Goal: Transaction & Acquisition: Purchase product/service

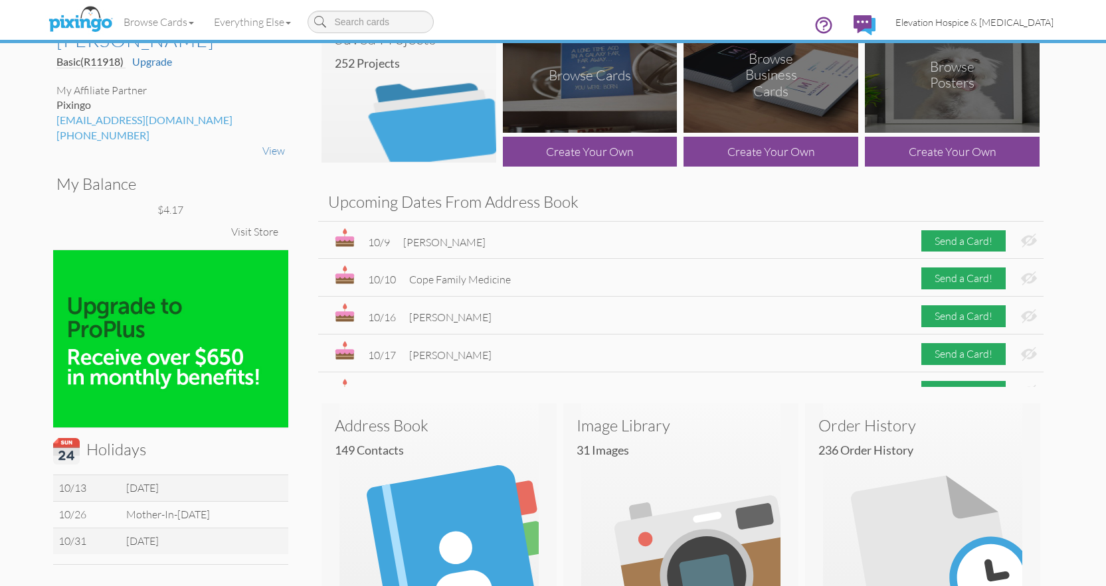
scroll to position [43, 0]
click at [929, 22] on span "Elevation Hospice & [MEDICAL_DATA]" at bounding box center [974, 22] width 158 height 11
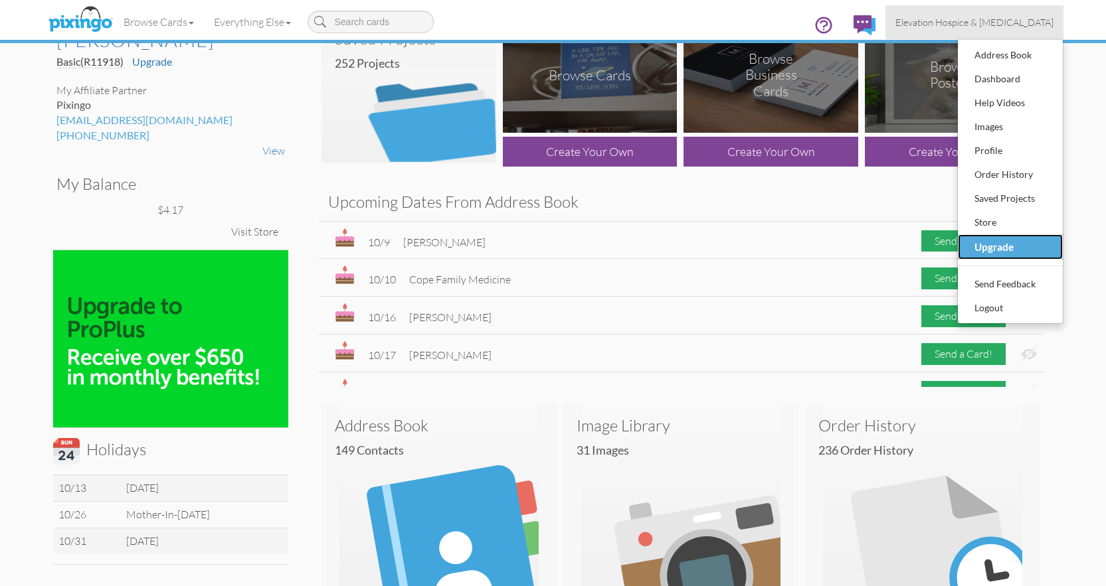
click at [993, 240] on div "Upgrade" at bounding box center [1010, 246] width 78 height 21
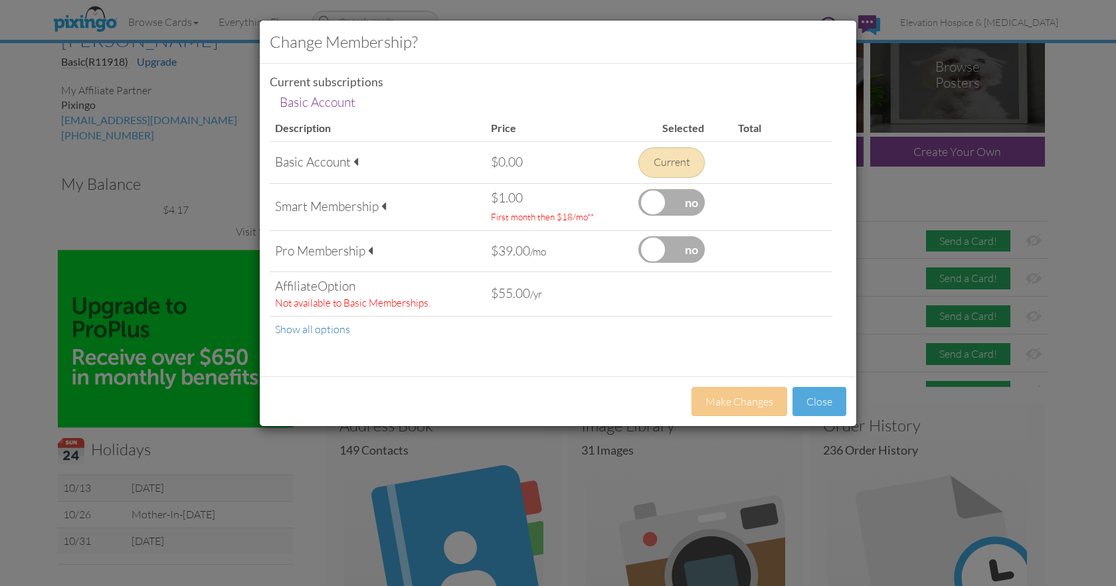
click at [653, 196] on label at bounding box center [671, 202] width 66 height 27
click at [0, 0] on input "checkbox" at bounding box center [0, 0] width 0 height 0
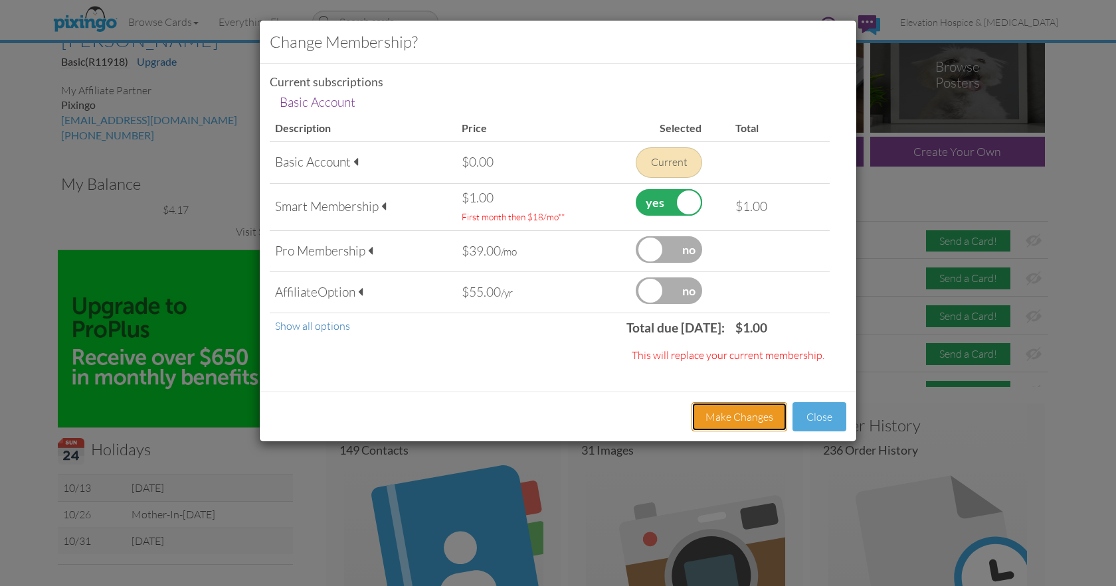
click at [733, 417] on button "Make Changes" at bounding box center [739, 418] width 96 height 30
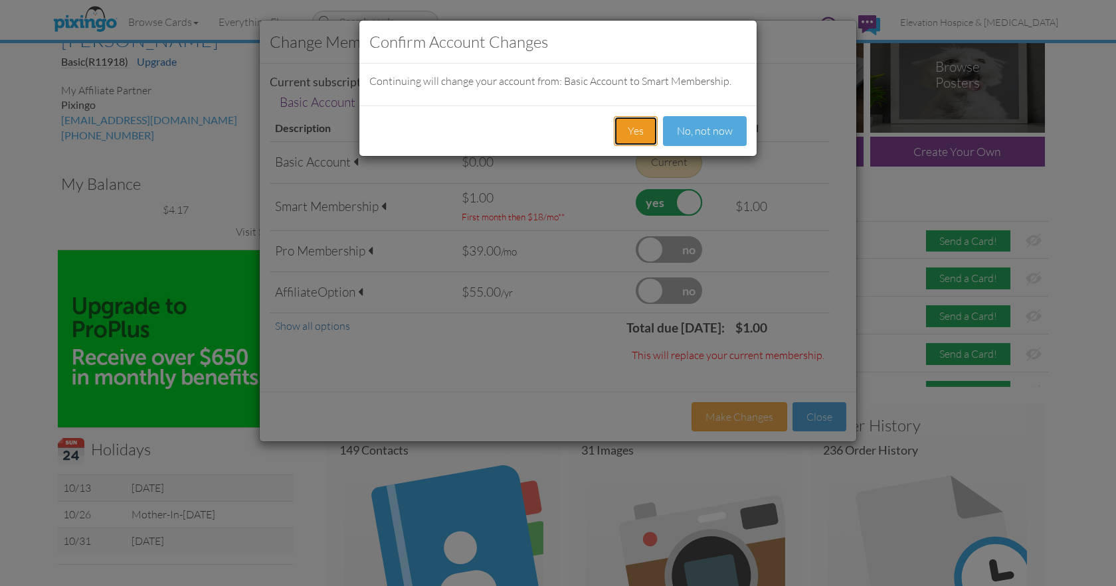
click at [642, 128] on button "Yes" at bounding box center [636, 131] width 44 height 30
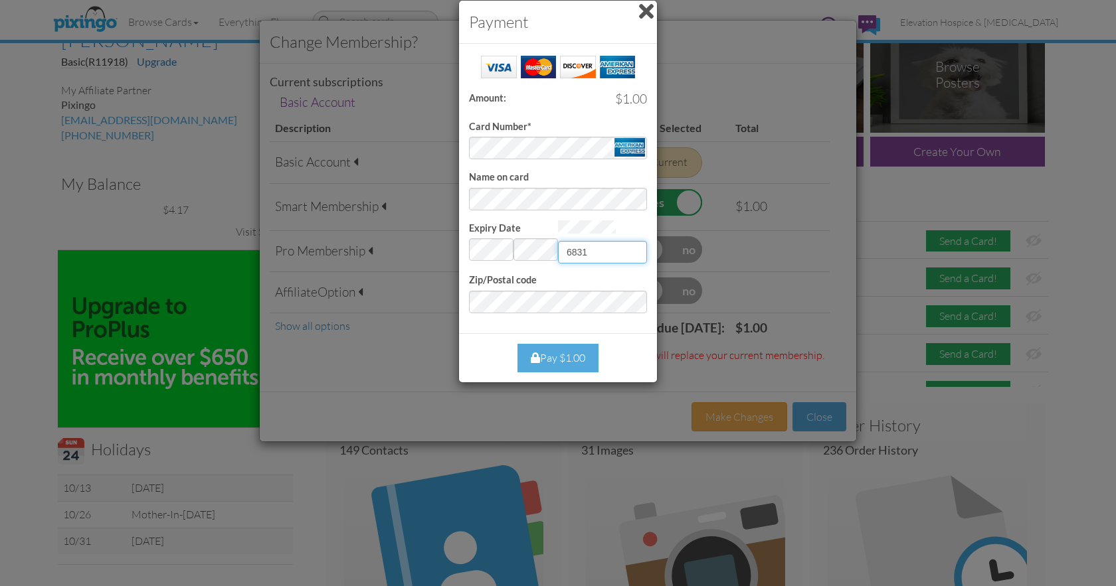
type input "6831"
click at [557, 361] on div "Pay $1.00" at bounding box center [557, 358] width 81 height 29
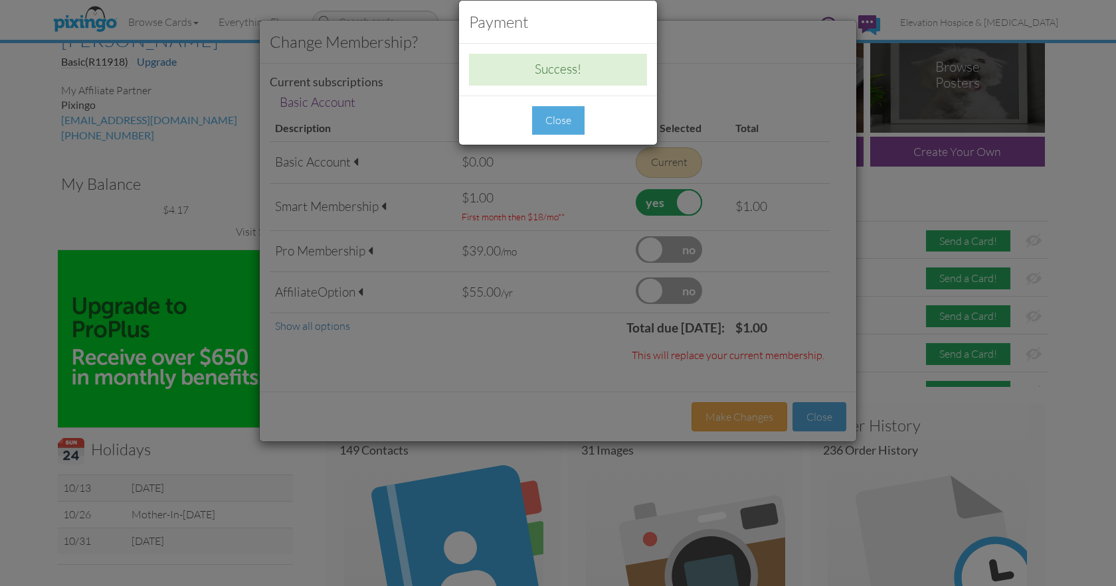
click at [563, 115] on div "Close" at bounding box center [558, 120] width 52 height 29
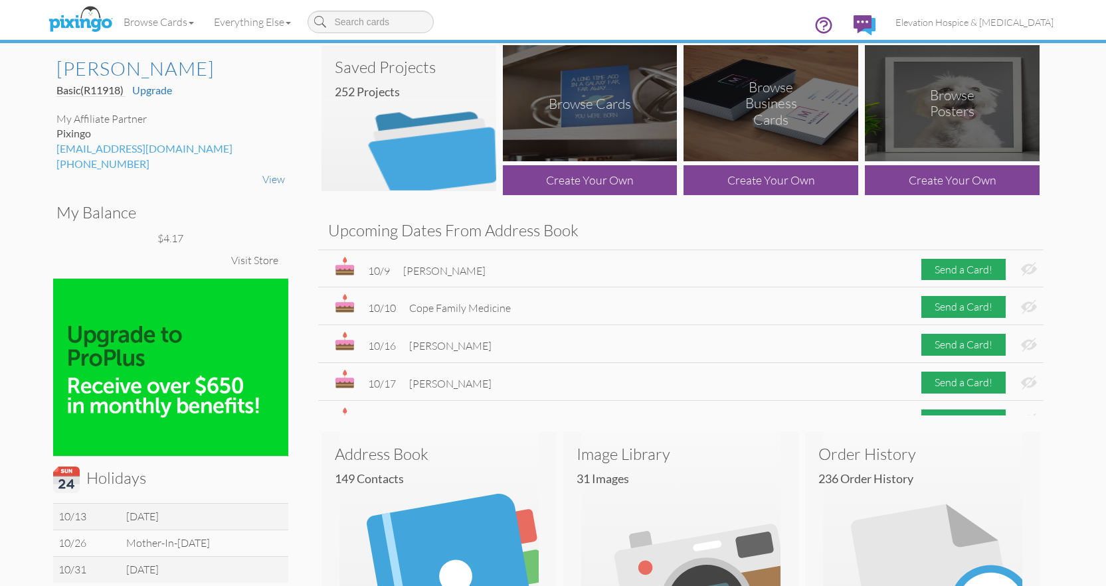
scroll to position [0, 0]
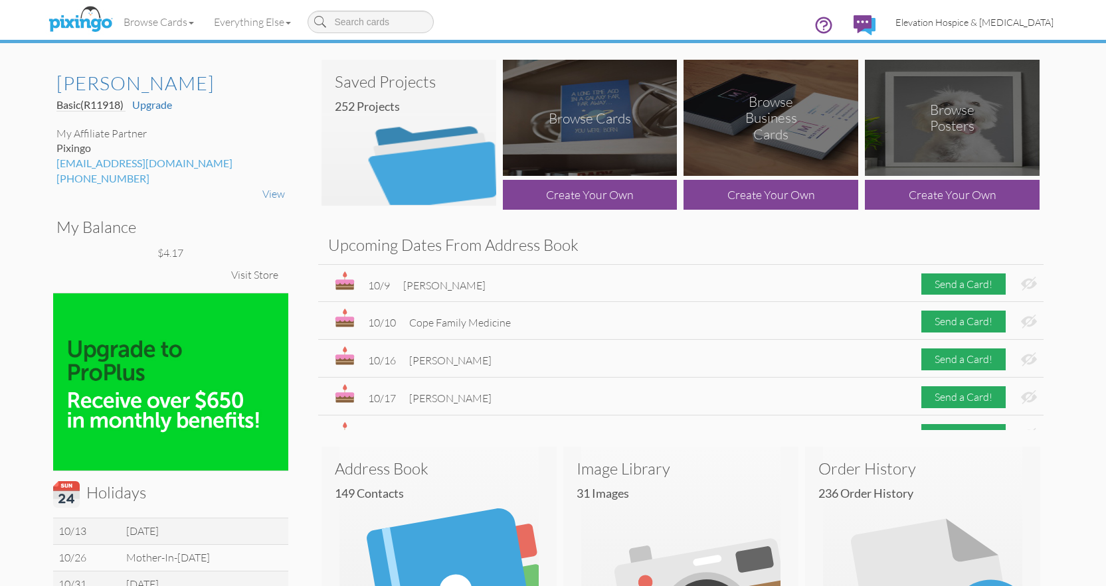
click at [929, 23] on span "Elevation Hospice & Palliative Care" at bounding box center [974, 22] width 158 height 11
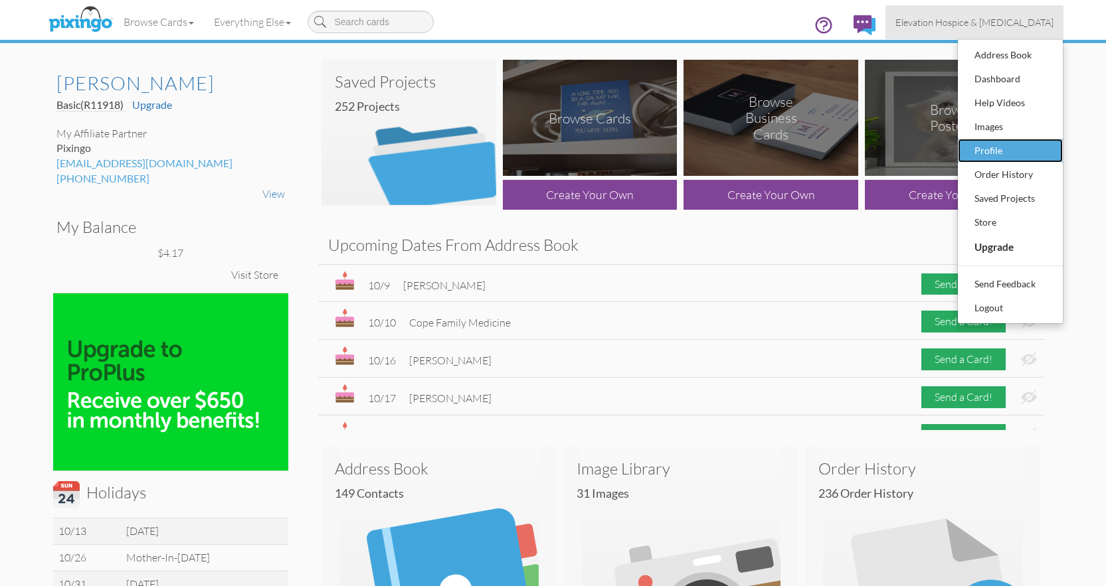
click at [974, 149] on div "Profile" at bounding box center [1010, 151] width 78 height 20
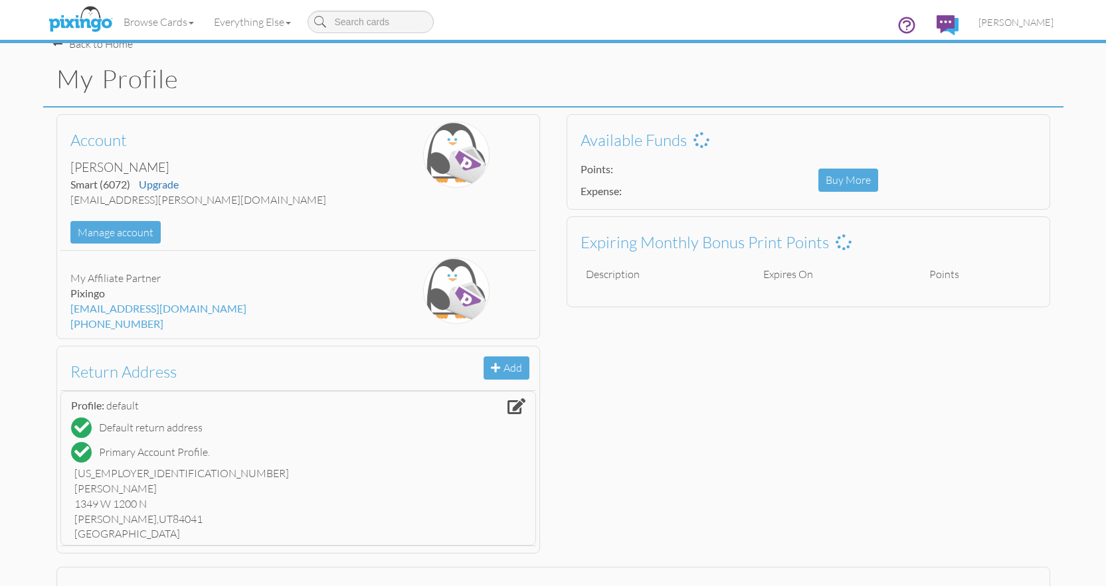
scroll to position [21, 0]
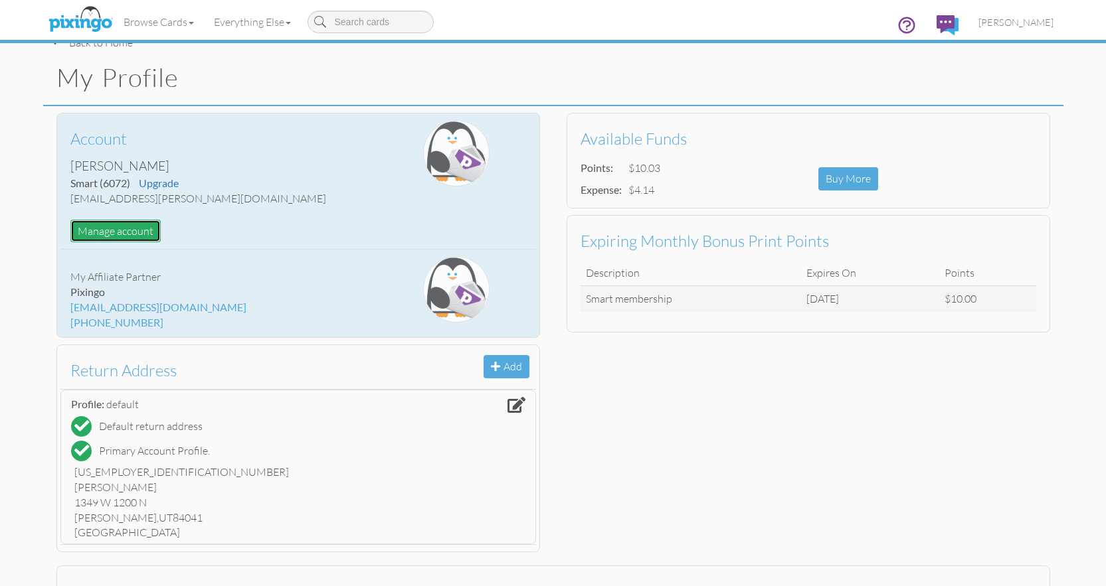
click at [136, 234] on button "Manage account" at bounding box center [115, 231] width 90 height 23
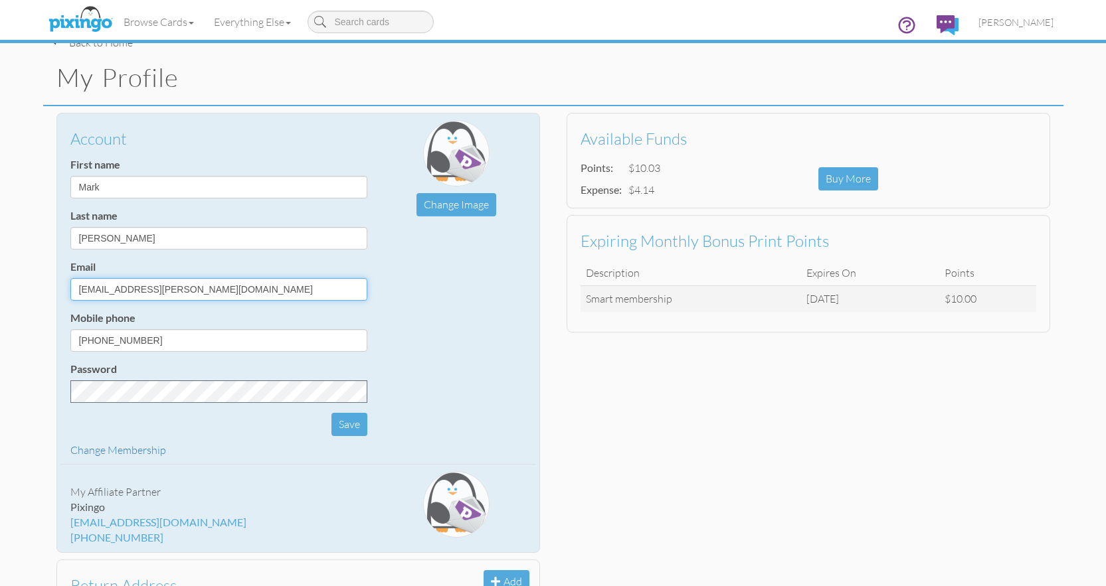
drag, startPoint x: 292, startPoint y: 288, endPoint x: 74, endPoint y: 283, distance: 218.6
click at [74, 283] on input "[EMAIL_ADDRESS][PERSON_NAME][DOMAIN_NAME]" at bounding box center [218, 289] width 297 height 23
type input "marka@networkinaction.com"
click at [347, 423] on button "Save" at bounding box center [349, 424] width 36 height 23
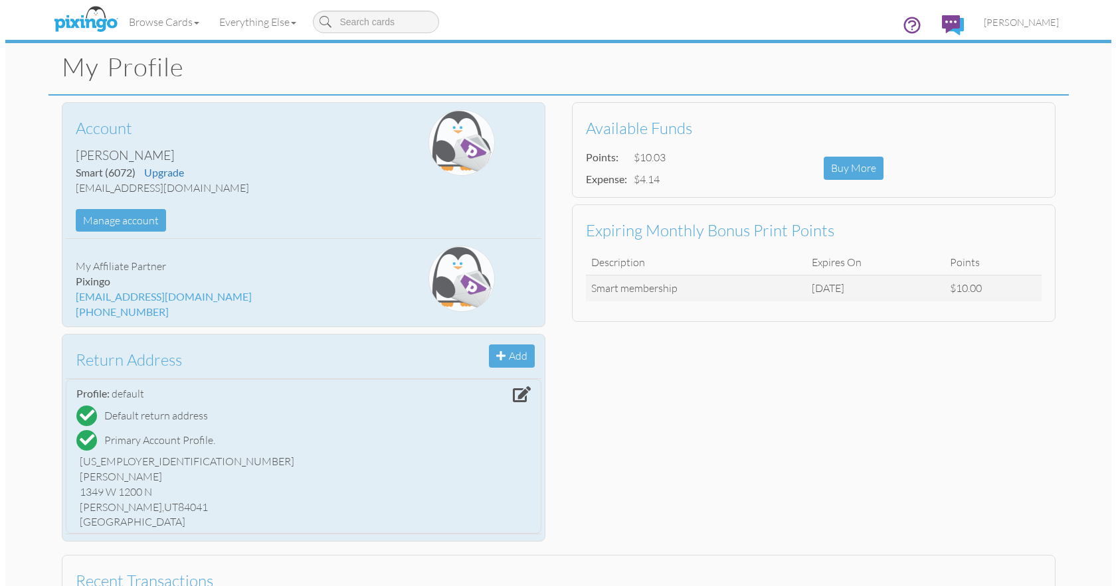
scroll to position [0, 0]
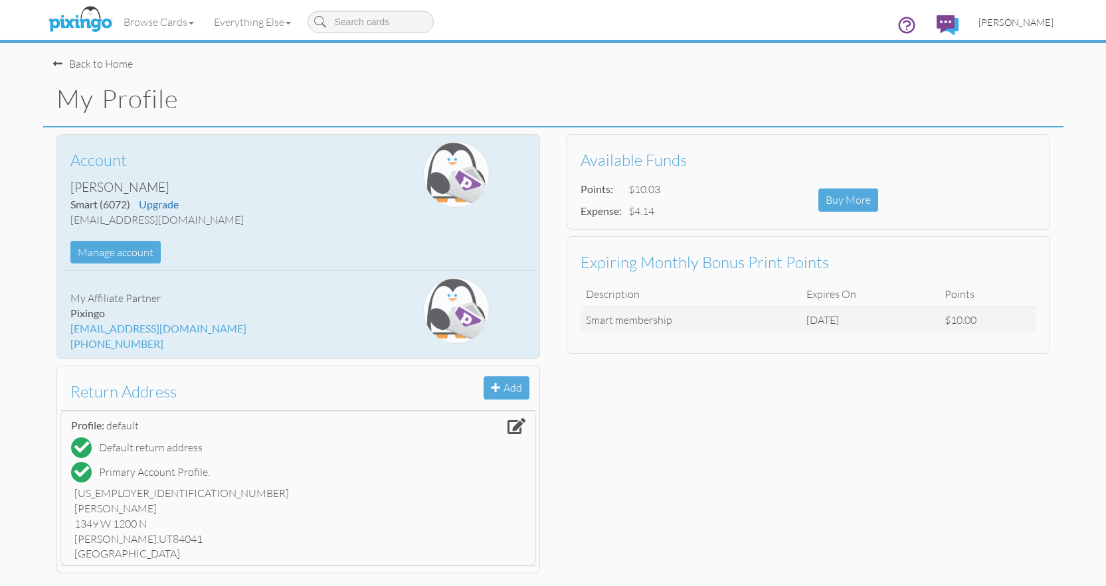
click at [1009, 20] on span "[PERSON_NAME]" at bounding box center [1015, 22] width 75 height 11
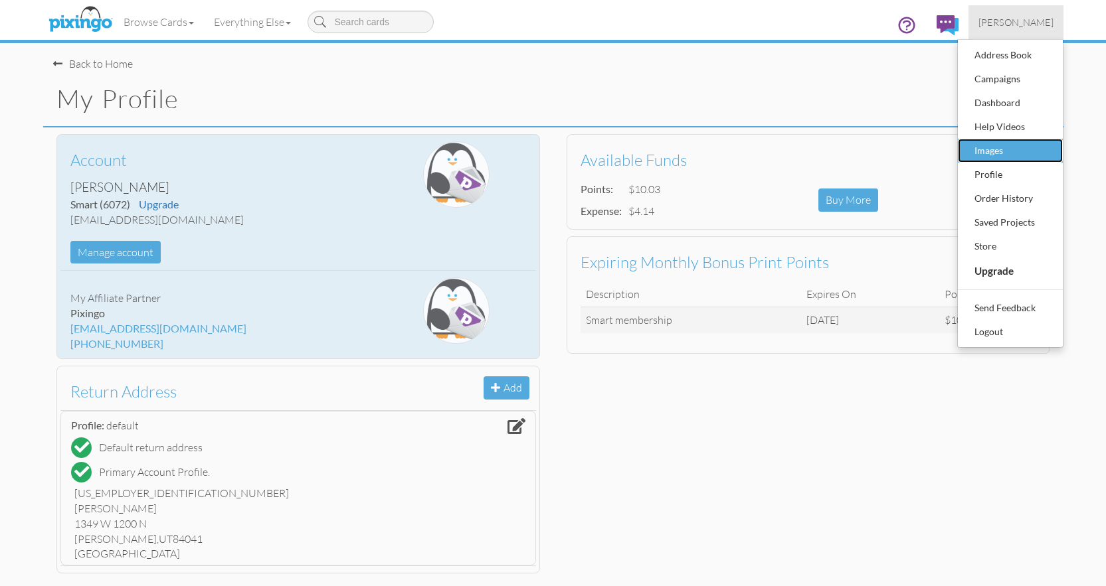
click at [1006, 152] on div "Images" at bounding box center [1010, 151] width 78 height 20
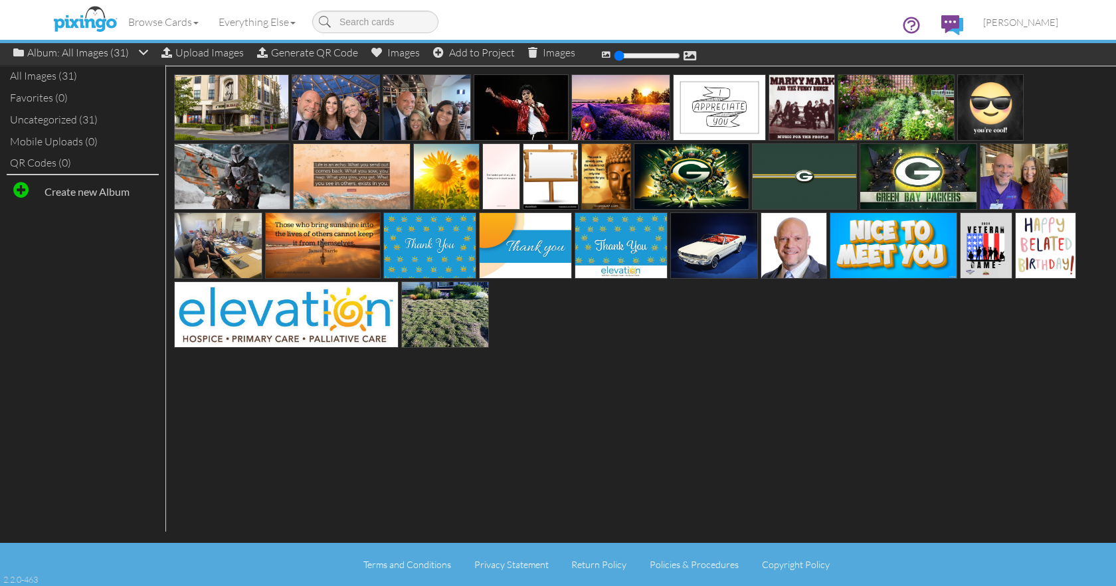
click at [1002, 268] on span at bounding box center [1003, 269] width 21 height 23
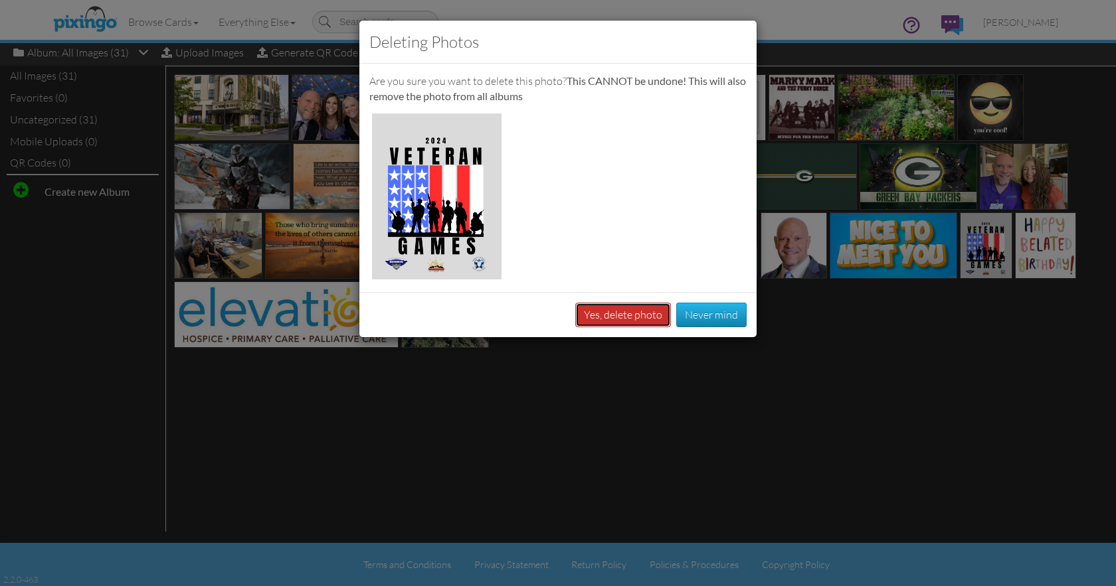
click at [617, 320] on button "Yes, delete photo" at bounding box center [623, 315] width 96 height 25
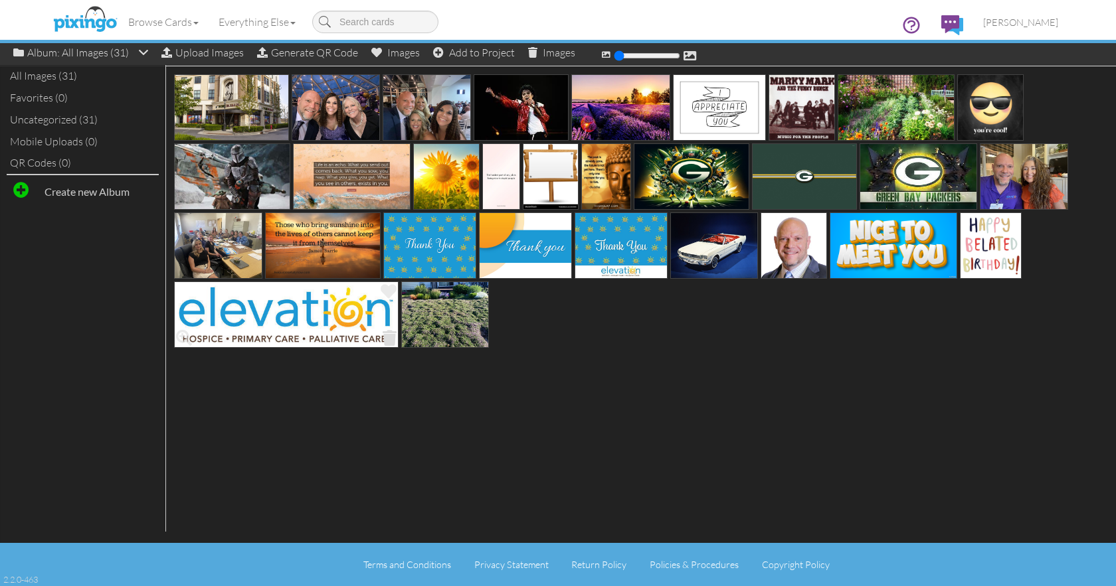
click at [387, 335] on span at bounding box center [389, 338] width 21 height 23
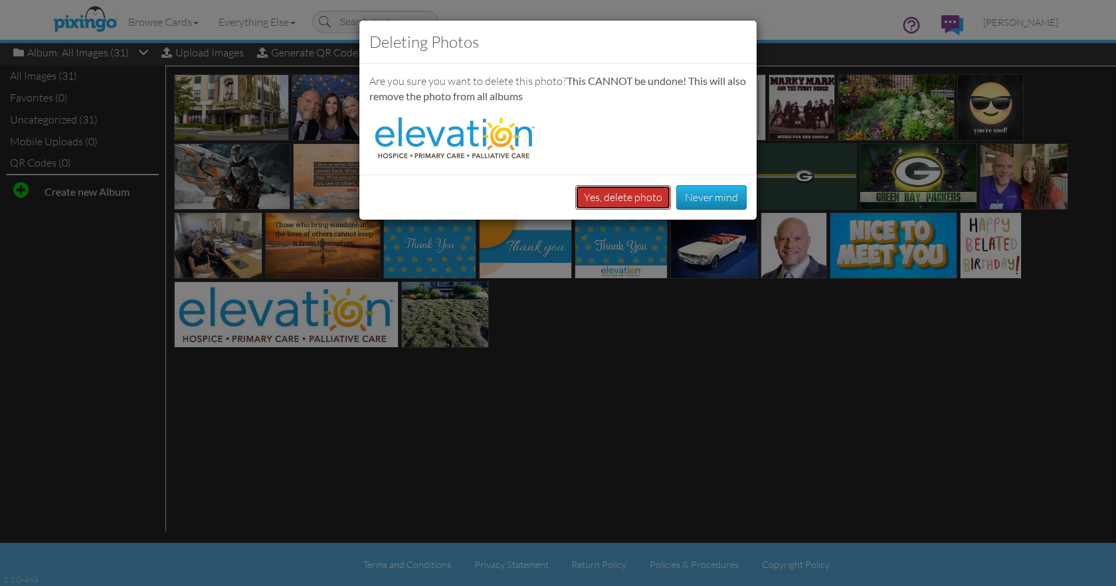
click at [610, 202] on button "Yes, delete photo" at bounding box center [623, 197] width 96 height 25
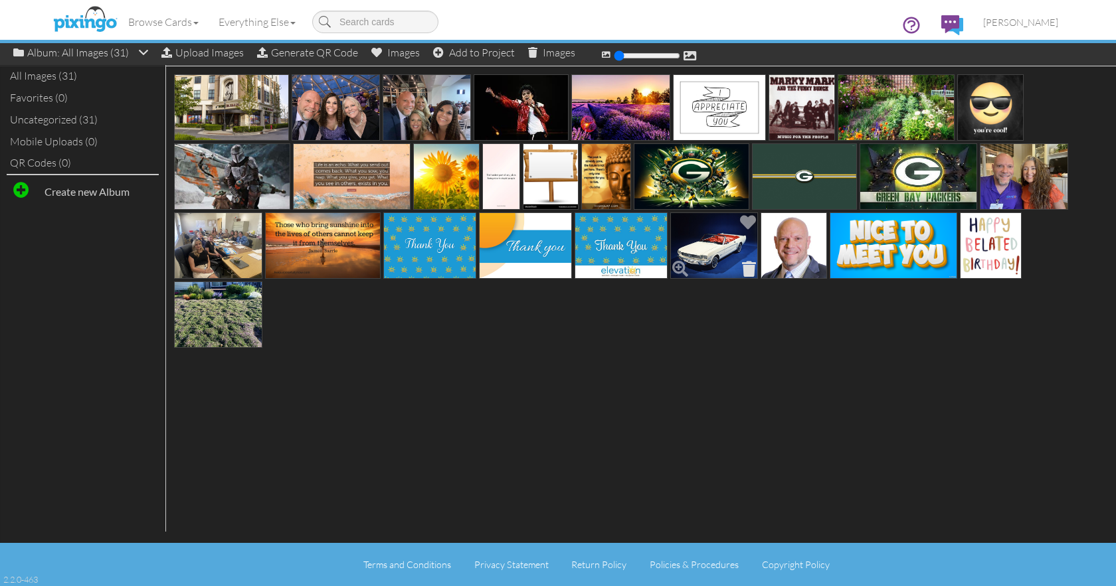
drag, startPoint x: 745, startPoint y: 280, endPoint x: 745, endPoint y: 270, distance: 10.0
click at [745, 280] on span at bounding box center [749, 269] width 21 height 23
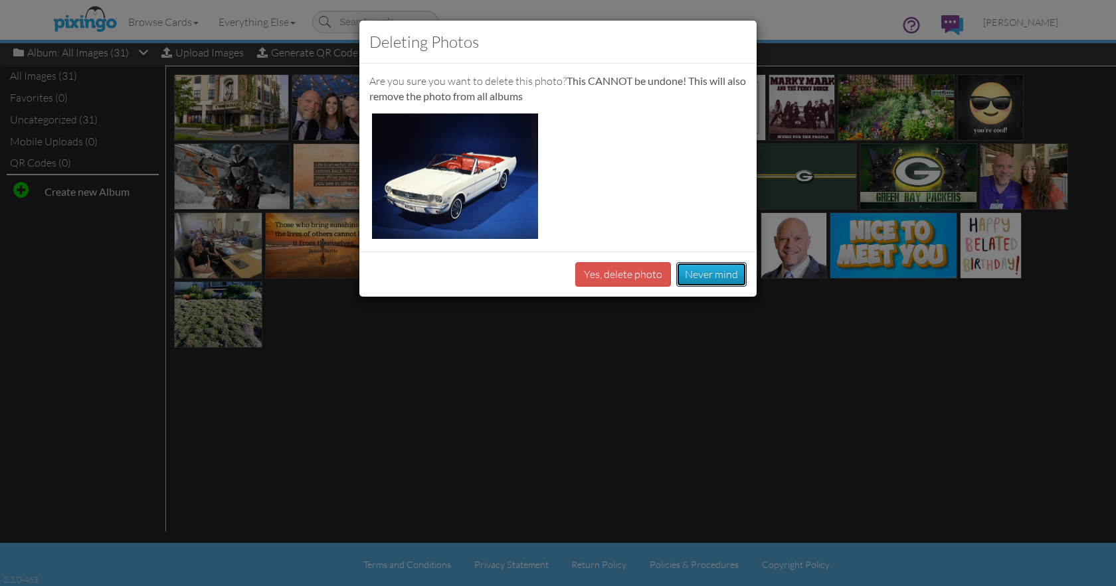
click at [745, 270] on button "Never mind" at bounding box center [711, 274] width 70 height 25
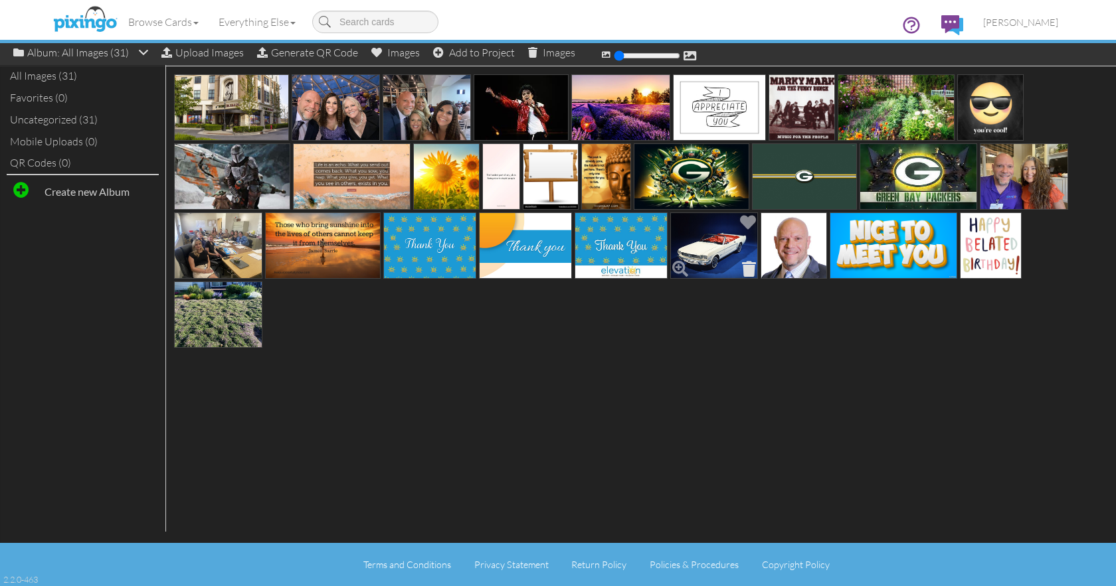
click at [749, 262] on span at bounding box center [749, 269] width 21 height 23
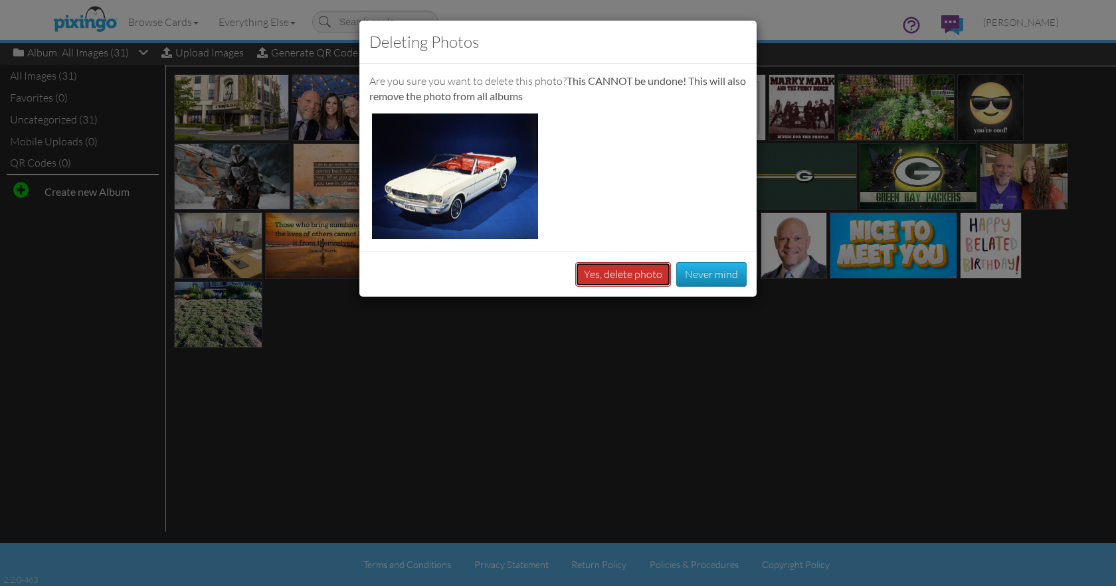
click at [645, 271] on button "Yes, delete photo" at bounding box center [623, 274] width 96 height 25
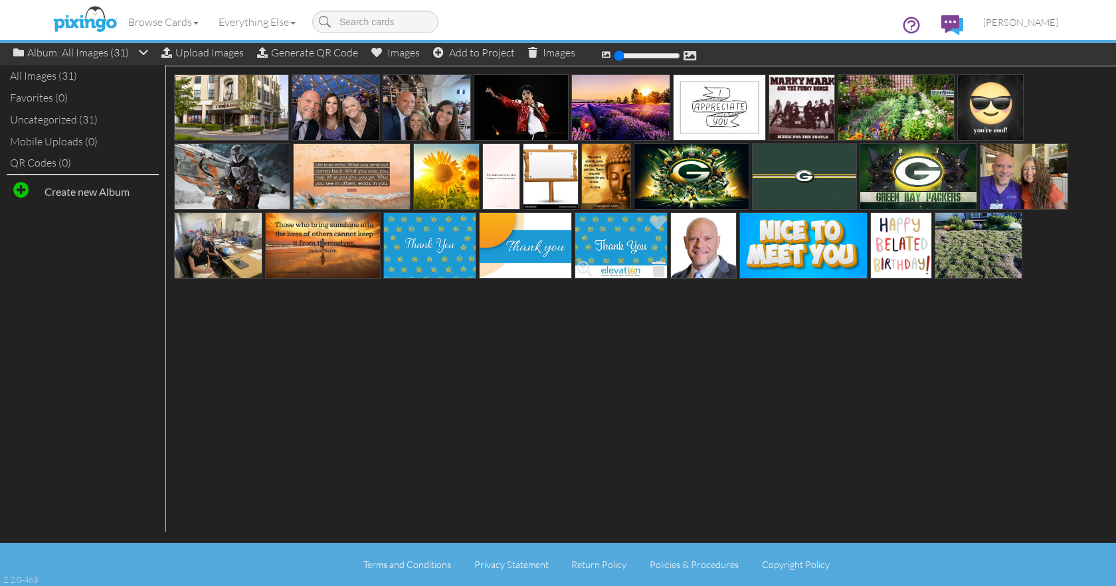
click at [656, 270] on span at bounding box center [658, 269] width 21 height 23
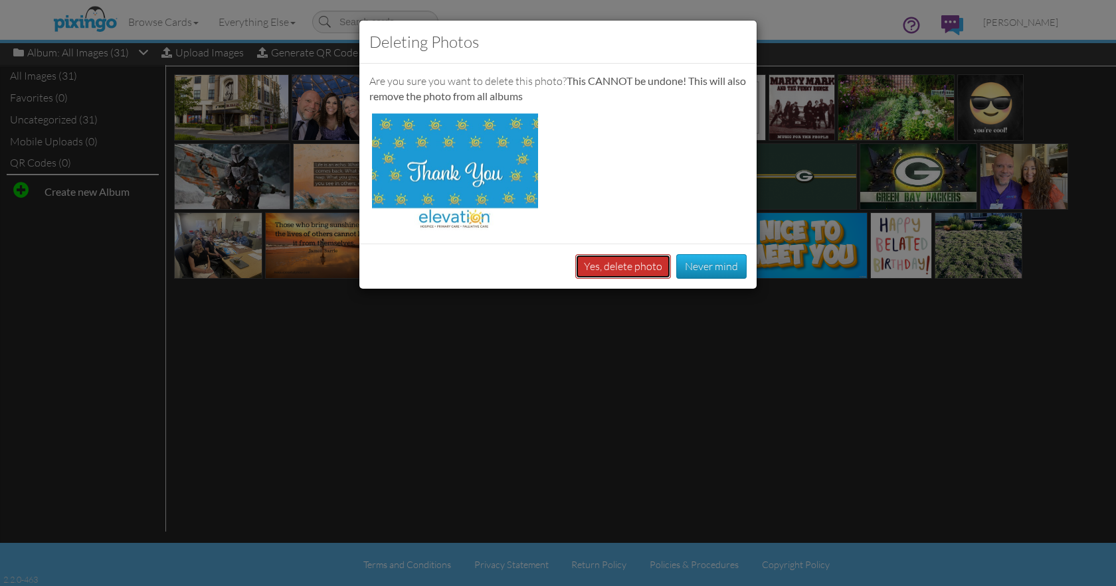
click at [621, 260] on button "Yes, delete photo" at bounding box center [623, 266] width 96 height 25
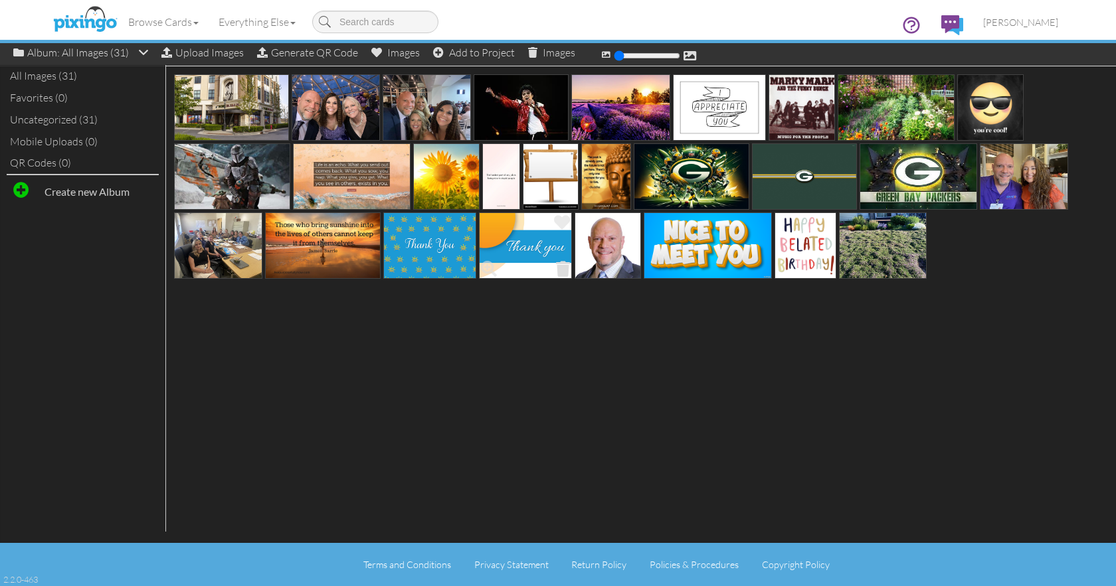
click at [565, 266] on span at bounding box center [563, 269] width 21 height 23
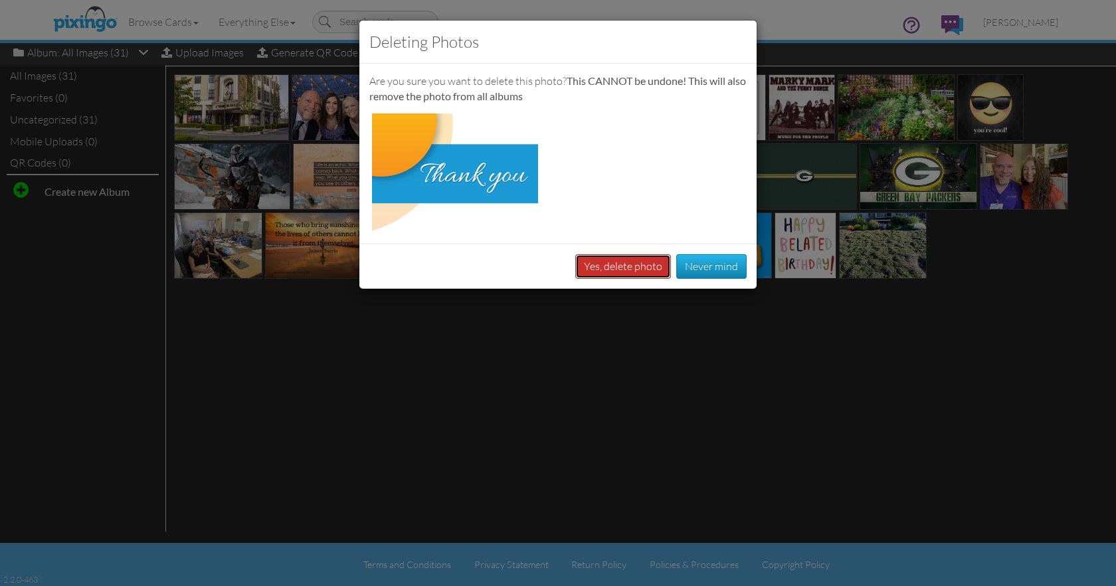
click at [622, 264] on button "Yes, delete photo" at bounding box center [623, 266] width 96 height 25
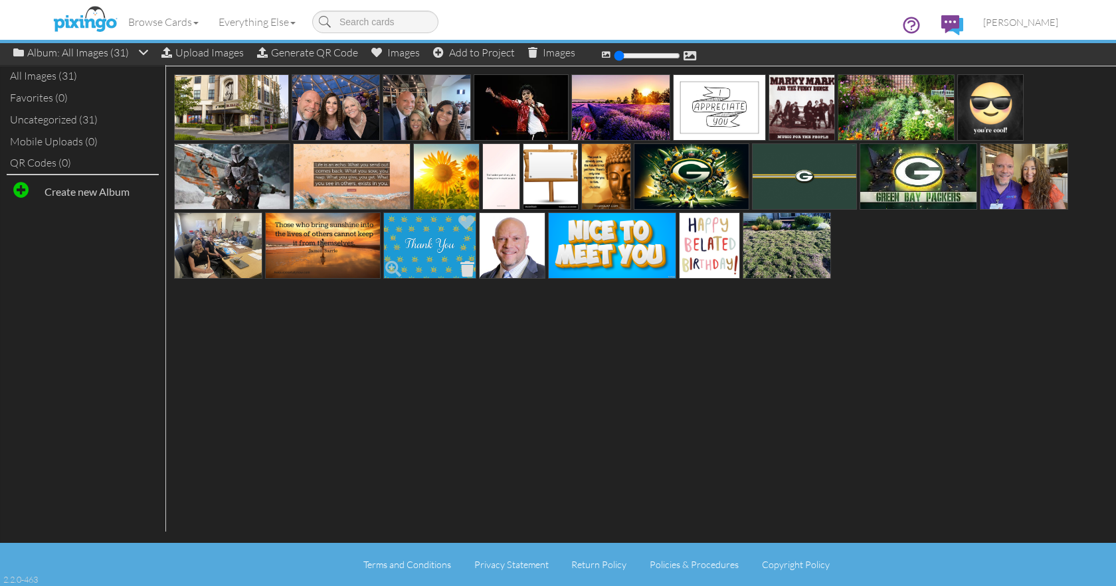
click at [472, 268] on span at bounding box center [467, 269] width 21 height 23
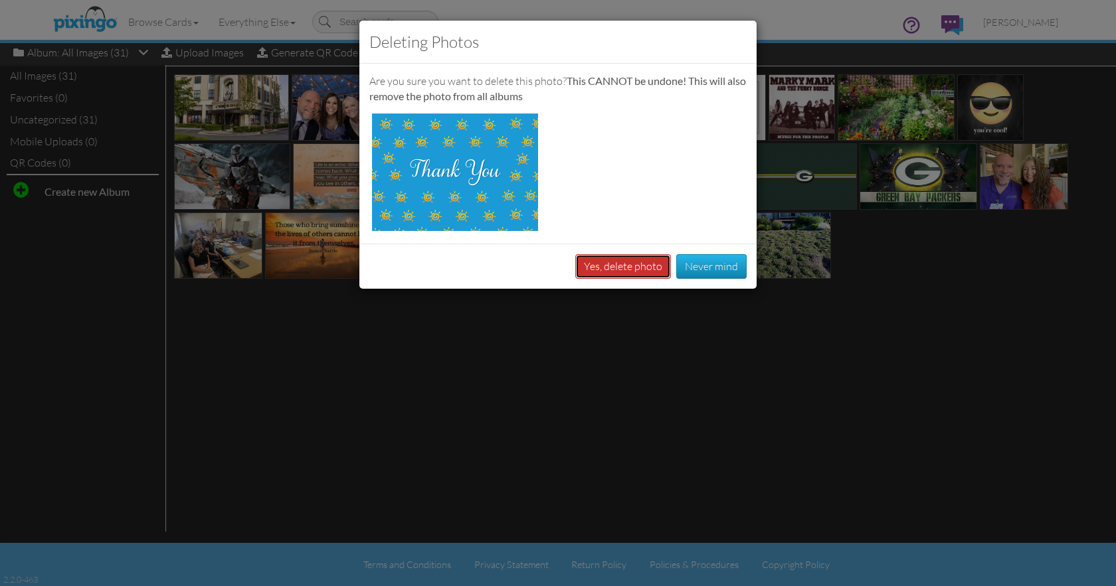
click at [612, 269] on button "Yes, delete photo" at bounding box center [623, 266] width 96 height 25
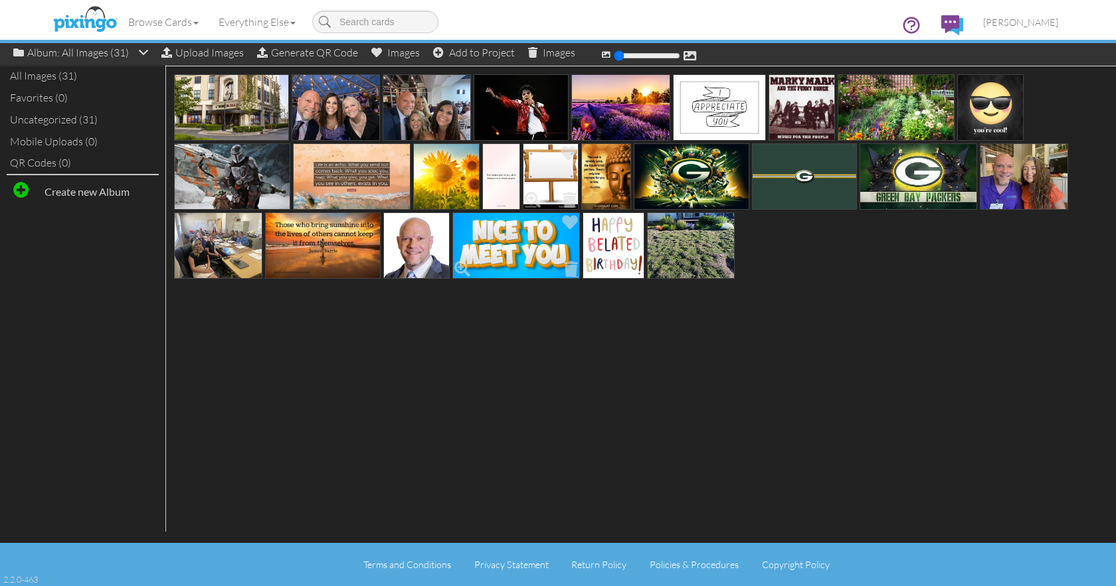
click at [557, 178] on img at bounding box center [551, 176] width 56 height 66
click at [752, 304] on div at bounding box center [558, 305] width 1116 height 478
click at [1022, 21] on span "[PERSON_NAME]" at bounding box center [1020, 22] width 75 height 11
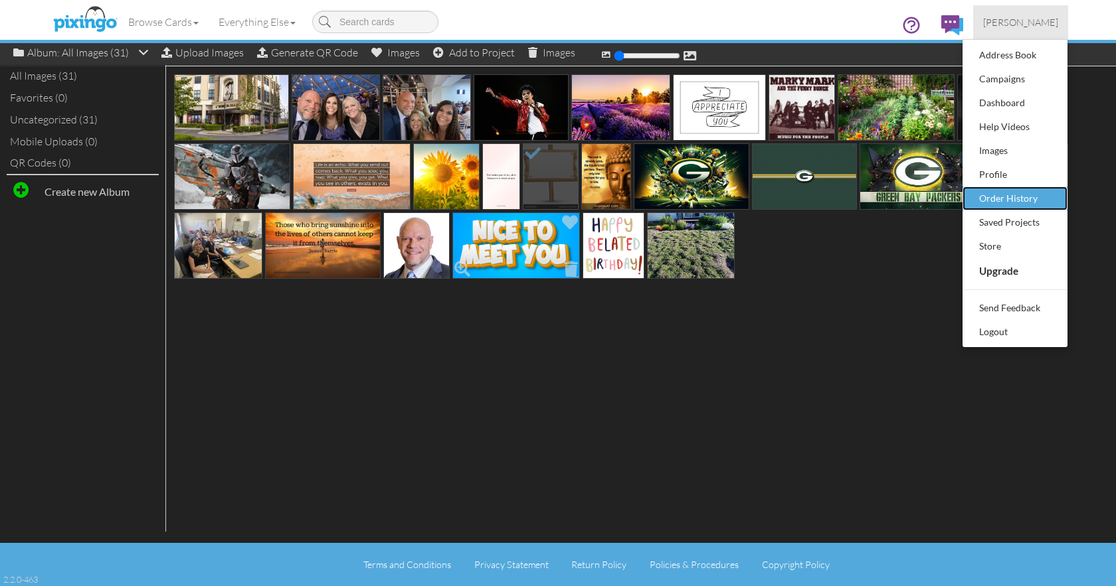
click at [1007, 191] on div "Order History" at bounding box center [1015, 199] width 78 height 20
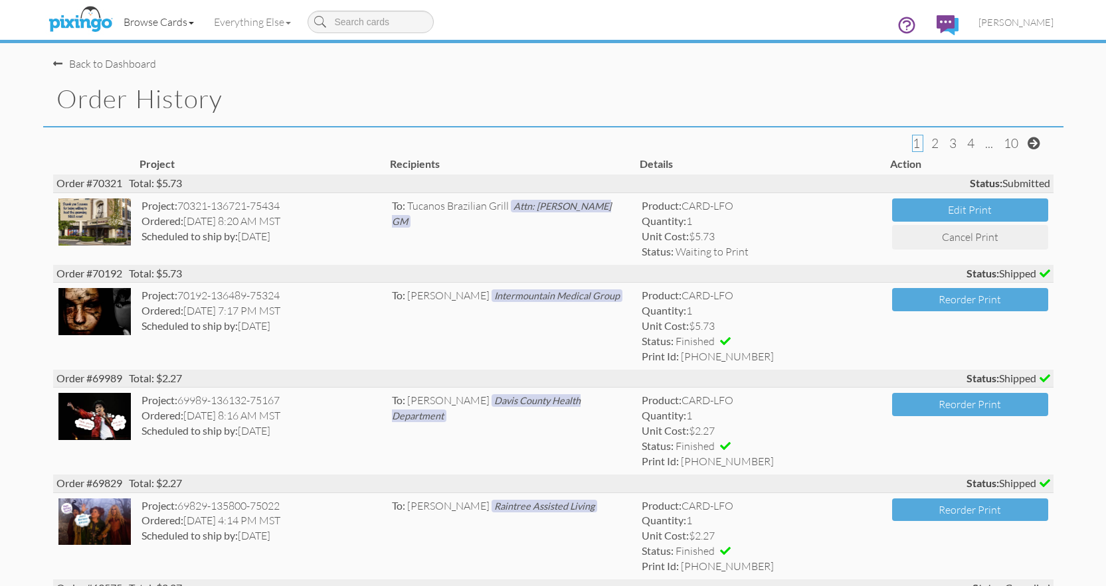
click at [163, 25] on link "Browse Cards" at bounding box center [159, 21] width 90 height 33
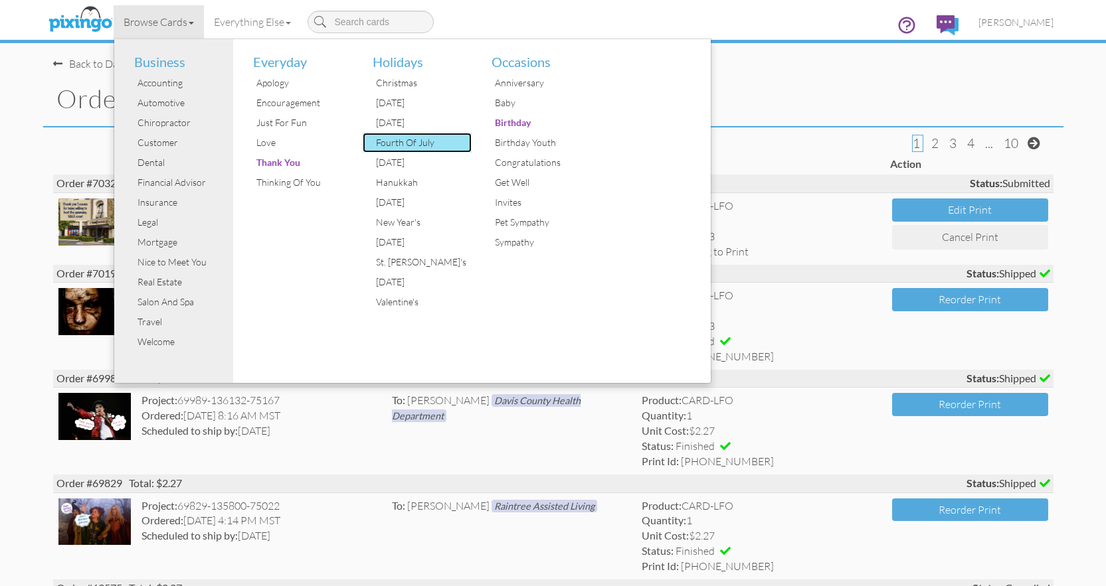
click at [421, 150] on div "Fourth Of July" at bounding box center [423, 143] width 100 height 20
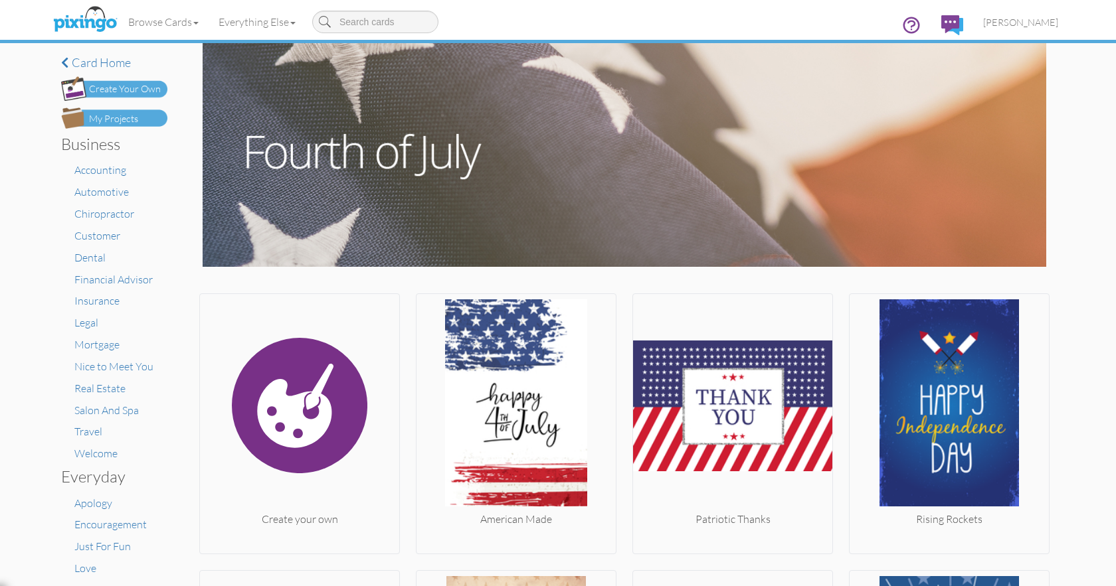
click at [139, 91] on div "Create Your Own" at bounding box center [125, 89] width 72 height 14
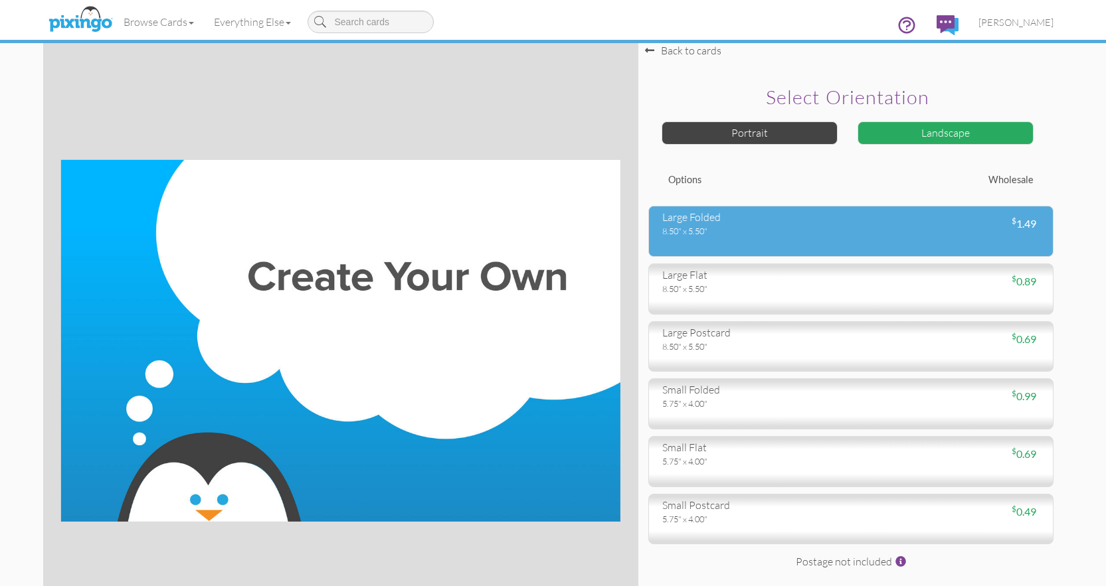
click at [701, 222] on div "large folded" at bounding box center [751, 217] width 179 height 15
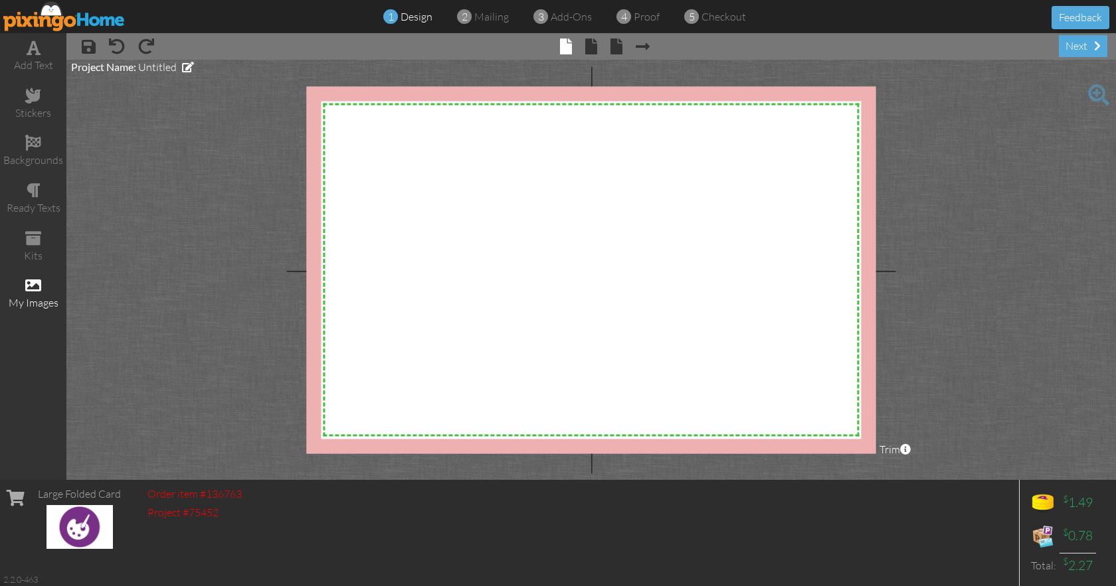
click at [29, 288] on span at bounding box center [33, 286] width 16 height 16
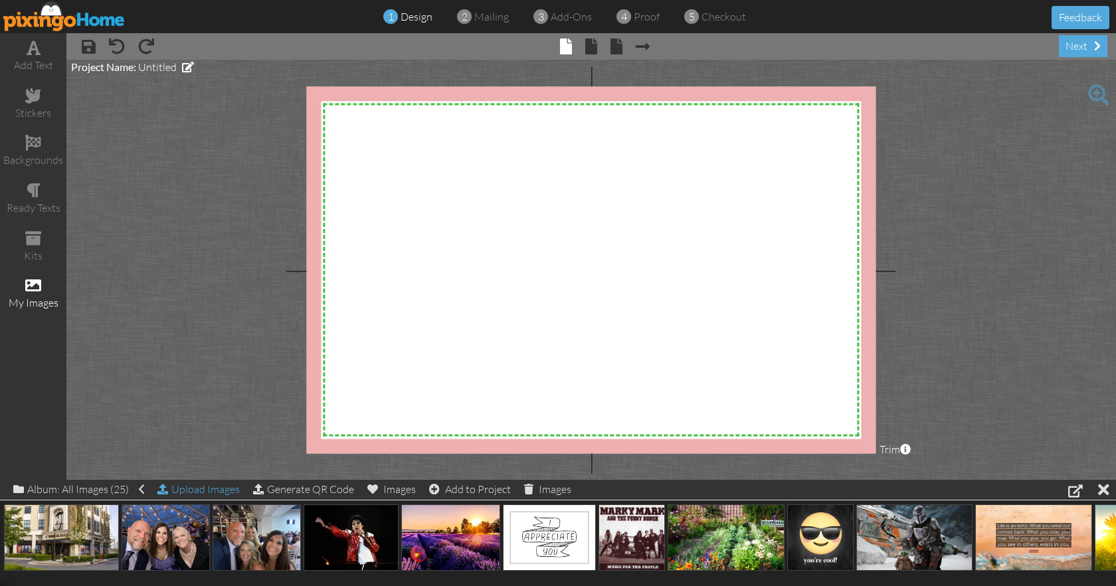
click at [200, 492] on div "Upload Images" at bounding box center [198, 489] width 82 height 19
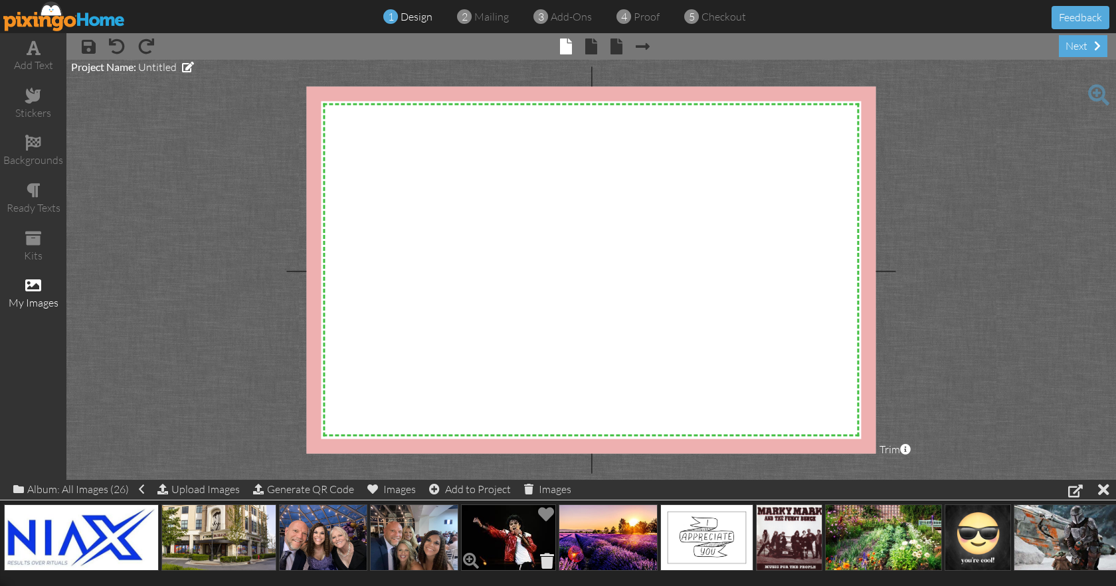
click at [549, 555] on span at bounding box center [547, 561] width 21 height 23
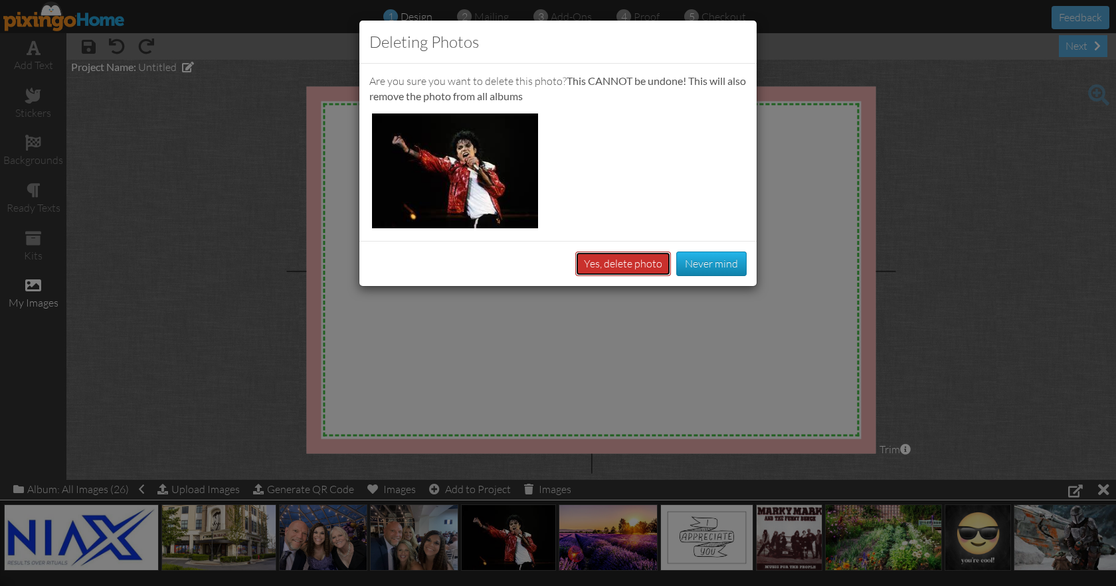
click at [653, 268] on button "Yes, delete photo" at bounding box center [623, 264] width 96 height 25
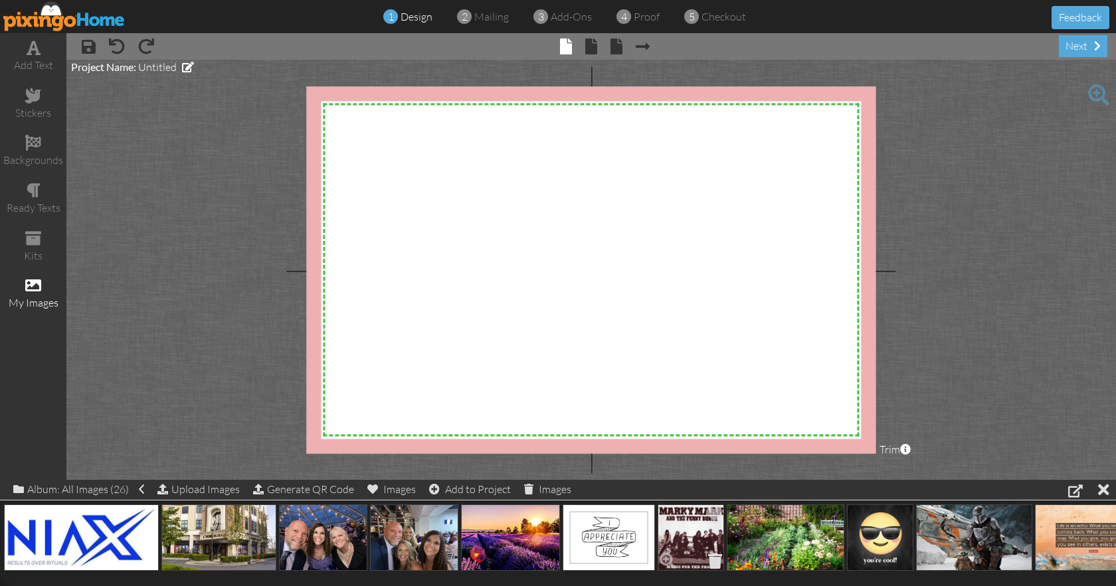
click at [719, 560] on span at bounding box center [715, 561] width 21 height 23
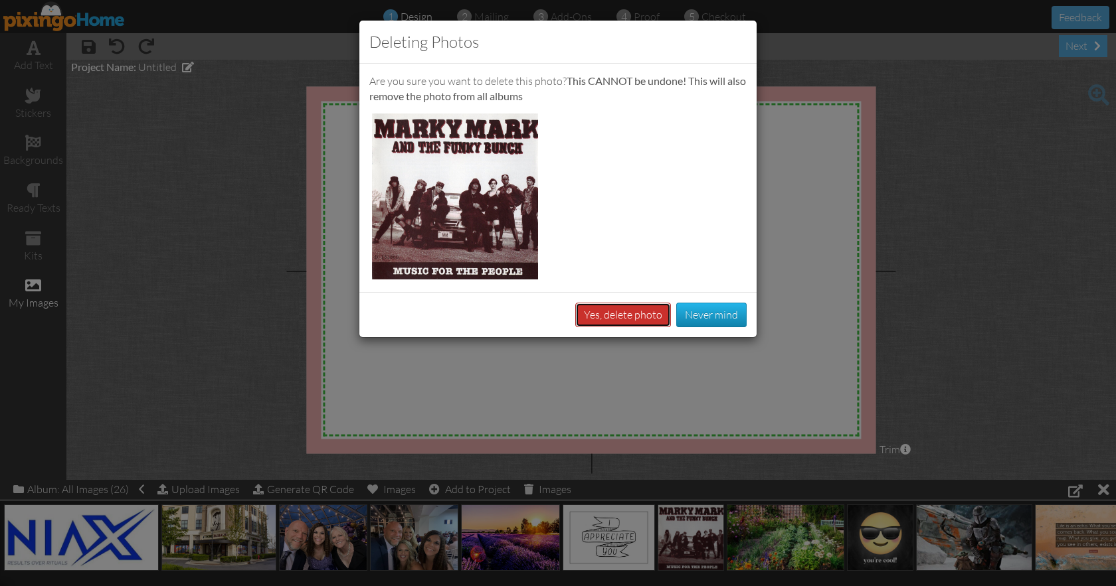
click at [608, 315] on button "Yes, delete photo" at bounding box center [623, 315] width 96 height 25
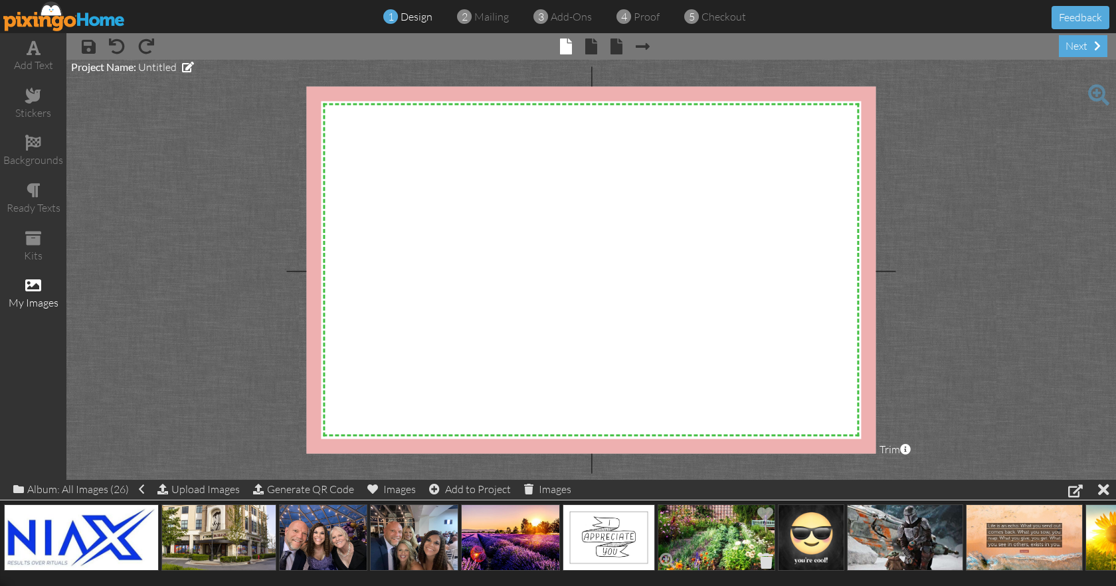
click at [768, 553] on span at bounding box center [766, 561] width 21 height 23
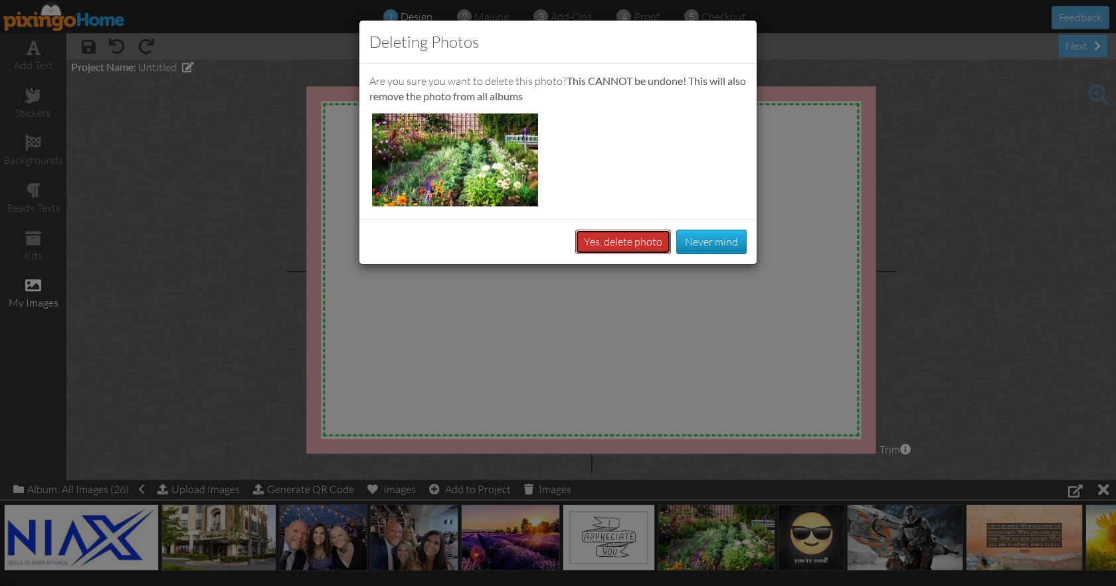
click at [644, 243] on button "Yes, delete photo" at bounding box center [623, 242] width 96 height 25
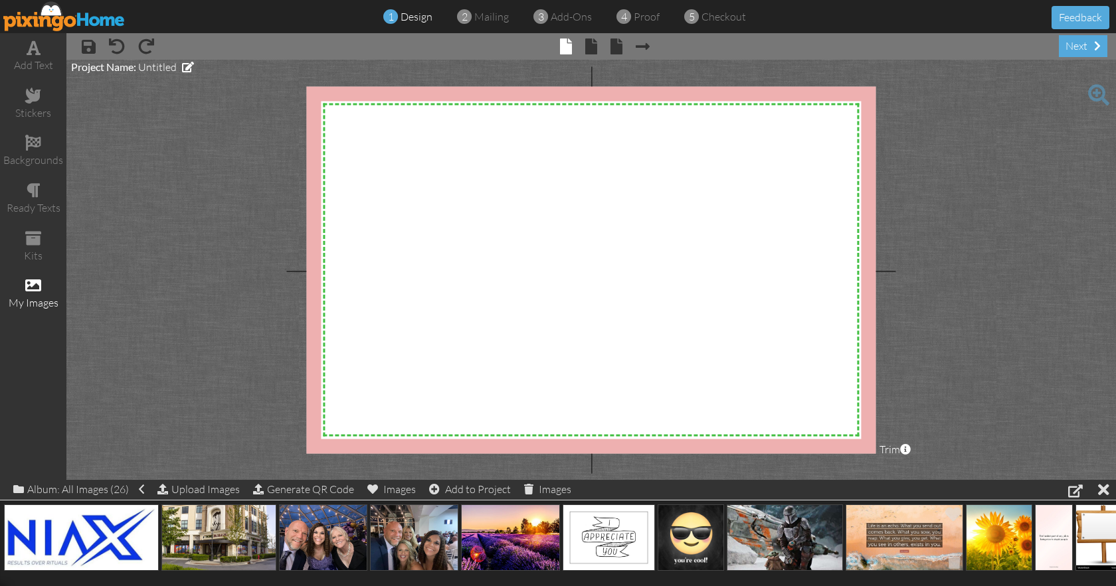
scroll to position [0, 37]
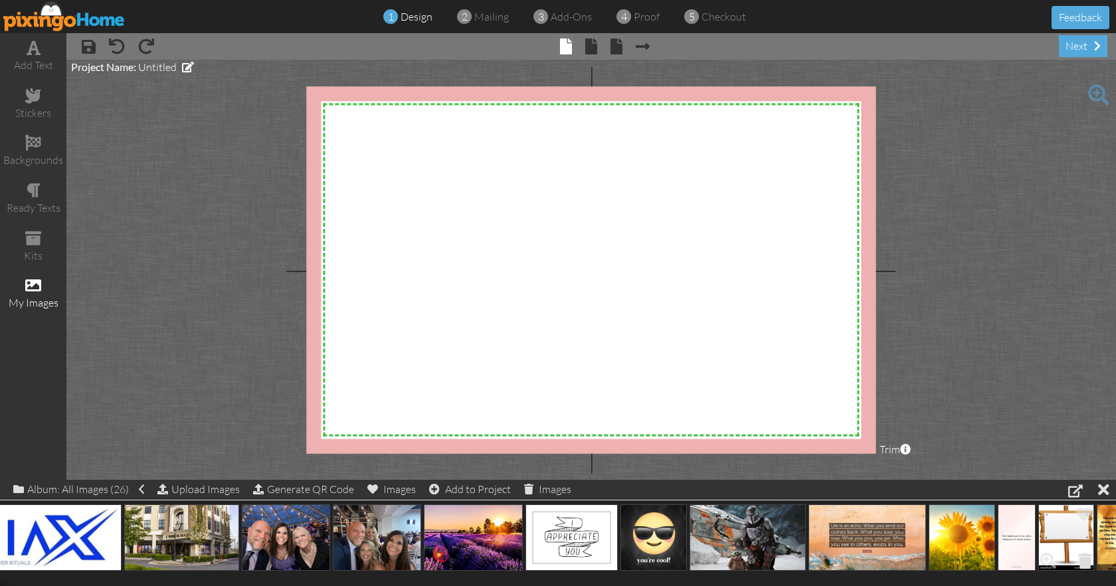
click at [1083, 553] on span at bounding box center [1085, 561] width 21 height 23
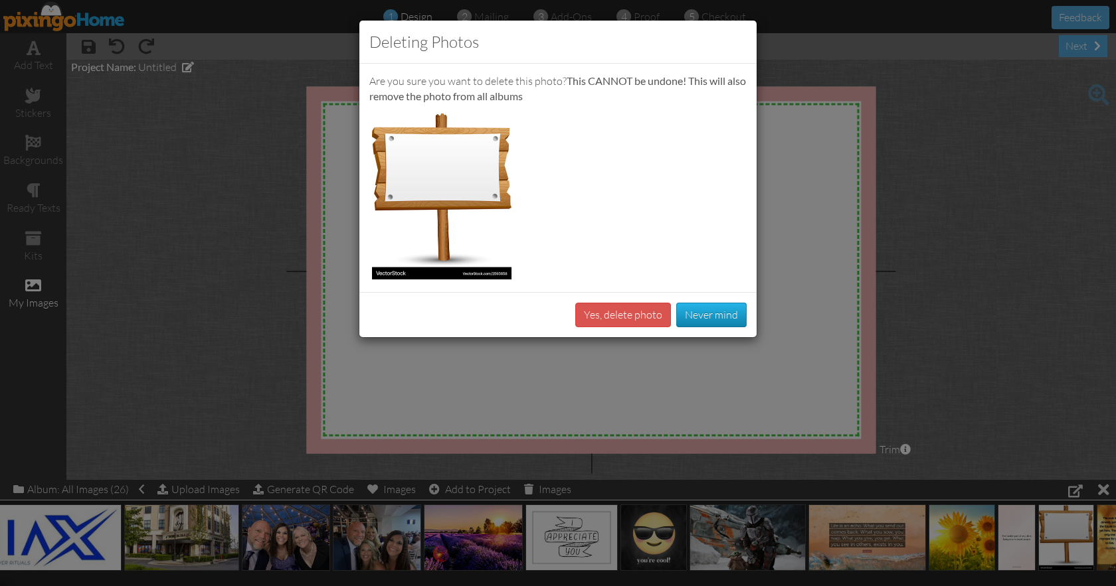
click at [676, 369] on div "Deleting Photos Are you sure you want to delete this photo? This CANNOT be undo…" at bounding box center [558, 293] width 1116 height 586
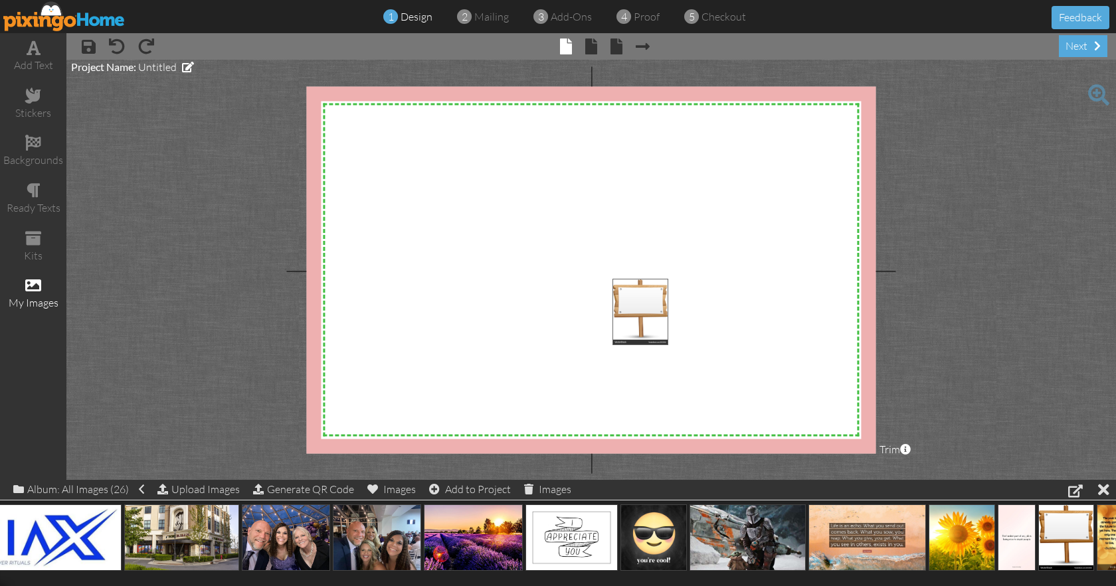
drag, startPoint x: 1065, startPoint y: 527, endPoint x: 639, endPoint y: 302, distance: 481.6
click at [639, 302] on body "1 design 2 mailing 3 add-ons 4 proof 5 checkout Feedback add text stickers back…" at bounding box center [558, 293] width 1116 height 586
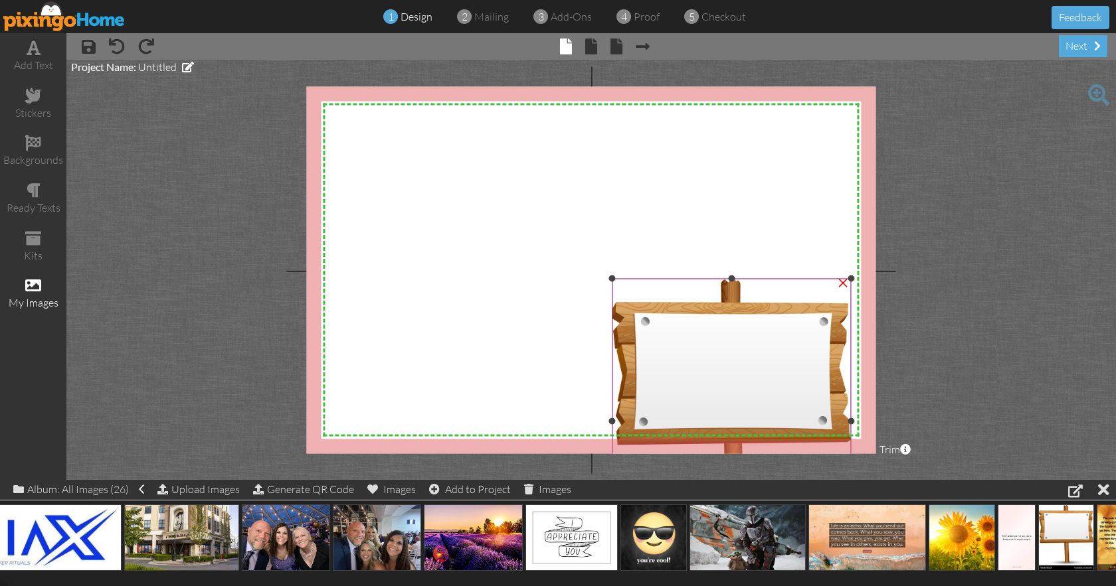
click at [638, 302] on img at bounding box center [731, 421] width 238 height 285
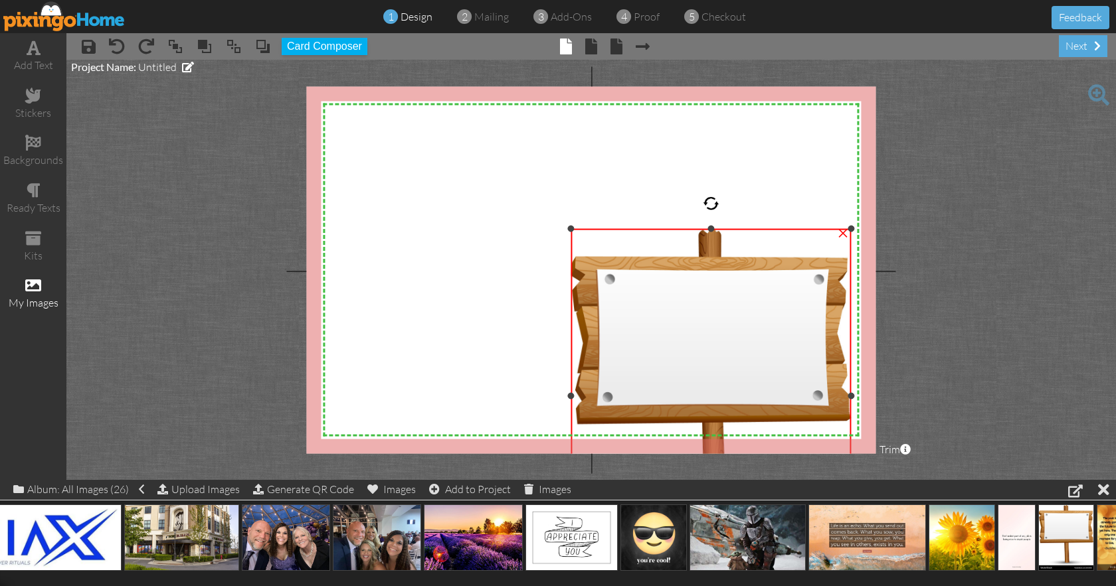
drag, startPoint x: 614, startPoint y: 282, endPoint x: 516, endPoint y: 225, distance: 113.7
click at [516, 225] on div "X X X X X X X X X X X X X X X X X X X X X X X X X X X X X X X X X X X X X X X X…" at bounding box center [590, 269] width 569 height 367
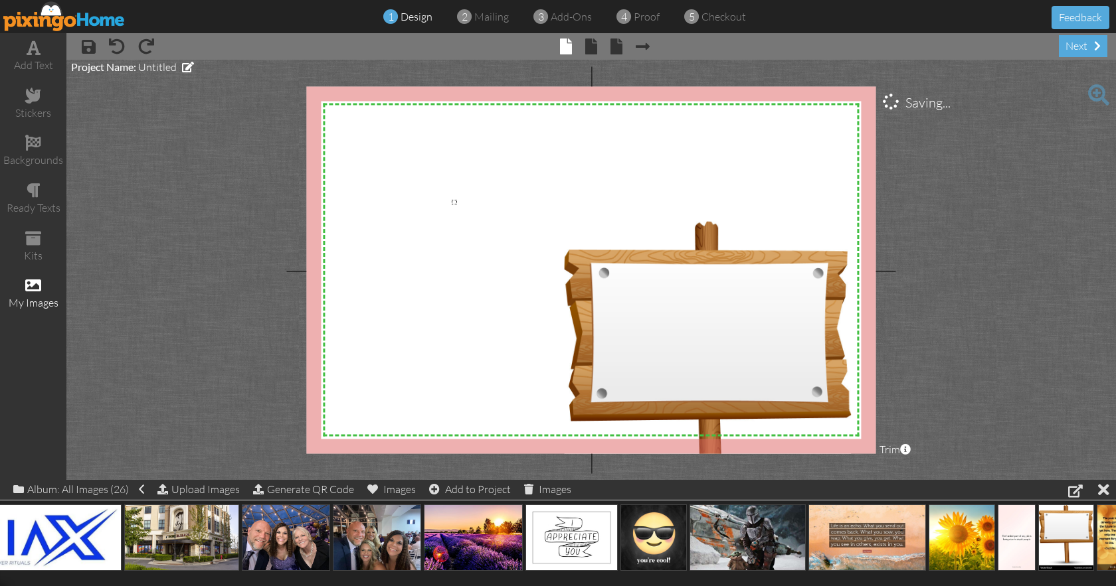
drag, startPoint x: 457, startPoint y: 205, endPoint x: 450, endPoint y: 198, distance: 9.4
click at [450, 198] on div "X X X X X X X X X X X X X X X X X X X X X X X X X X X X X X X X X X X X X X X X…" at bounding box center [590, 269] width 569 height 367
click at [621, 291] on img at bounding box center [708, 393] width 286 height 342
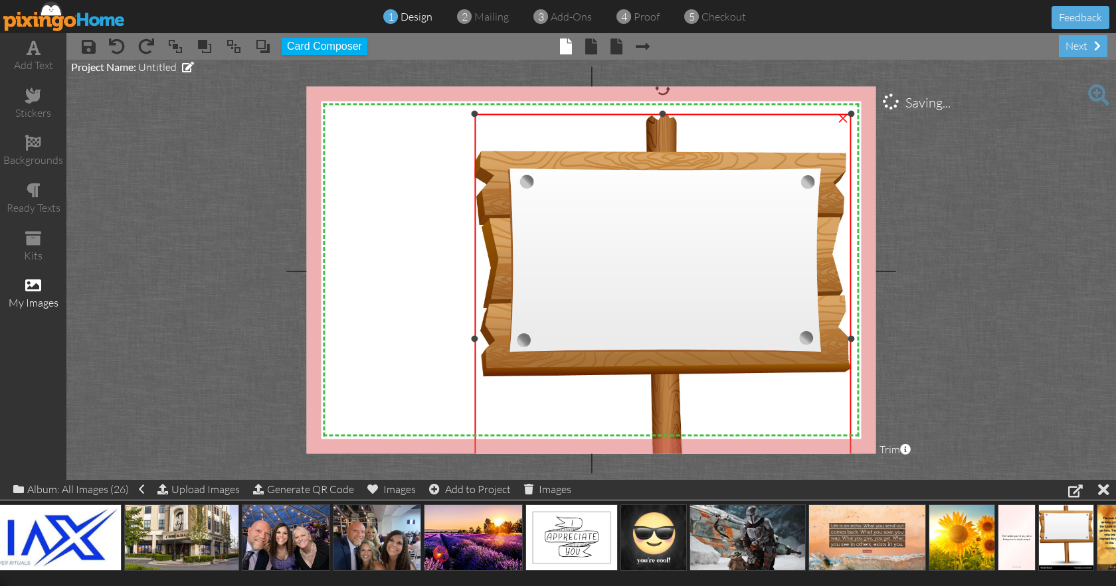
drag, startPoint x: 567, startPoint y: 223, endPoint x: 383, endPoint y: 115, distance: 213.1
click at [383, 115] on div "X X X X X X X X X X X X X X X X X X X X X X X X X X X X X X X X X X X X X X X X…" at bounding box center [590, 269] width 569 height 367
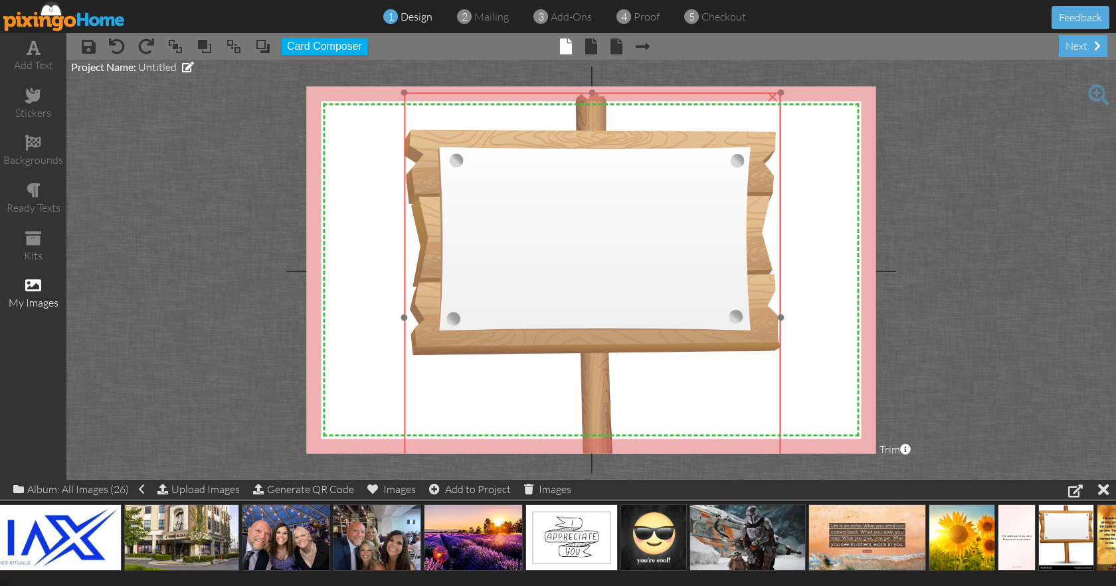
drag, startPoint x: 616, startPoint y: 183, endPoint x: 546, endPoint y: 162, distance: 73.5
click at [546, 162] on img at bounding box center [592, 318] width 377 height 450
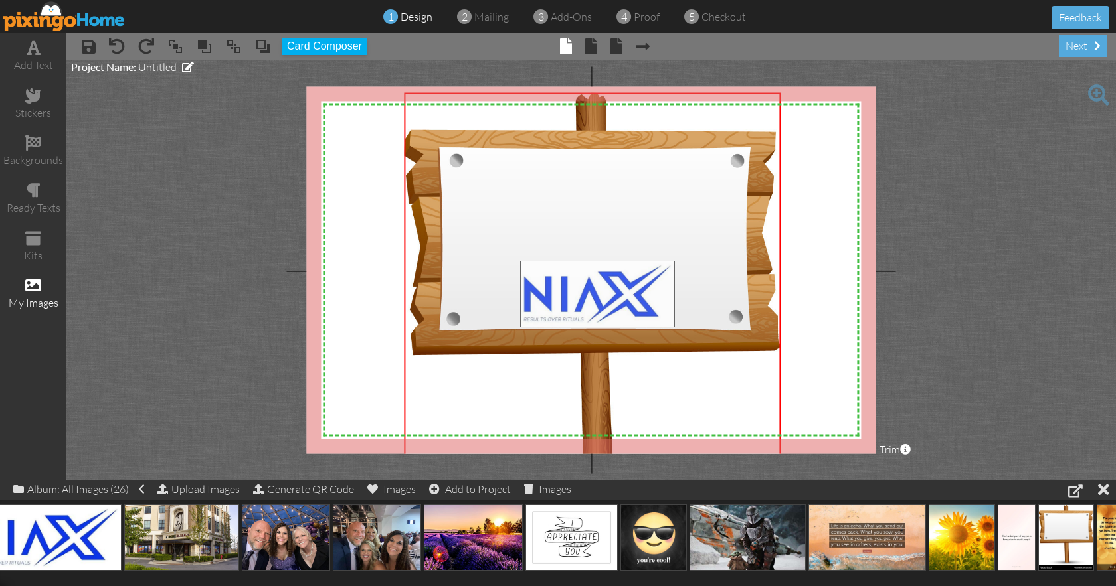
drag, startPoint x: 74, startPoint y: 543, endPoint x: 626, endPoint y: 295, distance: 604.7
click at [626, 295] on body "1 design 2 mailing 3 add-ons 4 proof 5 checkout Feedback add text stickers back…" at bounding box center [558, 293] width 1116 height 586
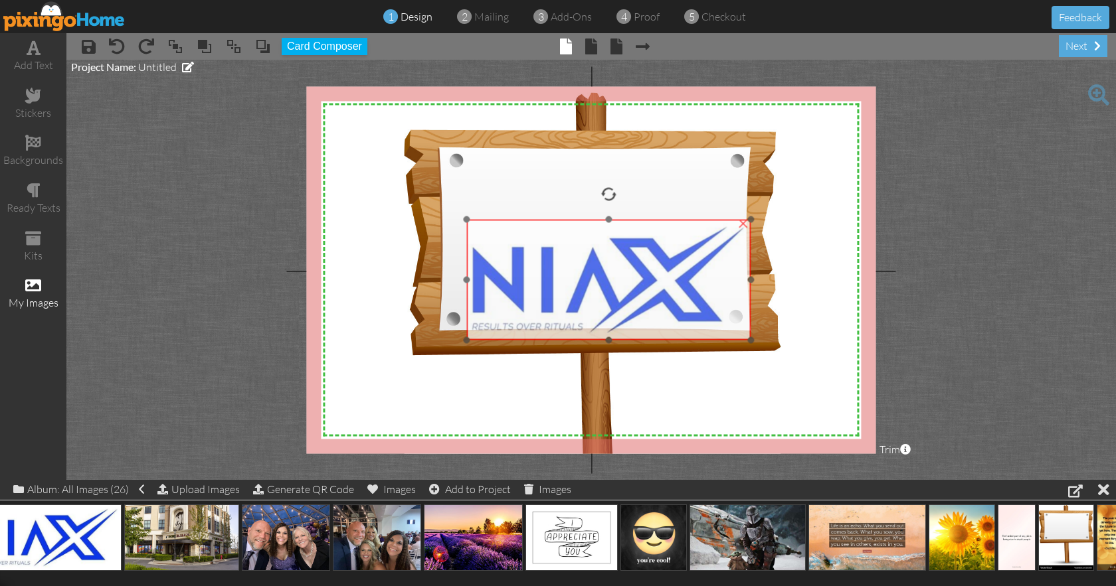
drag, startPoint x: 624, startPoint y: 277, endPoint x: 572, endPoint y: 241, distance: 63.0
click at [572, 241] on img at bounding box center [608, 280] width 285 height 121
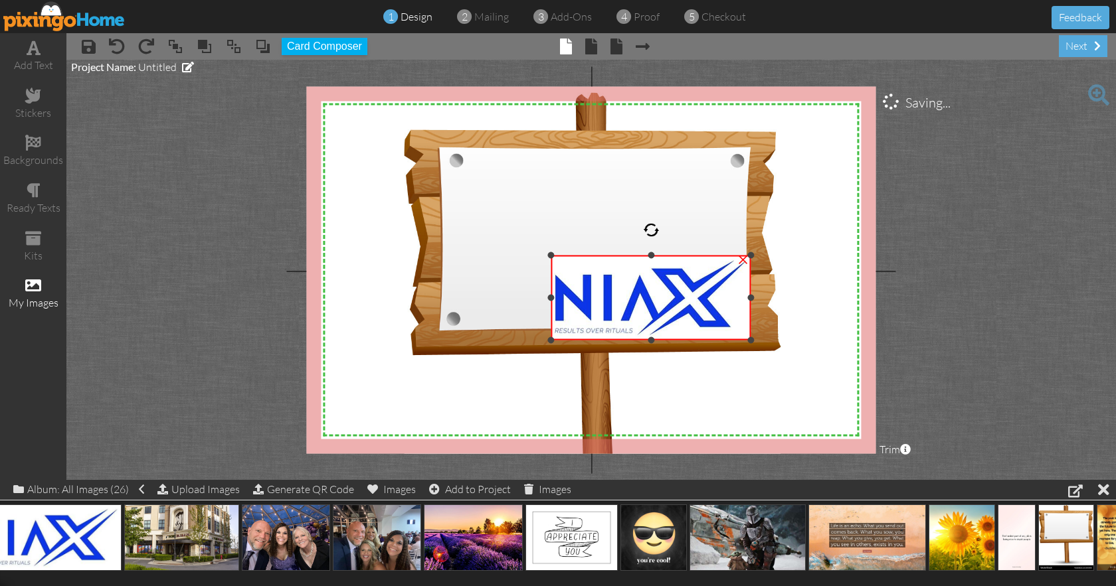
drag, startPoint x: 468, startPoint y: 221, endPoint x: 584, endPoint y: 256, distance: 121.6
click at [584, 256] on div "×" at bounding box center [651, 298] width 200 height 85
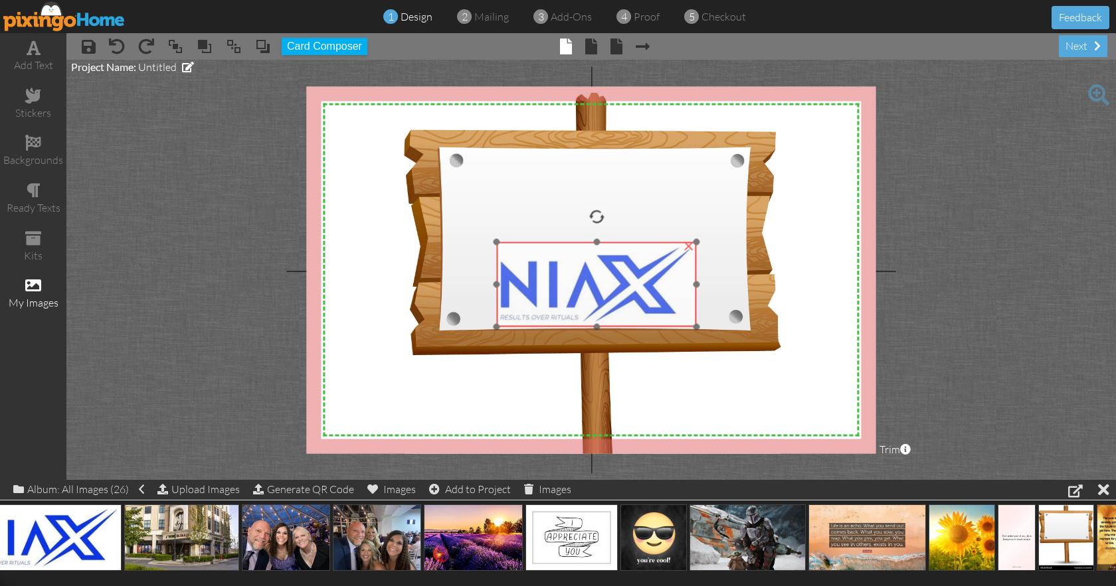
drag, startPoint x: 610, startPoint y: 287, endPoint x: 555, endPoint y: 274, distance: 56.1
click at [555, 274] on img at bounding box center [596, 284] width 200 height 85
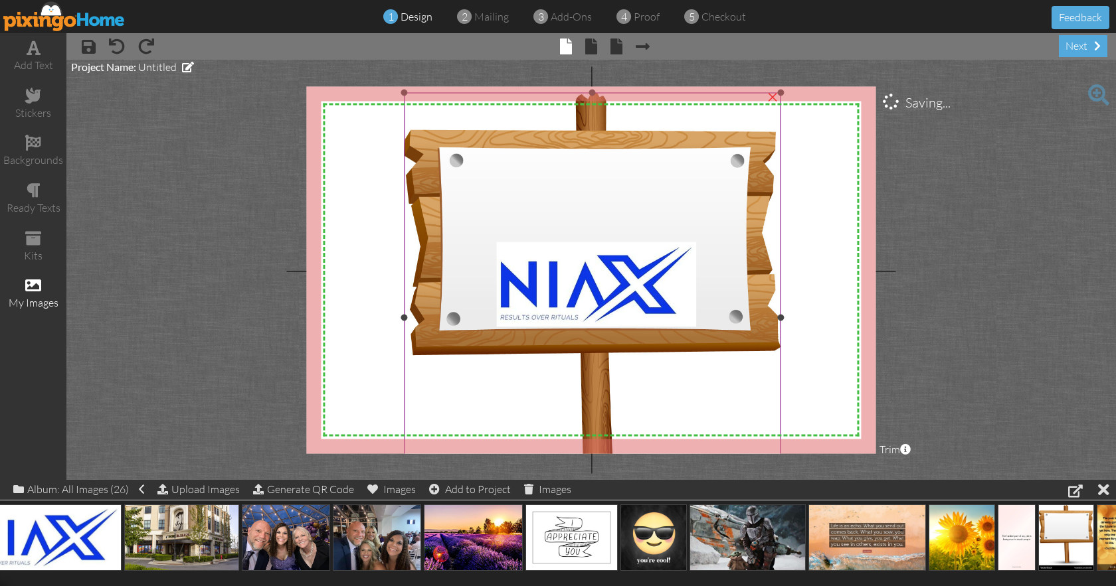
click at [547, 225] on img at bounding box center [592, 318] width 377 height 450
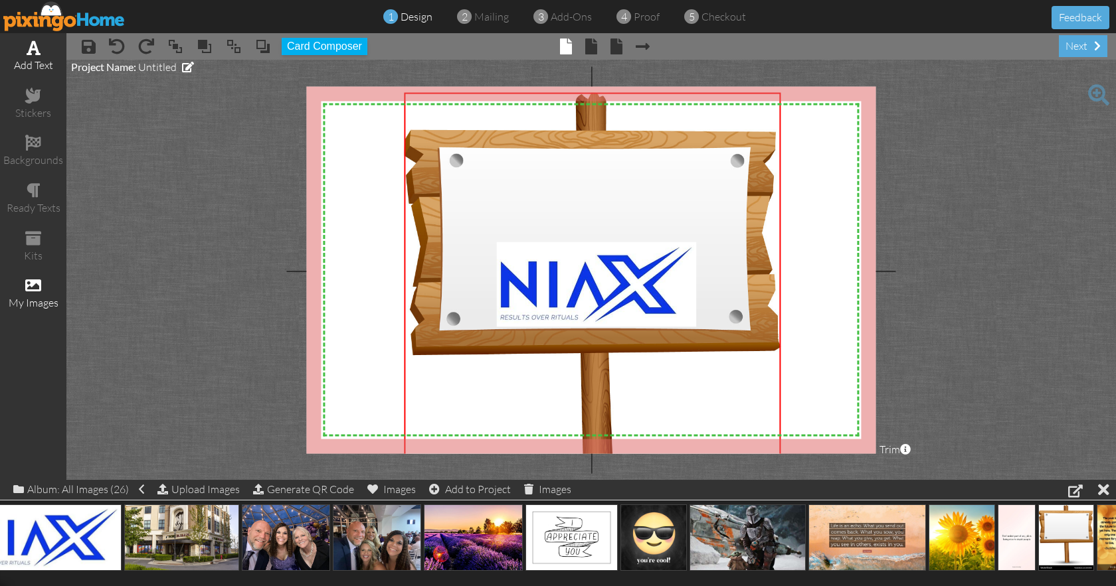
click at [25, 45] on div "add text" at bounding box center [33, 56] width 66 height 46
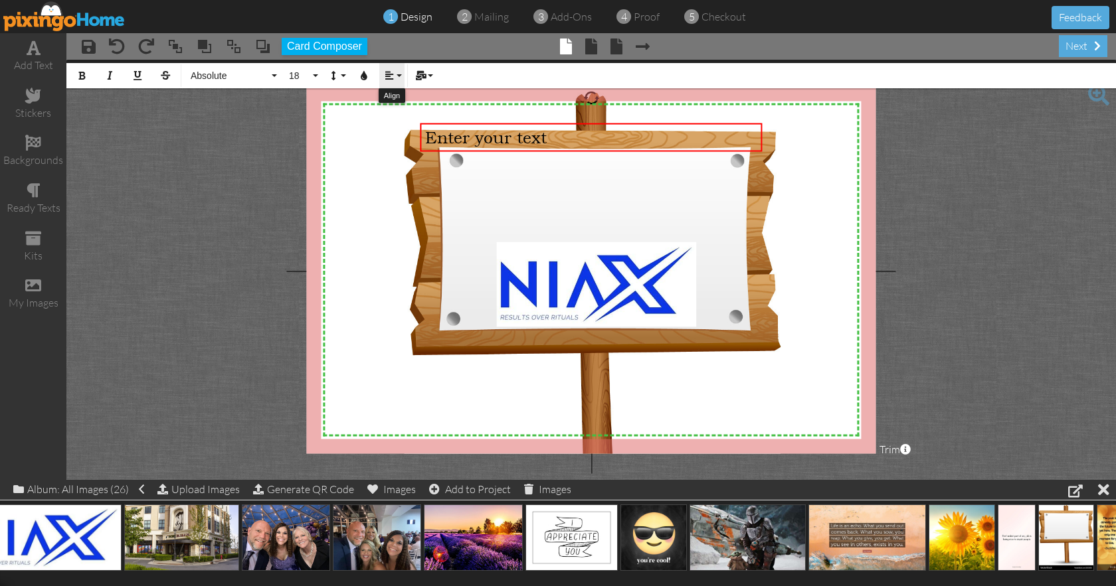
click at [397, 74] on button "Align" at bounding box center [391, 75] width 25 height 25
click at [401, 123] on icon at bounding box center [399, 125] width 9 height 10
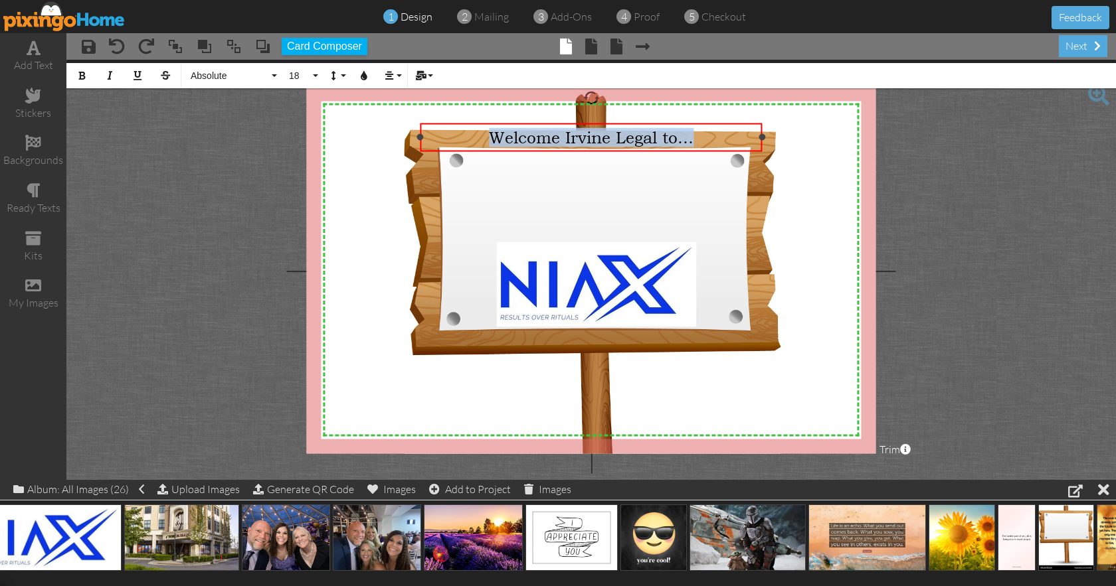
drag, startPoint x: 490, startPoint y: 137, endPoint x: 759, endPoint y: 134, distance: 269.7
click at [758, 134] on div "Welcome Irvine Legal to..." at bounding box center [591, 137] width 333 height 19
click at [364, 73] on icon "button" at bounding box center [363, 75] width 9 height 9
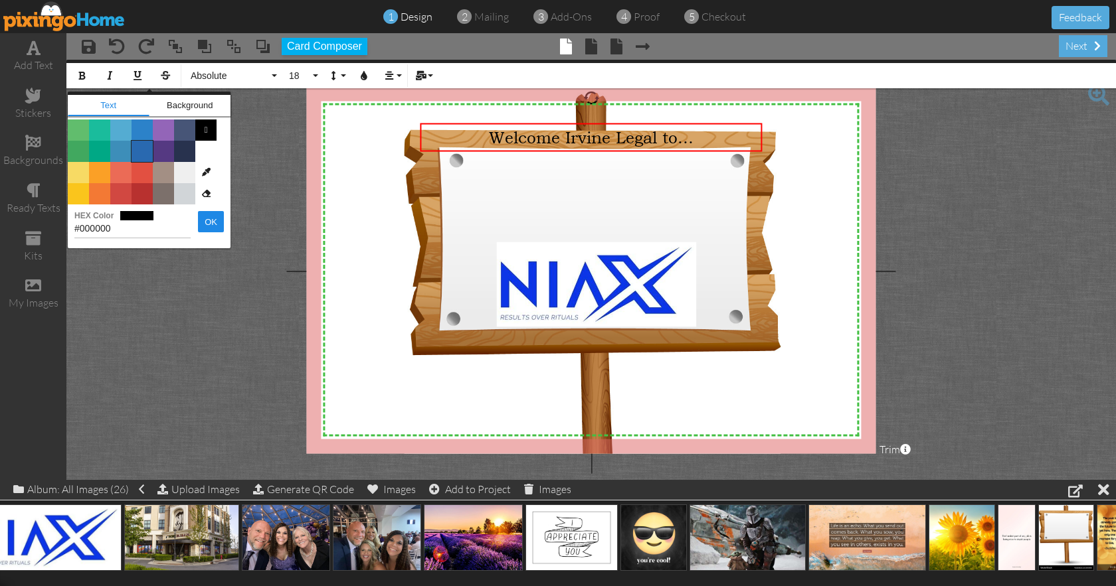
click at [145, 148] on span "Color #2969B0" at bounding box center [142, 151] width 21 height 21
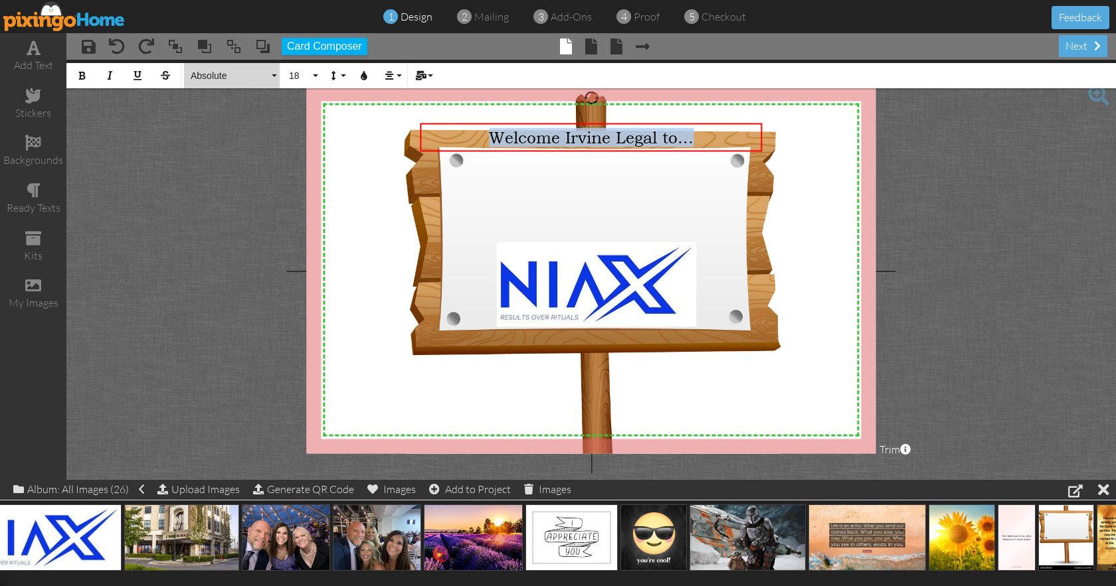
click at [270, 74] on button "Absolute" at bounding box center [232, 75] width 96 height 25
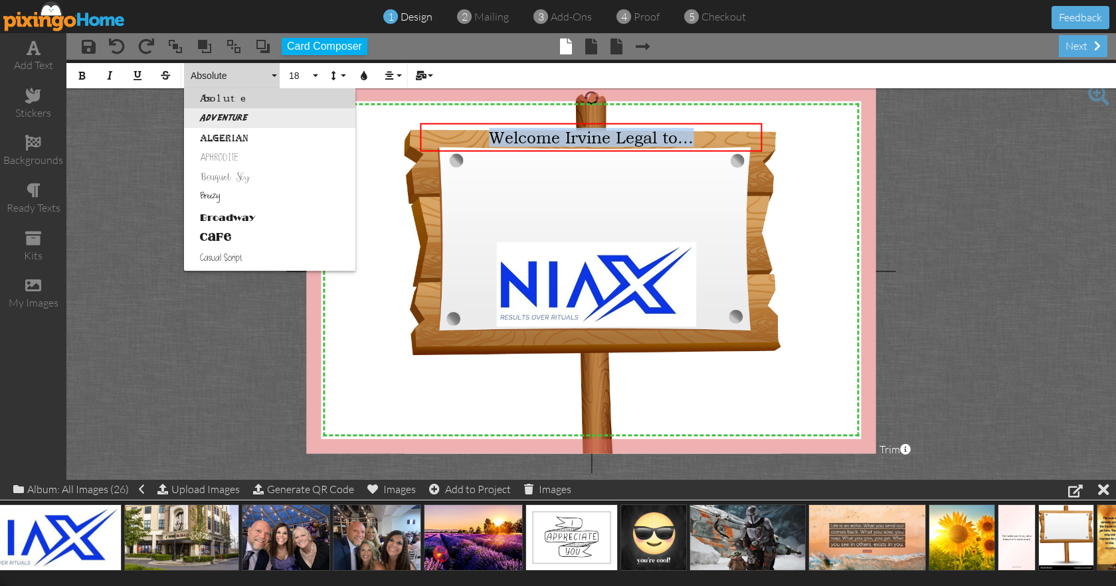
click at [249, 113] on link "Adventure" at bounding box center [269, 118] width 171 height 20
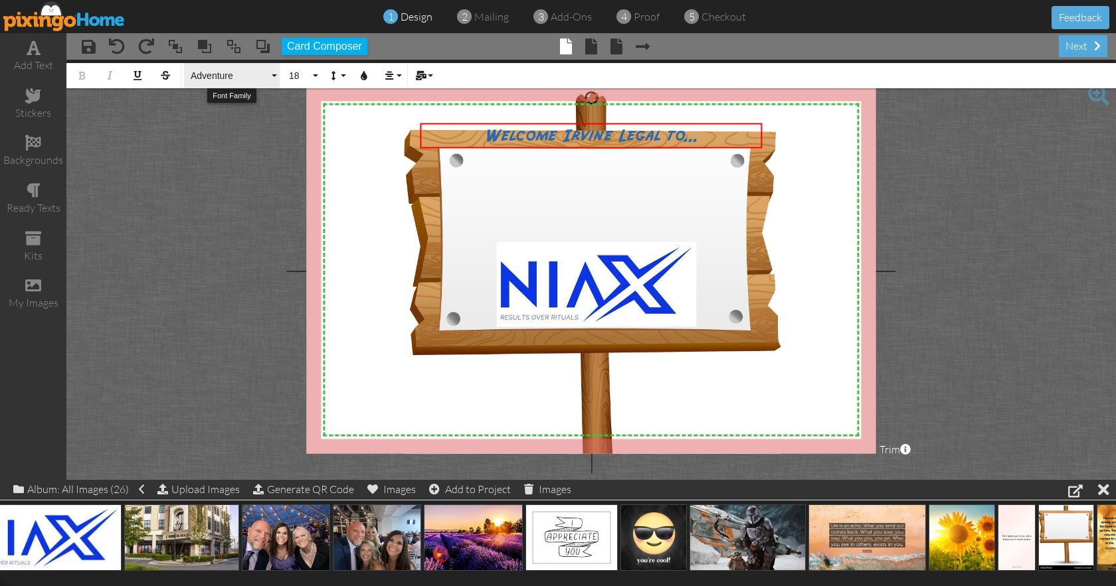
click at [275, 76] on button "Adventure" at bounding box center [232, 75] width 96 height 25
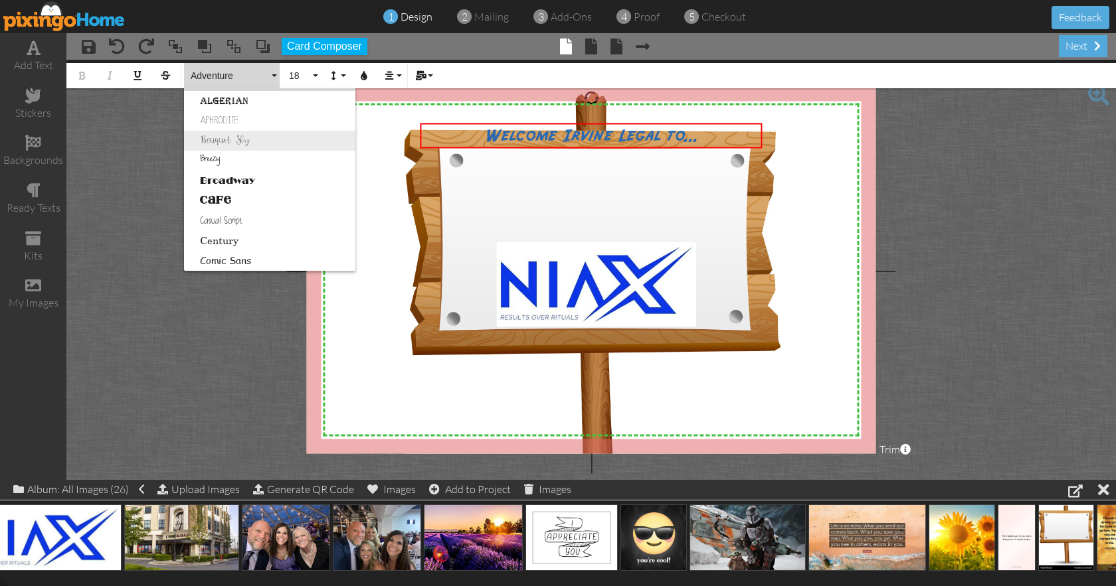
scroll to position [43, 0]
click at [264, 177] on link "Broadway" at bounding box center [269, 175] width 171 height 20
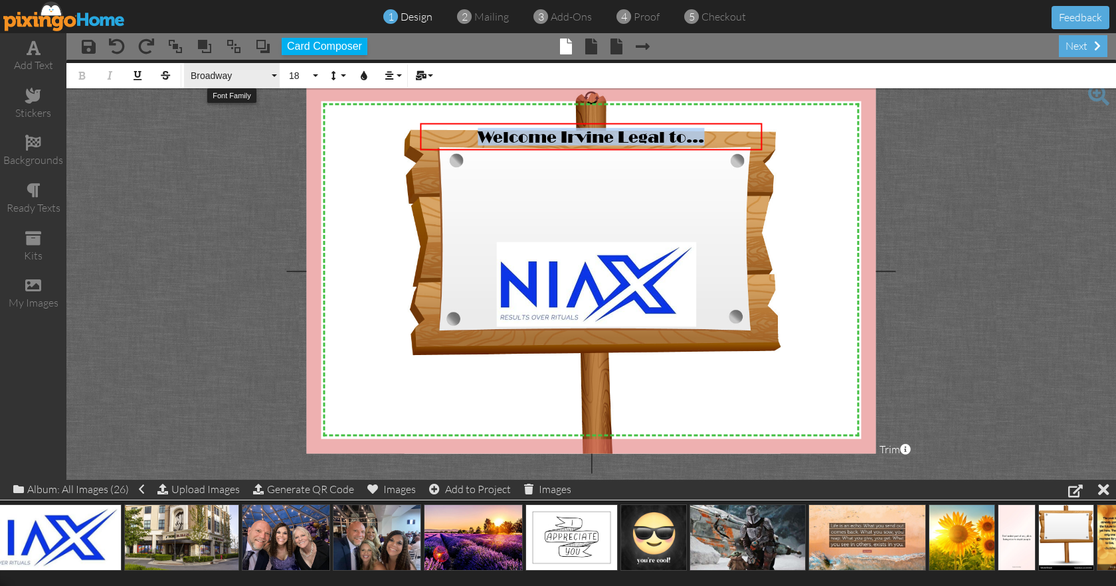
click at [270, 80] on button "Broadway" at bounding box center [232, 75] width 96 height 25
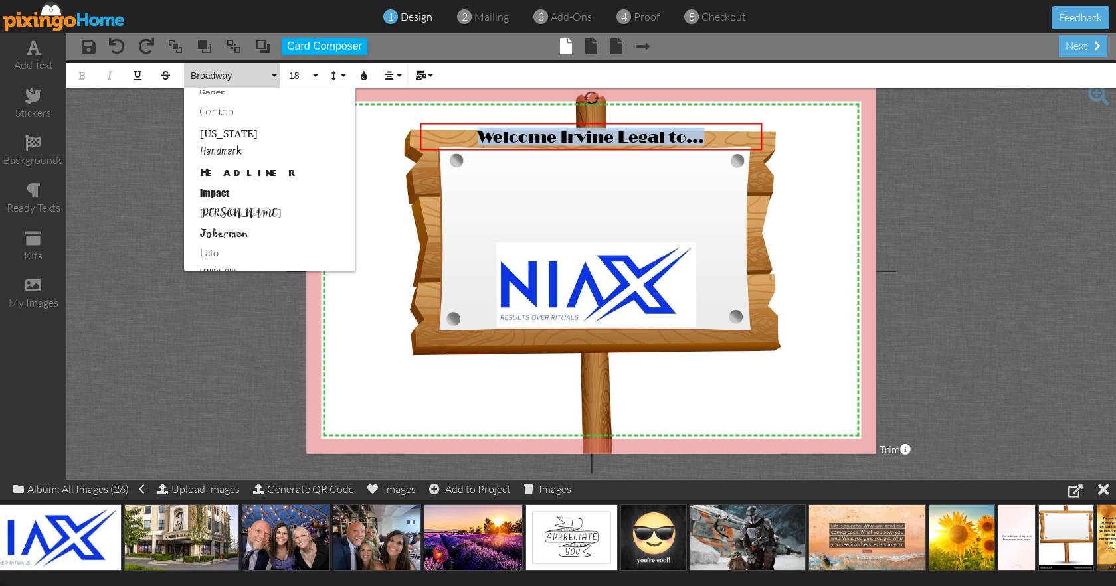
scroll to position [345, 0]
click at [252, 173] on link "Headliner" at bounding box center [269, 171] width 171 height 20
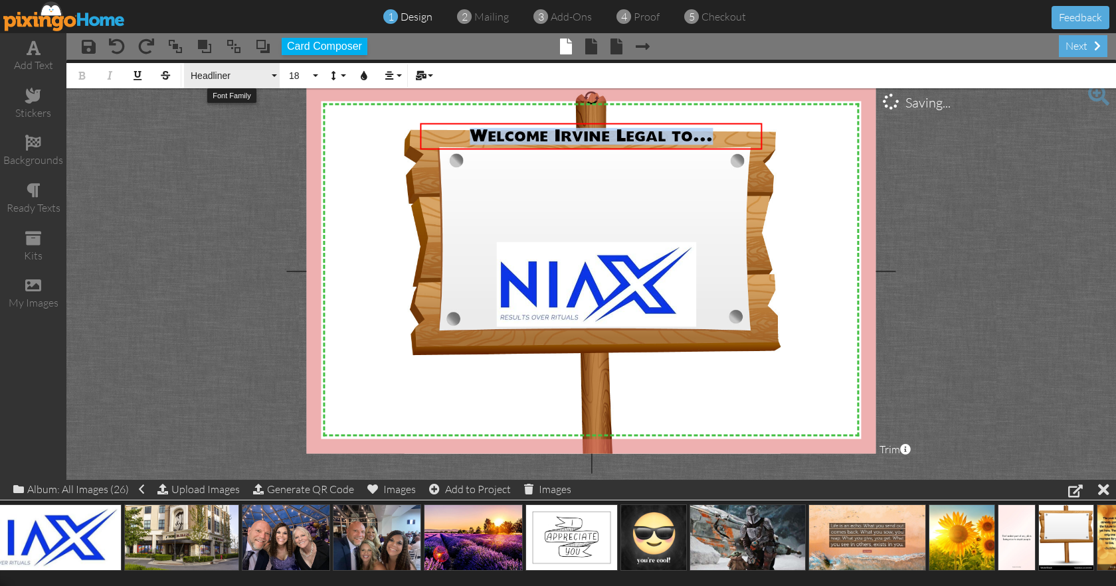
click at [272, 80] on button "Headliner" at bounding box center [232, 75] width 96 height 25
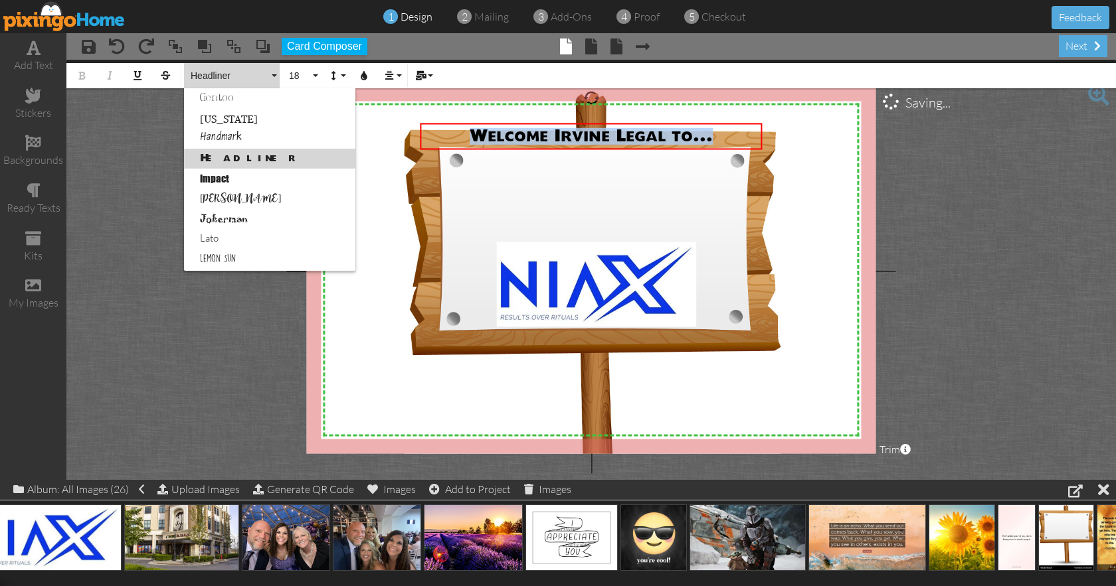
scroll to position [359, 0]
click at [258, 179] on link "Impact" at bounding box center [269, 177] width 171 height 20
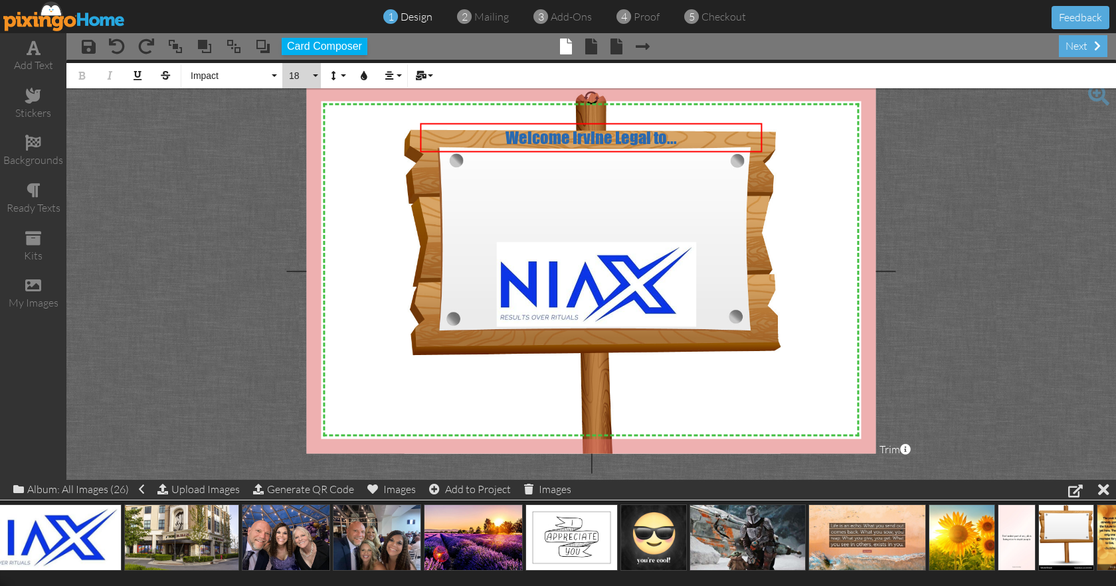
click at [314, 75] on button "18" at bounding box center [301, 75] width 39 height 25
click at [299, 258] on link "30" at bounding box center [303, 260] width 43 height 20
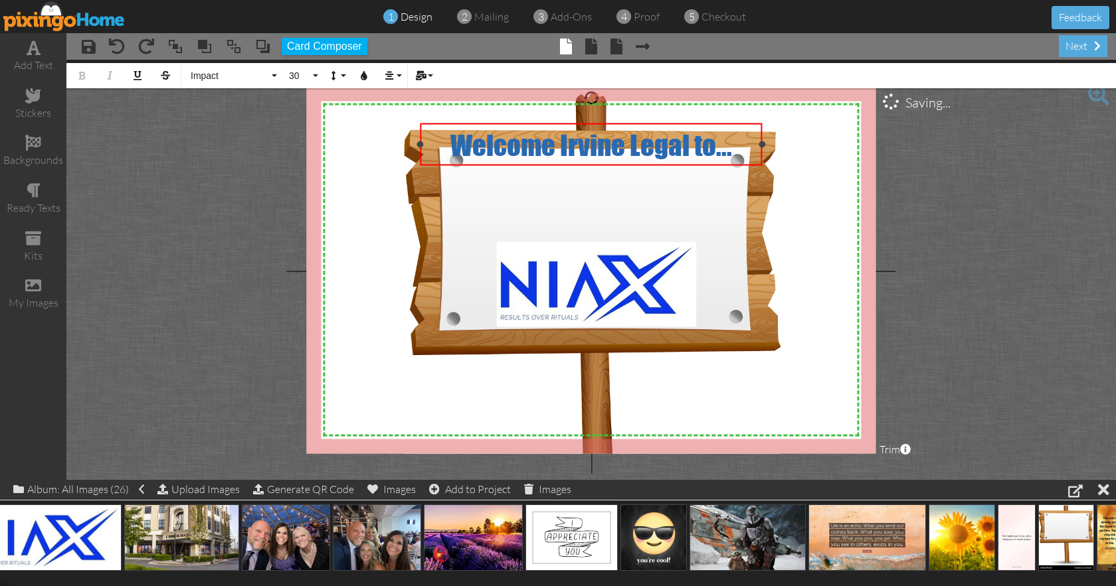
drag, startPoint x: 694, startPoint y: 144, endPoint x: 694, endPoint y: 129, distance: 15.3
click at [694, 143] on span "Welcome Irvine Legal to..." at bounding box center [591, 145] width 282 height 34
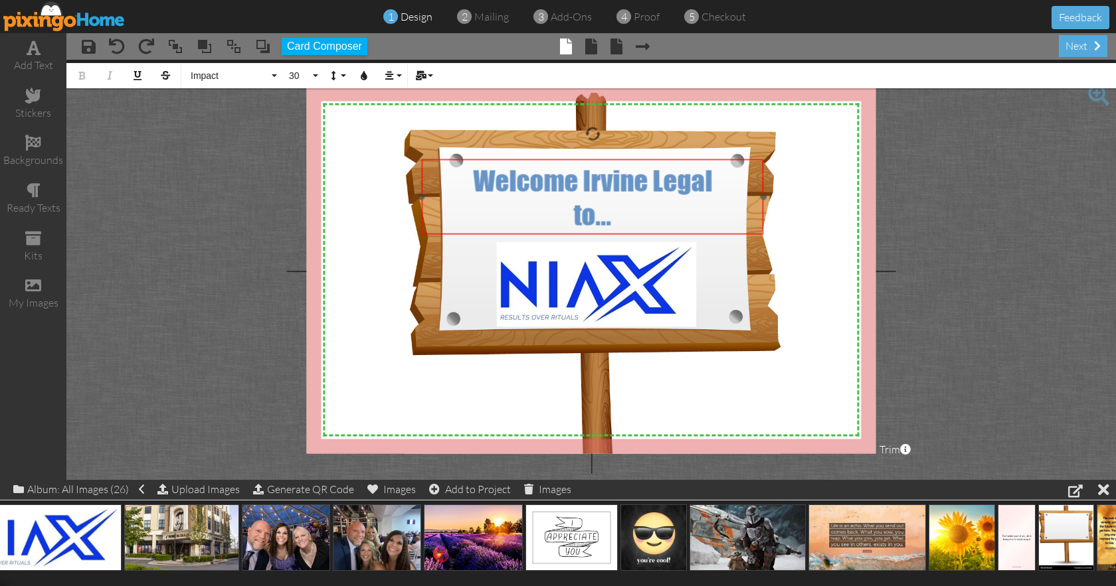
drag, startPoint x: 677, startPoint y: 122, endPoint x: 679, endPoint y: 157, distance: 35.9
click at [679, 157] on div at bounding box center [592, 196] width 348 height 83
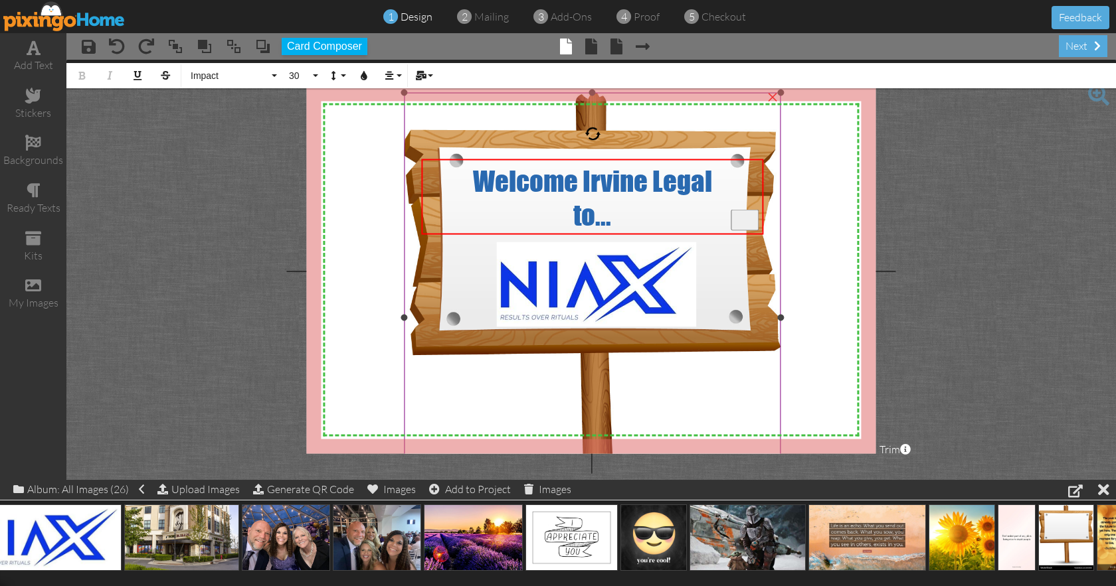
click at [717, 252] on img at bounding box center [592, 318] width 377 height 450
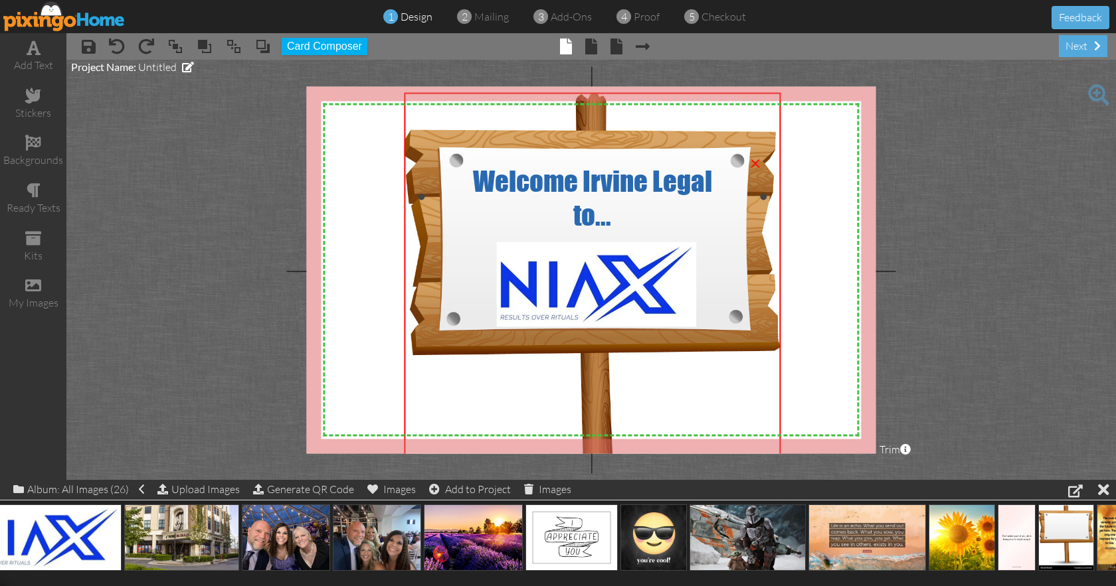
click at [596, 189] on span "Welcome Irvine Legal" at bounding box center [592, 180] width 239 height 34
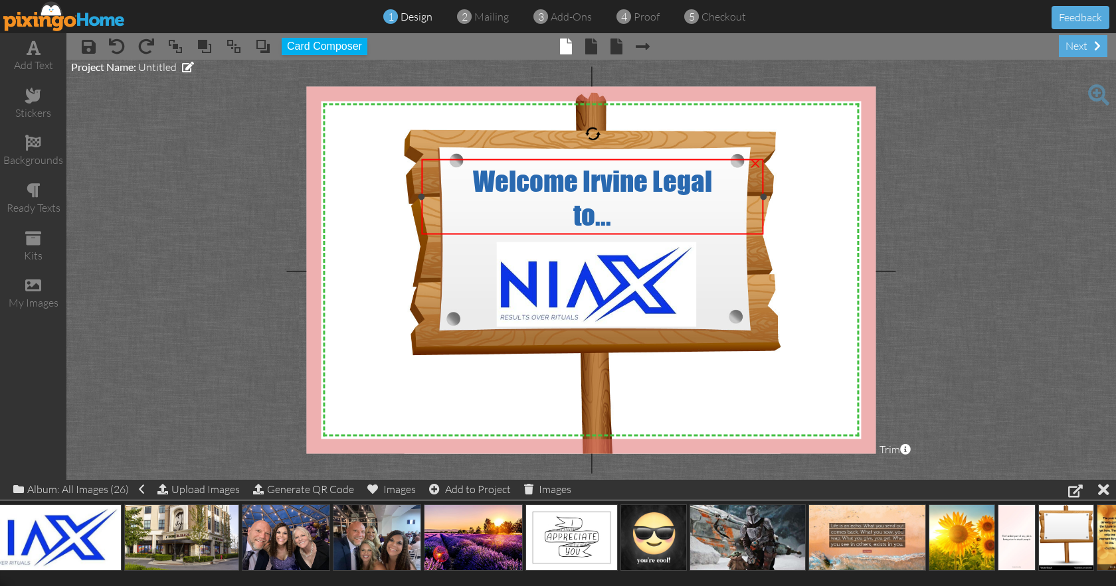
click at [596, 189] on span "Welcome Irvine Legal" at bounding box center [592, 180] width 239 height 34
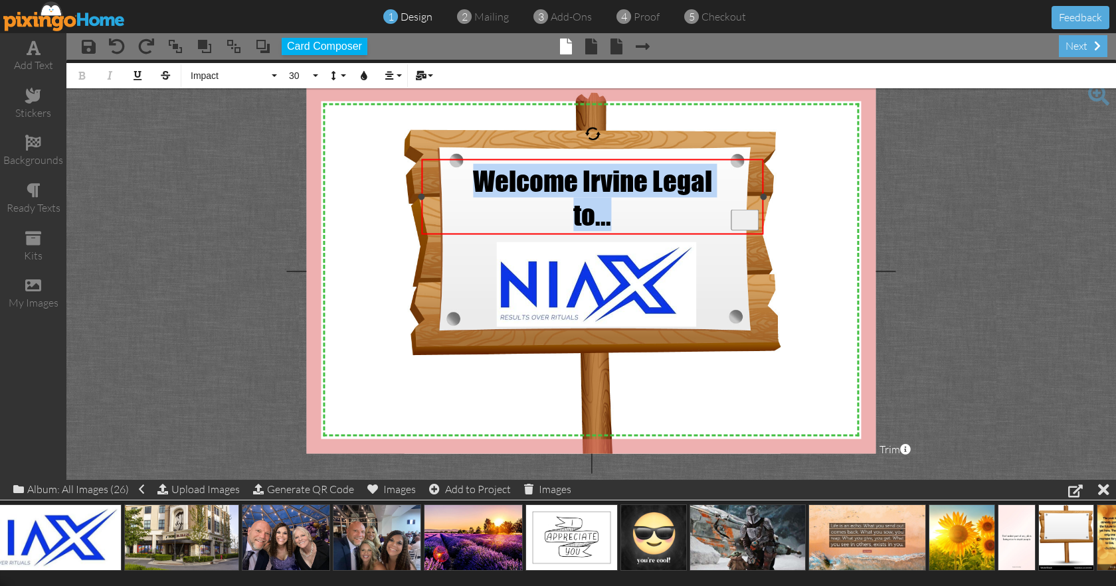
drag, startPoint x: 474, startPoint y: 178, endPoint x: 645, endPoint y: 234, distance: 180.2
click at [645, 231] on div "Welcome Irvine Legal to..." at bounding box center [592, 197] width 333 height 68
click at [362, 76] on icon "button" at bounding box center [363, 75] width 9 height 9
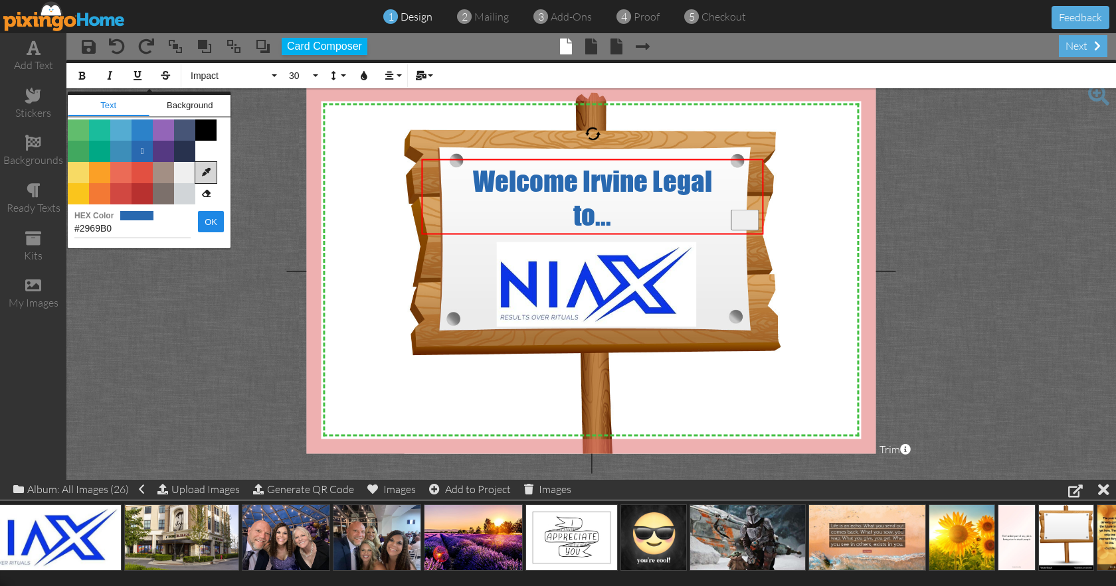
click at [209, 172] on icon at bounding box center [205, 172] width 21 height 21
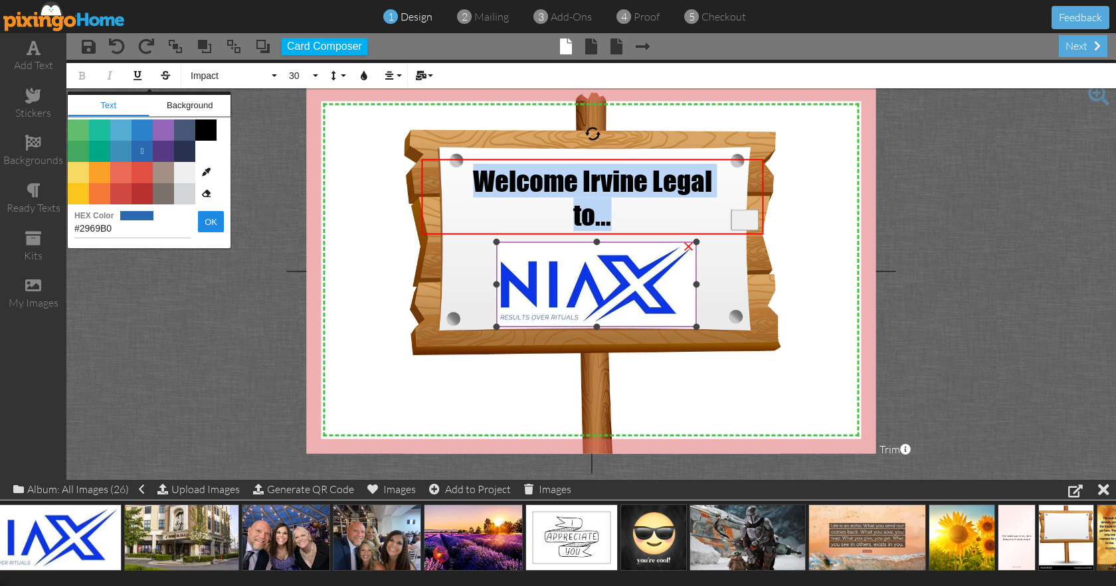
click at [513, 279] on img at bounding box center [596, 284] width 200 height 85
click at [491, 222] on div "to..." at bounding box center [592, 214] width 333 height 34
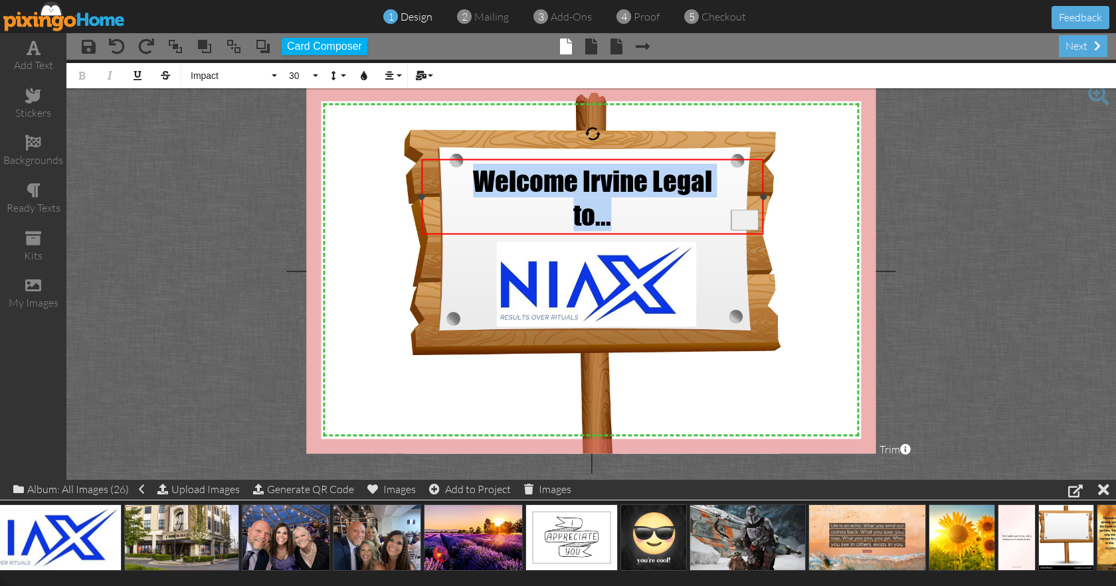
drag, startPoint x: 472, startPoint y: 177, endPoint x: 673, endPoint y: 226, distance: 207.2
click at [673, 226] on div "Welcome Irvine Legal to..." at bounding box center [592, 197] width 333 height 68
click at [367, 82] on button "Colors" at bounding box center [363, 75] width 25 height 25
type input "#2969B0"
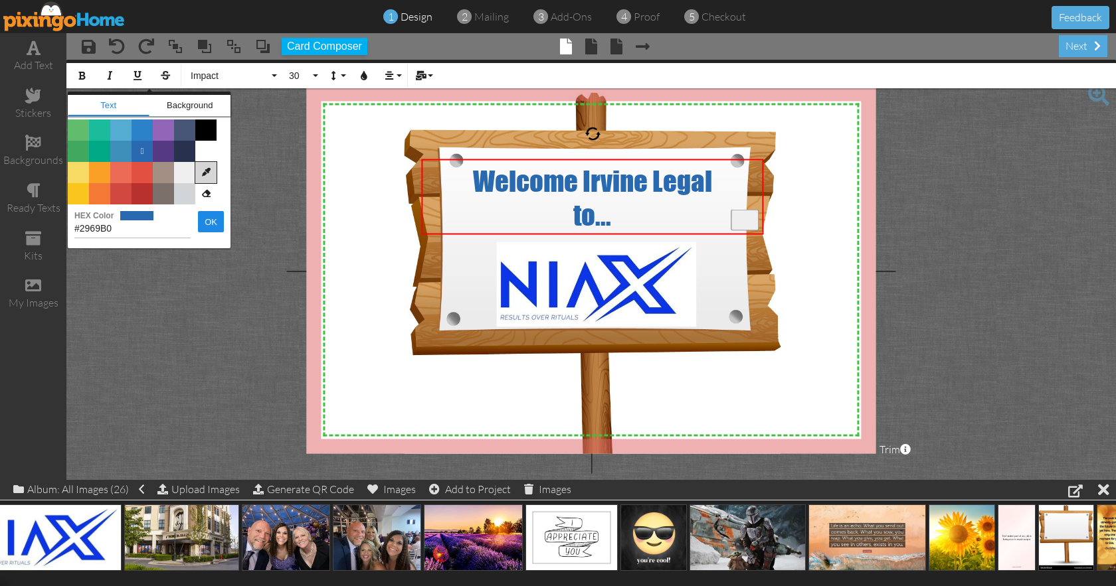
click at [205, 175] on icon at bounding box center [205, 172] width 21 height 21
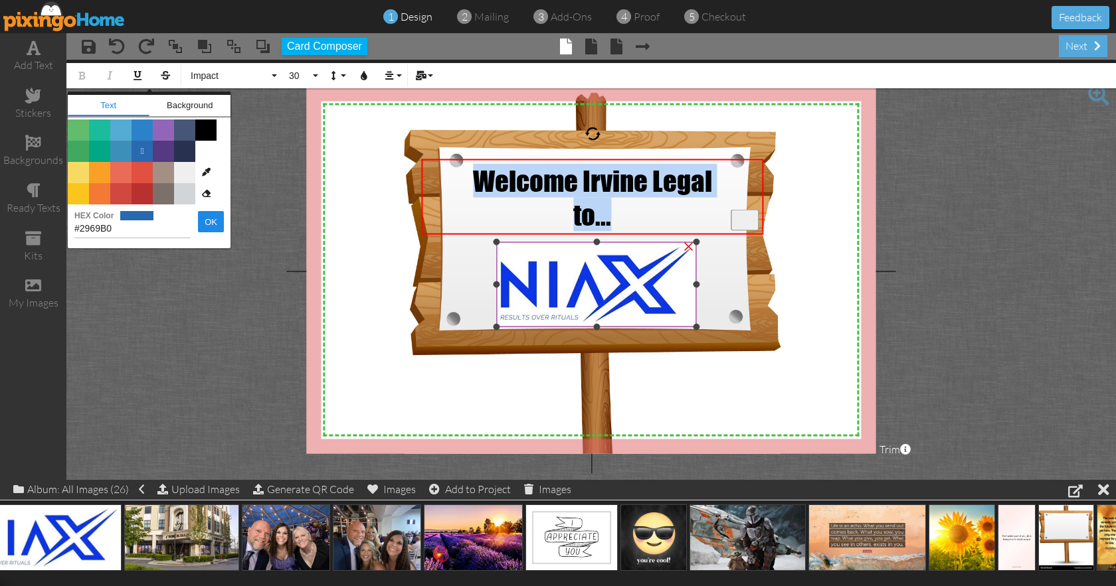
click at [532, 294] on img at bounding box center [596, 284] width 200 height 85
type input "#0D36DF"
click at [221, 223] on button "OK" at bounding box center [211, 221] width 26 height 21
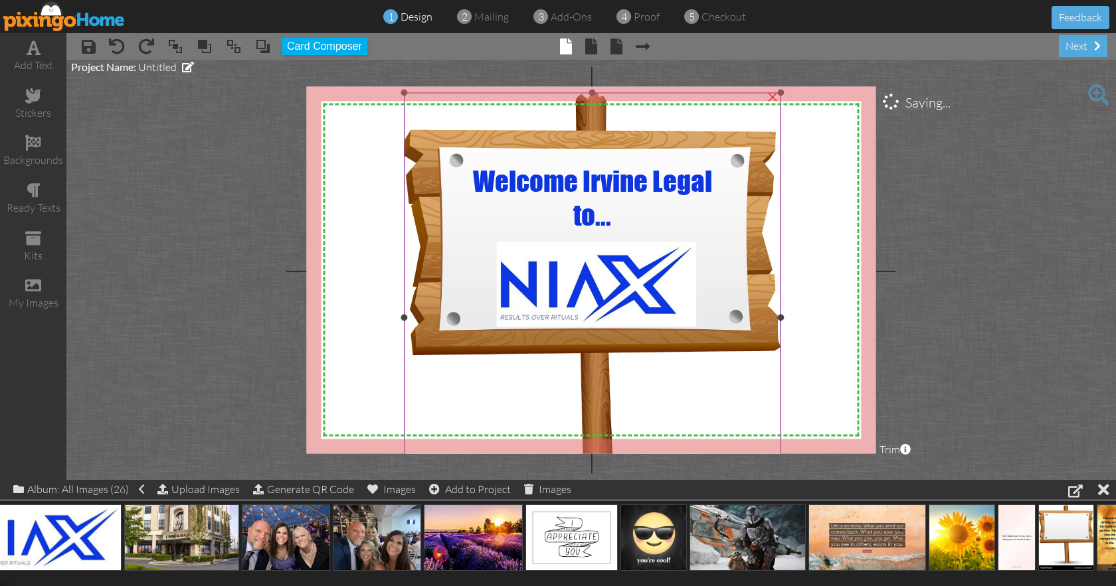
click at [474, 254] on img at bounding box center [592, 318] width 377 height 450
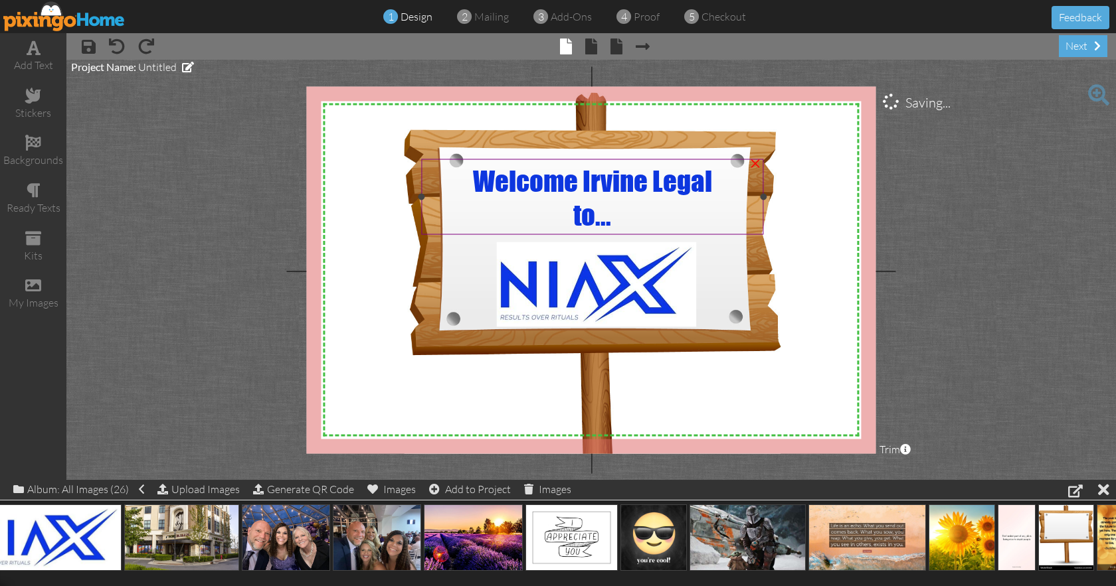
click at [586, 179] on span "Welcome Irvine Legal" at bounding box center [592, 180] width 239 height 34
click at [586, 177] on span "Welcome Irvine Legal" at bounding box center [592, 180] width 239 height 34
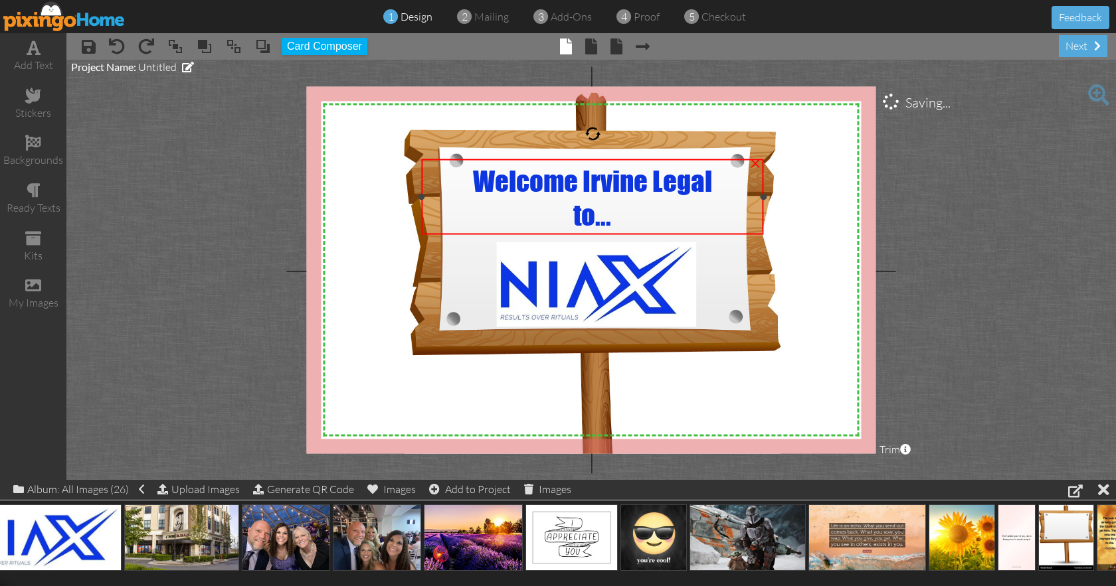
click at [583, 178] on span "Welcome Irvine Legal" at bounding box center [592, 180] width 239 height 34
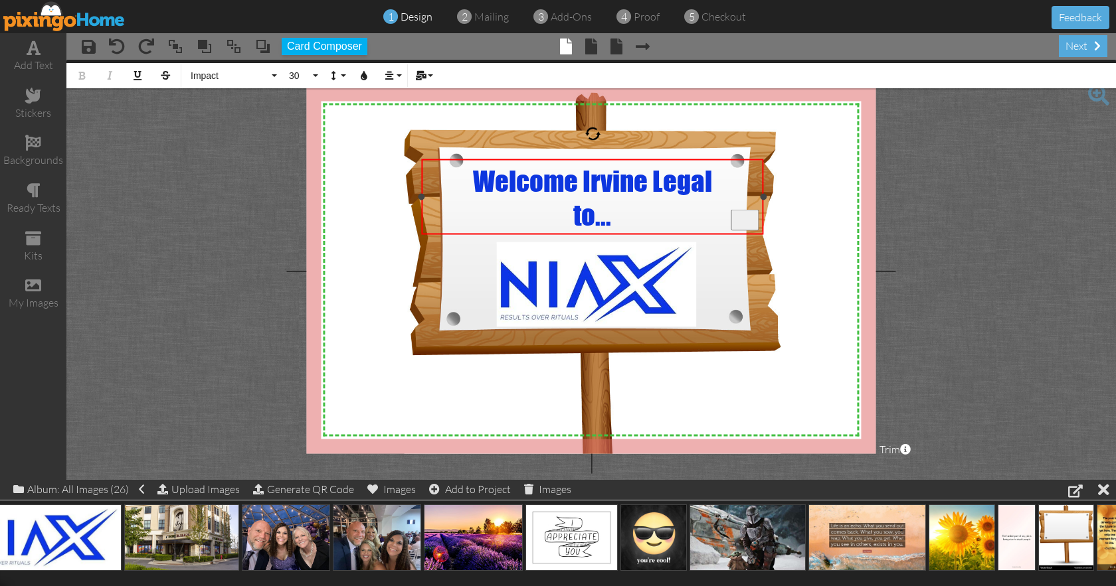
click at [583, 178] on span "Welcome Irvine Legal" at bounding box center [592, 180] width 239 height 34
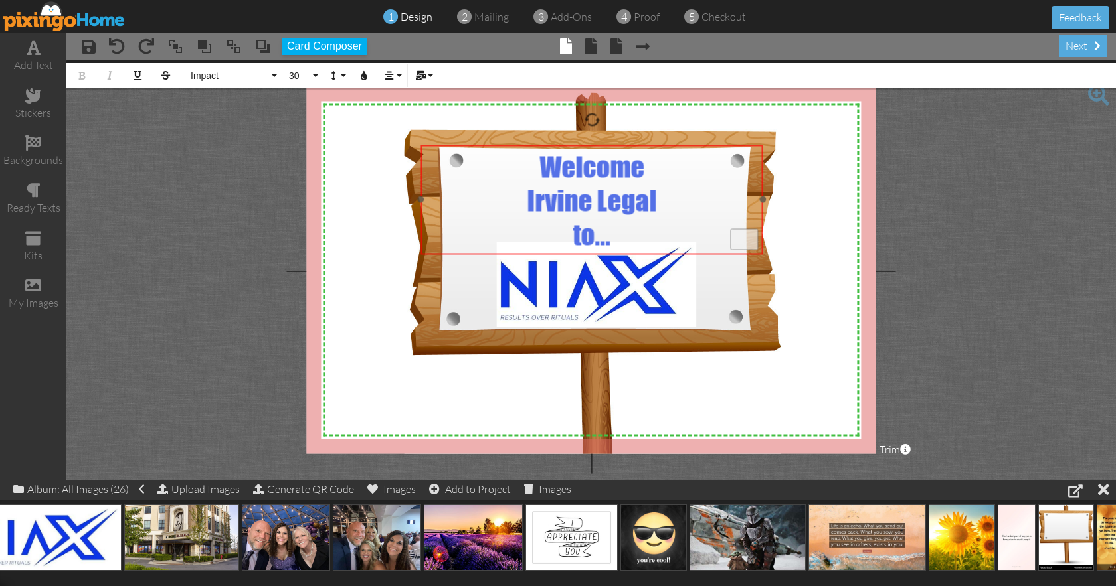
drag, startPoint x: 592, startPoint y: 162, endPoint x: 592, endPoint y: 148, distance: 14.0
click at [592, 148] on div "Welcome ​ ​ Irvine Legal to..." at bounding box center [591, 200] width 341 height 111
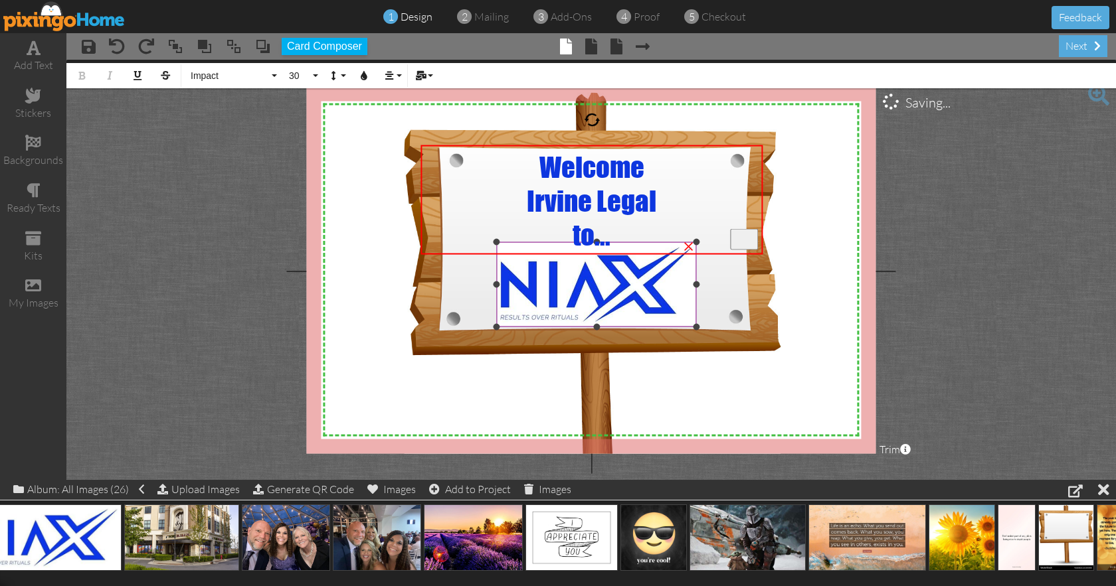
click at [585, 275] on img at bounding box center [596, 284] width 200 height 85
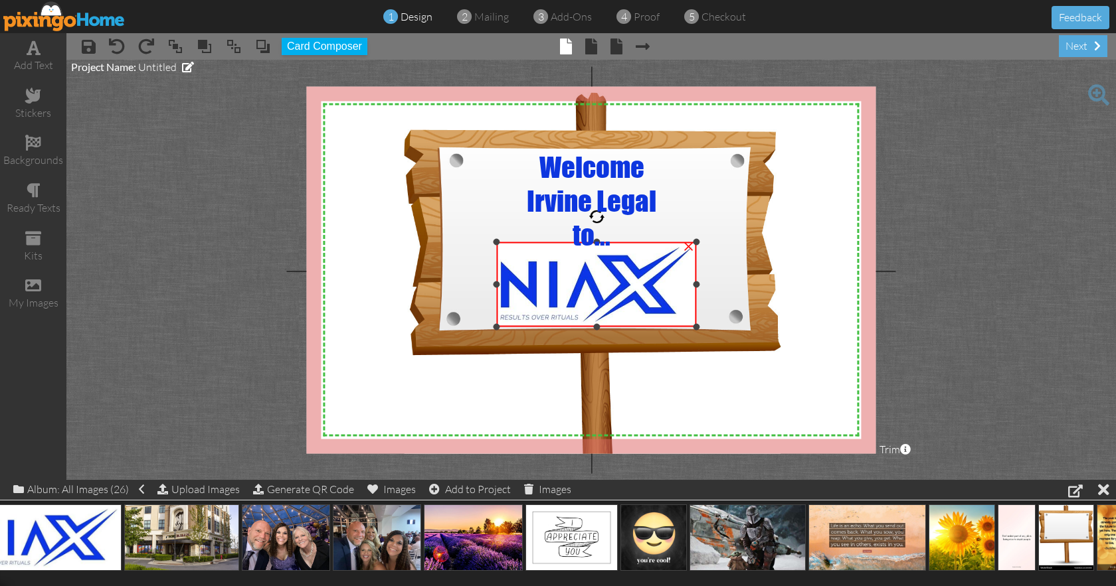
click at [512, 284] on img at bounding box center [596, 284] width 200 height 85
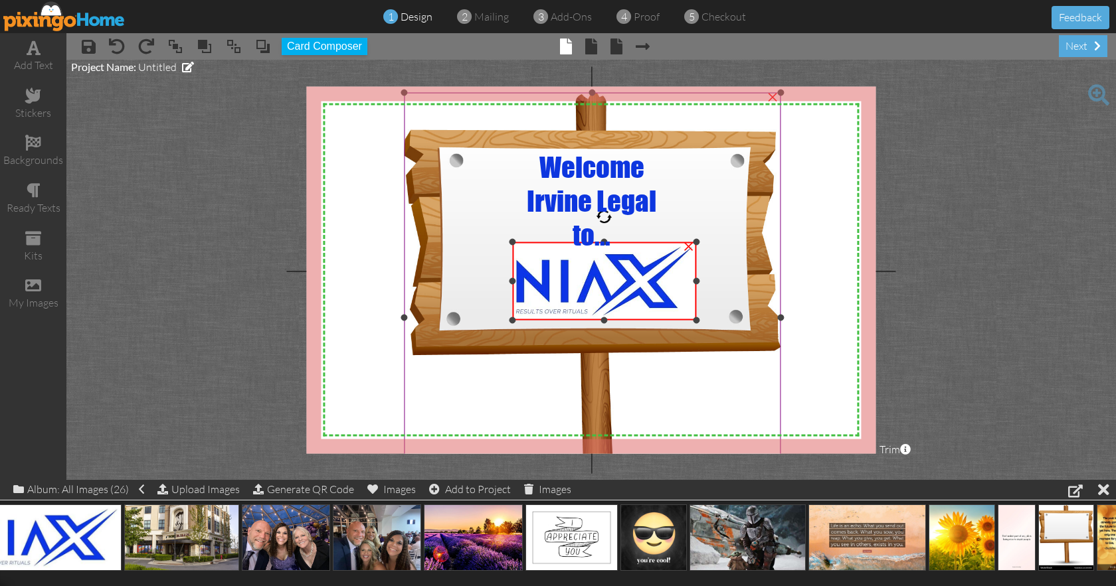
drag, startPoint x: 497, startPoint y: 325, endPoint x: 507, endPoint y: 319, distance: 11.4
click at [507, 319] on div "X X X X X X X X X X X X X X X X X X X X X X X X X X X X X X X X X X X X X X X X…" at bounding box center [590, 269] width 569 height 367
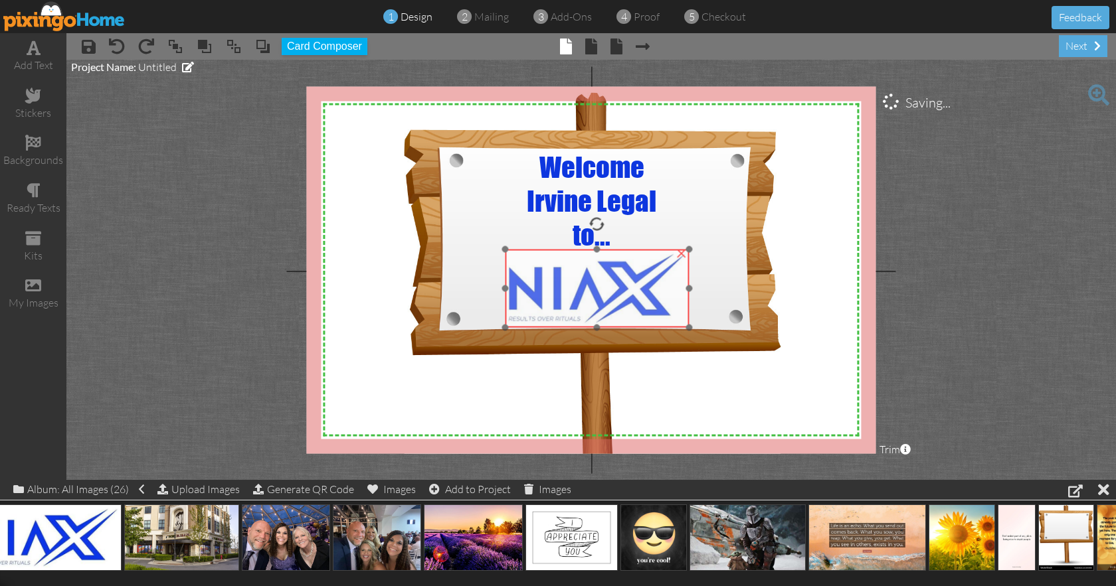
drag, startPoint x: 548, startPoint y: 308, endPoint x: 541, endPoint y: 315, distance: 10.3
click at [541, 315] on img at bounding box center [597, 289] width 185 height 78
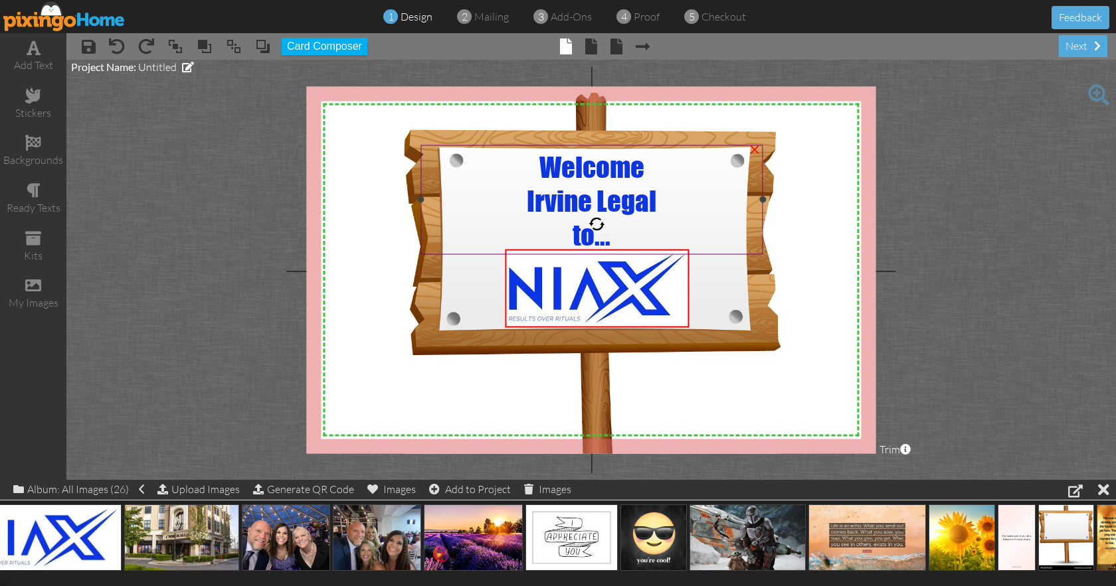
click at [474, 227] on div "to..." at bounding box center [592, 234] width 333 height 34
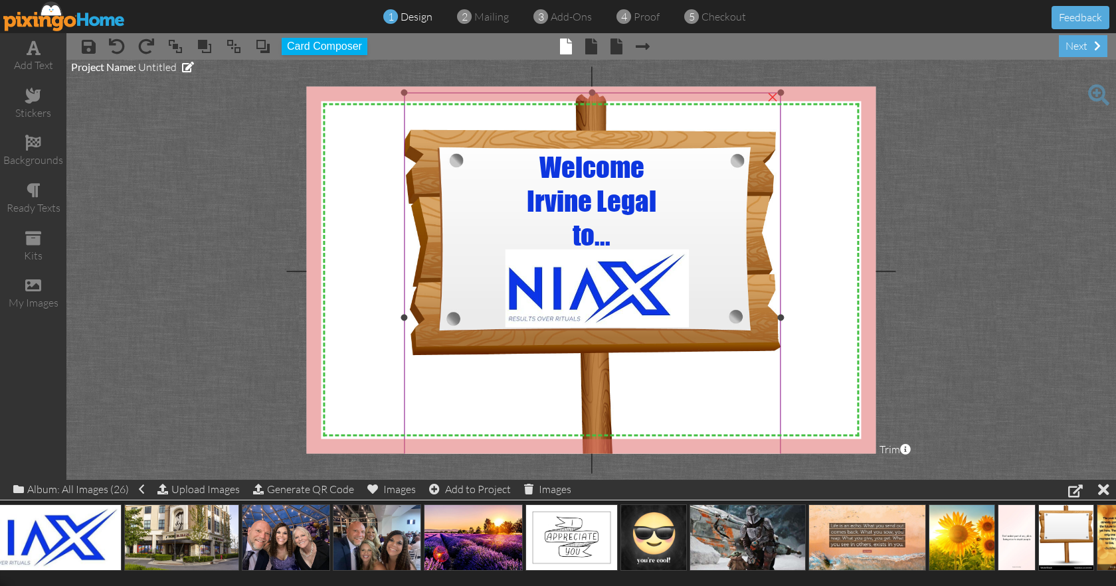
click at [477, 392] on img at bounding box center [592, 318] width 377 height 450
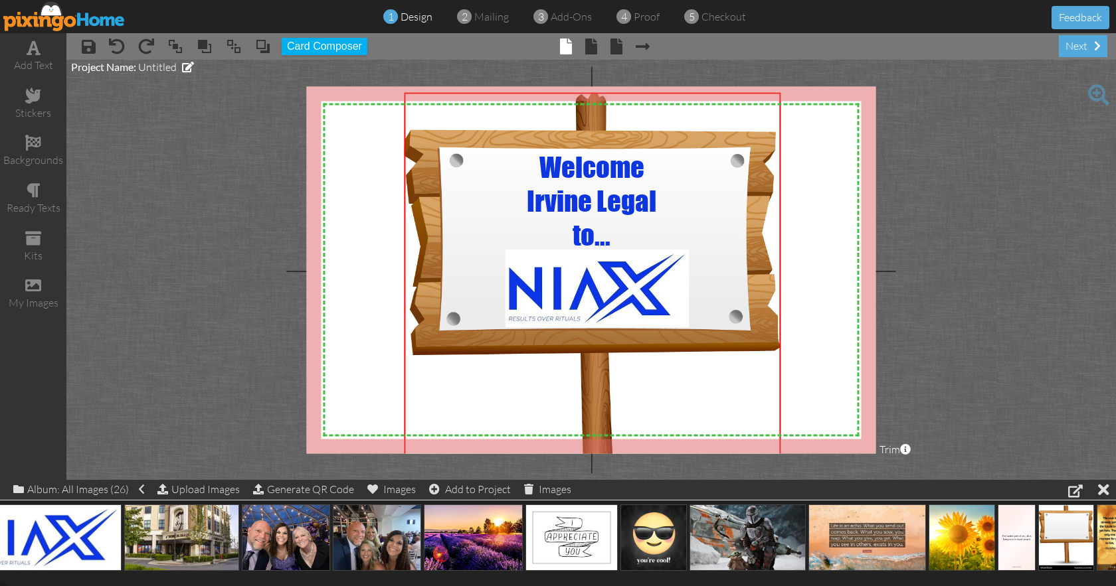
click at [365, 355] on body "1 design 2 mailing 3 add-ons 4 proof 5 checkout Feedback add text stickers back…" at bounding box center [558, 293] width 1116 height 586
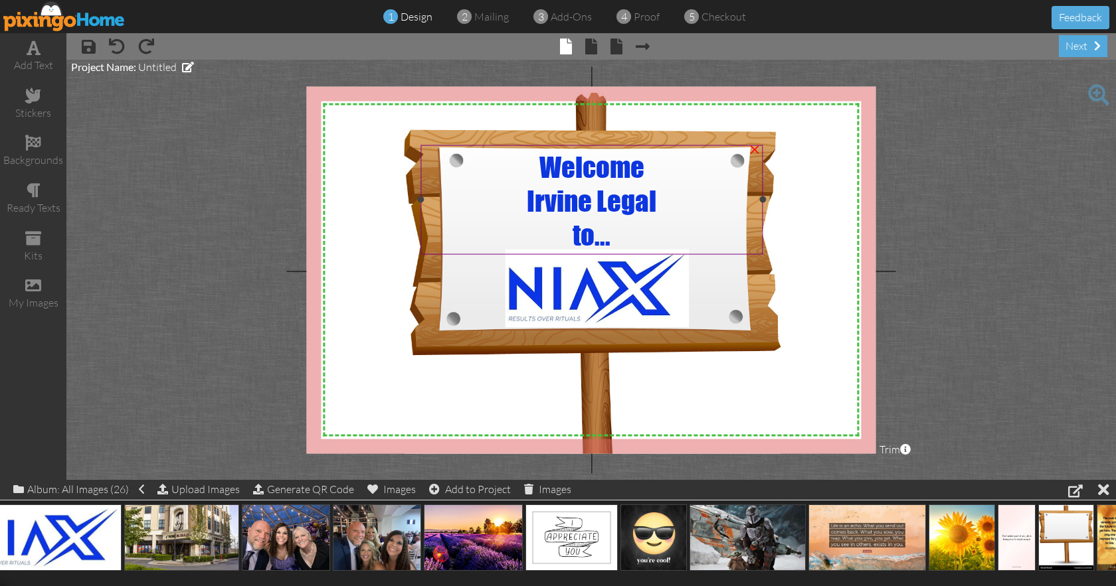
click at [561, 197] on span "Irvine Legal" at bounding box center [592, 200] width 130 height 34
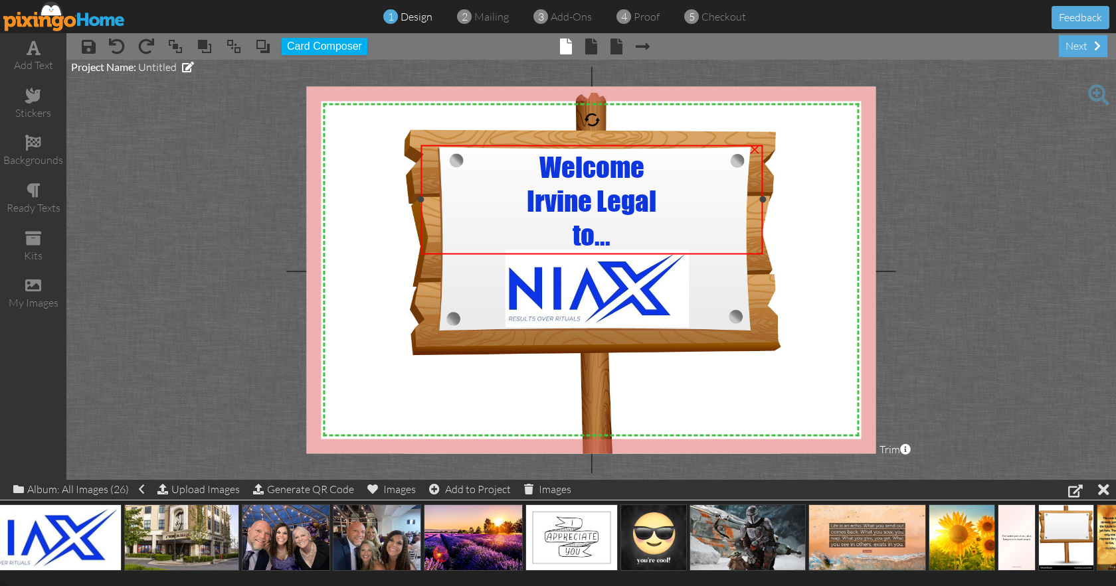
click at [561, 197] on span "Irvine Legal" at bounding box center [592, 200] width 130 height 34
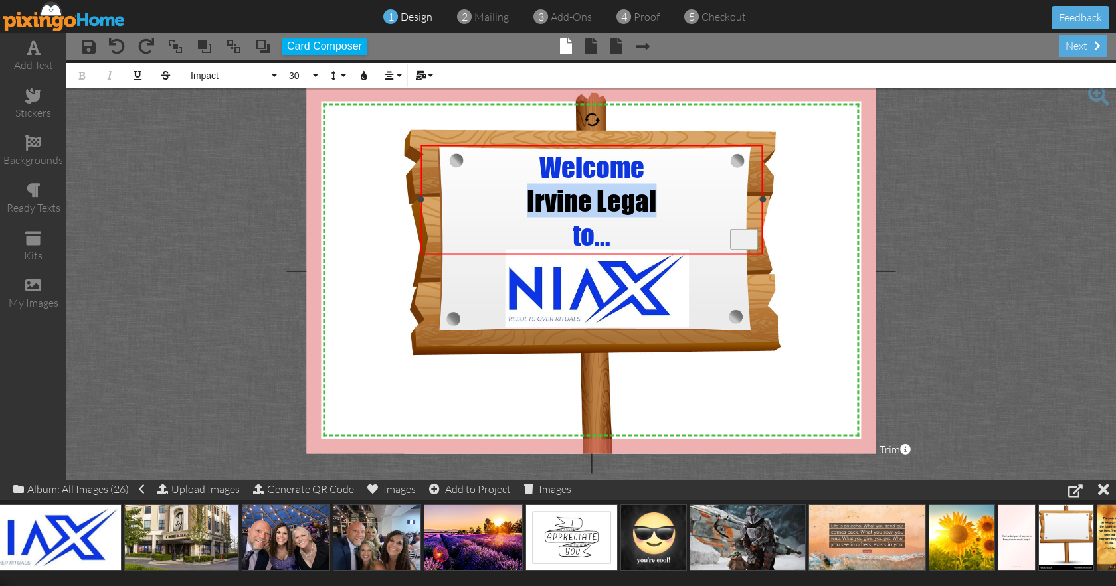
drag, startPoint x: 527, startPoint y: 199, endPoint x: 654, endPoint y: 195, distance: 126.9
click at [654, 195] on span "Irvine Legal" at bounding box center [592, 200] width 130 height 34
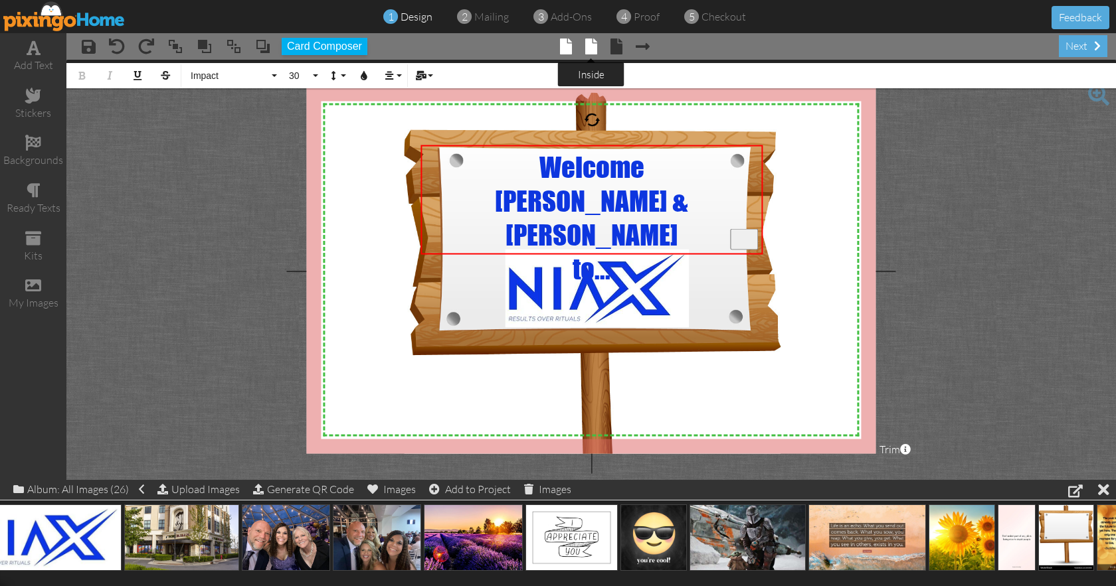
click at [594, 46] on span at bounding box center [591, 47] width 12 height 16
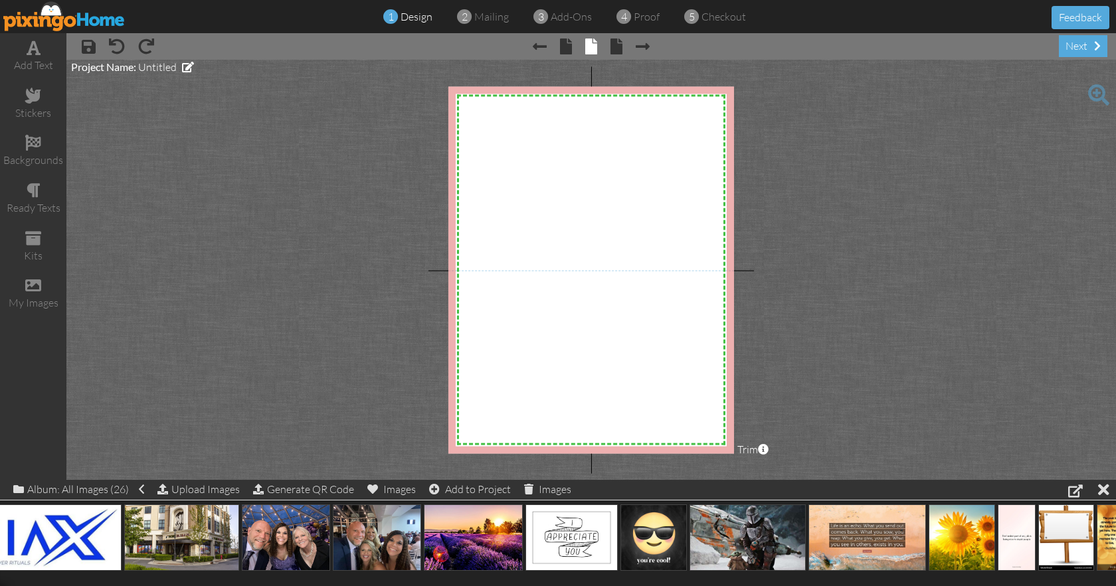
click at [541, 314] on div "X X X X X X X X X X X X X X X X X X X X X X X X X X X X X X X X X X X X X X X X…" at bounding box center [591, 269] width 286 height 367
click at [27, 56] on div "add text" at bounding box center [33, 56] width 66 height 46
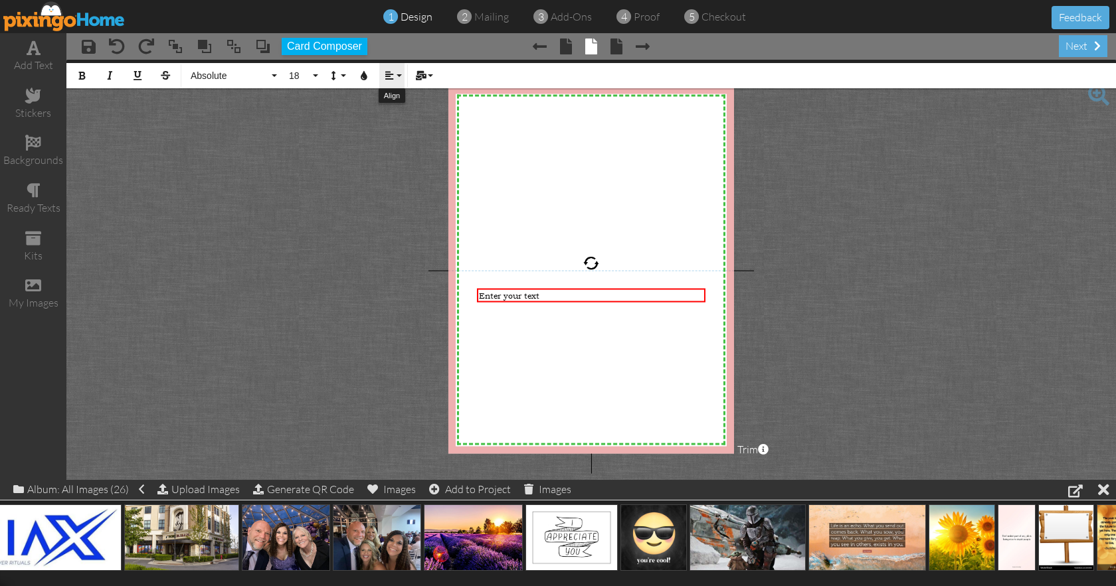
click at [395, 76] on button "Align" at bounding box center [391, 75] width 25 height 25
click at [402, 116] on icon at bounding box center [399, 118] width 9 height 10
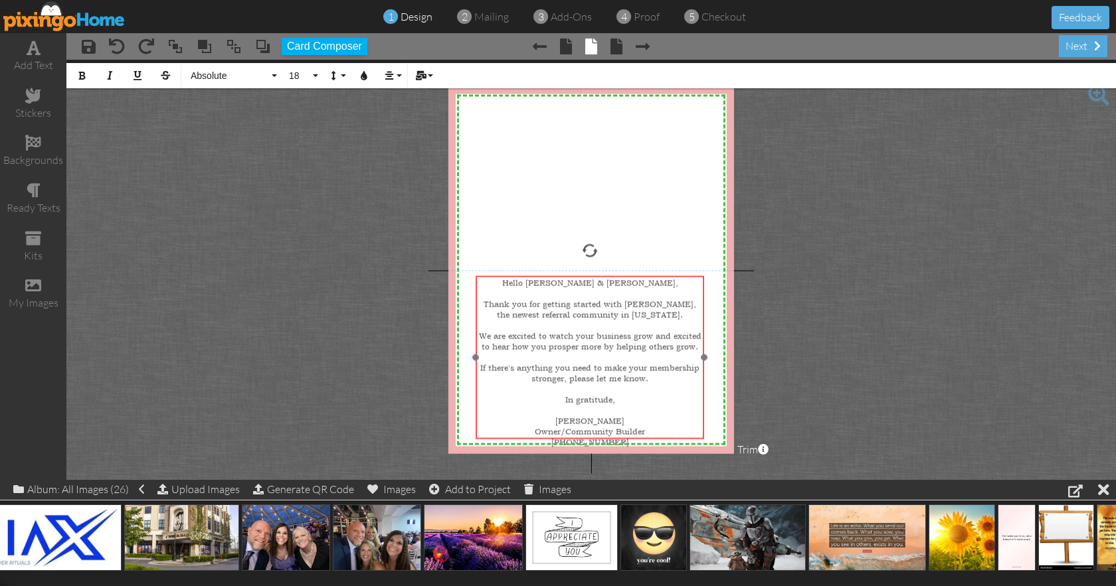
drag, startPoint x: 622, startPoint y: 286, endPoint x: 621, endPoint y: 274, distance: 12.7
click at [621, 274] on div at bounding box center [589, 357] width 235 height 171
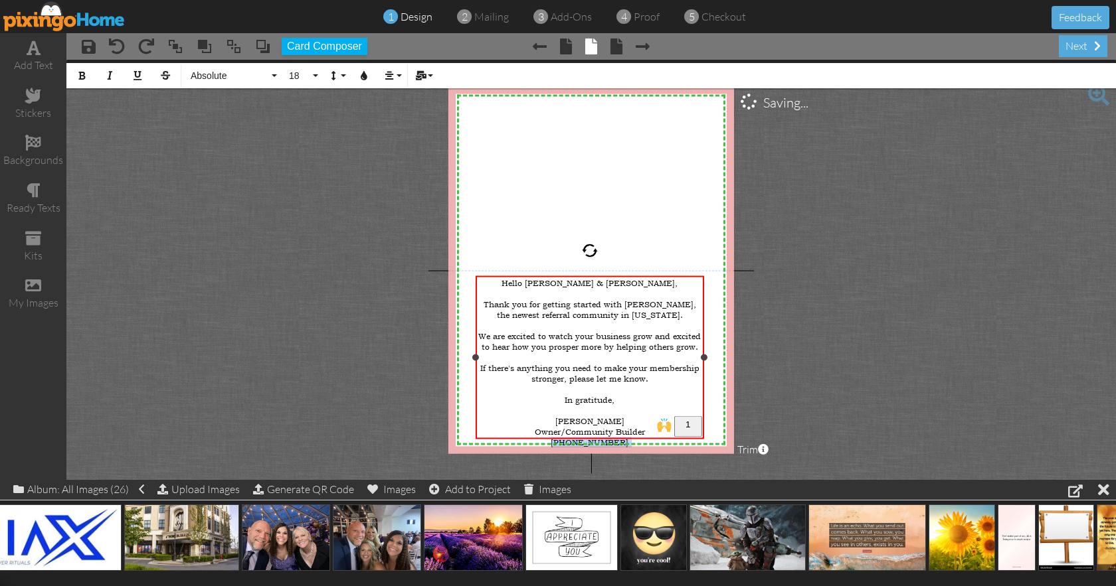
drag, startPoint x: 560, startPoint y: 430, endPoint x: 633, endPoint y: 436, distance: 73.3
click at [633, 438] on div "[PHONE_NUMBER]" at bounding box center [590, 443] width 224 height 11
click at [307, 76] on span "18" at bounding box center [299, 75] width 23 height 11
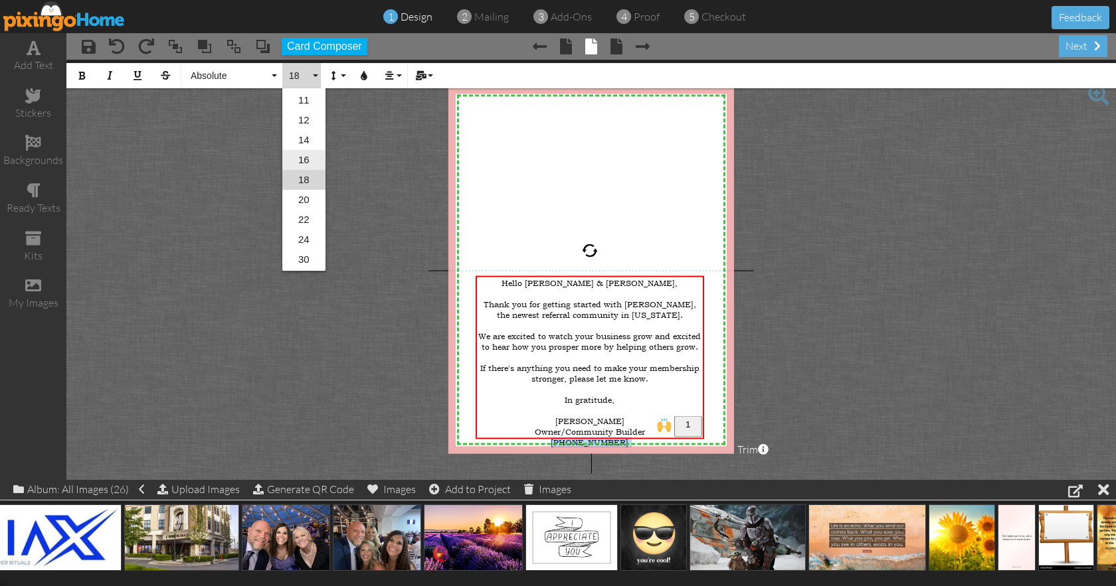
click at [308, 159] on link "16" at bounding box center [303, 160] width 43 height 20
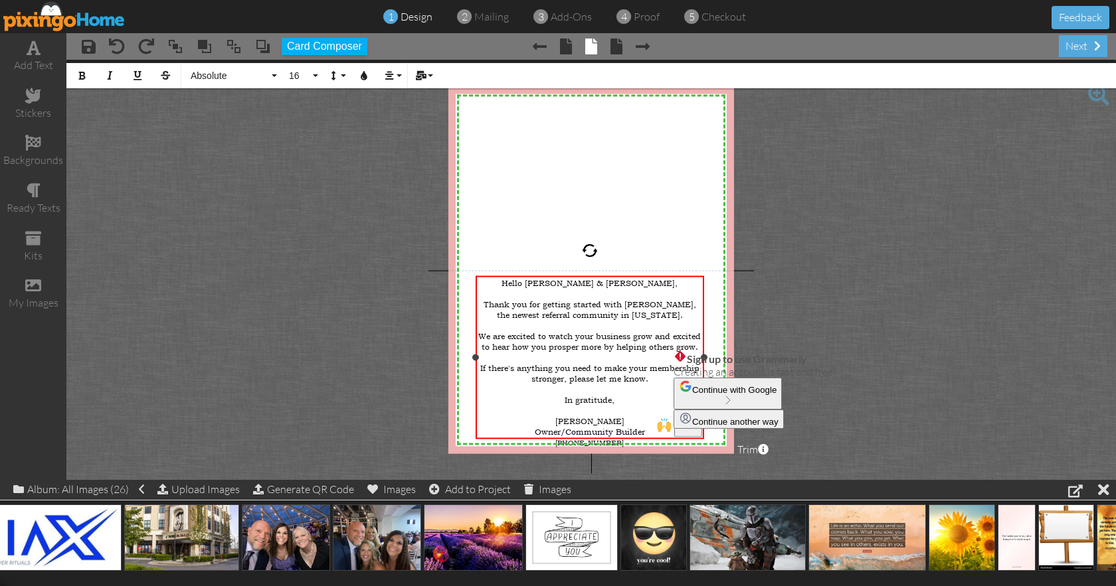
click at [675, 331] on span "We are excited to watch your business grow and excited to hear how you prosper …" at bounding box center [589, 341] width 223 height 21
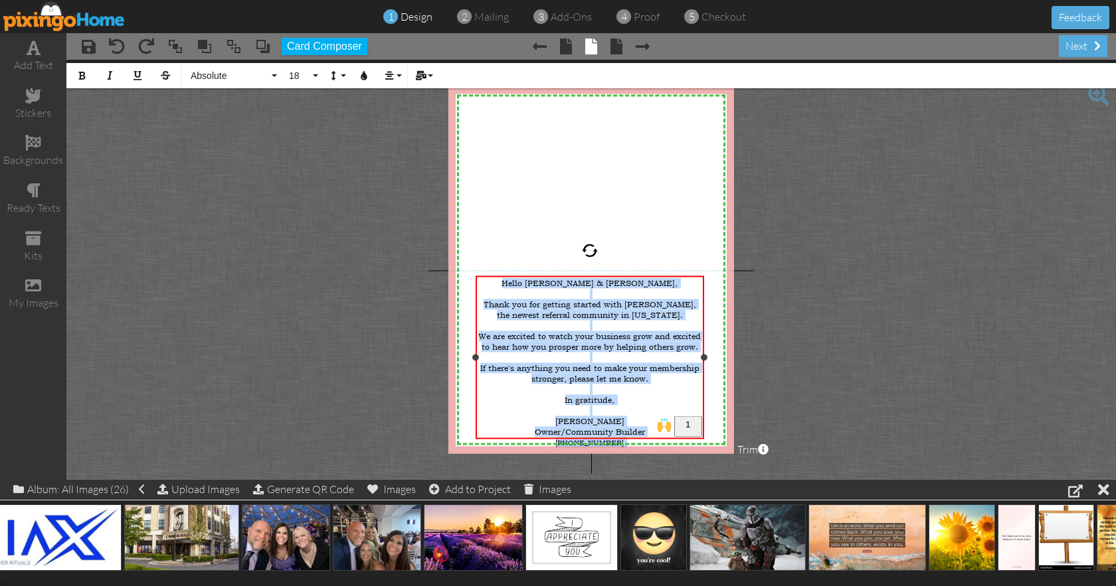
drag, startPoint x: 549, startPoint y: 286, endPoint x: 654, endPoint y: 439, distance: 185.7
click at [654, 439] on div "Hello Joshua & Mel, ​ Thank you for getting started with NIAX, the newest refer…" at bounding box center [590, 363] width 224 height 170
click at [360, 76] on icon "button" at bounding box center [363, 75] width 9 height 9
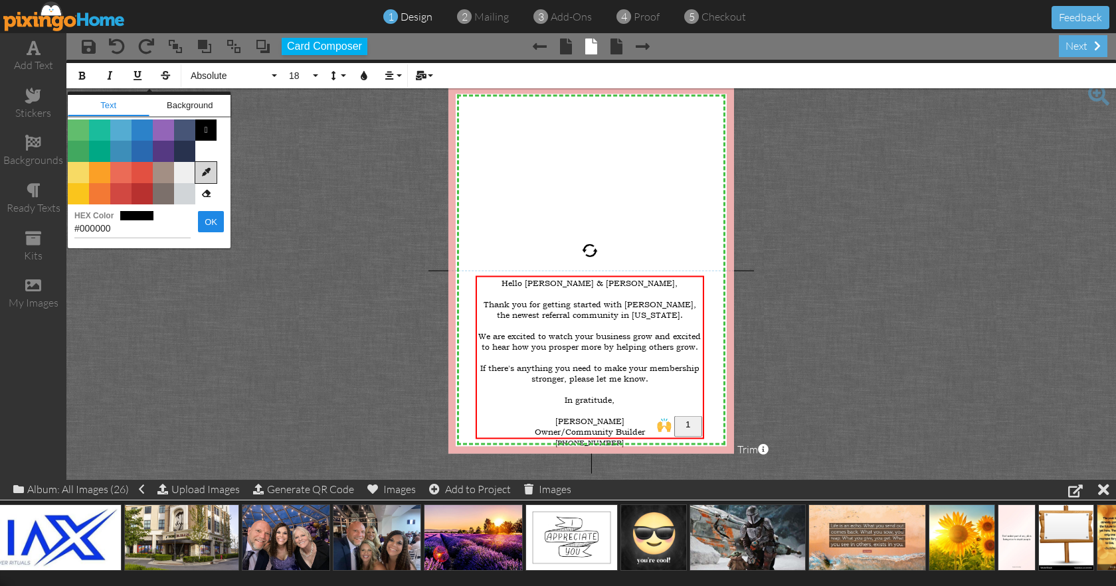
click at [210, 169] on icon at bounding box center [205, 172] width 21 height 21
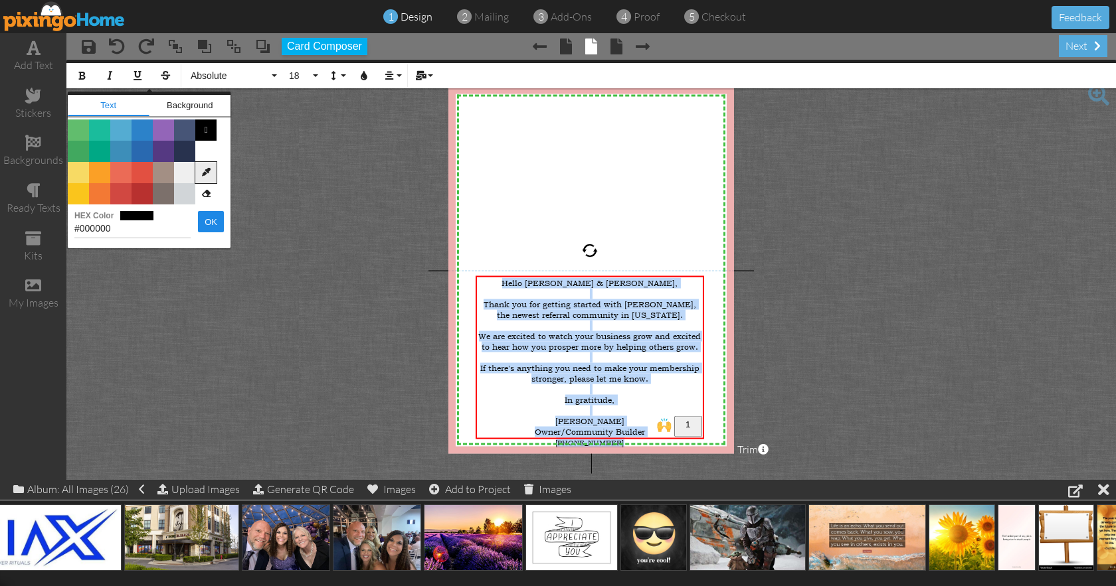
click at [203, 173] on icon at bounding box center [205, 172] width 21 height 21
click at [202, 177] on icon at bounding box center [205, 172] width 21 height 21
click at [68, 521] on img at bounding box center [44, 538] width 155 height 66
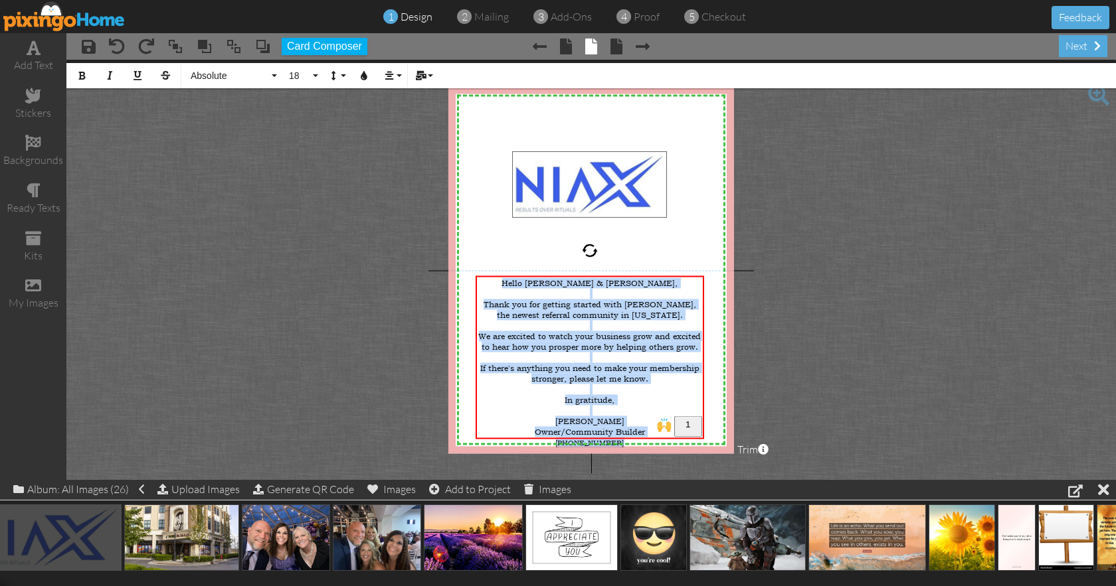
drag, startPoint x: 68, startPoint y: 521, endPoint x: 613, endPoint y: 168, distance: 649.4
click at [613, 168] on body "1 design 2 mailing 3 add-ons 4 proof 5 checkout Feedback add text stickers back…" at bounding box center [558, 293] width 1116 height 586
click at [365, 79] on icon "button" at bounding box center [363, 75] width 9 height 9
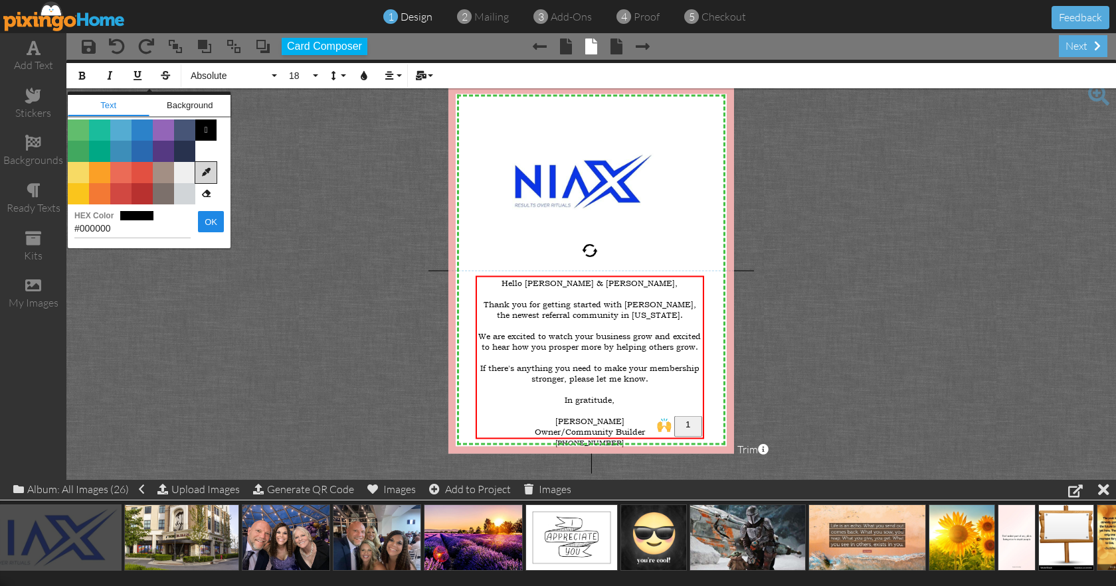
click at [209, 175] on icon at bounding box center [205, 172] width 21 height 21
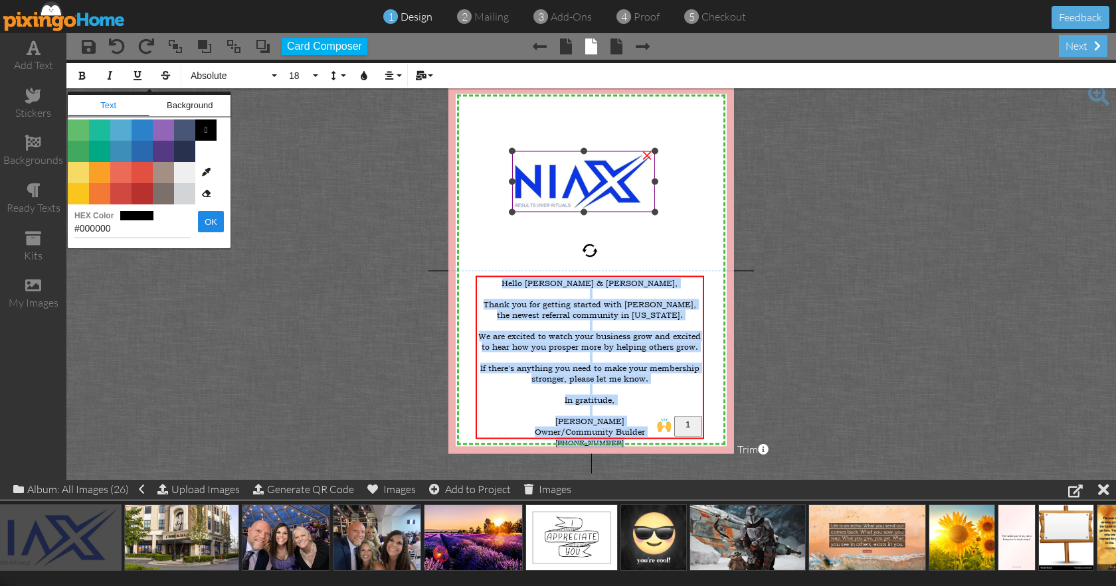
click at [553, 185] on img at bounding box center [583, 181] width 143 height 60
type input "#0B36E5"
click at [223, 222] on button "OK" at bounding box center [211, 221] width 26 height 21
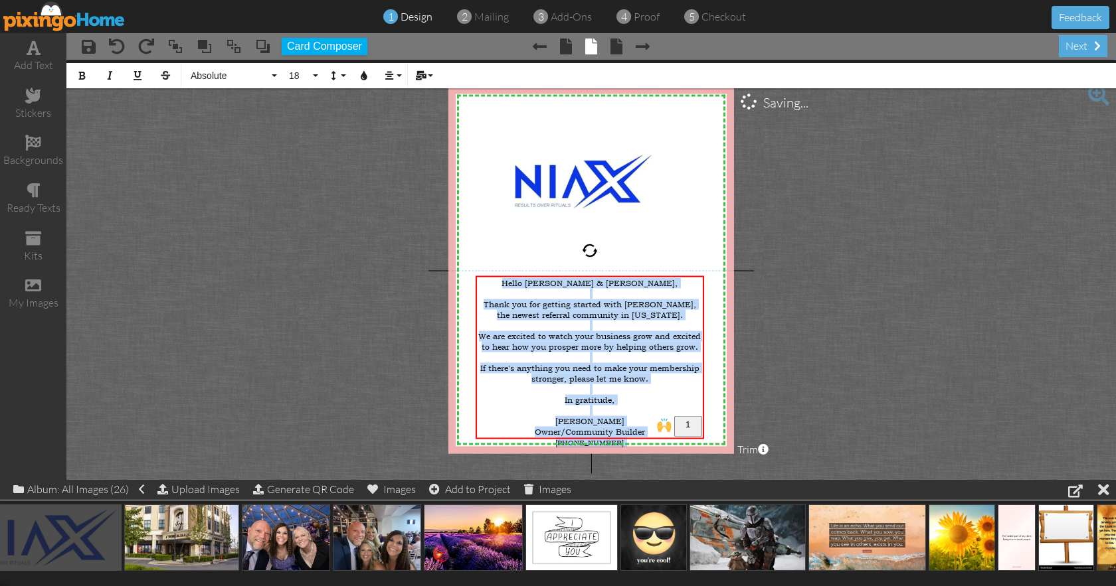
click at [553, 126] on div "X X X X X X X X X X X X X X X X X X X X X X X X X X X X X X X X X X X X X X X X…" at bounding box center [591, 269] width 286 height 367
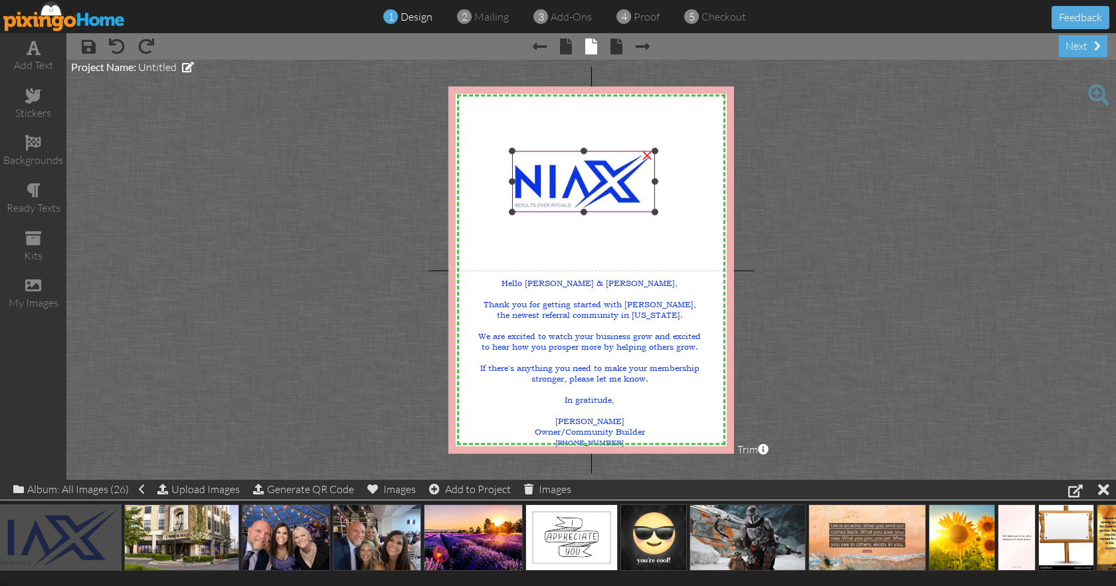
click at [563, 175] on img at bounding box center [583, 181] width 143 height 60
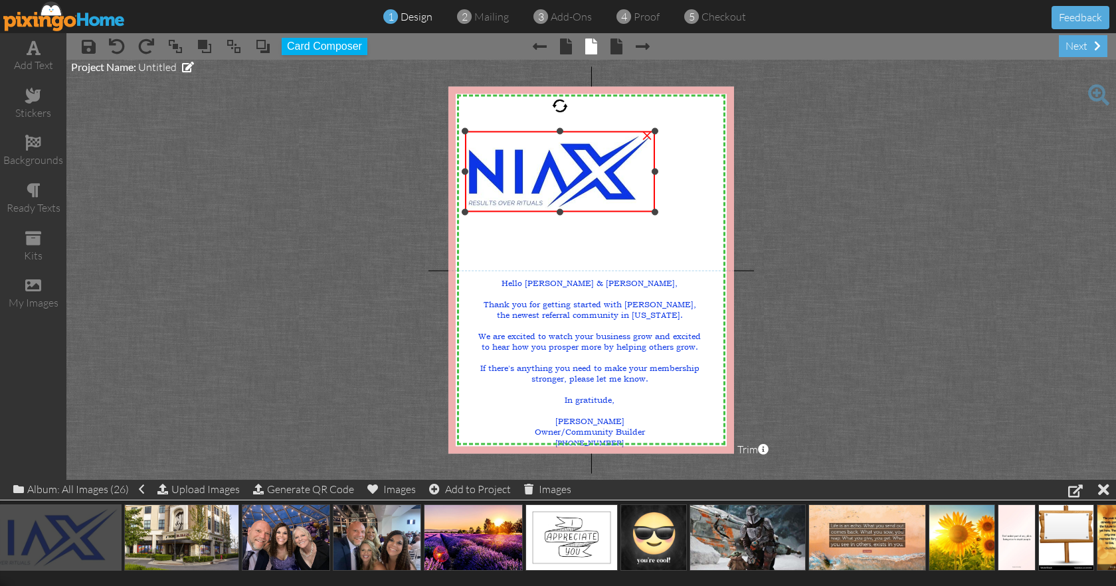
drag, startPoint x: 513, startPoint y: 149, endPoint x: 494, endPoint y: 130, distance: 27.3
click at [494, 132] on div "×" at bounding box center [560, 172] width 190 height 80
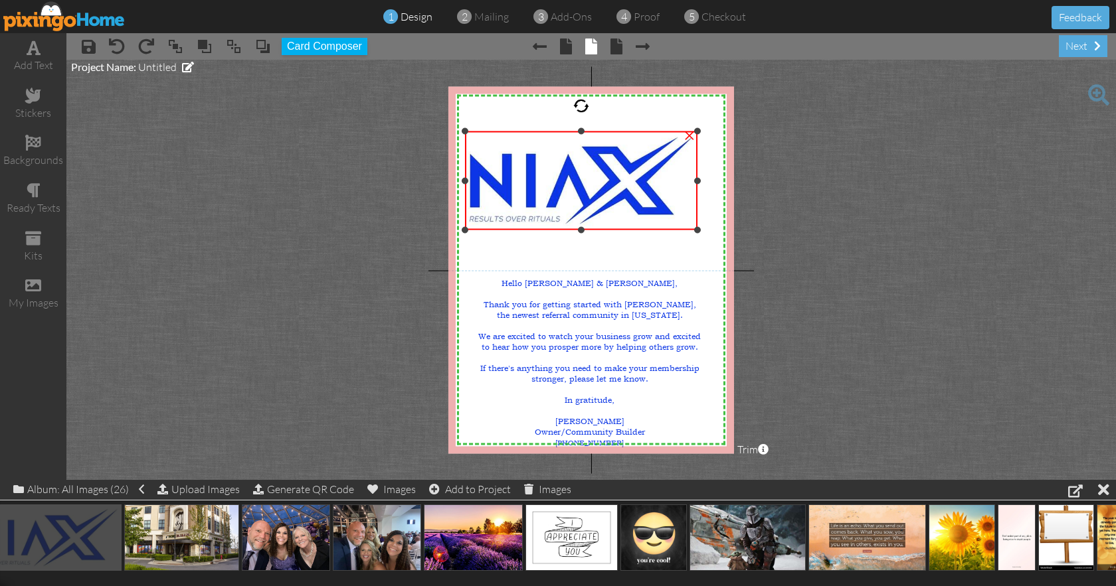
drag, startPoint x: 657, startPoint y: 213, endPoint x: 695, endPoint y: 233, distance: 42.8
click at [695, 230] on div "×" at bounding box center [581, 181] width 232 height 98
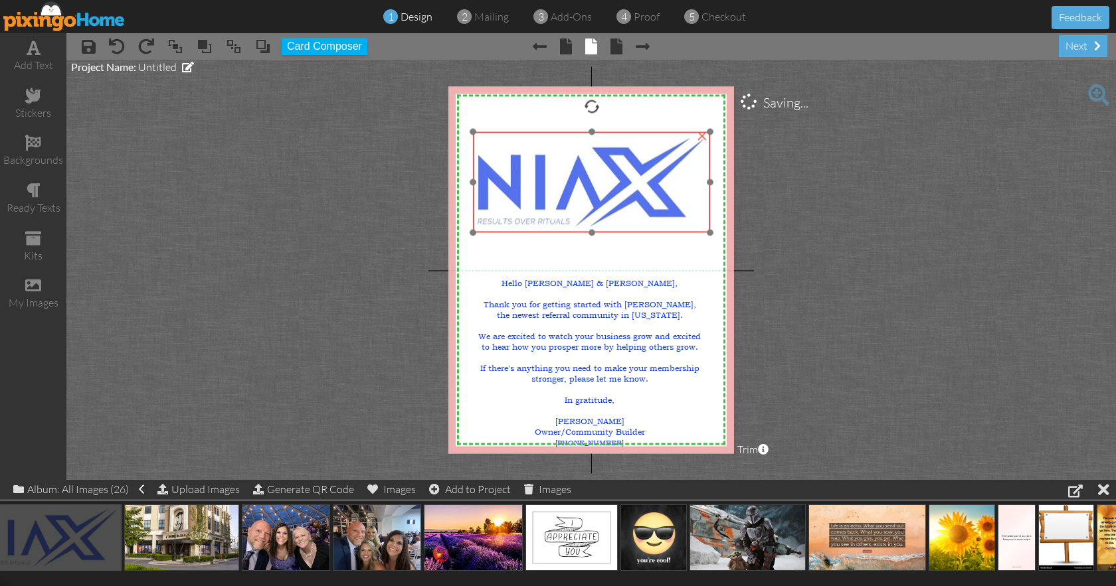
drag, startPoint x: 664, startPoint y: 206, endPoint x: 672, endPoint y: 207, distance: 8.0
click at [672, 207] on img at bounding box center [591, 182] width 237 height 100
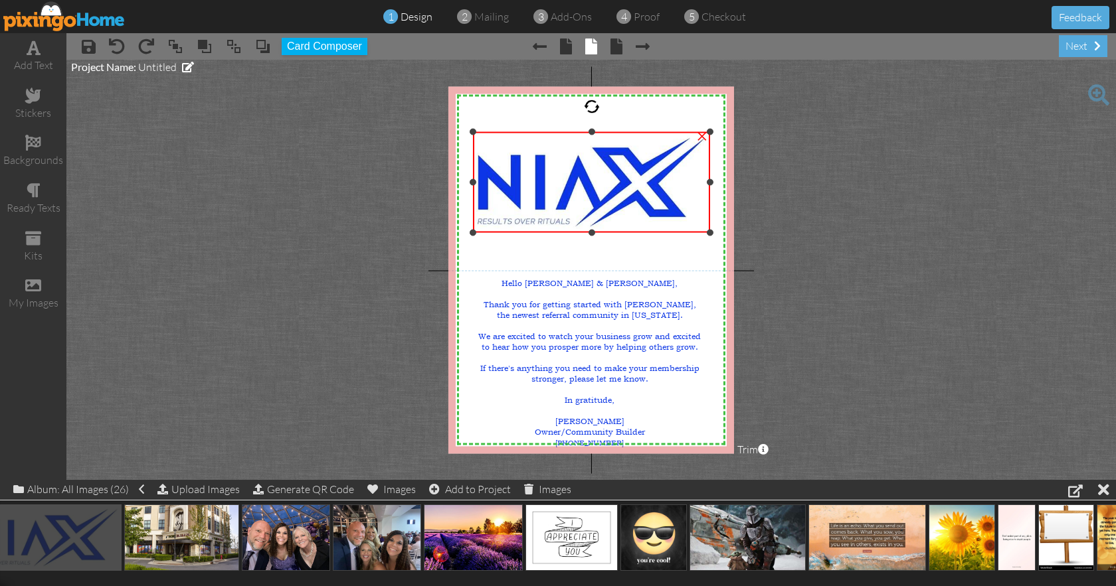
click at [700, 134] on div "×" at bounding box center [701, 134] width 21 height 21
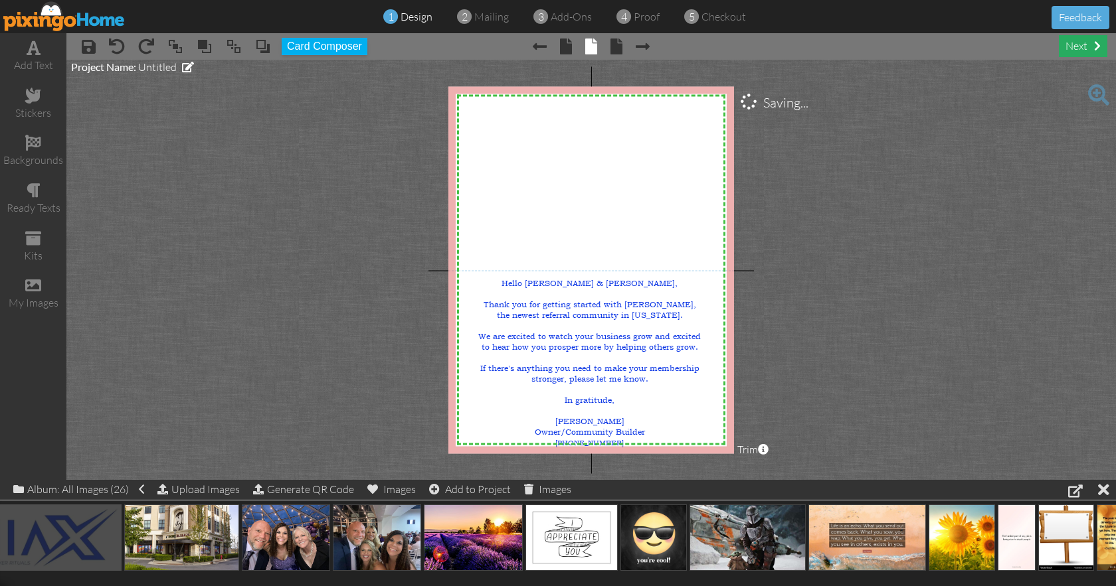
click at [1087, 51] on div "next" at bounding box center [1083, 46] width 48 height 22
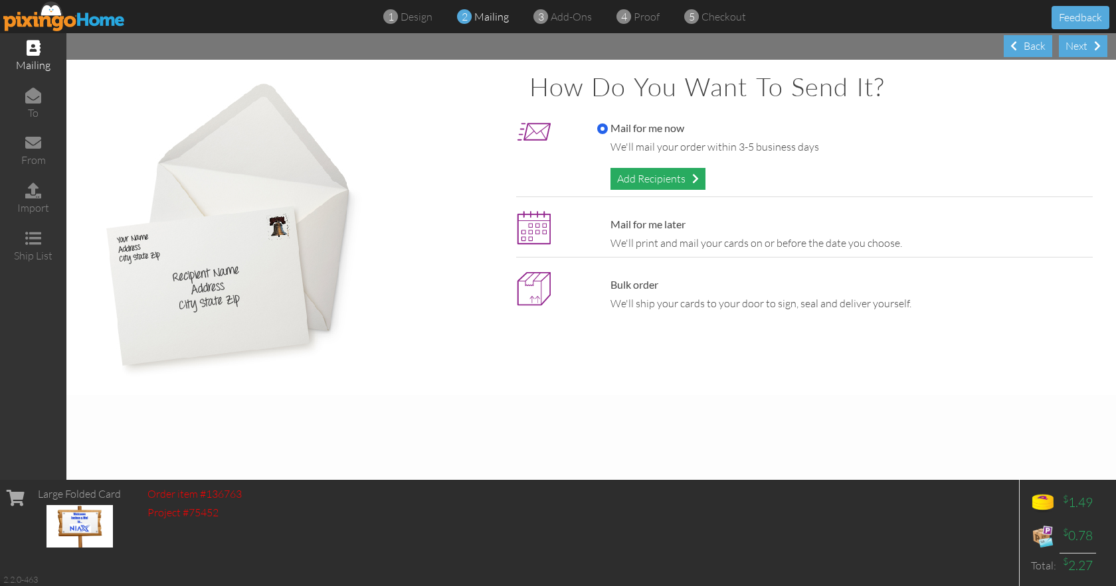
click at [650, 174] on div "Add Recipients" at bounding box center [657, 179] width 95 height 22
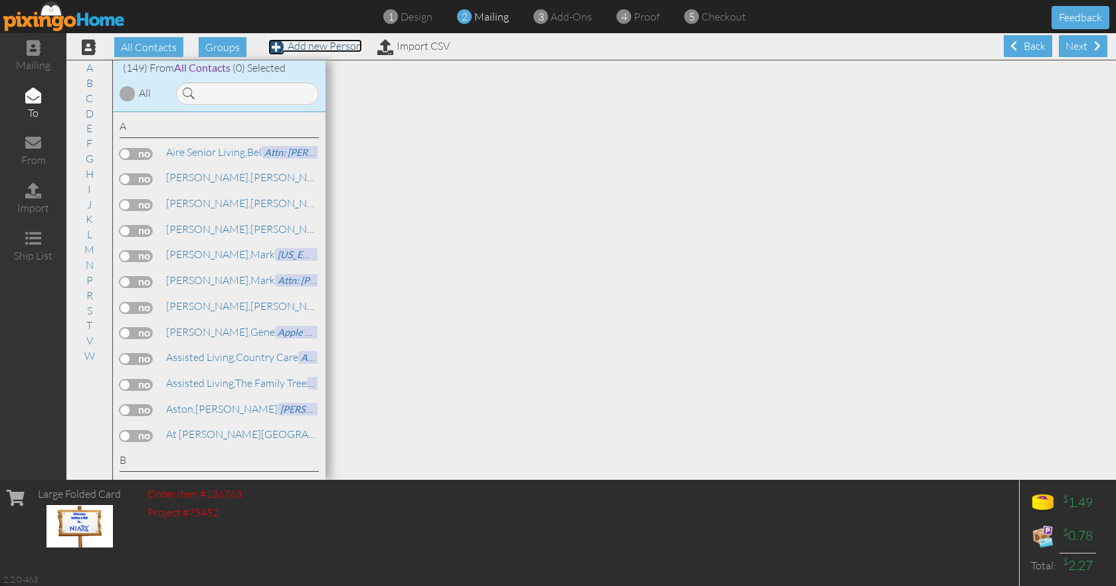
click at [321, 48] on link "Add new Person" at bounding box center [315, 45] width 94 height 13
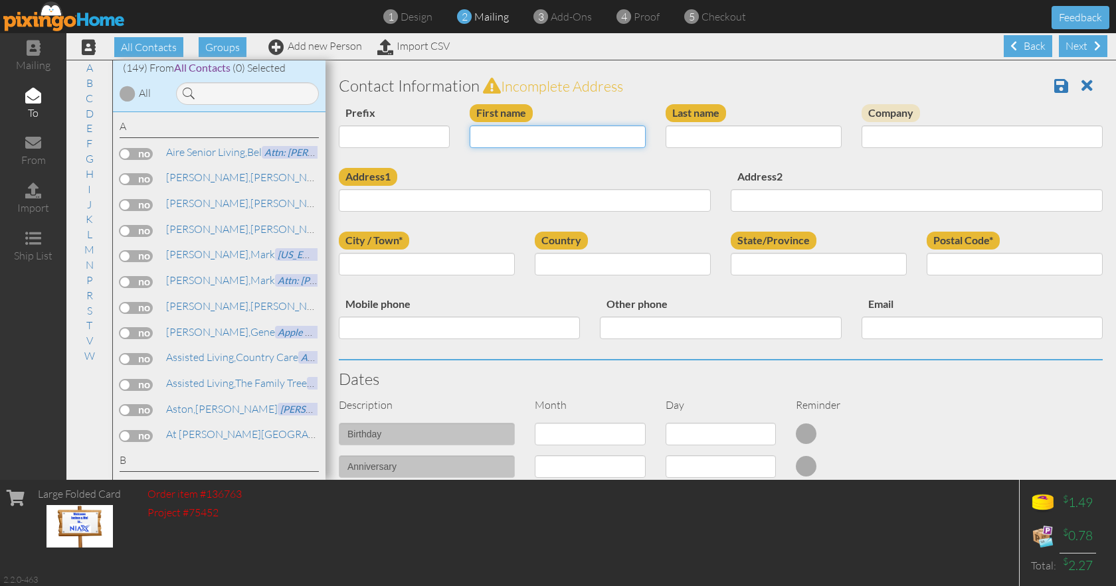
click at [480, 137] on input "First name" at bounding box center [558, 137] width 176 height 23
type input "H"
type input "[PERSON_NAME]"
type input "Irvine"
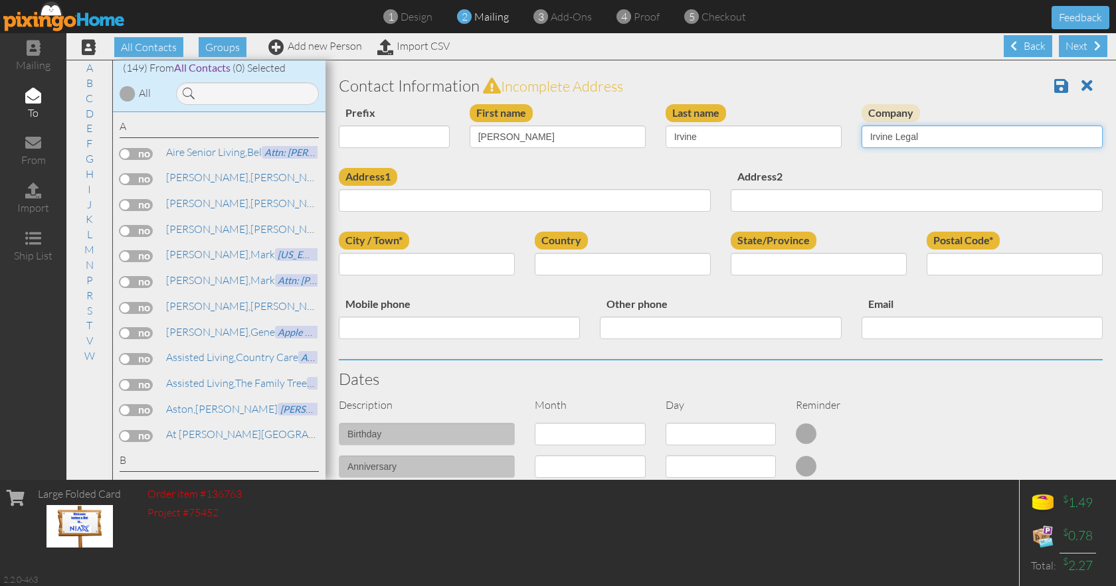
type input "Irvine Legal"
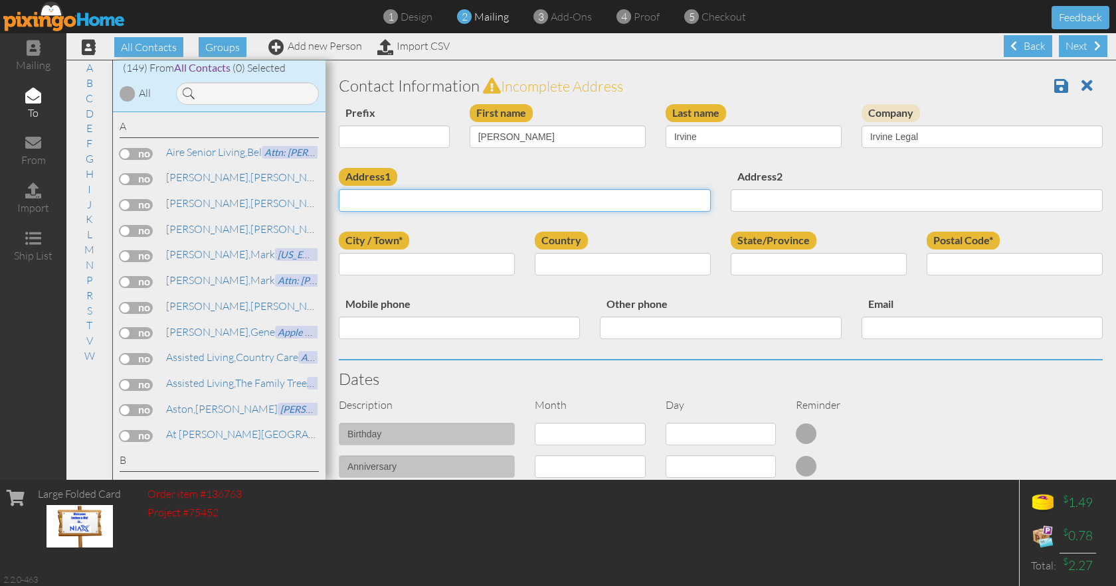
paste input "2297 N Hill Field Rd STE 102"
click at [378, 196] on input "2297 N Hill Field Rd STE 102" at bounding box center [525, 200] width 372 height 23
click at [432, 201] on input "2297 N. Hill Field Rd STE 102" at bounding box center [525, 200] width 372 height 23
click at [454, 201] on input "2297 N. Hill Field Rd. STE 102" at bounding box center [525, 200] width 372 height 23
type input "[STREET_ADDRESS][PERSON_NAME] STE. #102"
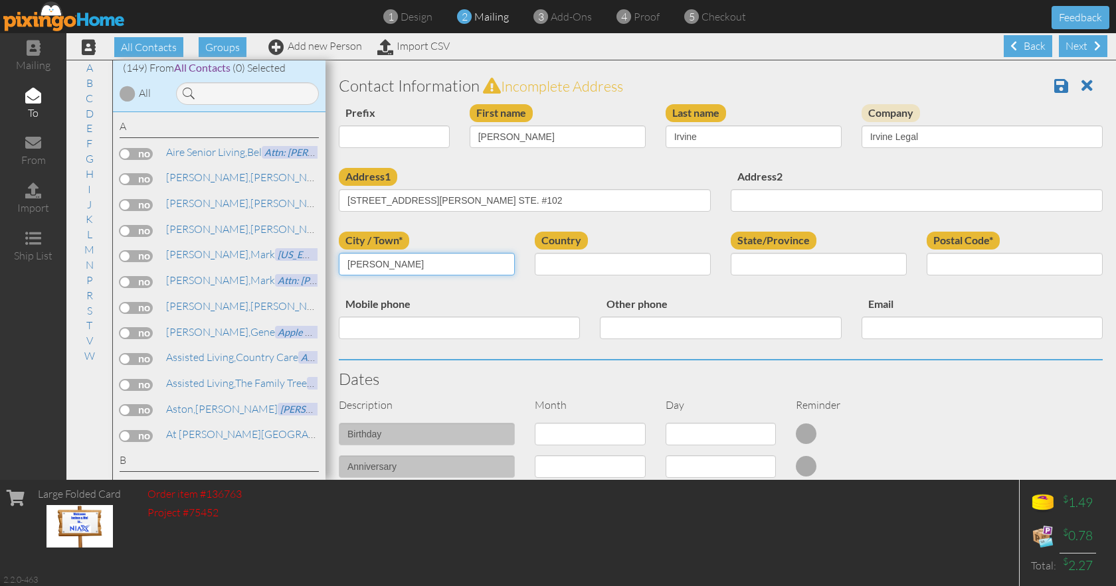
type input "[PERSON_NAME]"
select select "object:4239"
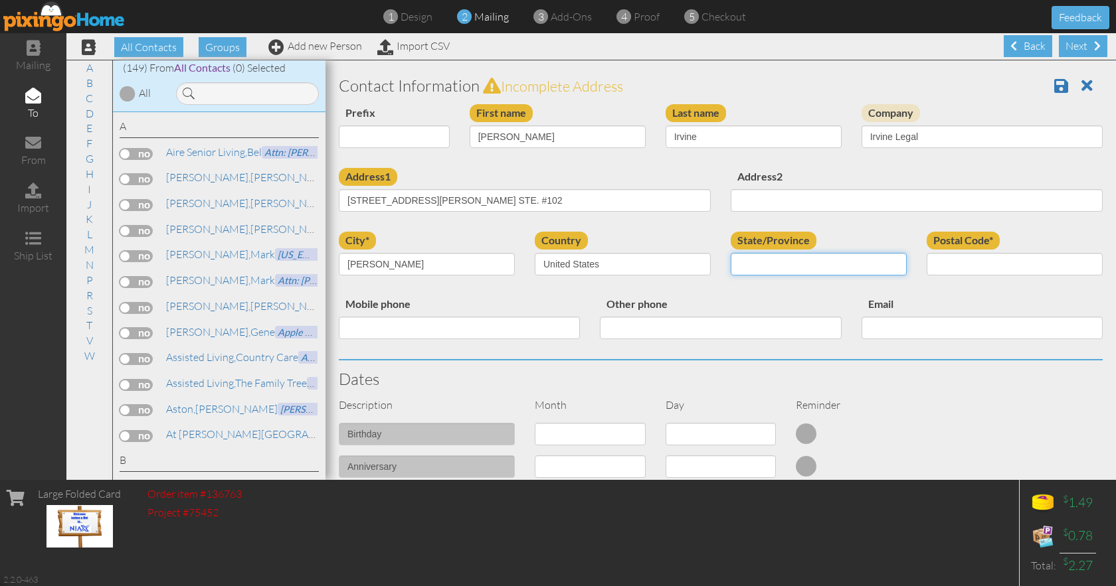
select select "object:4538"
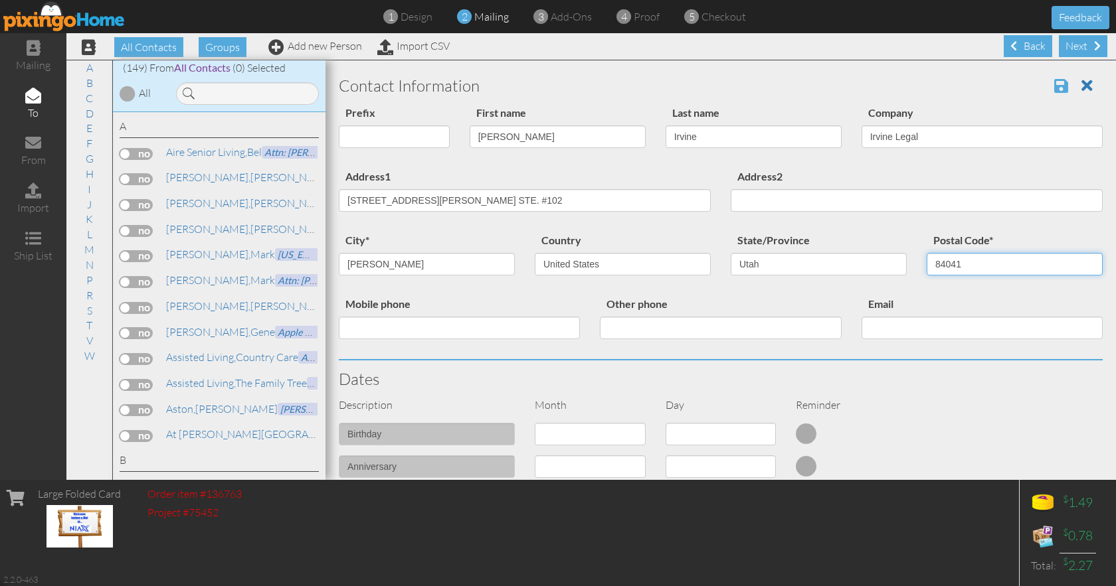
type input "84041"
click at [1054, 90] on span at bounding box center [1061, 86] width 14 height 16
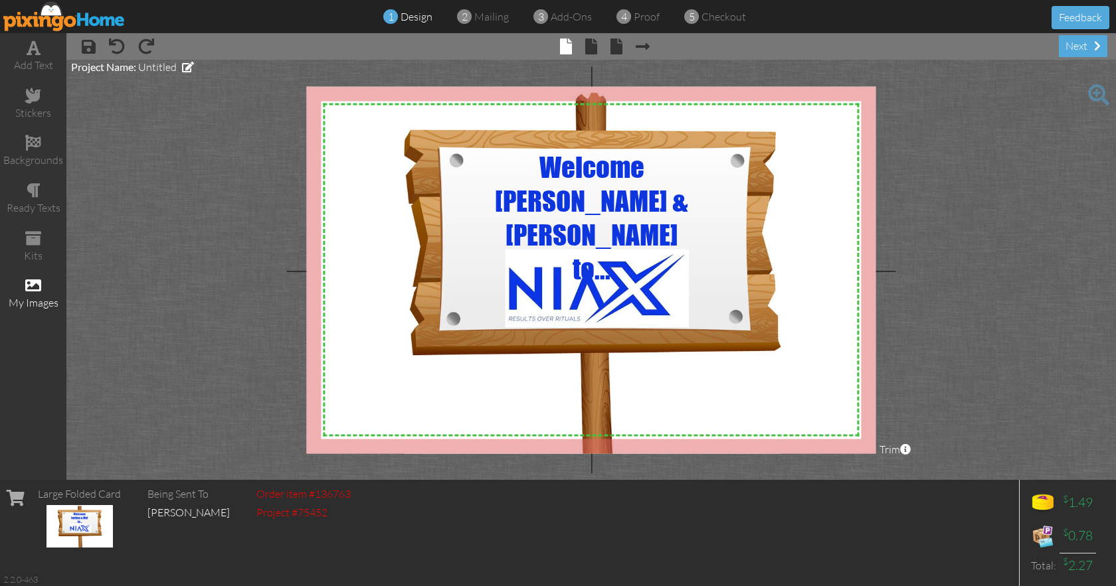
click at [33, 293] on div "my images" at bounding box center [33, 294] width 66 height 46
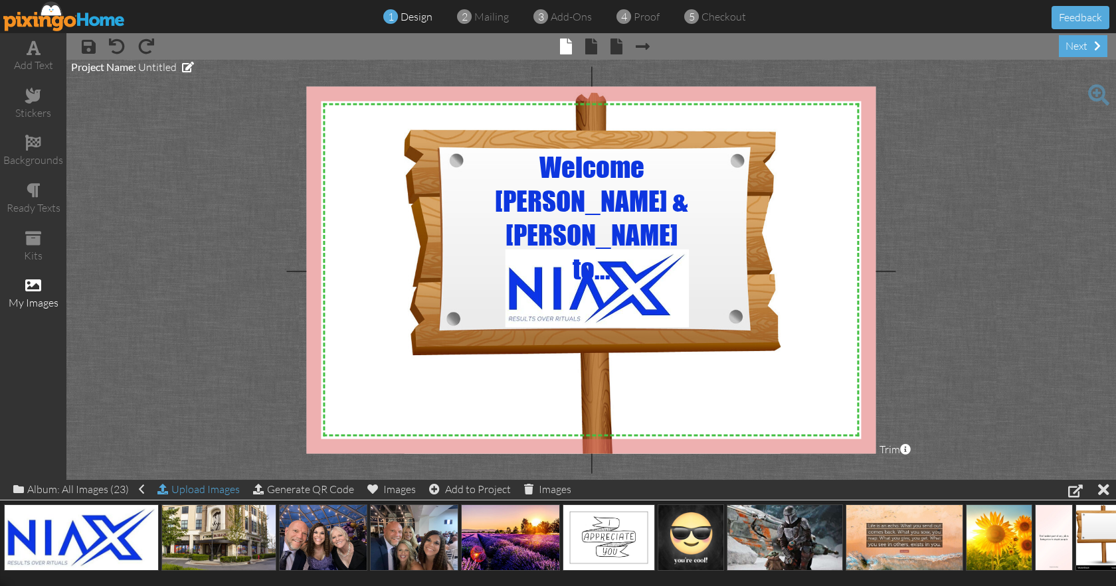
click at [205, 492] on div "Upload Images" at bounding box center [198, 489] width 82 height 19
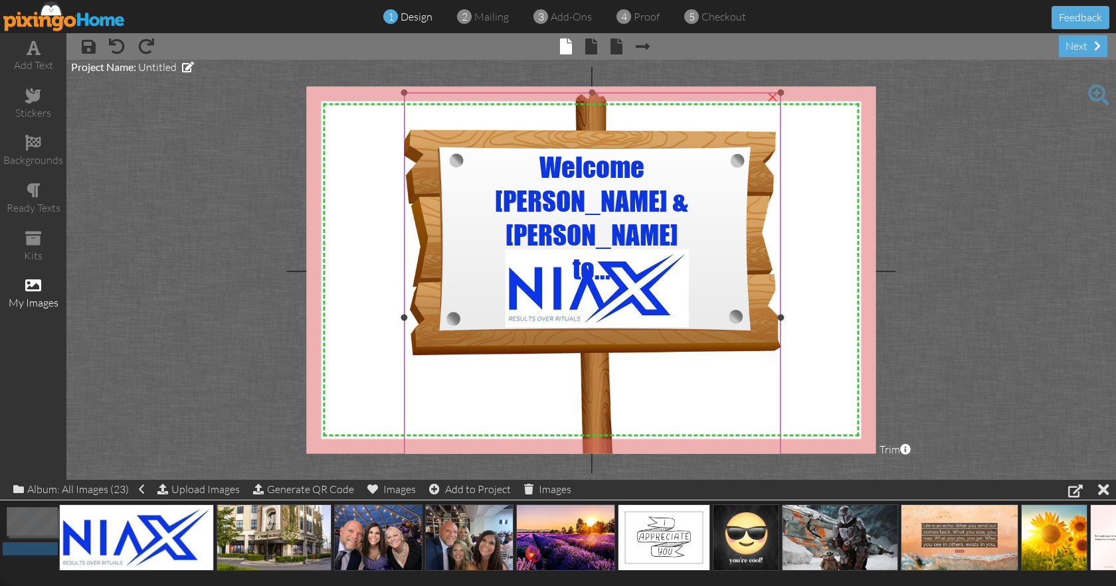
click at [442, 261] on img at bounding box center [592, 318] width 377 height 450
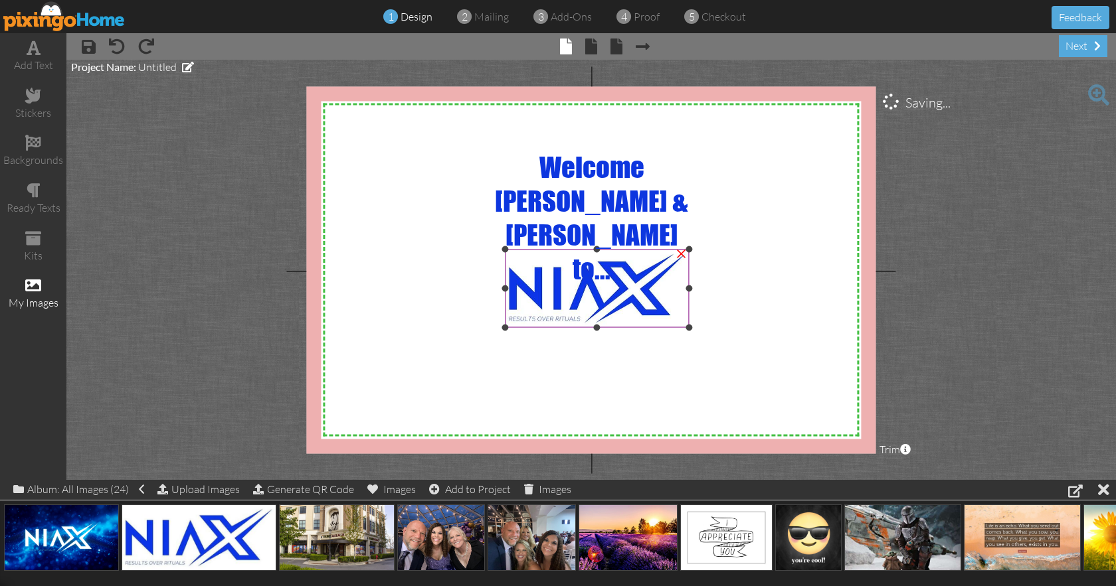
click at [509, 275] on img at bounding box center [597, 289] width 185 height 78
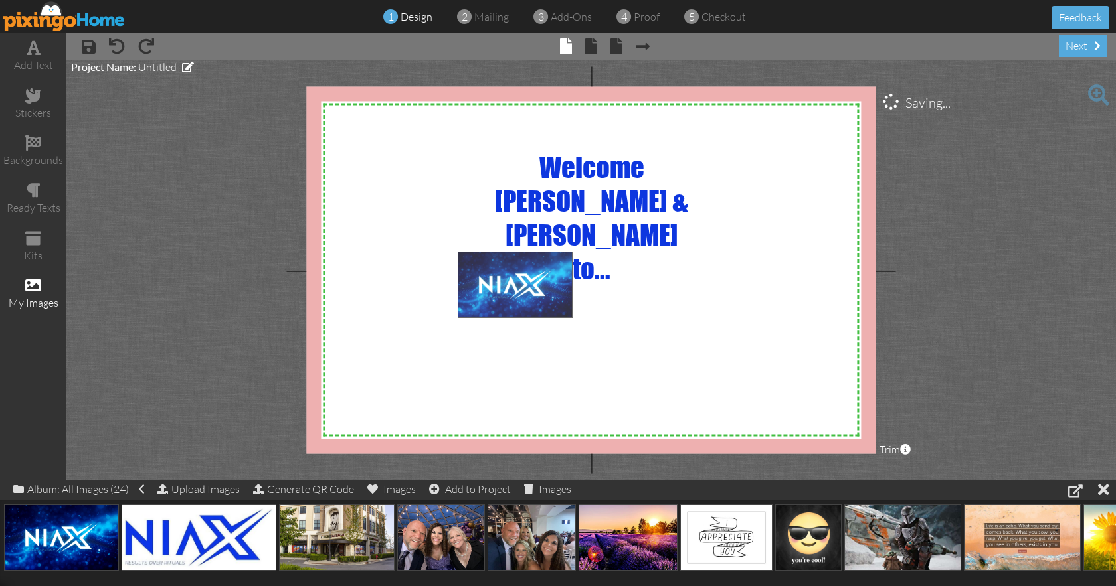
drag, startPoint x: 76, startPoint y: 527, endPoint x: 530, endPoint y: 275, distance: 519.1
click at [530, 275] on body "1 design 2 mailing 3 add-ons 4 proof 5 checkout Feedback add text stickers back…" at bounding box center [558, 293] width 1116 height 586
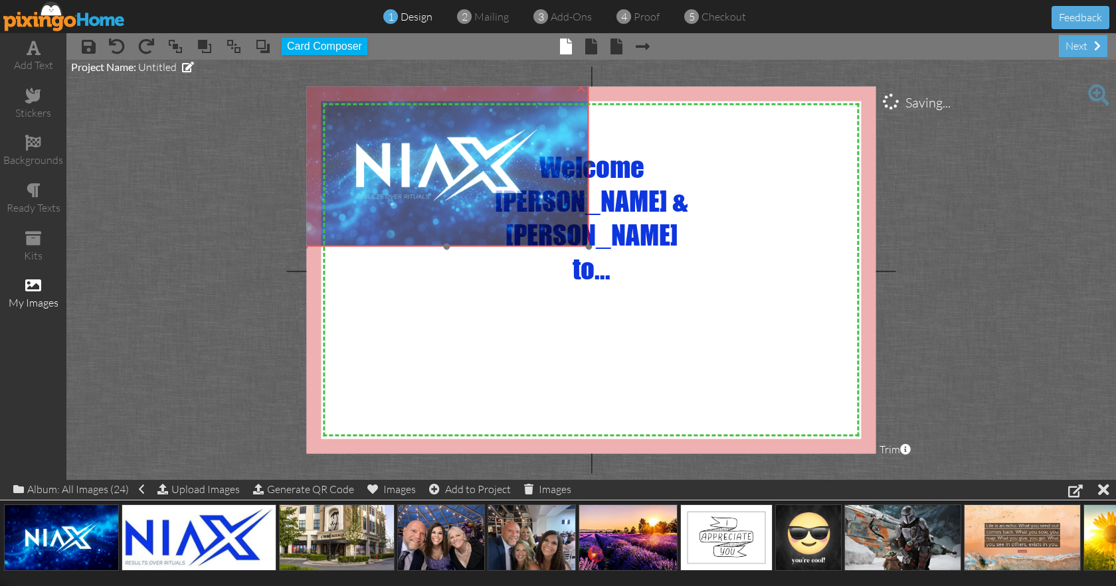
drag, startPoint x: 497, startPoint y: 265, endPoint x: 344, endPoint y: 97, distance: 227.6
click at [344, 97] on img at bounding box center [446, 165] width 285 height 163
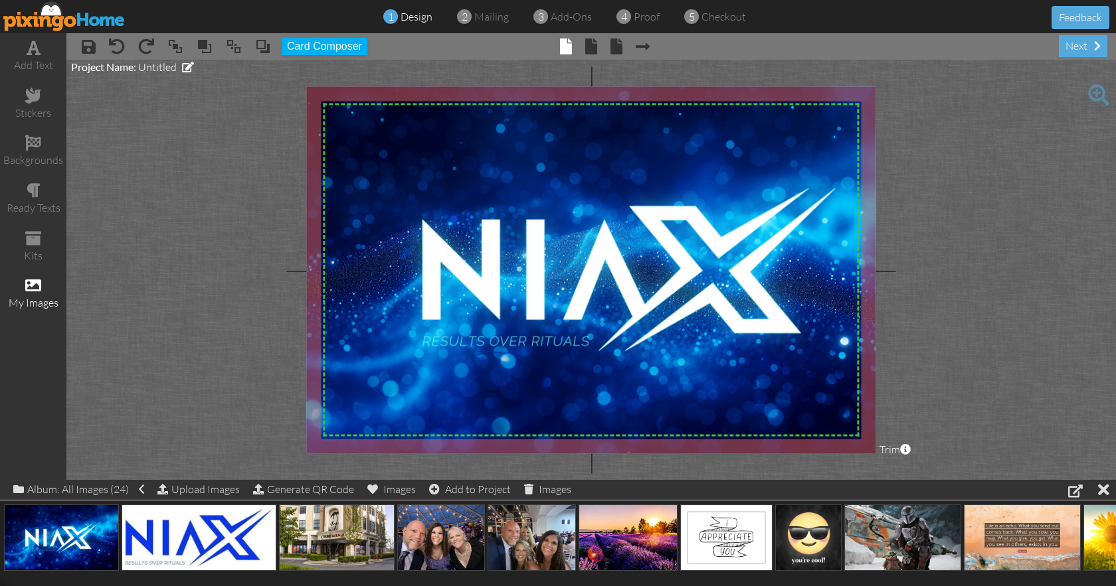
drag, startPoint x: 587, startPoint y: 245, endPoint x: 816, endPoint y: 454, distance: 309.4
click at [816, 454] on div "×" at bounding box center [629, 269] width 650 height 371
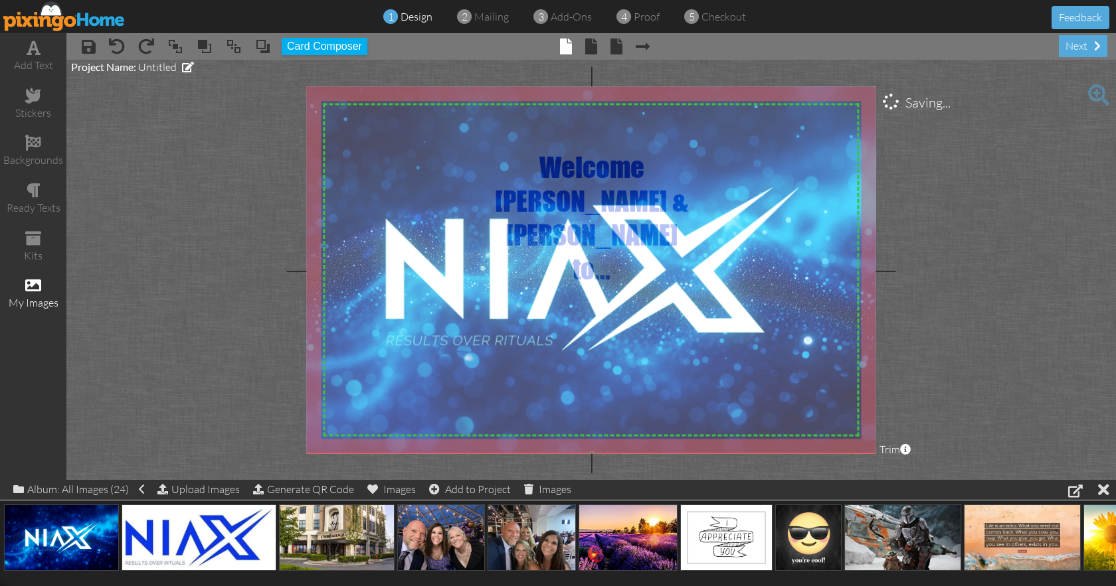
drag, startPoint x: 795, startPoint y: 403, endPoint x: 759, endPoint y: 403, distance: 35.9
click at [759, 403] on img at bounding box center [593, 268] width 650 height 371
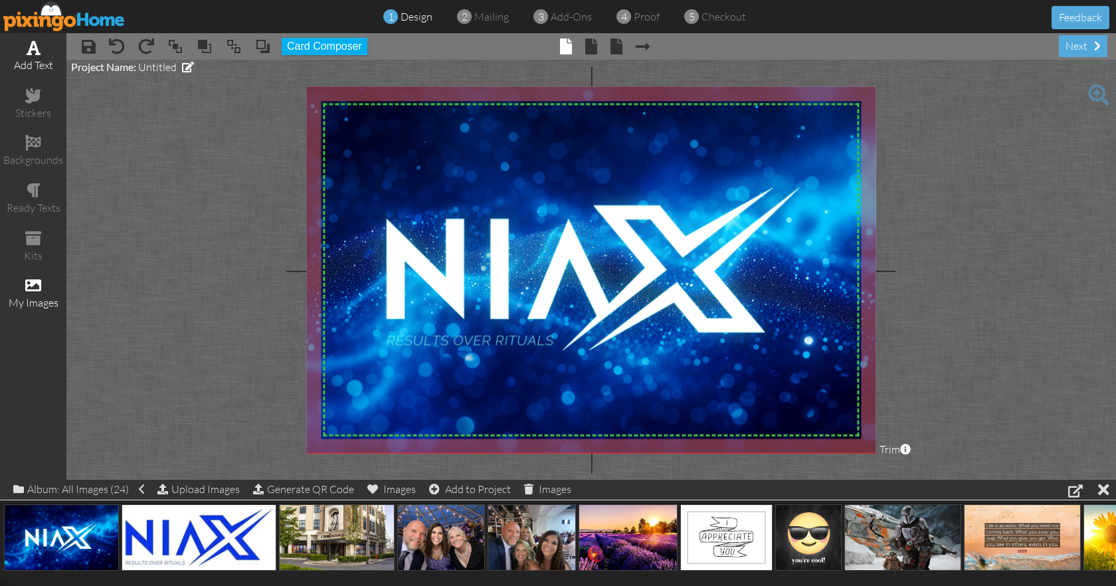
click at [27, 57] on div "add text" at bounding box center [33, 56] width 66 height 46
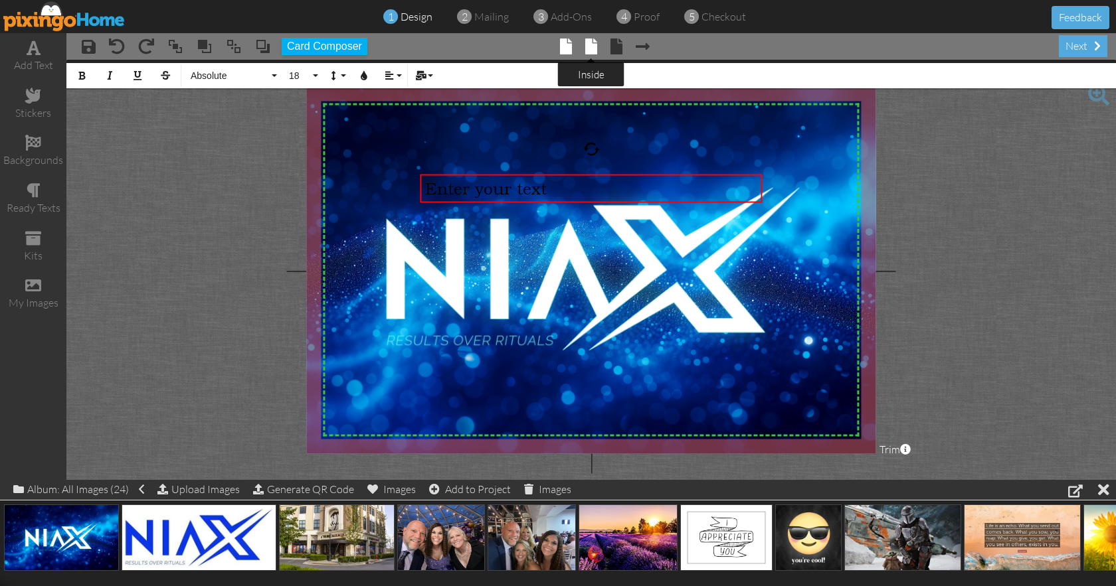
click at [593, 48] on span at bounding box center [591, 47] width 12 height 16
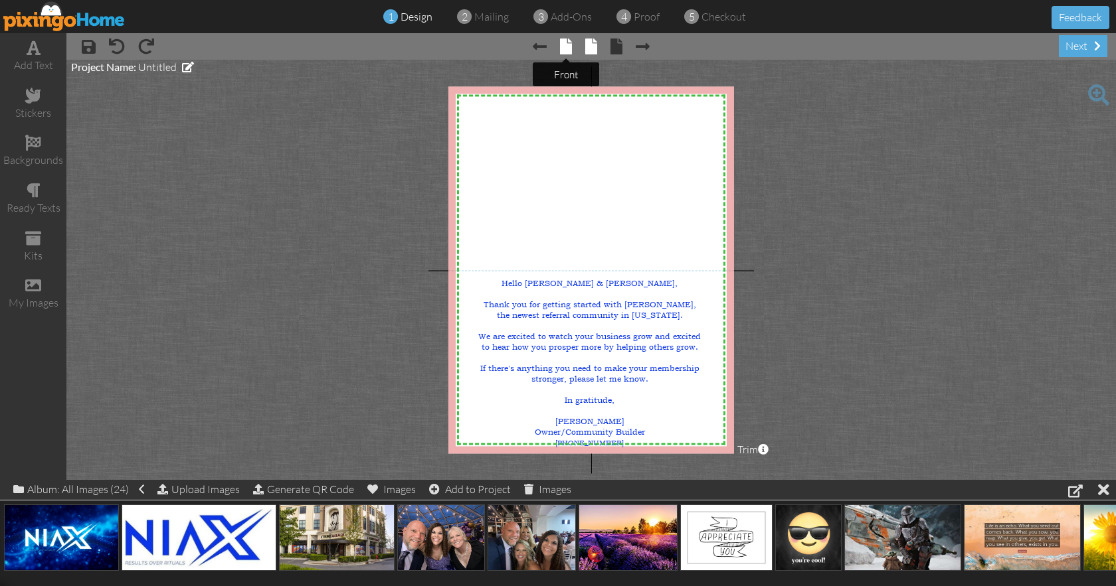
click at [563, 46] on span at bounding box center [566, 47] width 12 height 16
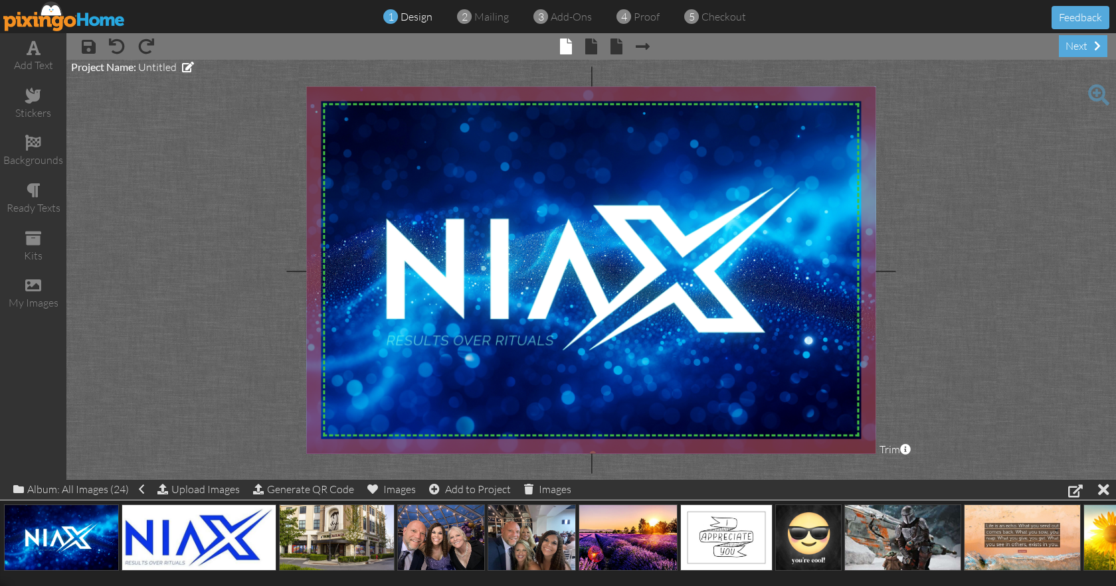
click at [482, 169] on img at bounding box center [593, 268] width 650 height 371
click at [513, 177] on img at bounding box center [593, 269] width 650 height 371
click at [552, 208] on img at bounding box center [593, 269] width 650 height 371
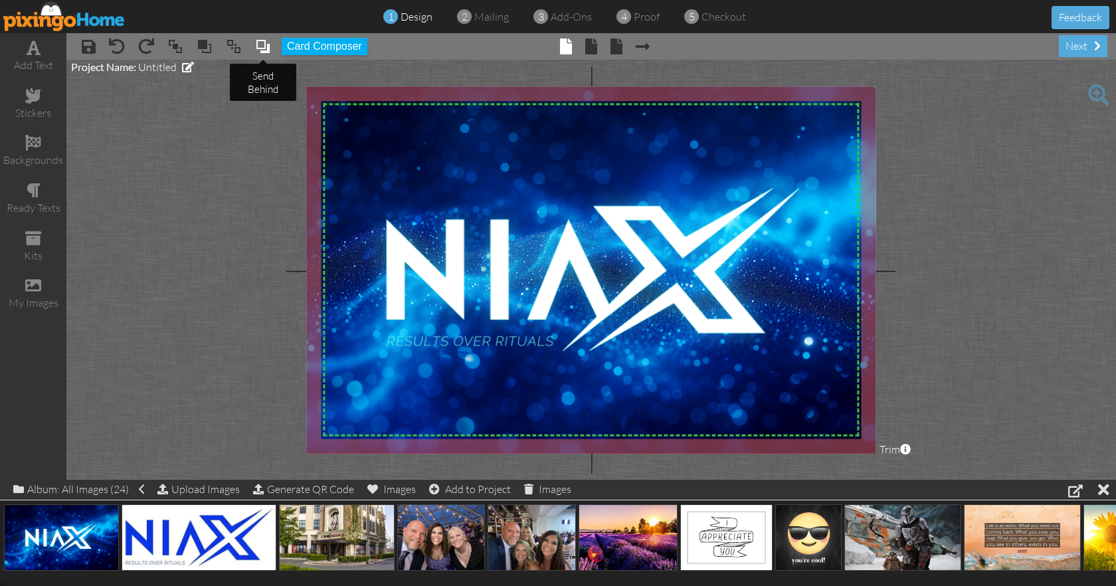
click at [265, 46] on span at bounding box center [263, 47] width 16 height 20
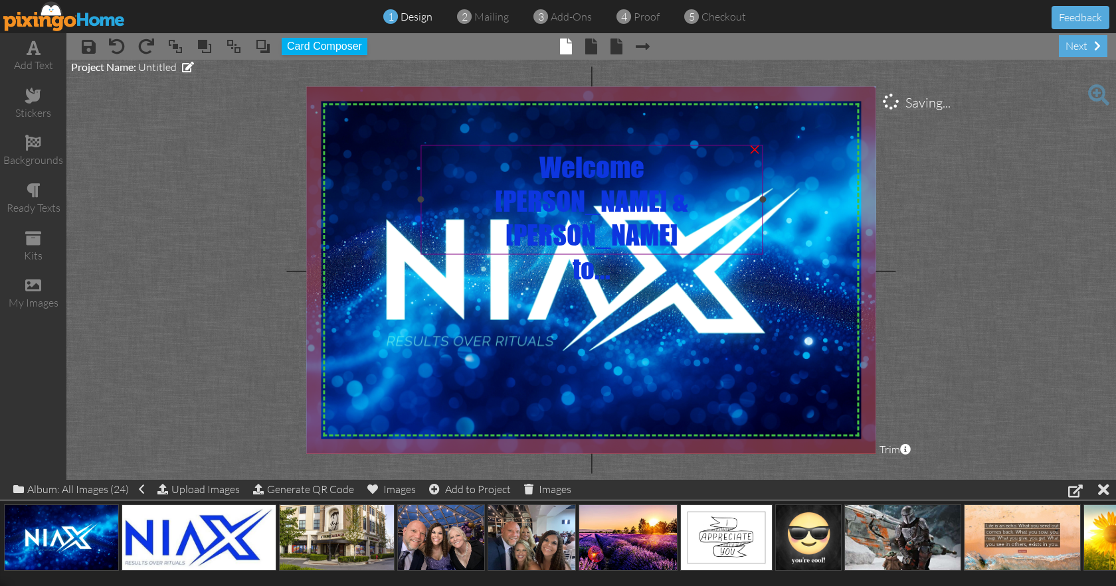
click at [570, 177] on span "Welcome" at bounding box center [591, 166] width 105 height 34
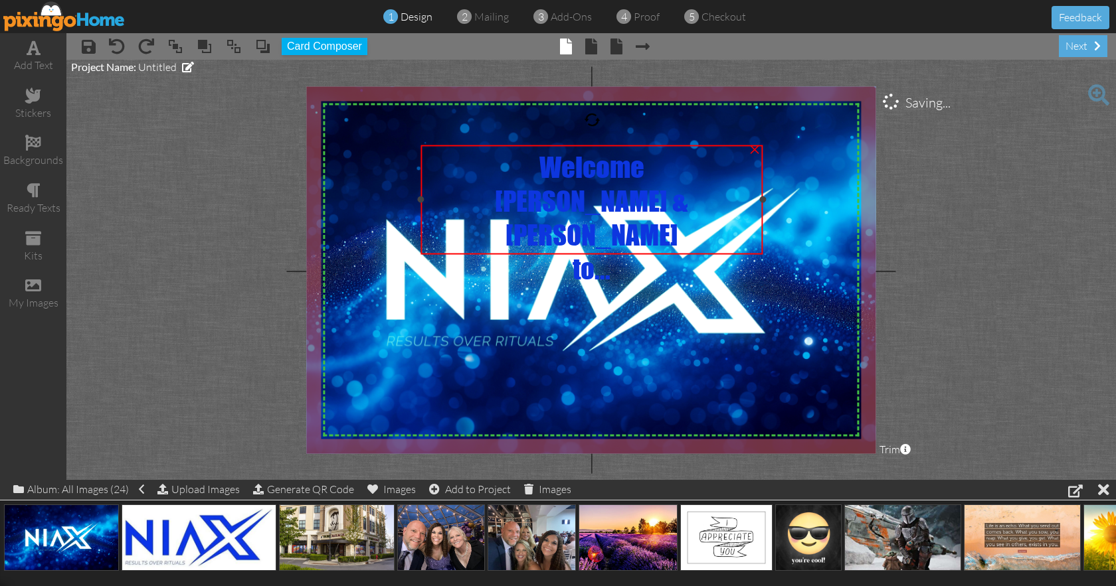
click at [570, 177] on span "Welcome" at bounding box center [591, 166] width 105 height 34
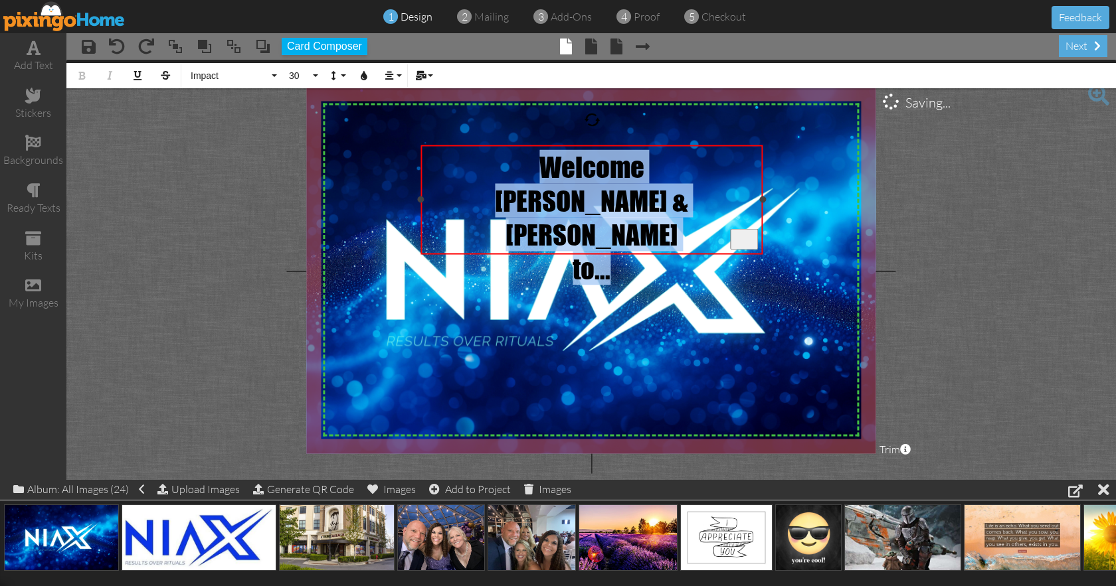
drag, startPoint x: 538, startPoint y: 168, endPoint x: 637, endPoint y: 233, distance: 118.5
click at [637, 233] on div "Welcome [PERSON_NAME] & [PERSON_NAME] to..." at bounding box center [592, 216] width 333 height 135
click at [364, 77] on icon "button" at bounding box center [363, 75] width 9 height 9
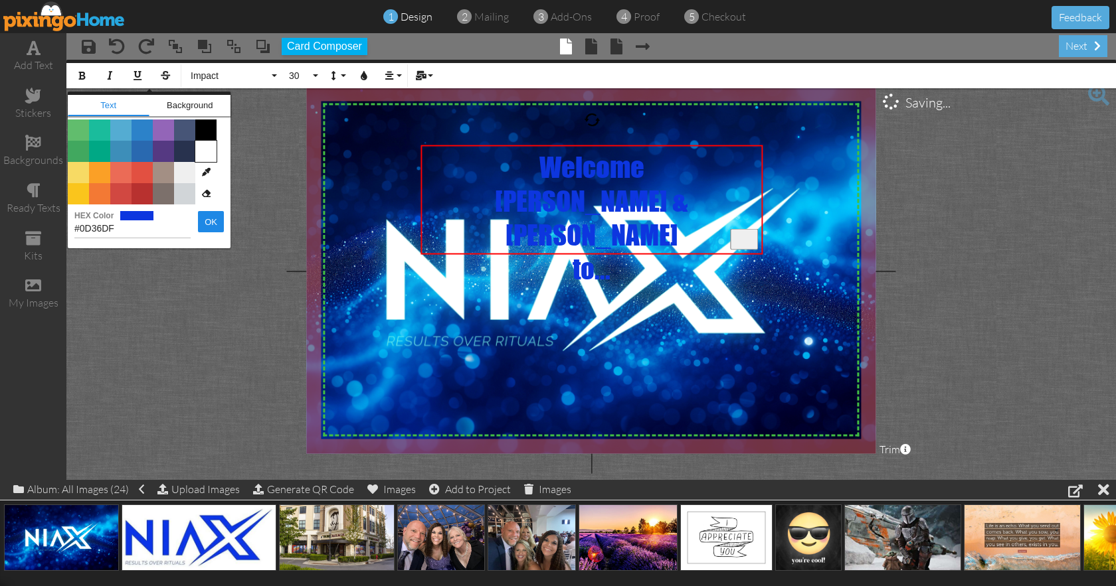
click at [206, 151] on span "Color #FFFFFF" at bounding box center [205, 151] width 21 height 21
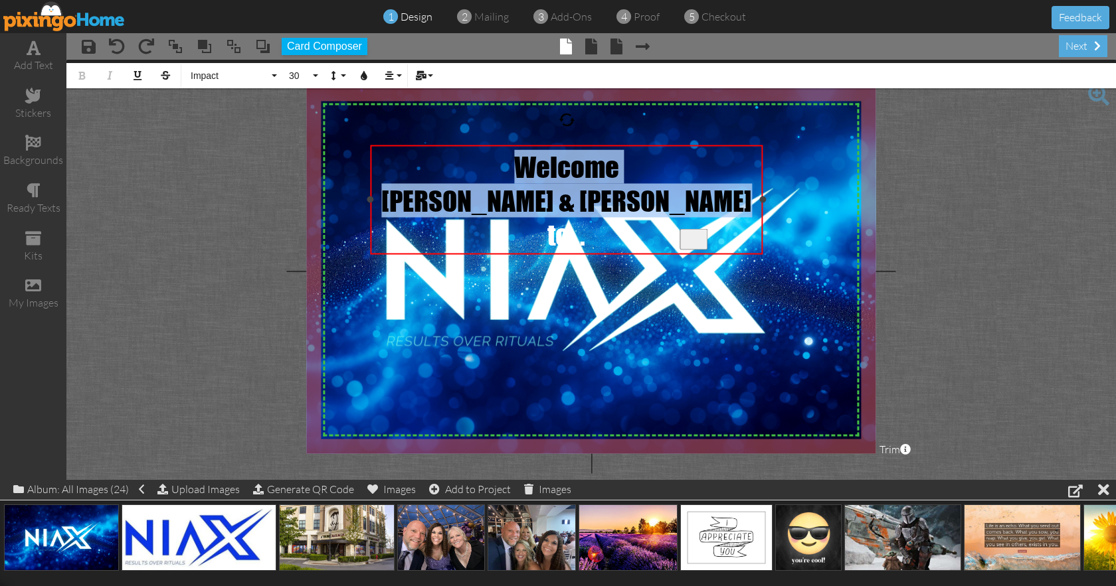
drag, startPoint x: 422, startPoint y: 203, endPoint x: 370, endPoint y: 201, distance: 51.8
click at [368, 201] on div at bounding box center [370, 200] width 7 height 7
click at [488, 198] on div "[PERSON_NAME] & [PERSON_NAME]" at bounding box center [565, 200] width 387 height 34
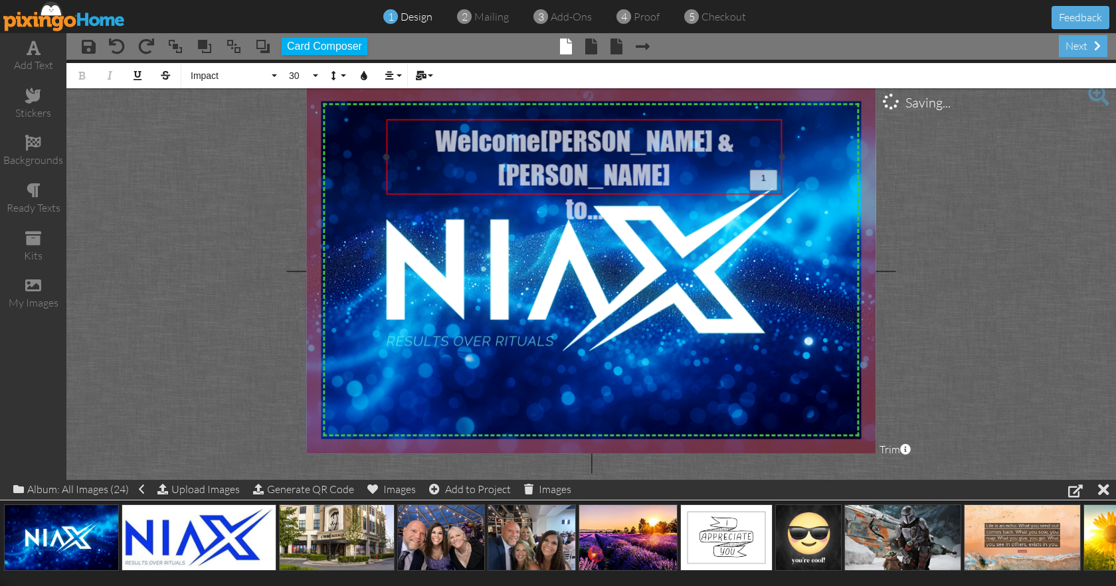
drag, startPoint x: 622, startPoint y: 147, endPoint x: 642, endPoint y: 122, distance: 32.7
click at [642, 122] on div "Welcome ​ ​ [PERSON_NAME] & [PERSON_NAME] to..." at bounding box center [584, 174] width 395 height 111
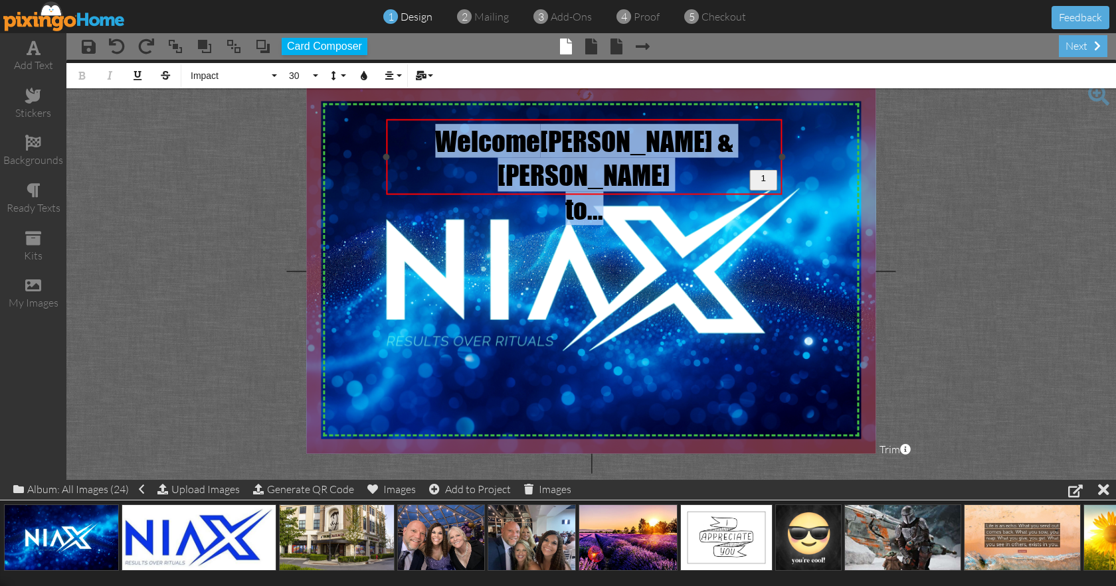
drag, startPoint x: 454, startPoint y: 139, endPoint x: 654, endPoint y: 169, distance: 201.5
click at [654, 169] on div "Welcome [PERSON_NAME] & [PERSON_NAME] to..." at bounding box center [584, 175] width 387 height 102
click at [314, 73] on button "30" at bounding box center [301, 75] width 39 height 25
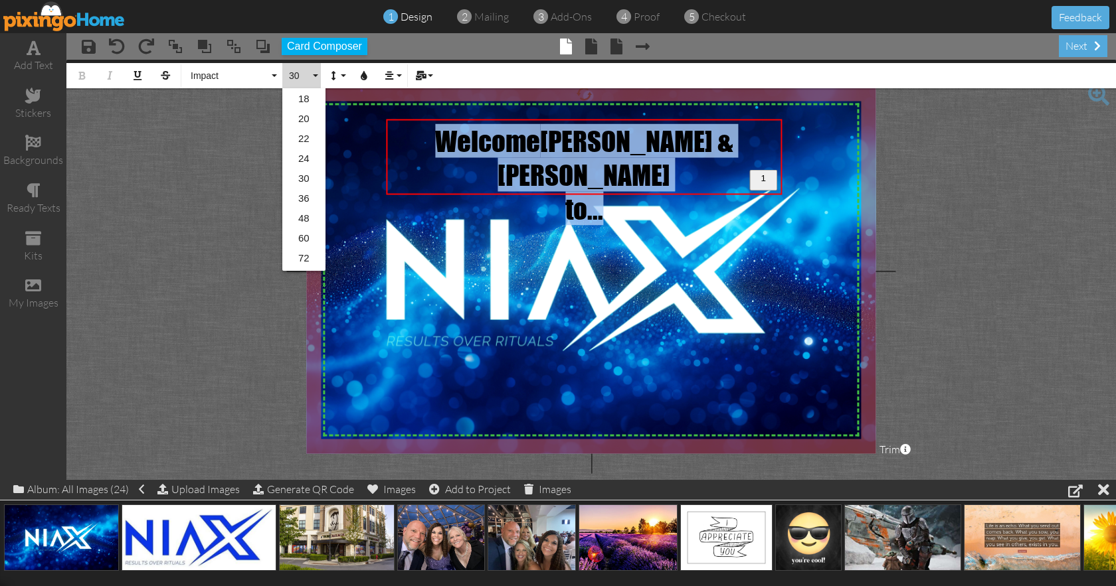
scroll to position [203, 0]
click at [307, 199] on link "36" at bounding box center [303, 194] width 43 height 20
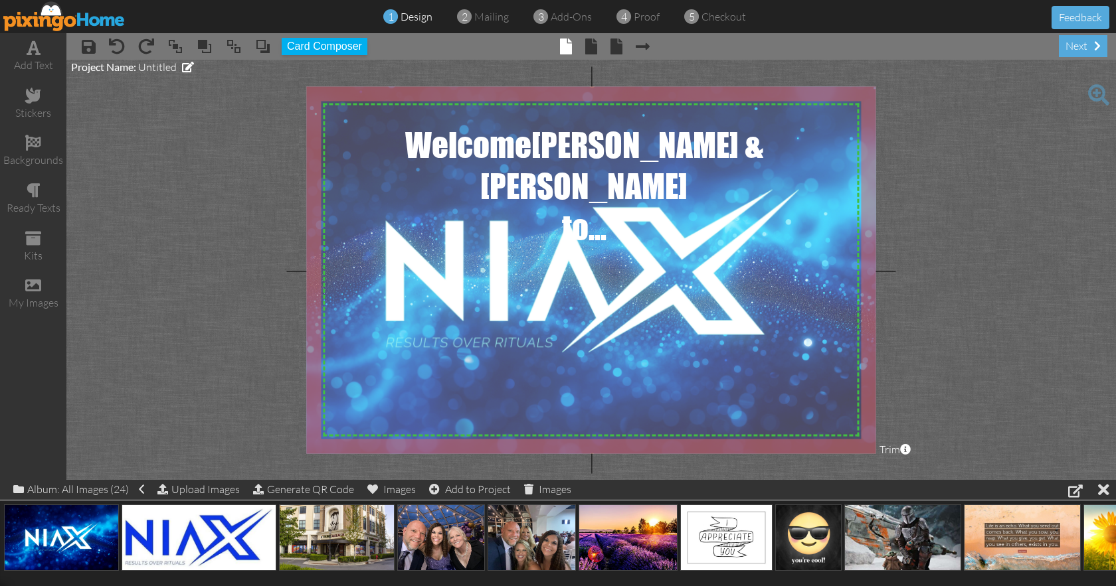
click at [559, 276] on img at bounding box center [593, 270] width 650 height 371
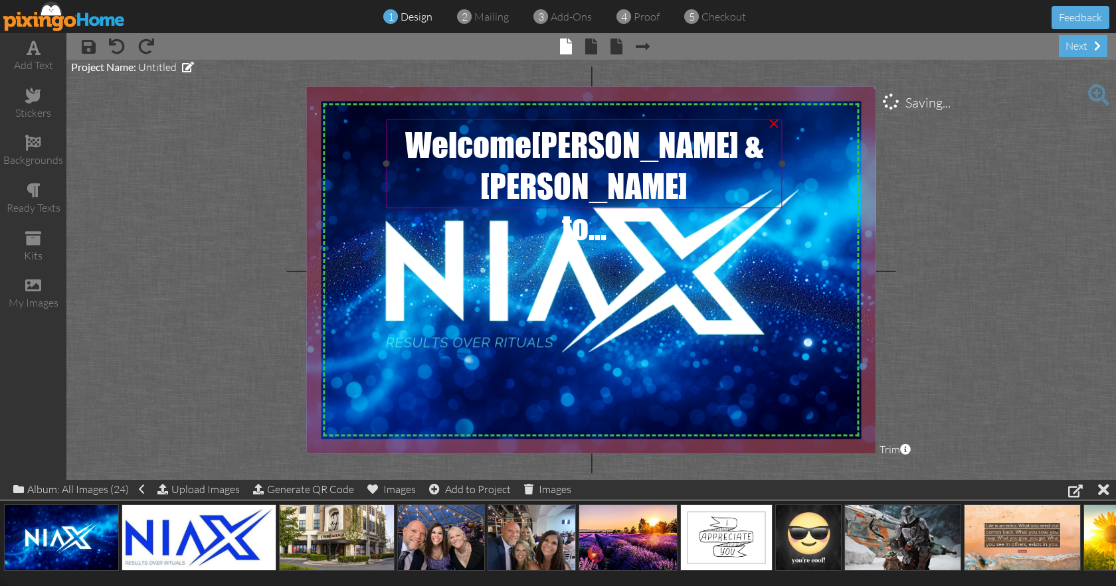
click at [622, 153] on span "[PERSON_NAME] & [PERSON_NAME]" at bounding box center [621, 165] width 283 height 82
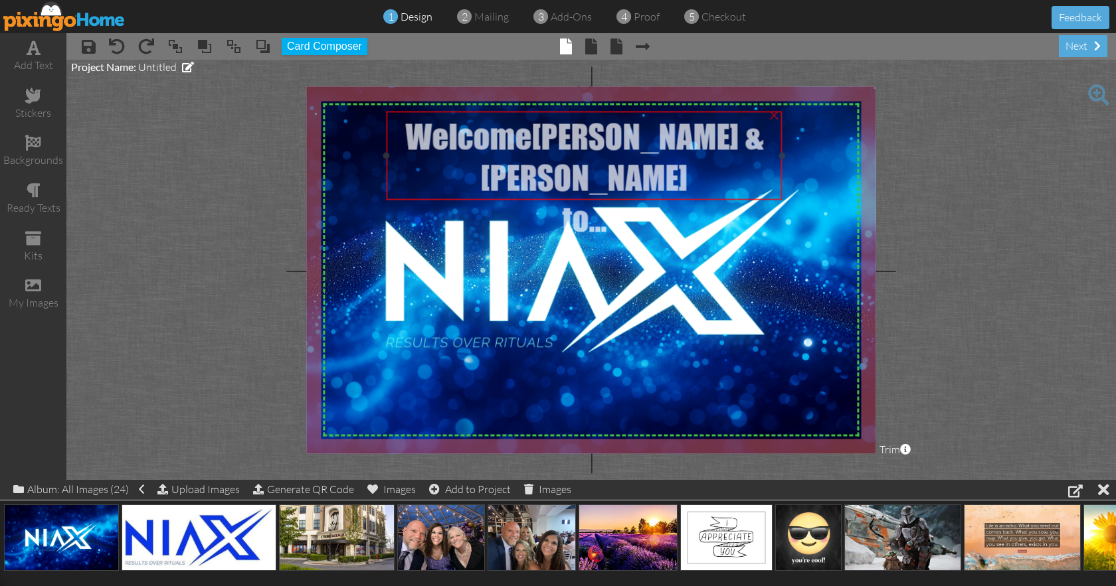
drag, startPoint x: 625, startPoint y: 122, endPoint x: 625, endPoint y: 114, distance: 8.0
click at [625, 114] on div "Welcome [PERSON_NAME] & [PERSON_NAME] to..." at bounding box center [584, 177] width 395 height 132
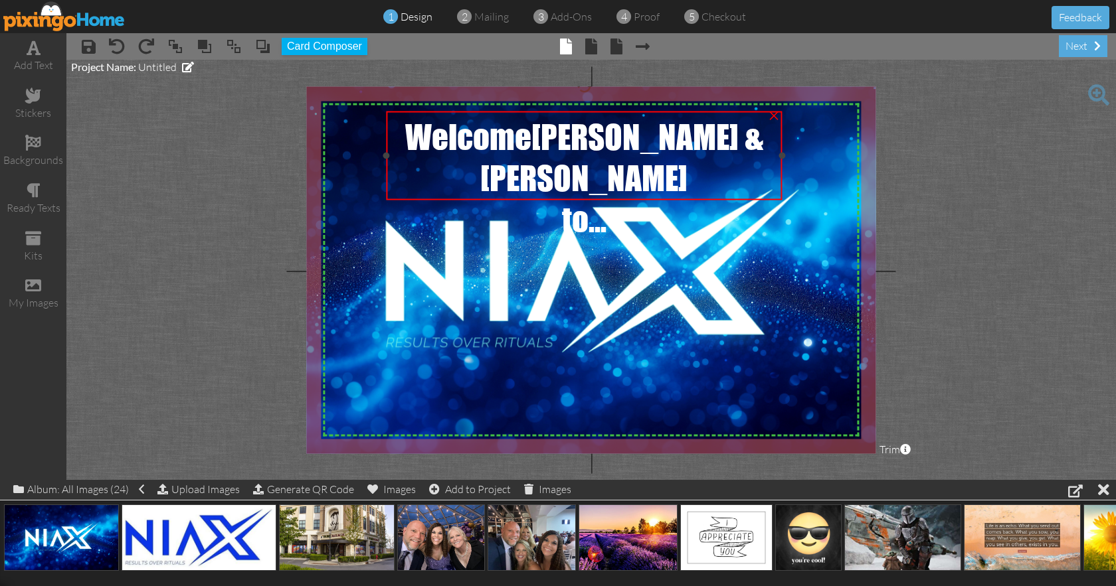
click at [433, 131] on span "Welcome" at bounding box center [468, 136] width 126 height 41
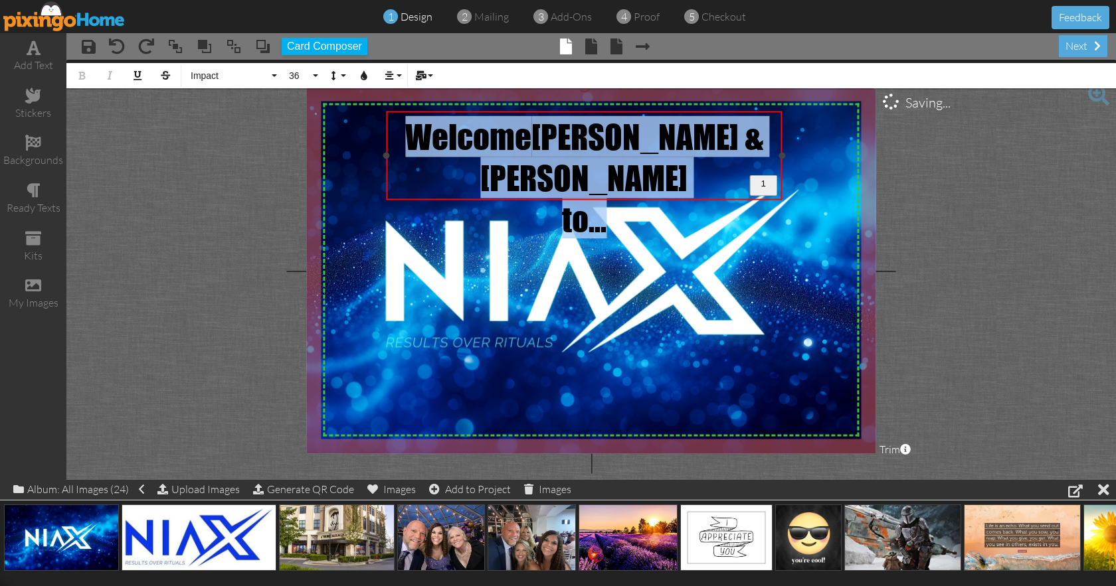
drag, startPoint x: 431, startPoint y: 131, endPoint x: 643, endPoint y: 173, distance: 216.0
click at [643, 173] on div "Welcome [PERSON_NAME] & [PERSON_NAME] to..." at bounding box center [584, 177] width 387 height 123
click at [256, 73] on span "Impact" at bounding box center [229, 75] width 80 height 11
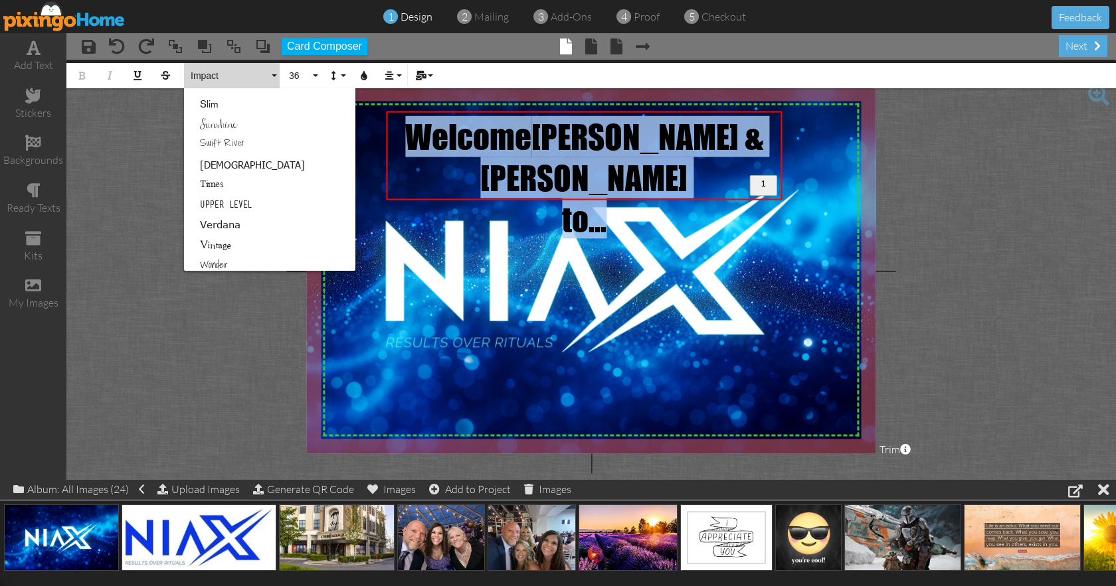
scroll to position [854, 0]
click at [234, 225] on link "Verdana" at bounding box center [269, 221] width 171 height 20
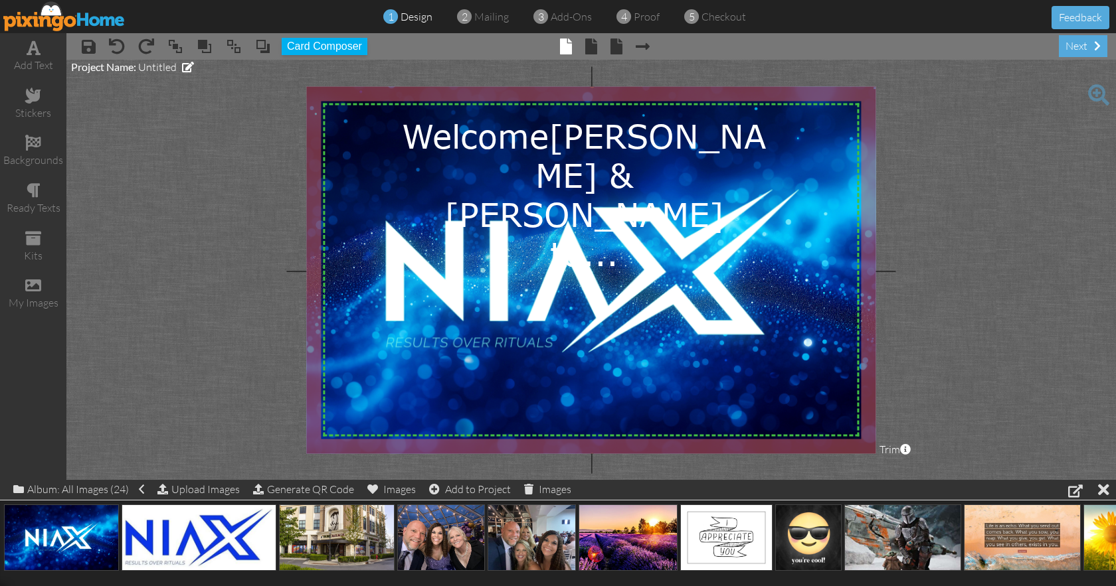
click at [801, 291] on img at bounding box center [593, 270] width 650 height 371
click at [541, 137] on span "Welcome" at bounding box center [475, 135] width 147 height 39
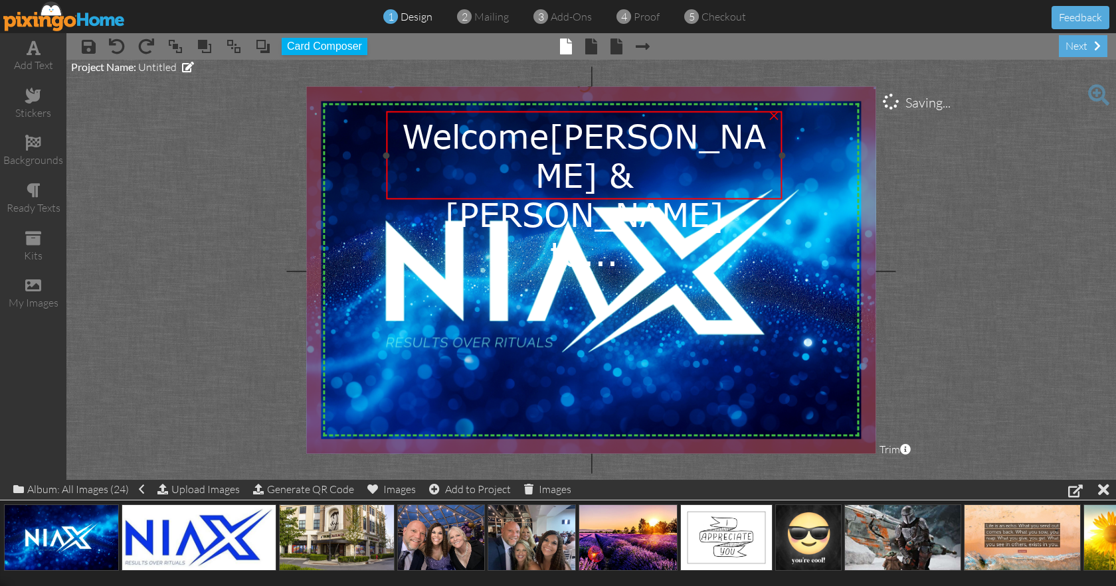
click at [541, 137] on span "Welcome" at bounding box center [475, 135] width 147 height 39
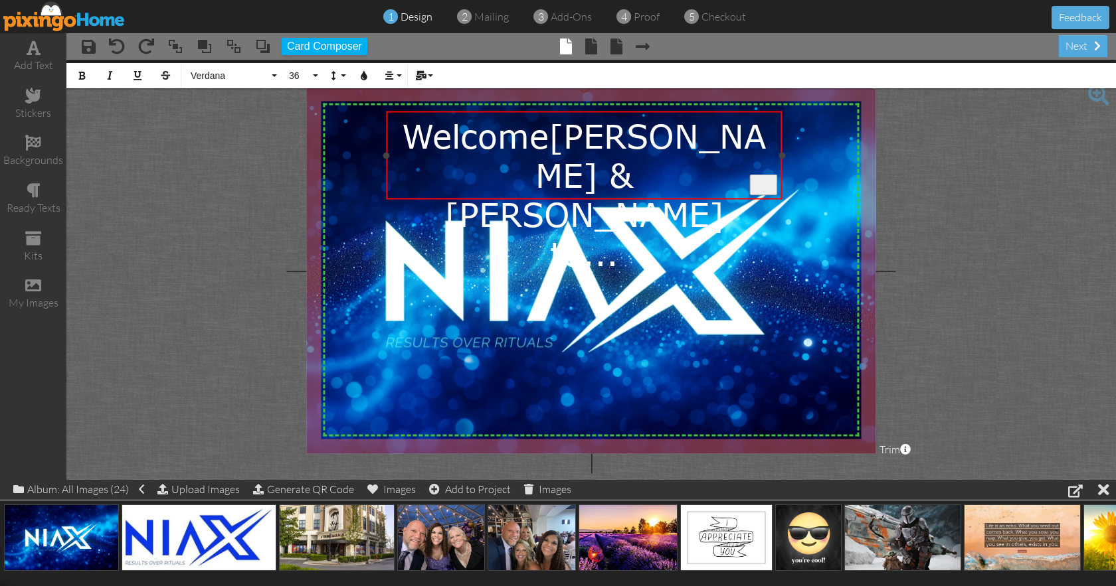
click at [391, 143] on div "Welcome [PERSON_NAME] & [PERSON_NAME] to..." at bounding box center [584, 194] width 395 height 166
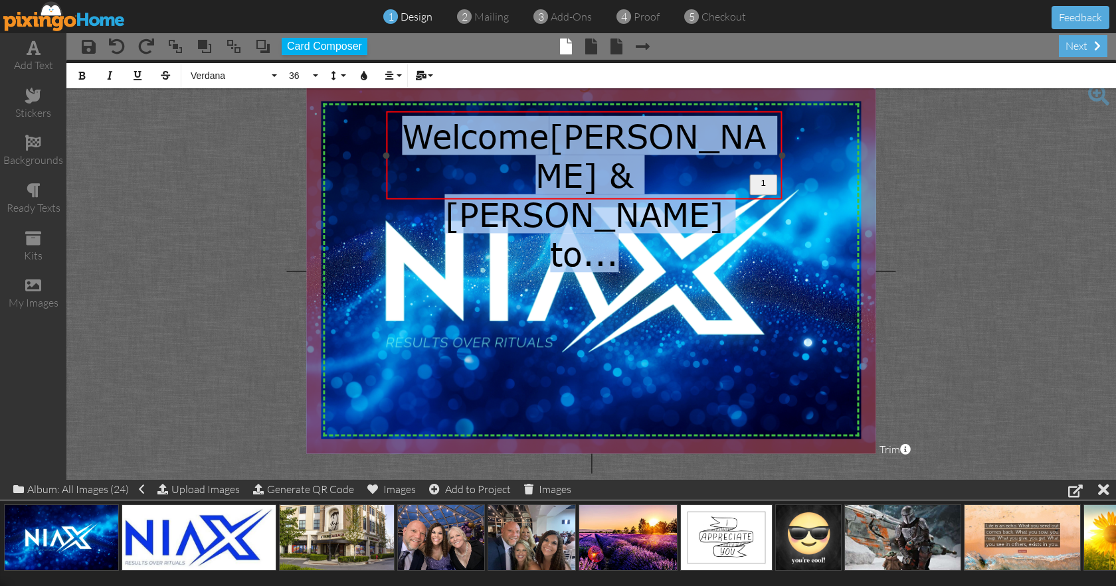
drag, startPoint x: 397, startPoint y: 140, endPoint x: 675, endPoint y: 192, distance: 283.1
click at [675, 192] on div "Welcome [PERSON_NAME] & [PERSON_NAME] to..." at bounding box center [584, 194] width 387 height 157
click at [367, 77] on icon "button" at bounding box center [363, 75] width 9 height 9
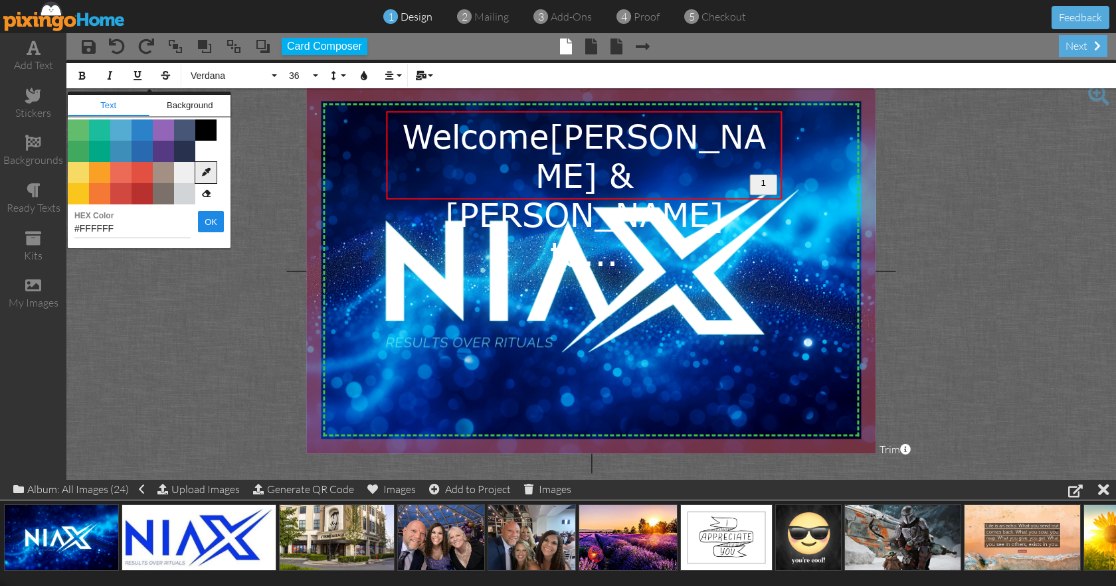
click at [207, 171] on icon at bounding box center [205, 172] width 21 height 21
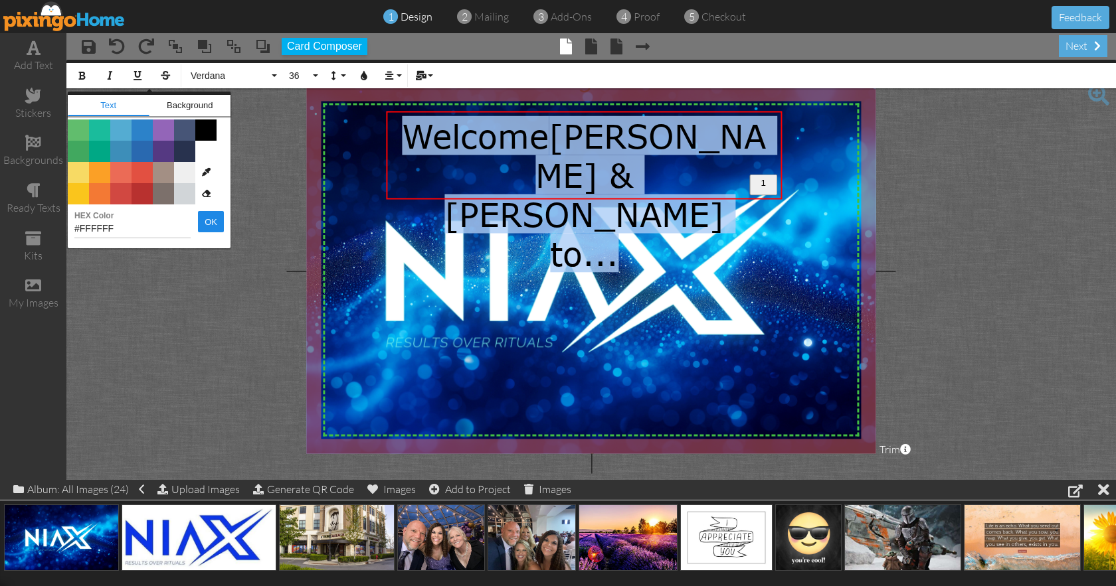
click at [403, 251] on img at bounding box center [593, 270] width 650 height 371
click at [230, 235] on div "#FFFFFF HEX Color OK" at bounding box center [149, 225] width 163 height 41
click at [218, 220] on button "OK" at bounding box center [211, 221] width 26 height 21
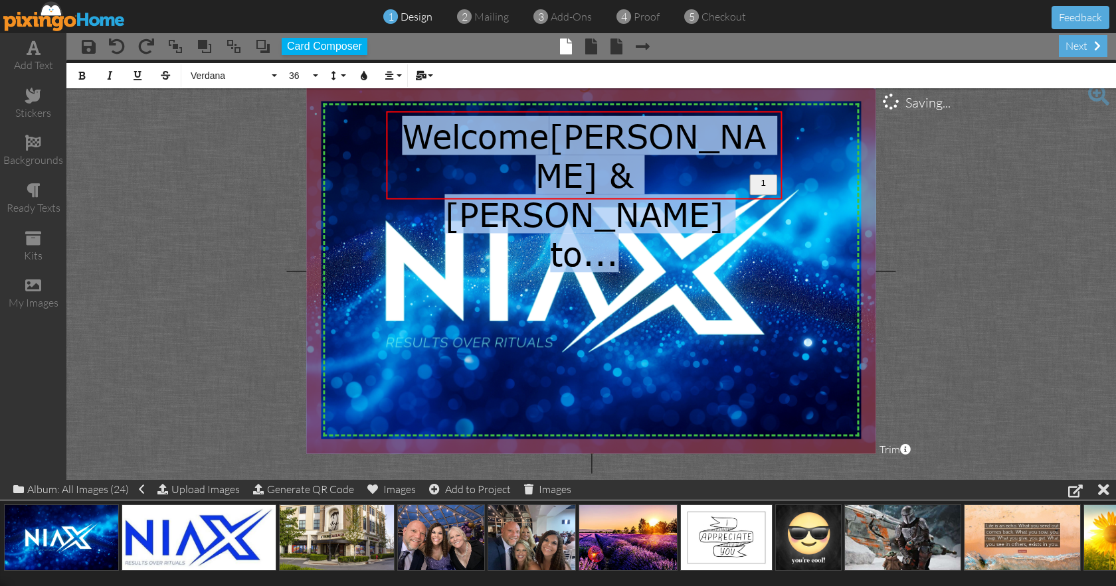
click at [379, 294] on img at bounding box center [593, 270] width 650 height 371
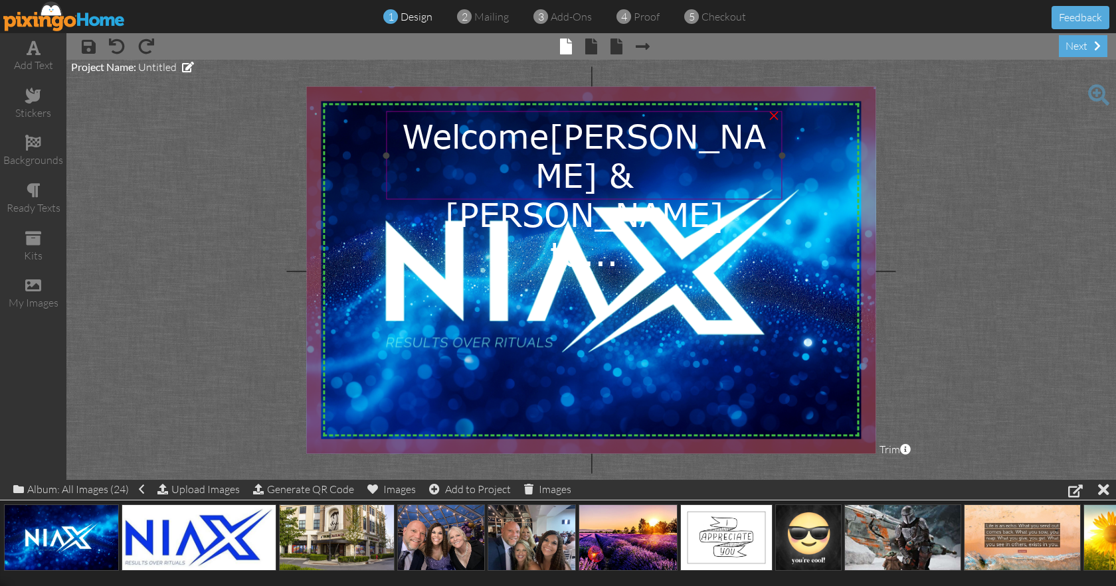
click at [756, 138] on span "[PERSON_NAME] & [PERSON_NAME]" at bounding box center [605, 175] width 322 height 118
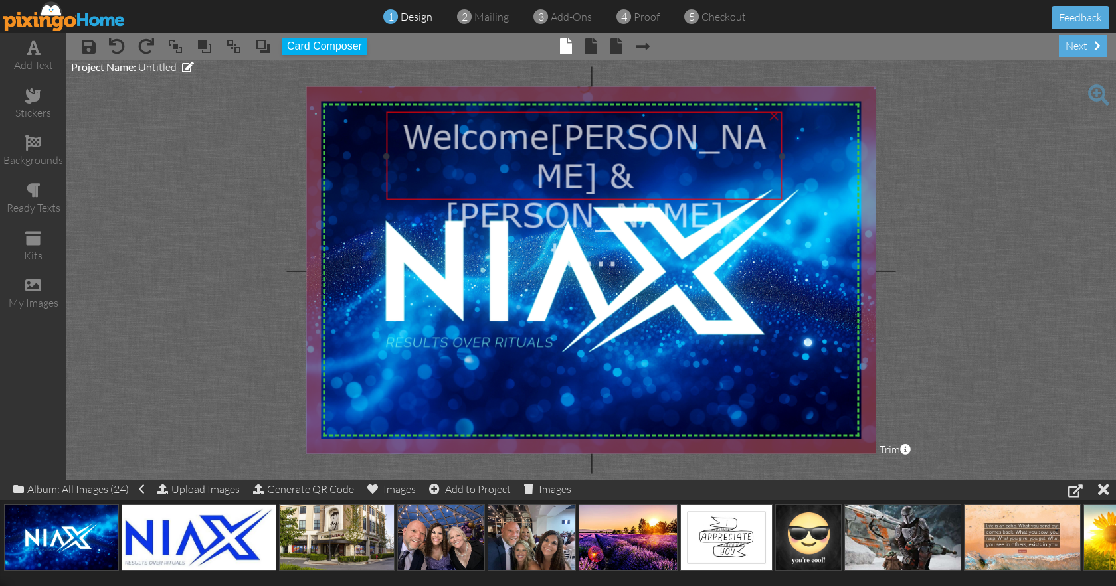
click at [755, 141] on span "[PERSON_NAME] & [PERSON_NAME]" at bounding box center [605, 175] width 322 height 118
click at [765, 141] on span "[PERSON_NAME] & [PERSON_NAME]" at bounding box center [606, 175] width 322 height 118
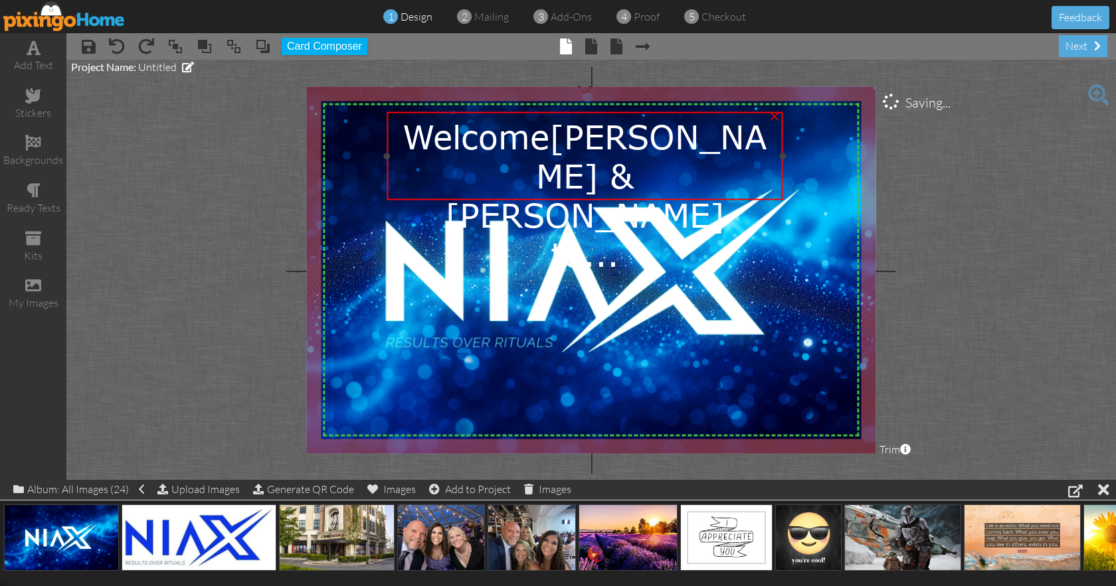
click at [765, 141] on span "[PERSON_NAME] & [PERSON_NAME]" at bounding box center [606, 175] width 322 height 118
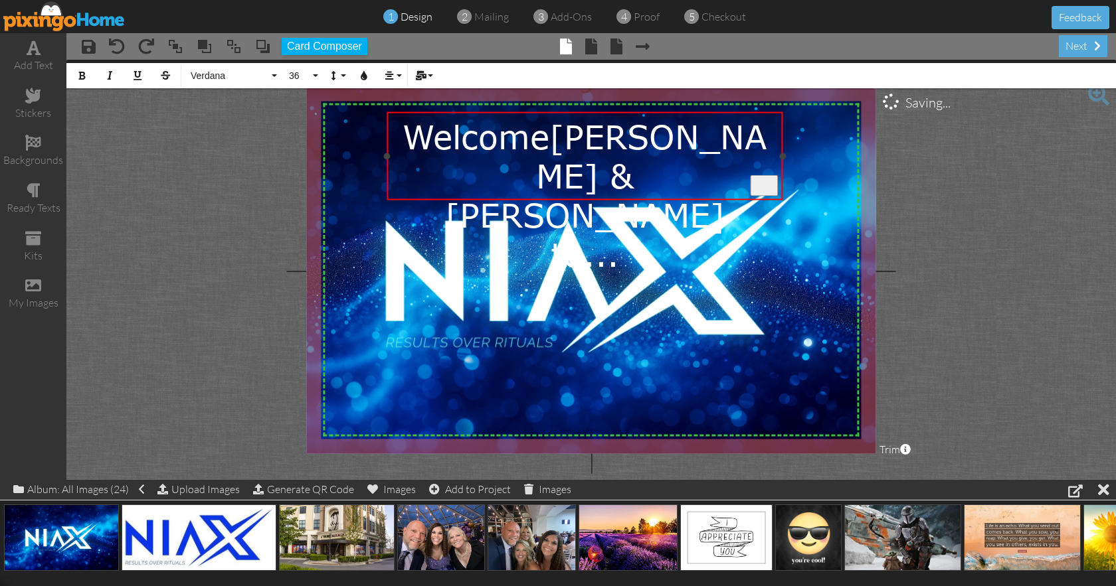
click at [765, 141] on span "[PERSON_NAME] & [PERSON_NAME]" at bounding box center [606, 175] width 322 height 118
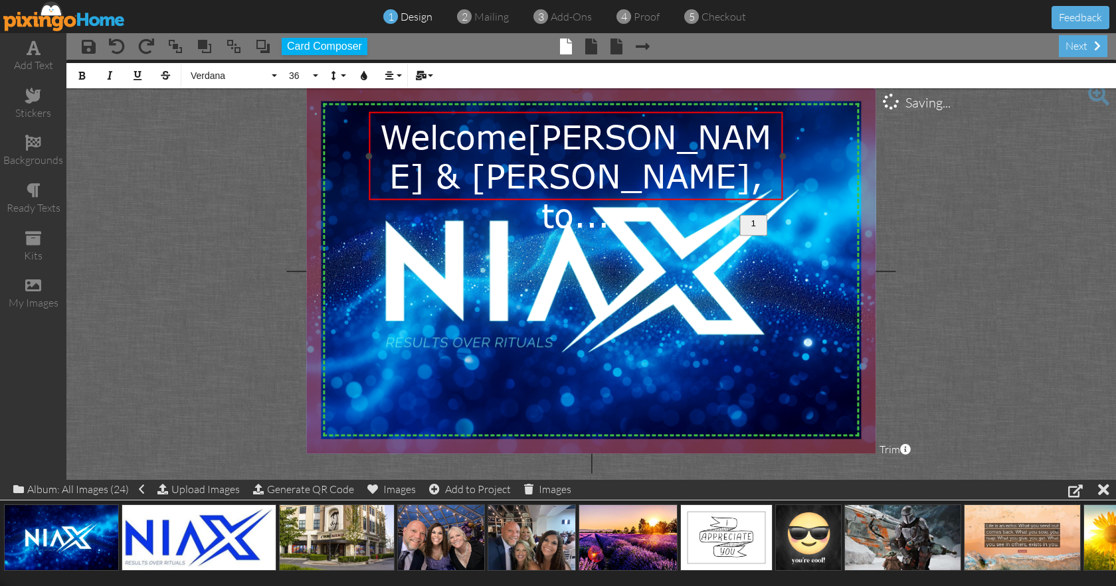
drag, startPoint x: 387, startPoint y: 178, endPoint x: 369, endPoint y: 177, distance: 17.9
click at [369, 177] on div "Welcome [PERSON_NAME] & [PERSON_NAME], to... ×" at bounding box center [575, 156] width 413 height 89
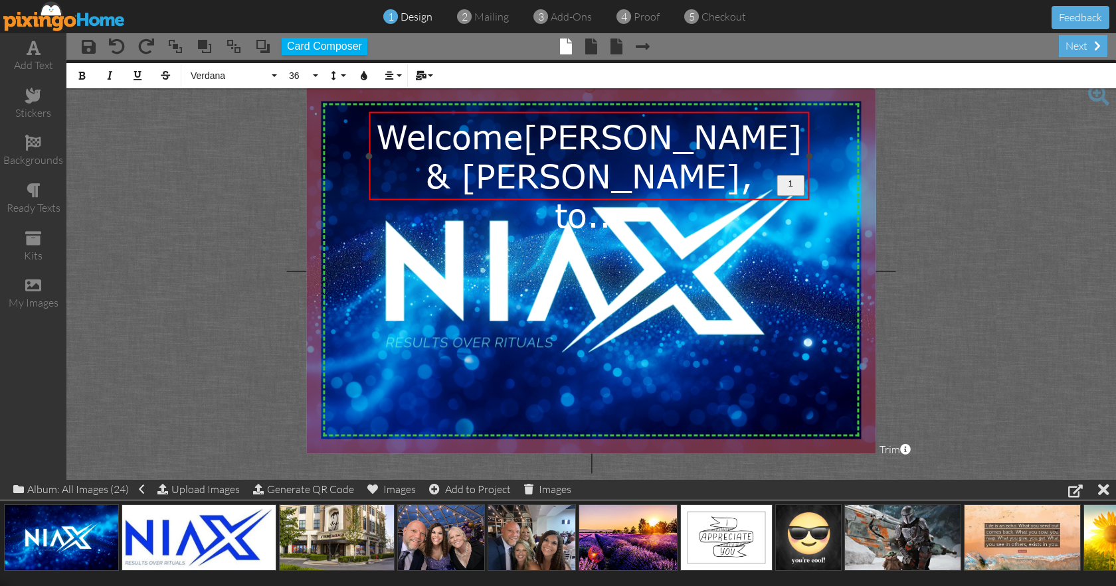
drag, startPoint x: 782, startPoint y: 156, endPoint x: 808, endPoint y: 159, distance: 26.8
click at [808, 159] on div "Welcome [PERSON_NAME] & [PERSON_NAME], to... ×" at bounding box center [589, 156] width 440 height 89
click at [664, 146] on span "[PERSON_NAME] & [PERSON_NAME]," at bounding box center [614, 155] width 377 height 78
click at [774, 148] on span "[PERSON_NAME] & [PERSON_NAME]," at bounding box center [614, 155] width 377 height 78
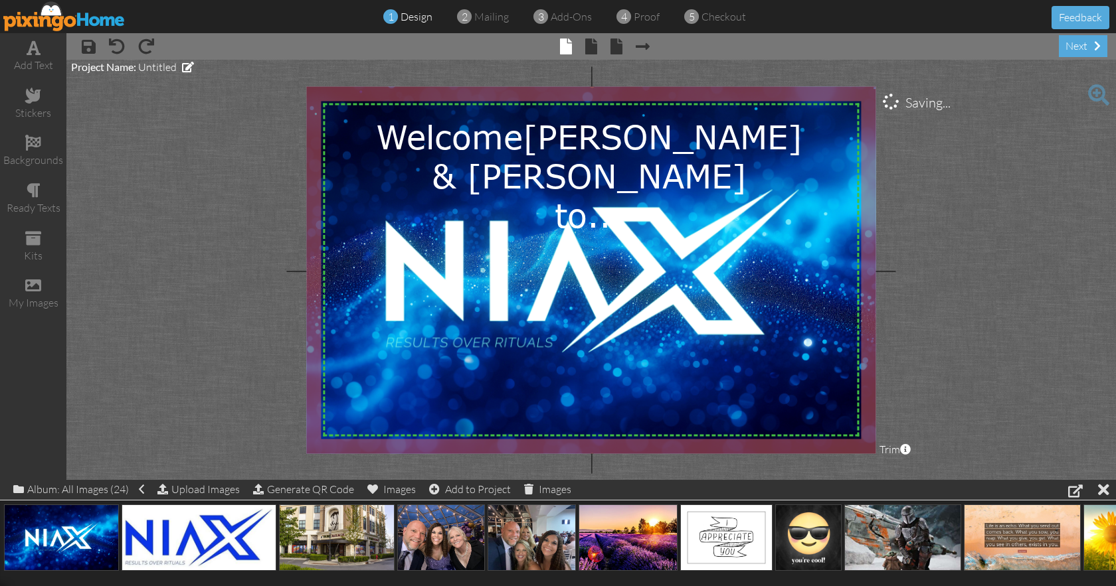
click at [806, 335] on img at bounding box center [593, 270] width 650 height 371
click at [586, 195] on span "to..." at bounding box center [589, 214] width 68 height 39
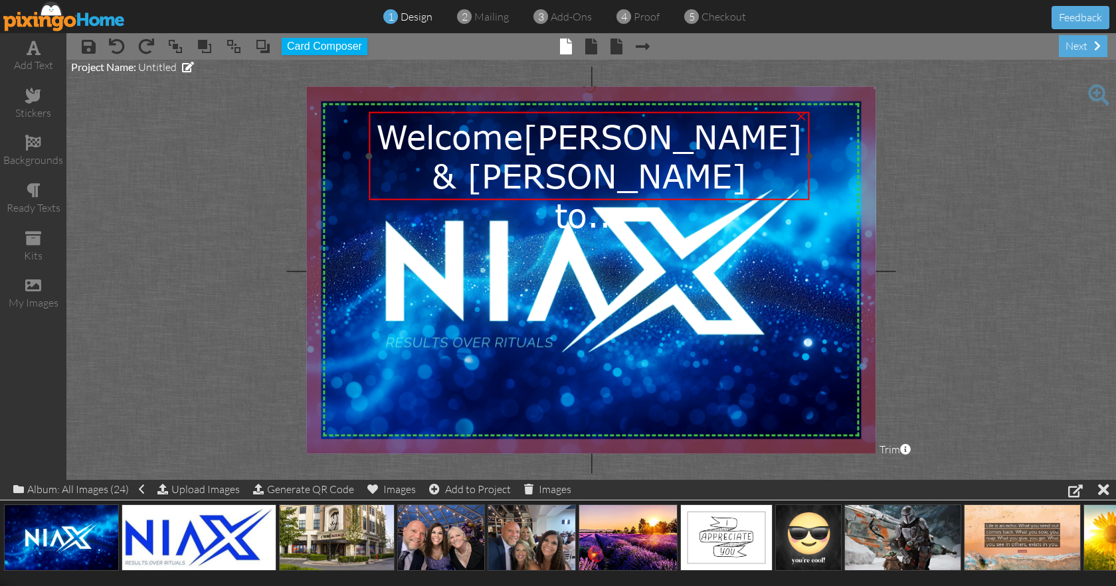
click at [586, 195] on span "to..." at bounding box center [589, 214] width 68 height 39
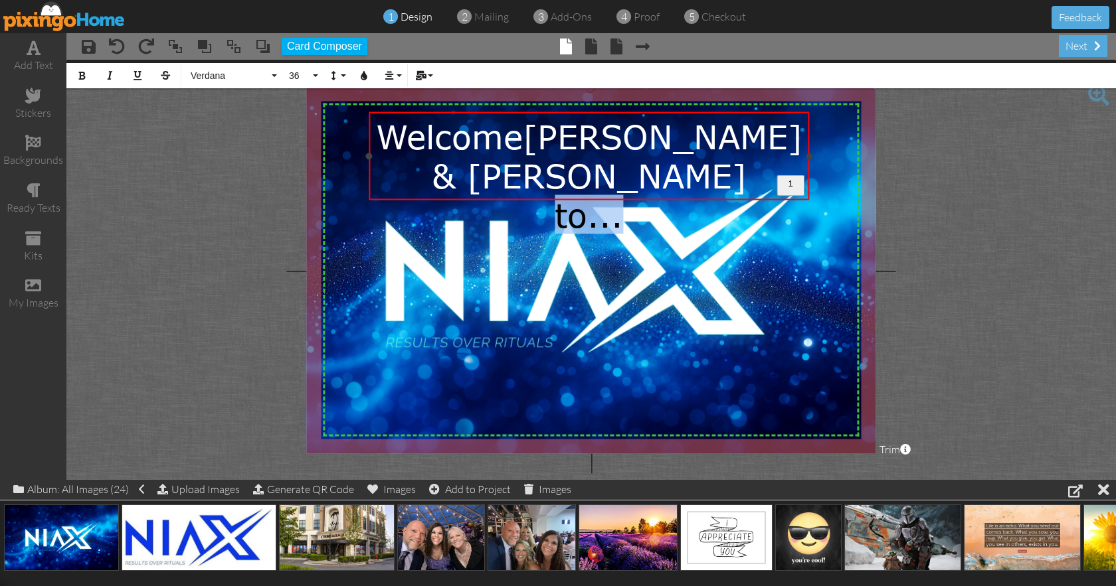
drag, startPoint x: 553, startPoint y: 177, endPoint x: 669, endPoint y: 189, distance: 116.2
click at [669, 195] on div "to..." at bounding box center [589, 214] width 431 height 39
click at [315, 74] on button "36" at bounding box center [301, 75] width 39 height 25
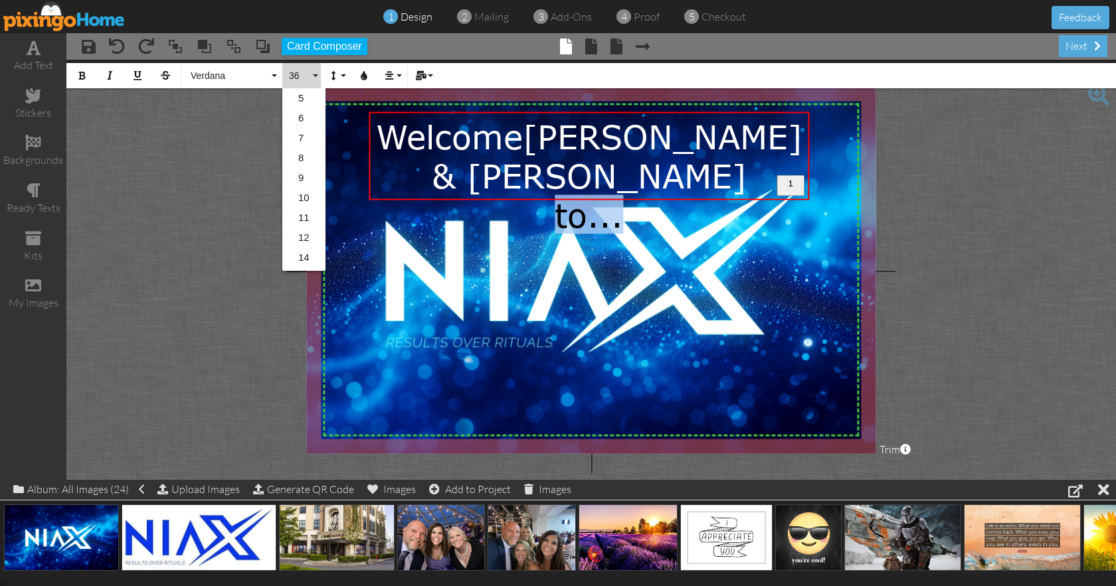
scroll to position [216, 0]
click at [307, 163] on link "30" at bounding box center [303, 161] width 43 height 20
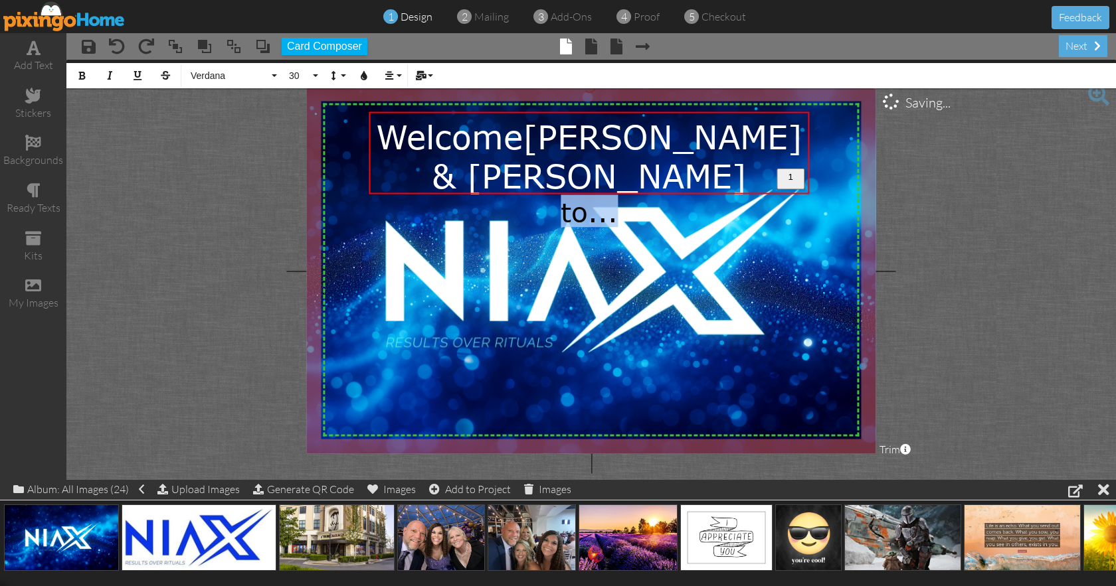
click at [599, 280] on img at bounding box center [593, 270] width 650 height 371
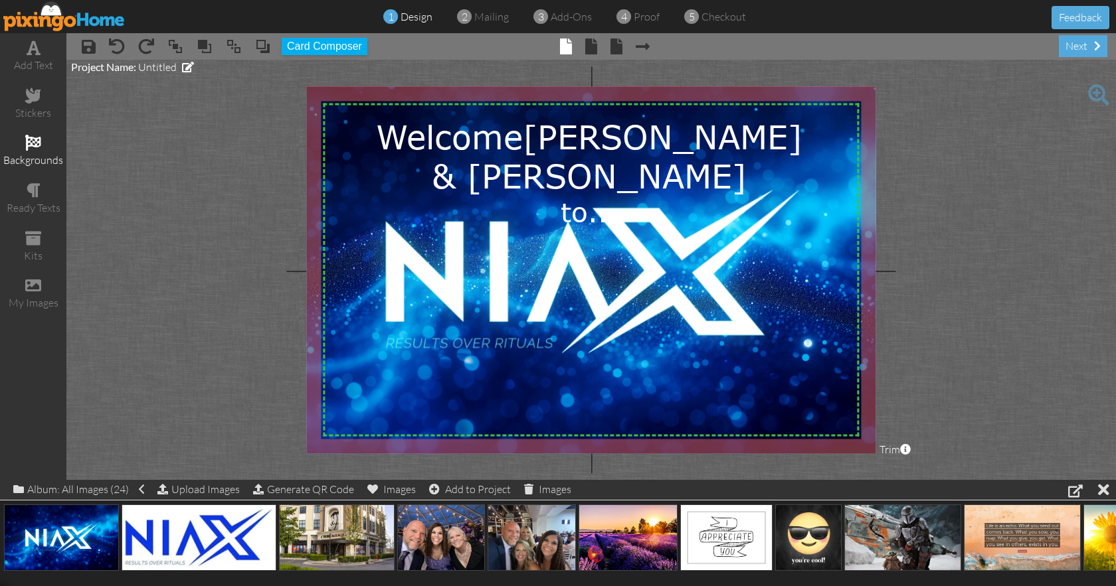
click at [29, 138] on span at bounding box center [33, 143] width 16 height 16
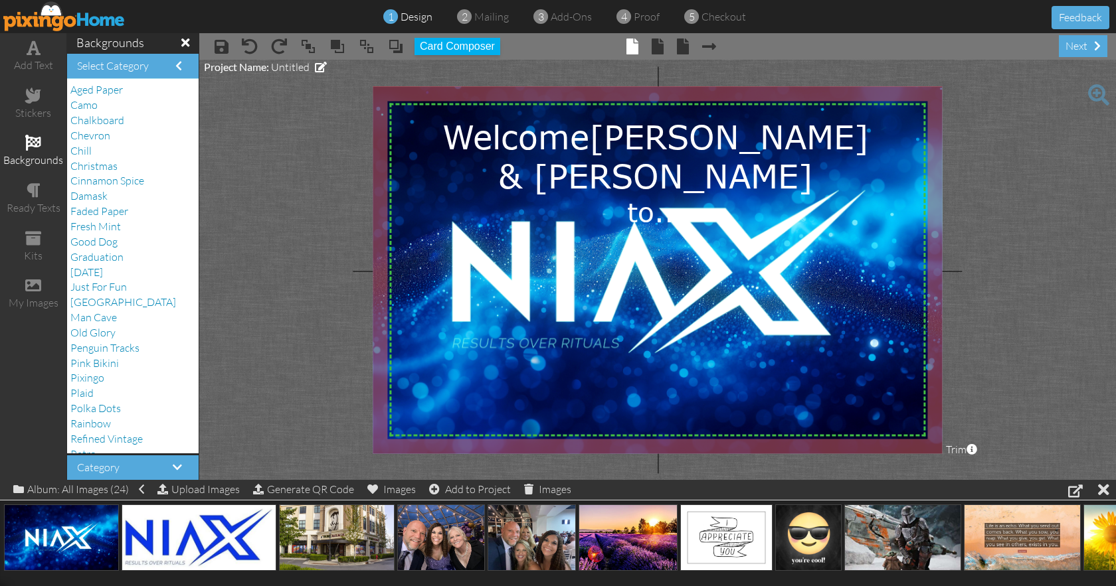
scroll to position [163, 0]
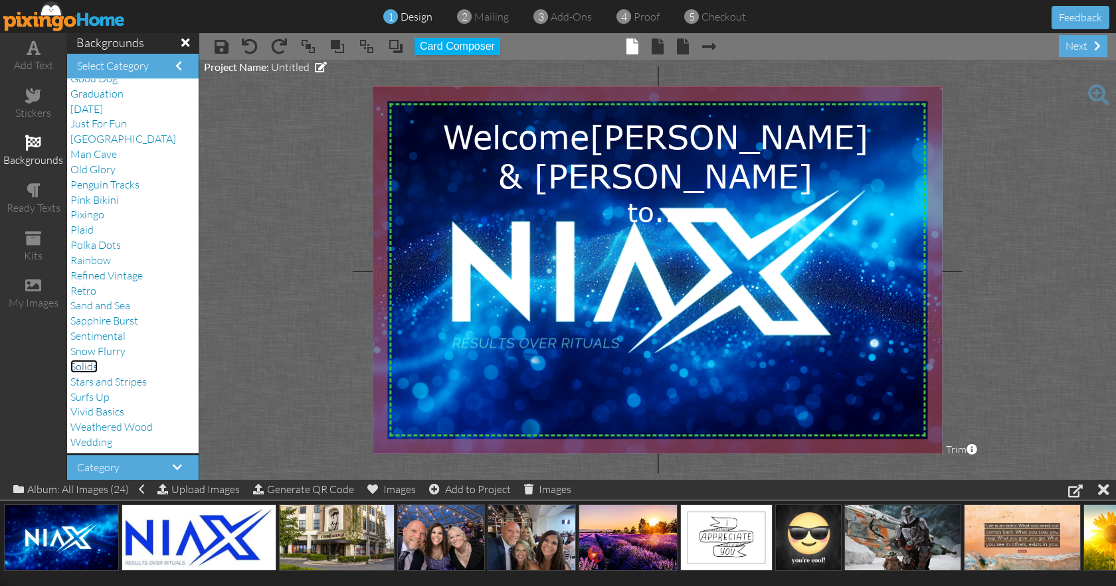
click at [90, 372] on span "Solids" at bounding box center [83, 366] width 27 height 13
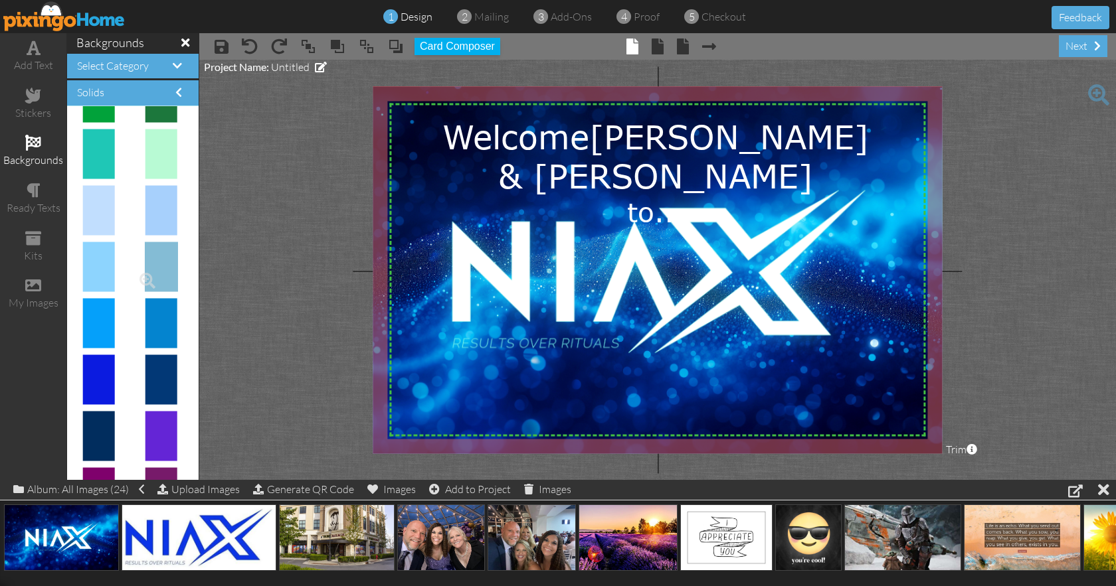
scroll to position [605, 0]
click at [658, 51] on span at bounding box center [658, 47] width 12 height 16
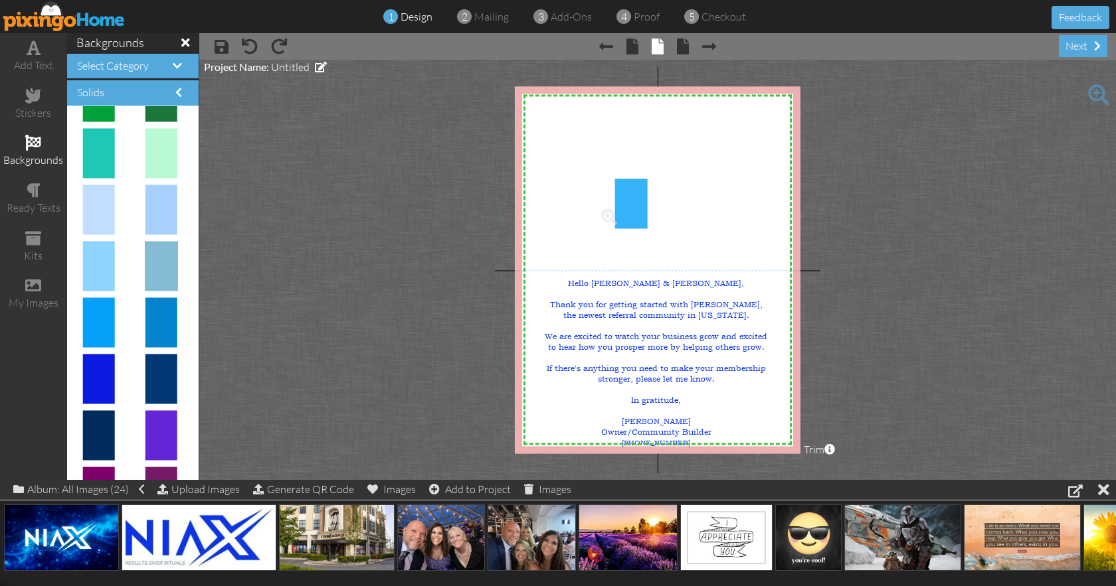
drag, startPoint x: 97, startPoint y: 331, endPoint x: 606, endPoint y: 205, distance: 524.4
click at [606, 205] on body "1 design 2 mailing 3 add-ons 4 proof 5 checkout Feedback add text stickers back…" at bounding box center [558, 293] width 1116 height 586
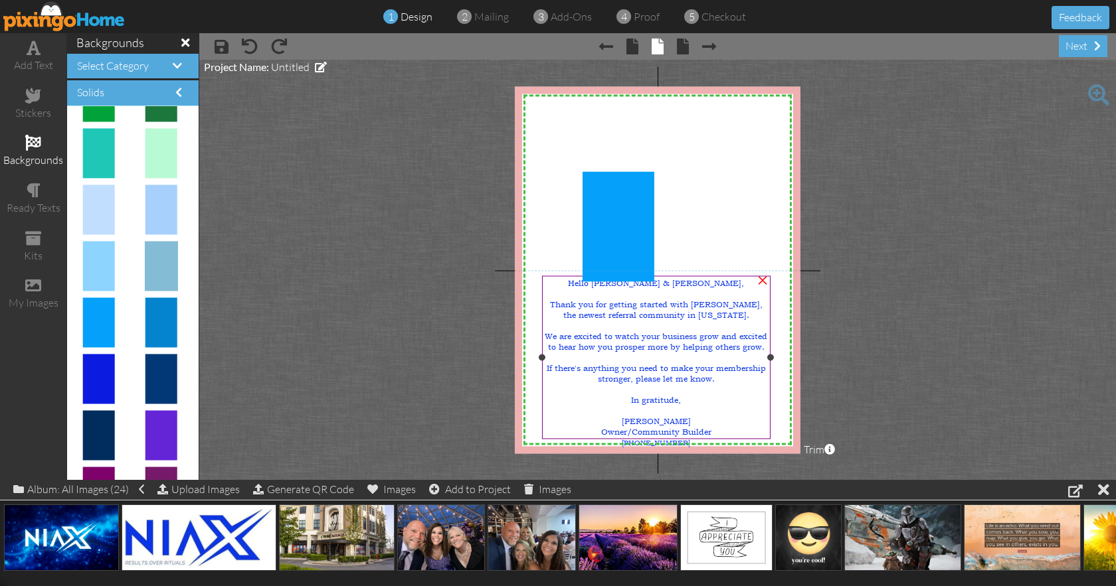
click at [654, 306] on span "Thank you for getting started with [PERSON_NAME], the newest referral community…" at bounding box center [656, 310] width 213 height 21
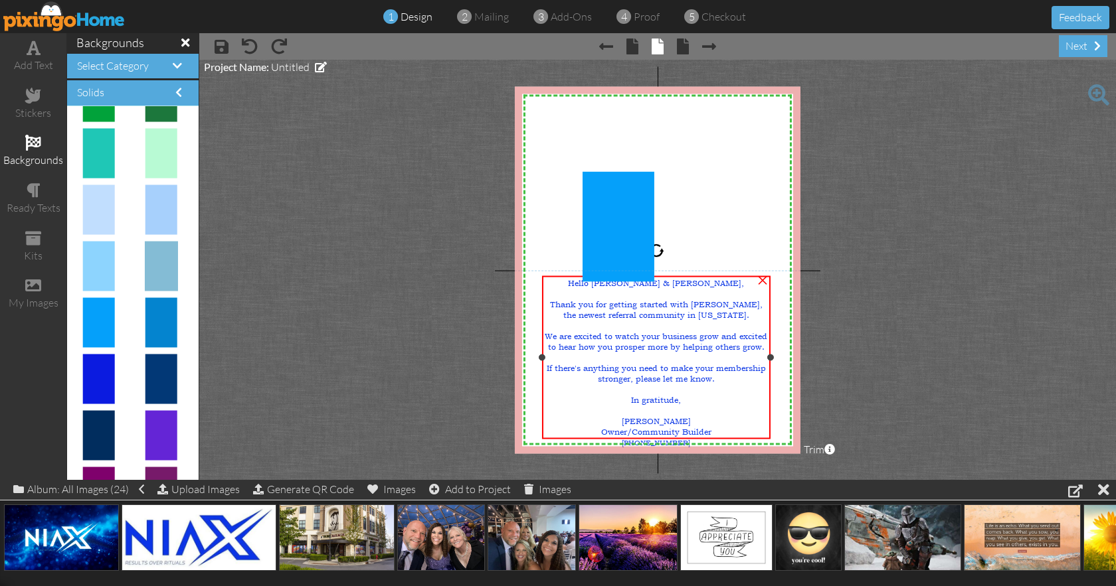
click at [654, 306] on span "Thank you for getting started with [PERSON_NAME], the newest referral community…" at bounding box center [656, 310] width 213 height 21
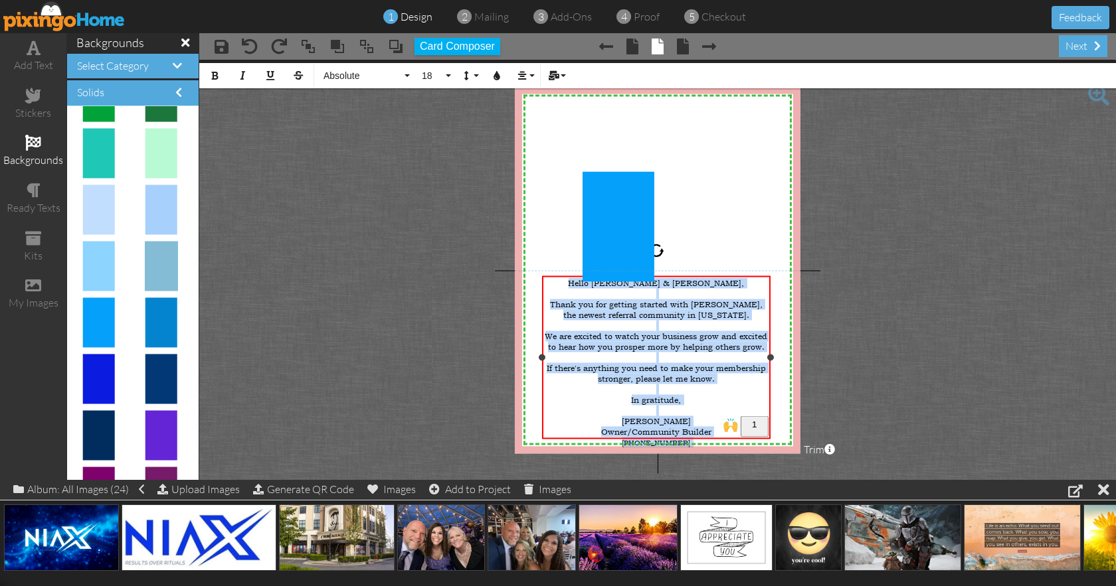
drag, startPoint x: 617, startPoint y: 287, endPoint x: 715, endPoint y: 430, distance: 173.0
click at [715, 430] on div "Hello [PERSON_NAME] & [PERSON_NAME], Thank you for getting started with NIAX, t…" at bounding box center [656, 363] width 224 height 170
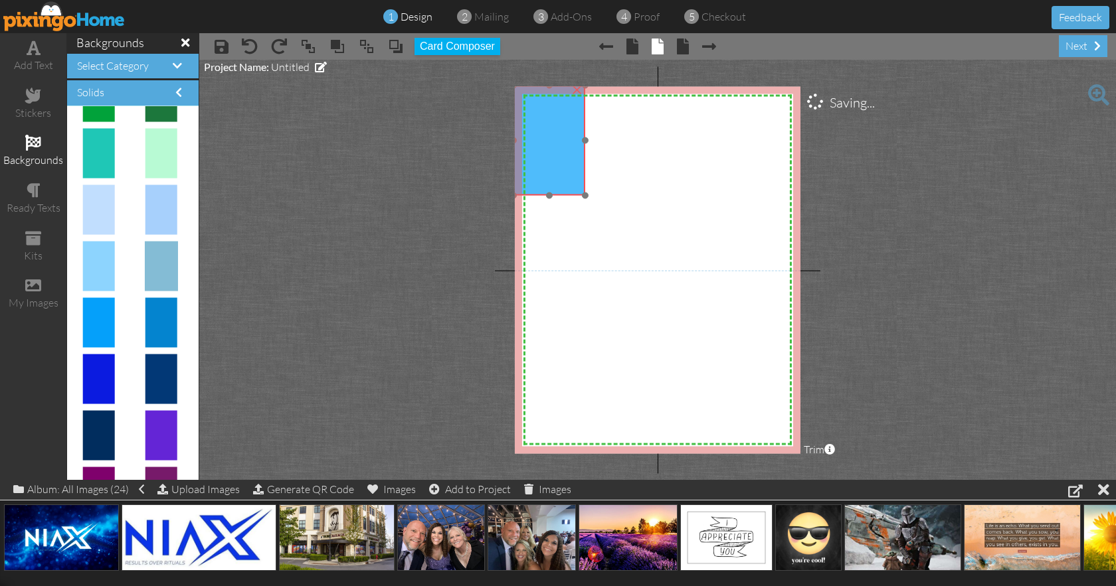
drag, startPoint x: 626, startPoint y: 205, endPoint x: 557, endPoint y: 119, distance: 110.1
click at [557, 119] on img at bounding box center [549, 140] width 72 height 110
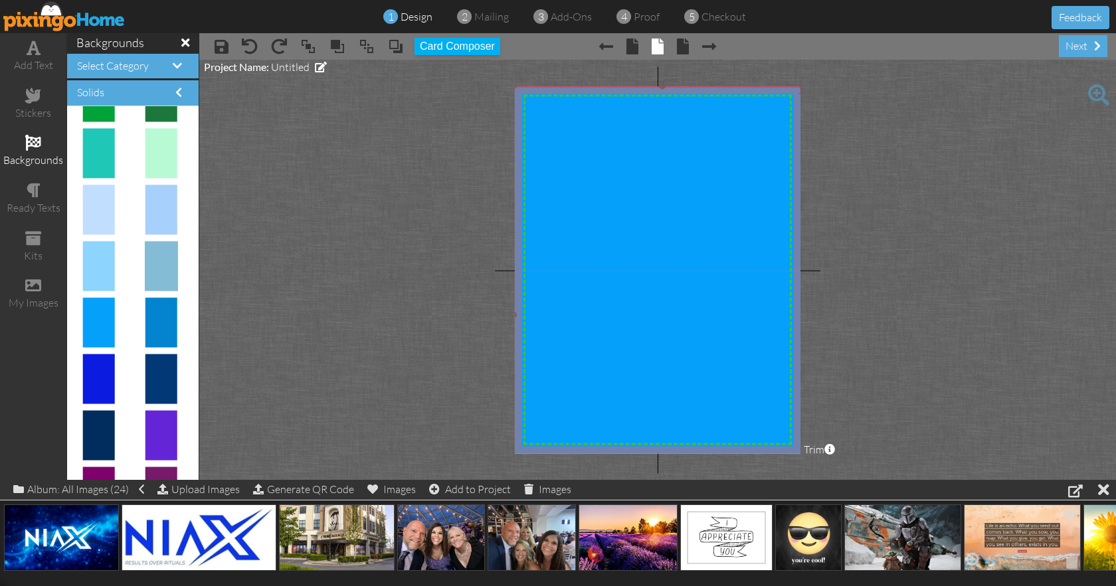
drag, startPoint x: 586, startPoint y: 197, endPoint x: 968, endPoint y: 545, distance: 517.7
click at [968, 480] on div "add text stickers backgrounds ready texts kits my images backgrounds Select Cat…" at bounding box center [558, 256] width 1116 height 447
click at [29, 46] on span at bounding box center [34, 48] width 14 height 16
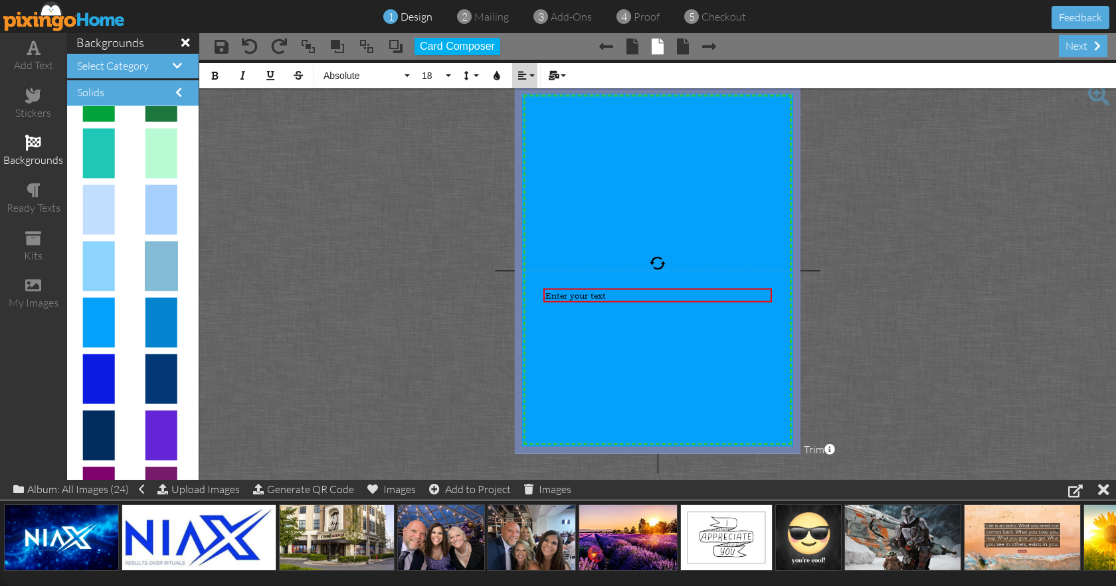
click at [531, 70] on button "Align" at bounding box center [524, 75] width 25 height 25
click at [529, 112] on link "[GEOGRAPHIC_DATA]" at bounding box center [532, 118] width 41 height 20
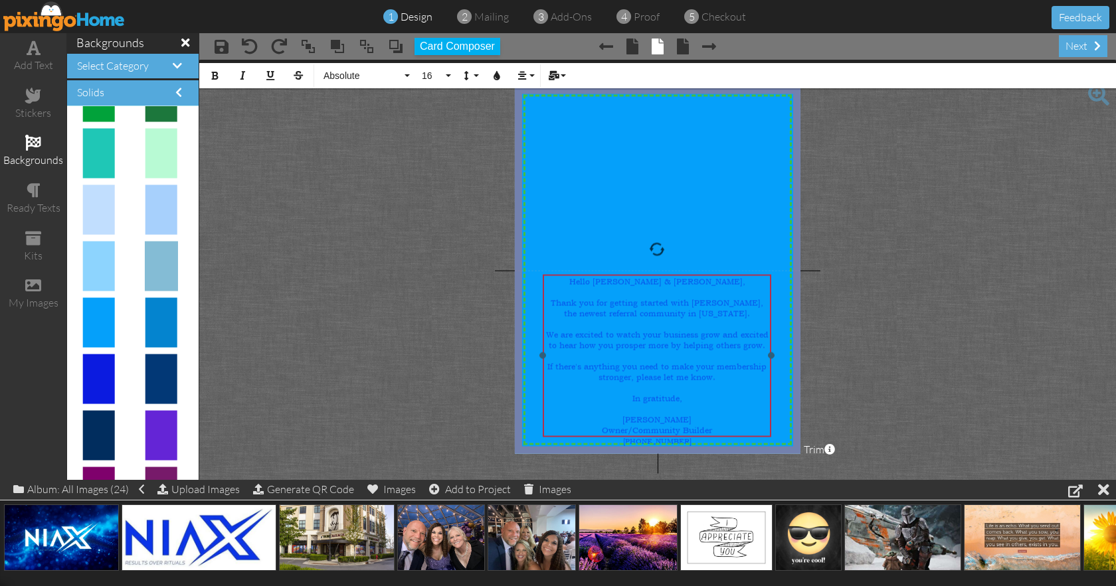
drag, startPoint x: 699, startPoint y: 286, endPoint x: 698, endPoint y: 272, distance: 14.0
click at [698, 272] on div at bounding box center [656, 355] width 235 height 169
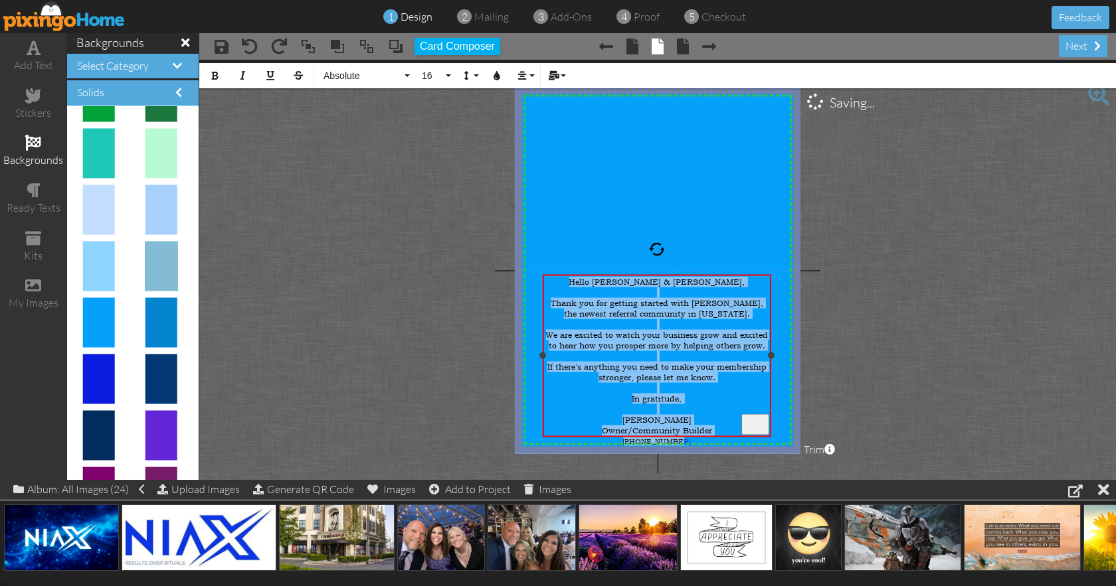
drag, startPoint x: 612, startPoint y: 282, endPoint x: 737, endPoint y: 434, distance: 195.9
click at [737, 434] on div "Hello [PERSON_NAME] & [PERSON_NAME], Thank you for getting started with NIAX, t…" at bounding box center [657, 361] width 224 height 169
click at [494, 78] on icon "button" at bounding box center [496, 75] width 9 height 9
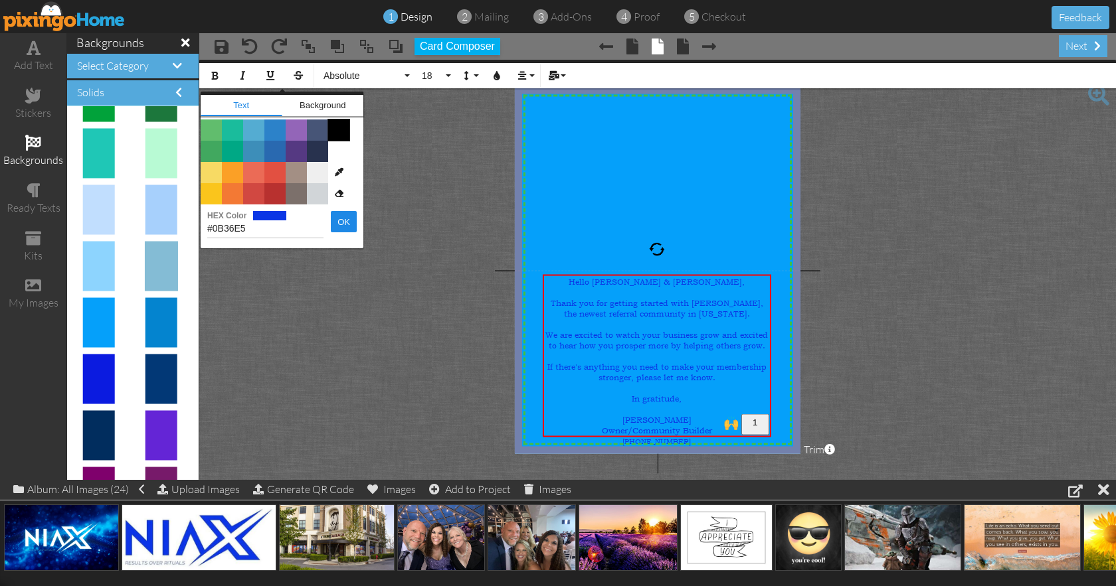
click at [339, 136] on span "Color #000000" at bounding box center [338, 130] width 21 height 21
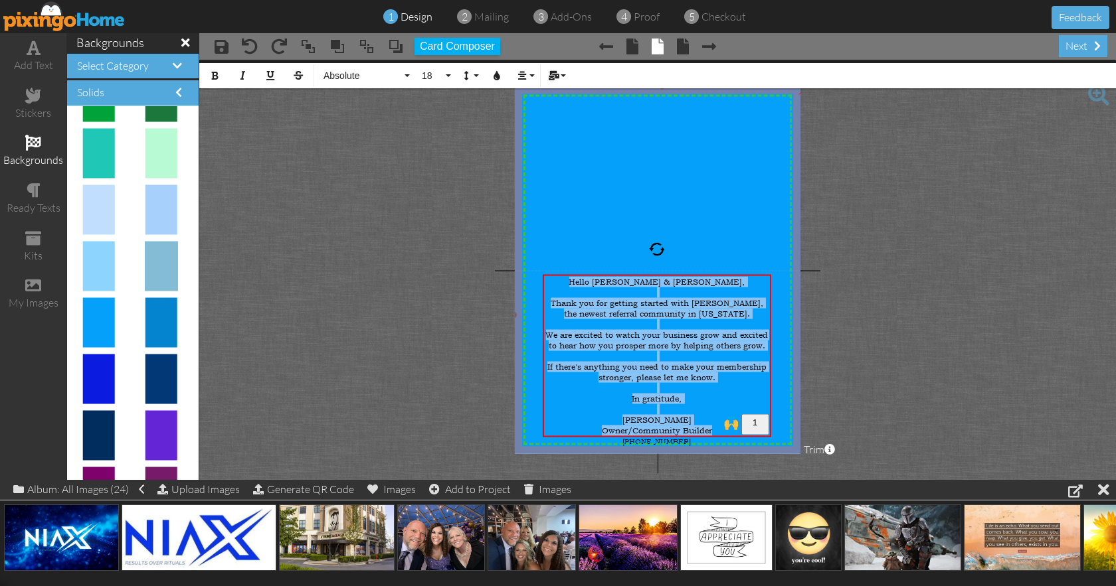
drag, startPoint x: 632, startPoint y: 171, endPoint x: 638, endPoint y: 160, distance: 12.2
click at [634, 167] on img at bounding box center [662, 315] width 298 height 459
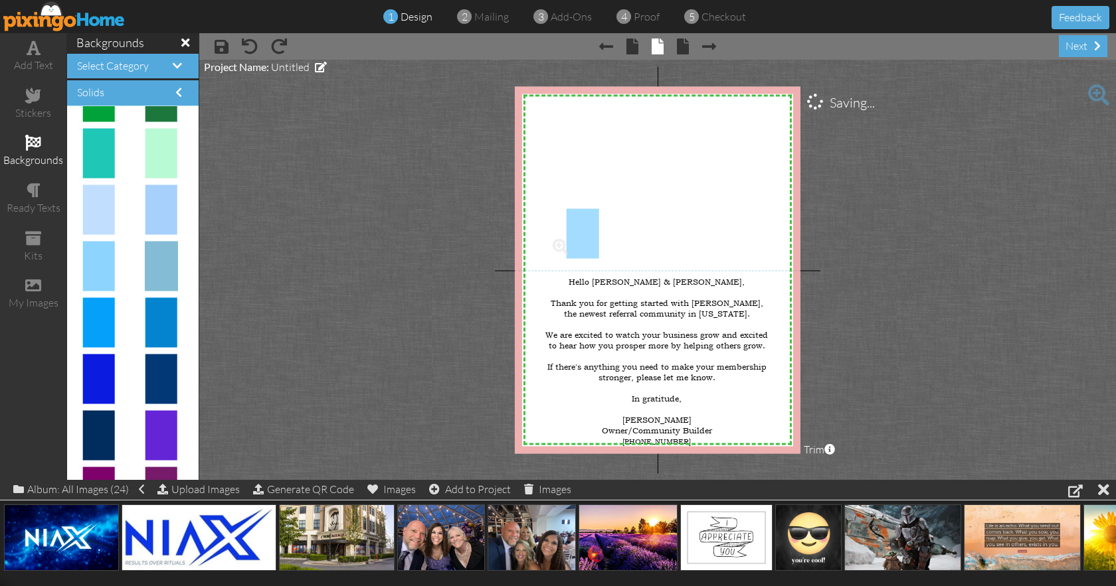
drag, startPoint x: 97, startPoint y: 261, endPoint x: 585, endPoint y: 221, distance: 489.9
click at [585, 221] on body "1 design 2 mailing 3 add-ons 4 proof 5 checkout Feedback add text stickers back…" at bounding box center [558, 293] width 1116 height 586
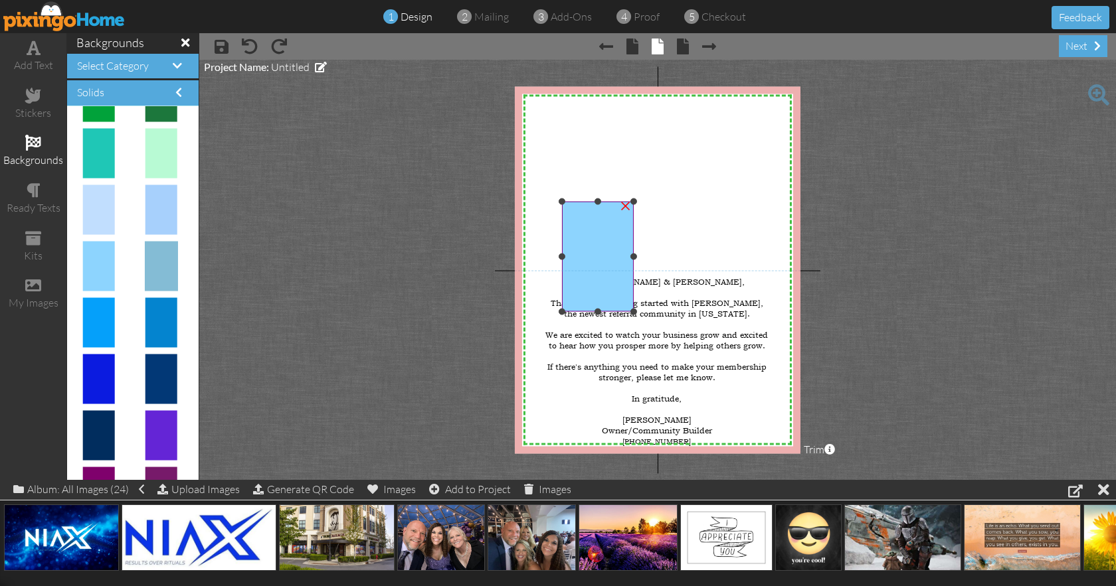
click at [625, 207] on div "×" at bounding box center [625, 203] width 21 height 21
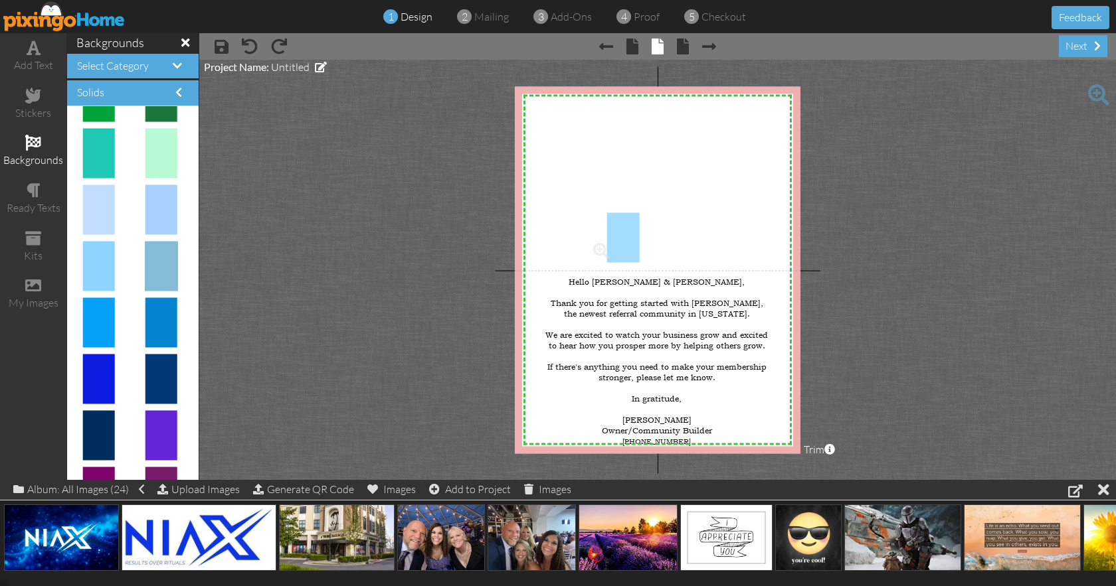
drag, startPoint x: 90, startPoint y: 258, endPoint x: 606, endPoint y: 228, distance: 516.9
click at [606, 228] on body "1 design 2 mailing 3 add-ons 4 proof 5 checkout Feedback add text stickers back…" at bounding box center [558, 293] width 1116 height 586
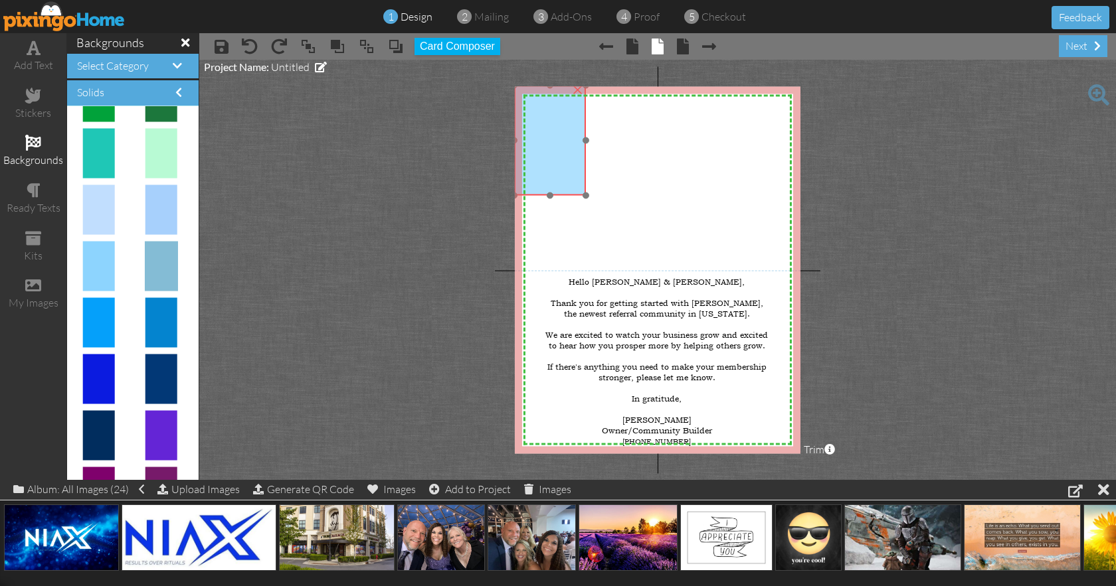
drag, startPoint x: 628, startPoint y: 232, endPoint x: 553, endPoint y: 104, distance: 148.0
click at [553, 104] on img at bounding box center [550, 140] width 72 height 110
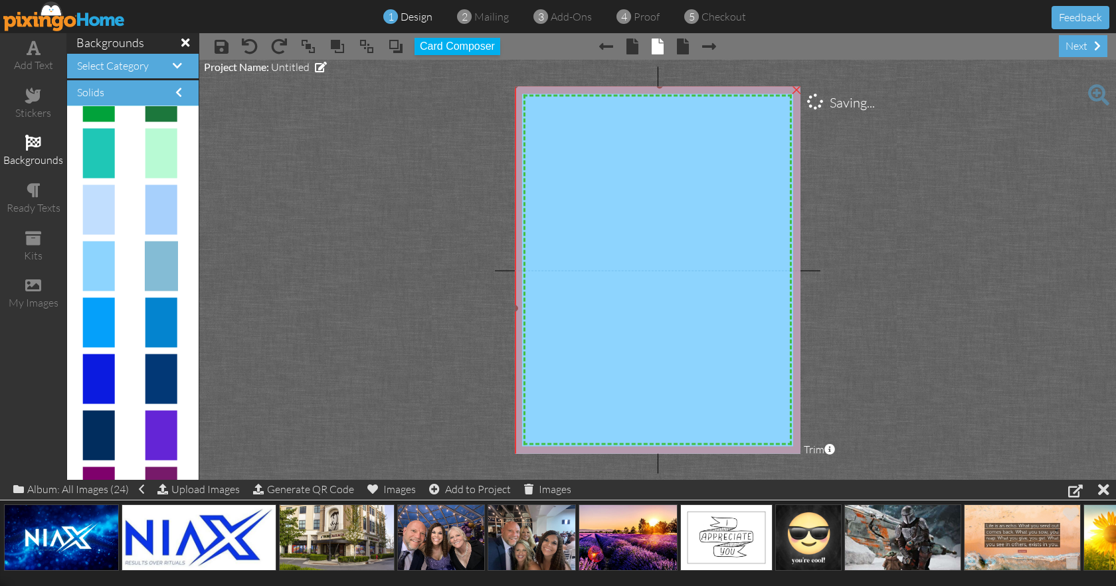
drag, startPoint x: 588, startPoint y: 195, endPoint x: 972, endPoint y: 533, distance: 511.6
click at [972, 480] on div "add text stickers backgrounds ready texts kits my images backgrounds Select Cat…" at bounding box center [558, 256] width 1116 height 447
drag, startPoint x: 397, startPoint y: 41, endPoint x: 401, endPoint y: 33, distance: 8.7
click at [398, 39] on span at bounding box center [396, 47] width 16 height 20
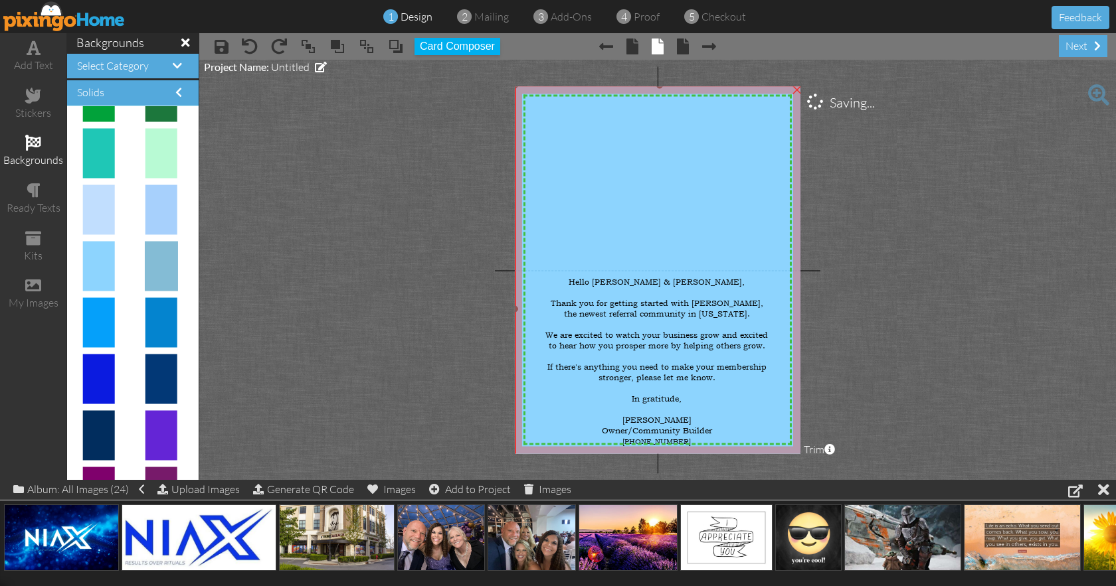
click at [659, 214] on img at bounding box center [660, 309] width 290 height 448
click at [597, 426] on div "Owner/Community Builder" at bounding box center [657, 431] width 224 height 11
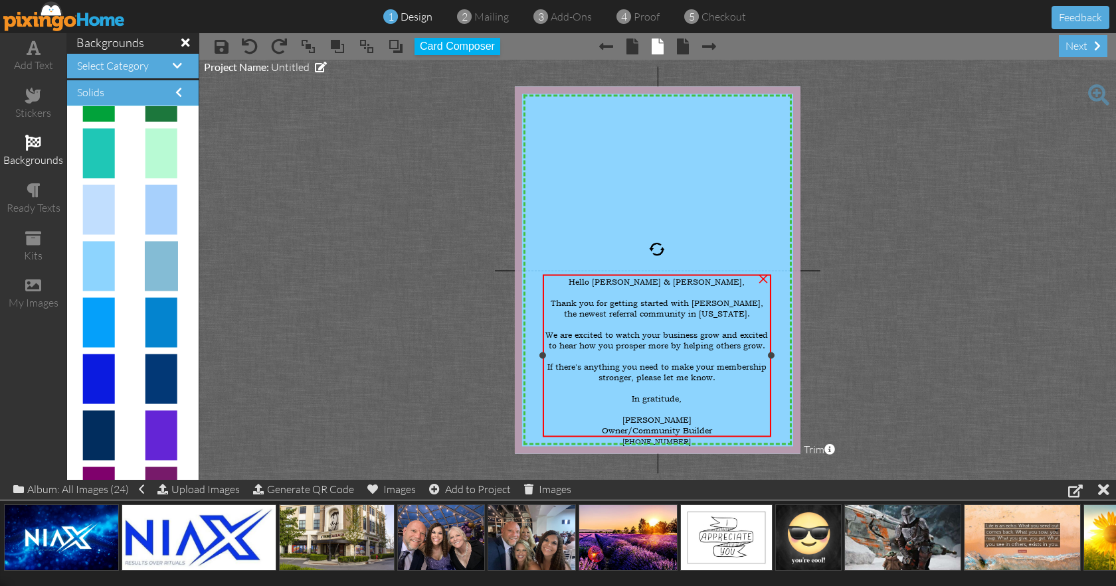
drag, startPoint x: 616, startPoint y: 424, endPoint x: 609, endPoint y: 426, distance: 6.9
click at [616, 426] on span "Owner/Community Builder" at bounding box center [657, 431] width 110 height 11
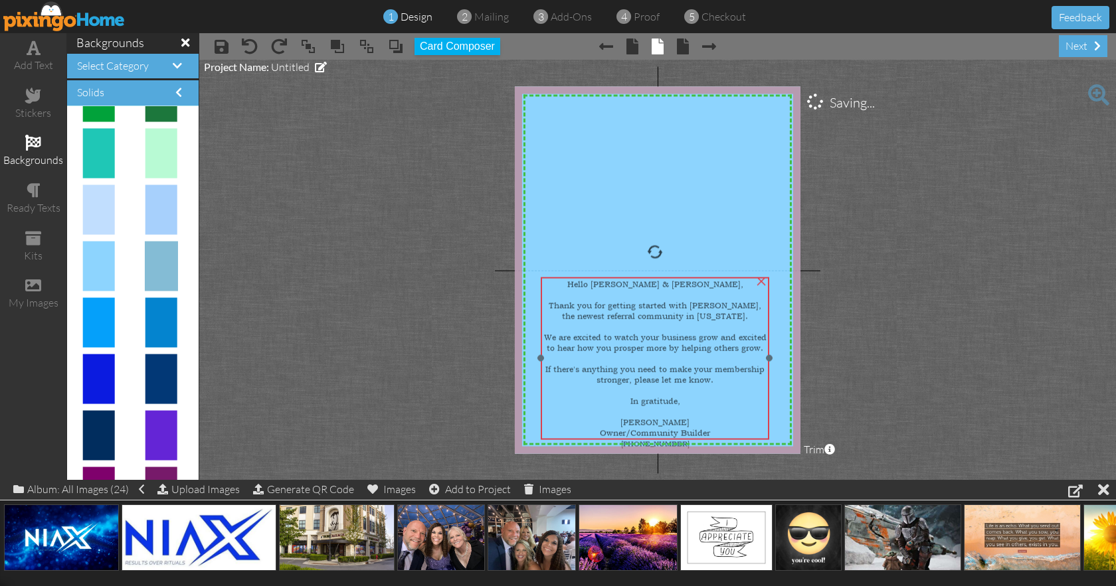
click at [608, 439] on div "[PHONE_NUMBER]" at bounding box center [655, 444] width 224 height 10
click at [715, 277] on div "Hello [PERSON_NAME] & [PERSON_NAME]," at bounding box center [659, 282] width 224 height 11
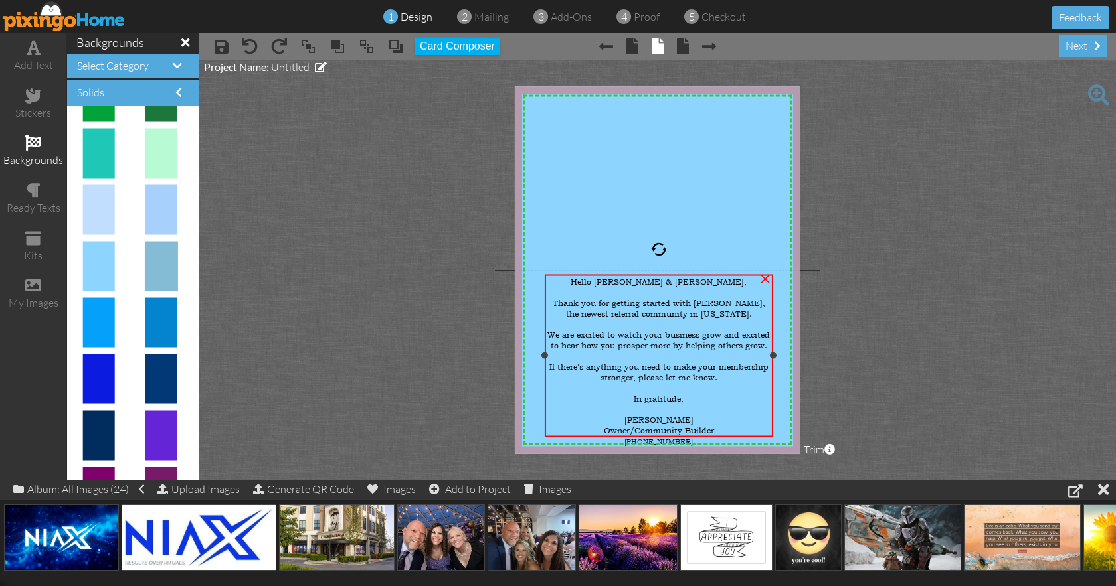
click at [644, 426] on span "Owner/Community Builder" at bounding box center [659, 431] width 110 height 11
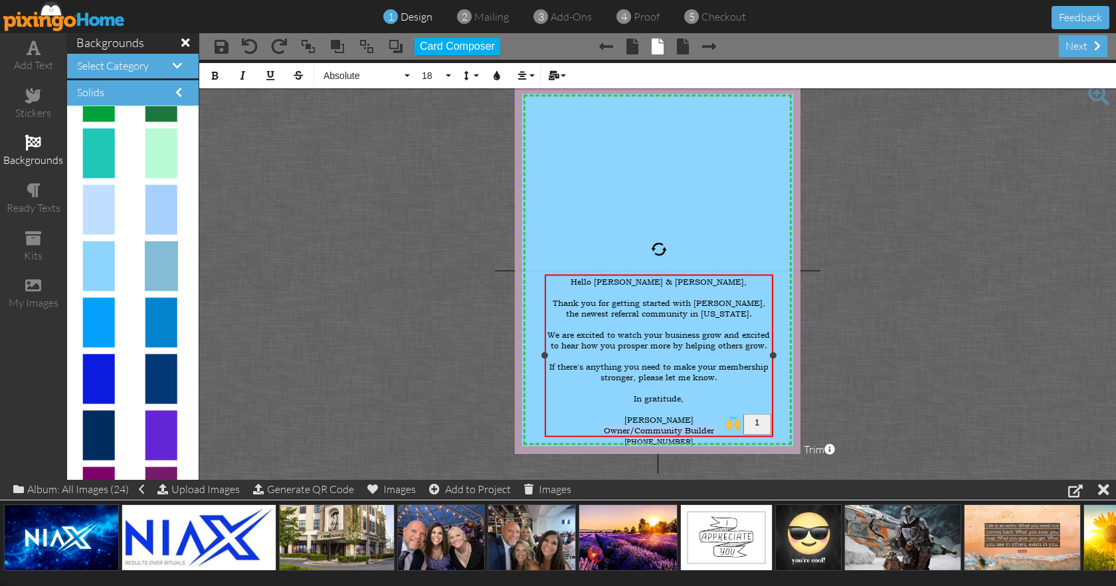
drag, startPoint x: 604, startPoint y: 421, endPoint x: 721, endPoint y: 428, distance: 116.5
click at [721, 428] on div "Hello [PERSON_NAME] & [PERSON_NAME], Thank you for getting started with NIAX, t…" at bounding box center [659, 361] width 224 height 169
click at [448, 75] on button "18" at bounding box center [434, 75] width 39 height 25
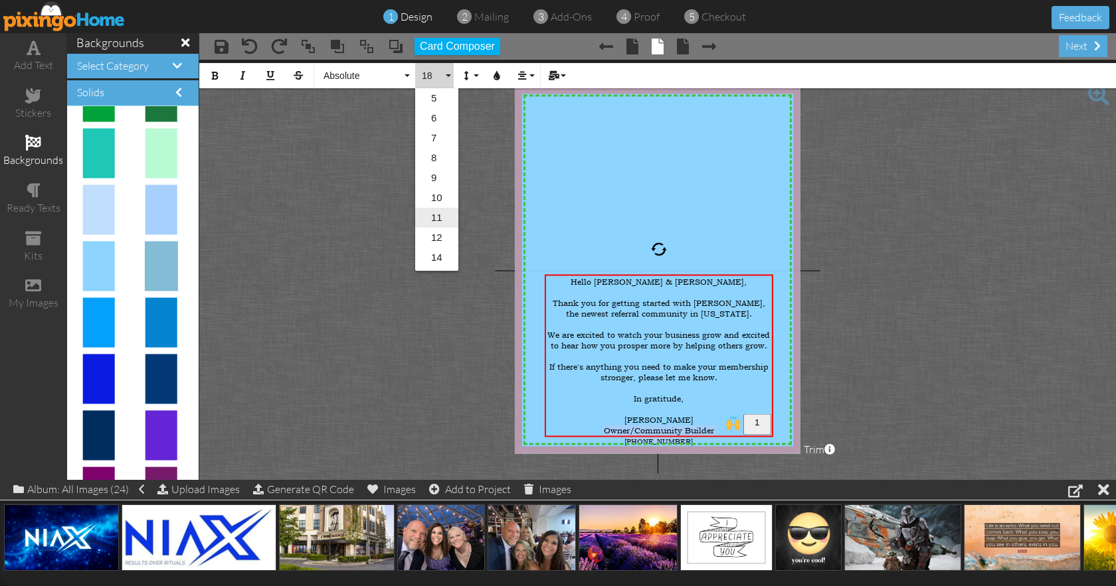
scroll to position [19, 0]
click at [438, 259] on link "16" at bounding box center [436, 259] width 43 height 20
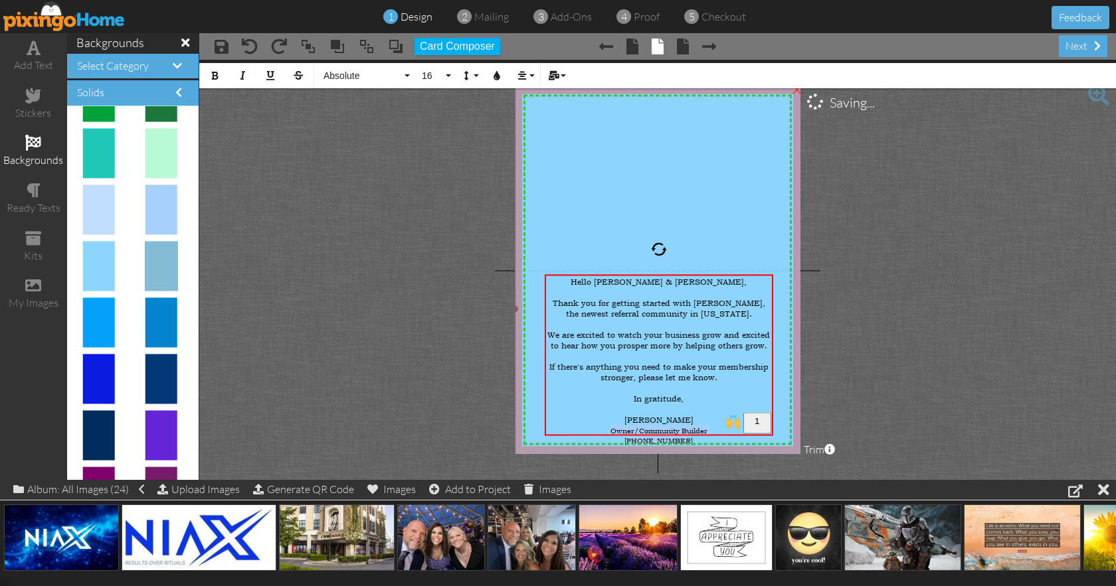
click at [659, 189] on img at bounding box center [660, 309] width 290 height 448
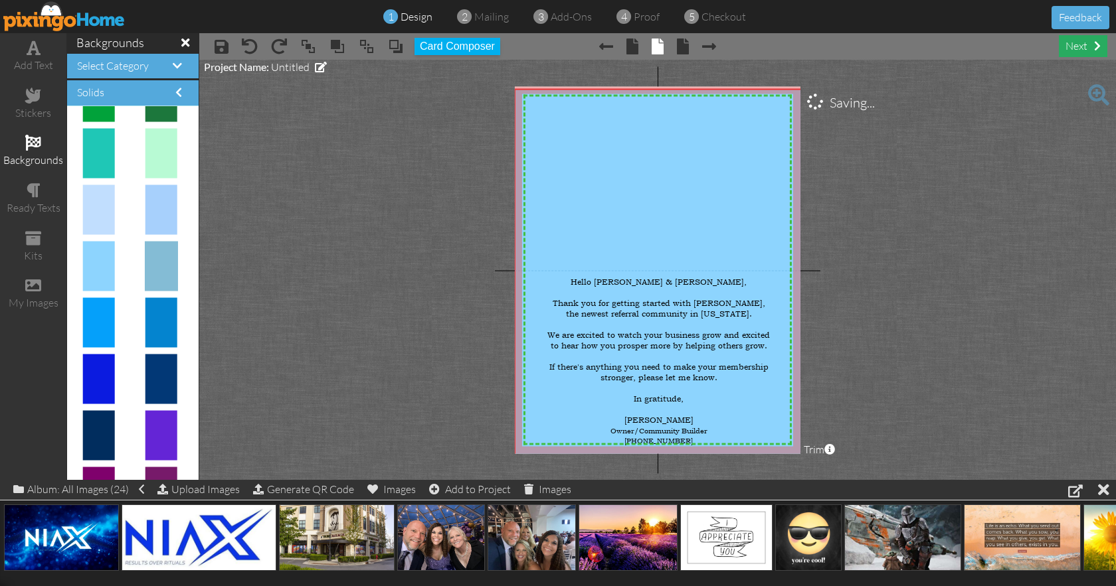
drag, startPoint x: 1091, startPoint y: 49, endPoint x: 1098, endPoint y: 42, distance: 9.9
click at [1091, 49] on div "next" at bounding box center [1083, 46] width 48 height 22
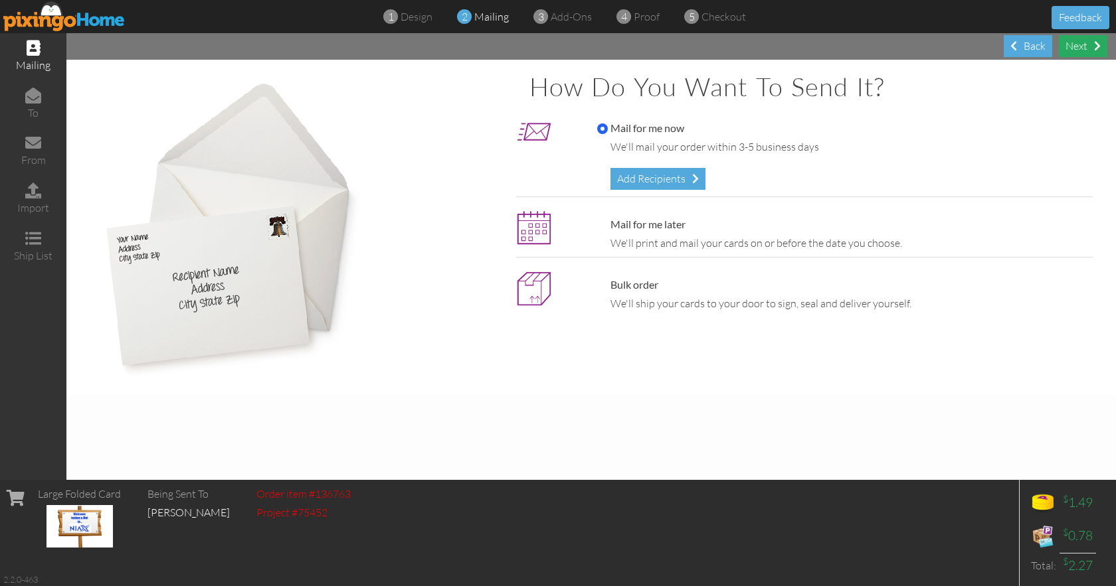
click at [1077, 43] on div "Next" at bounding box center [1083, 46] width 48 height 22
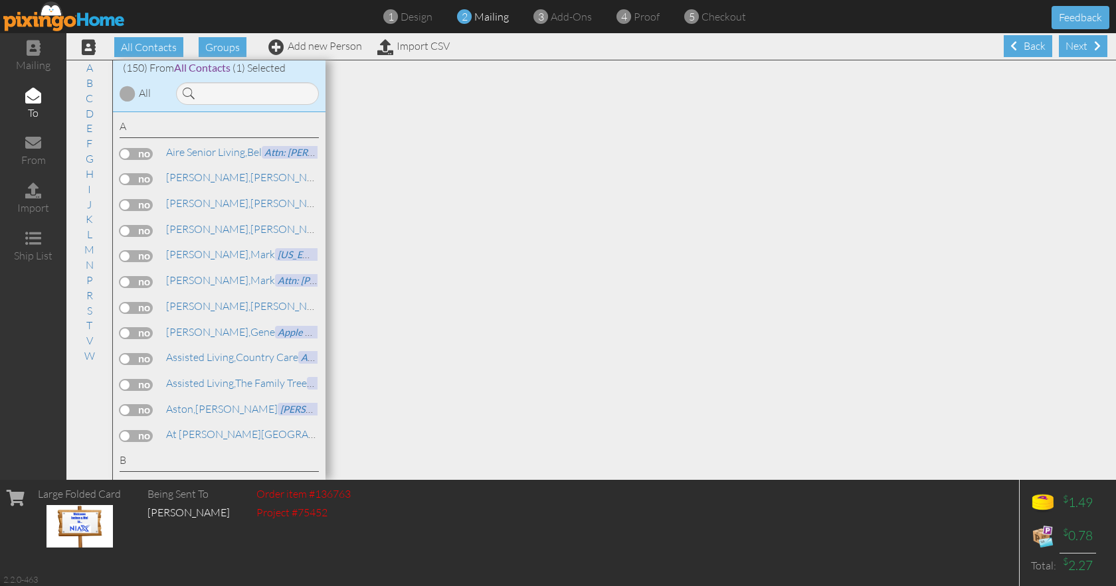
click at [1068, 72] on div at bounding box center [720, 270] width 790 height 420
click at [1073, 48] on div "Next" at bounding box center [1083, 46] width 48 height 22
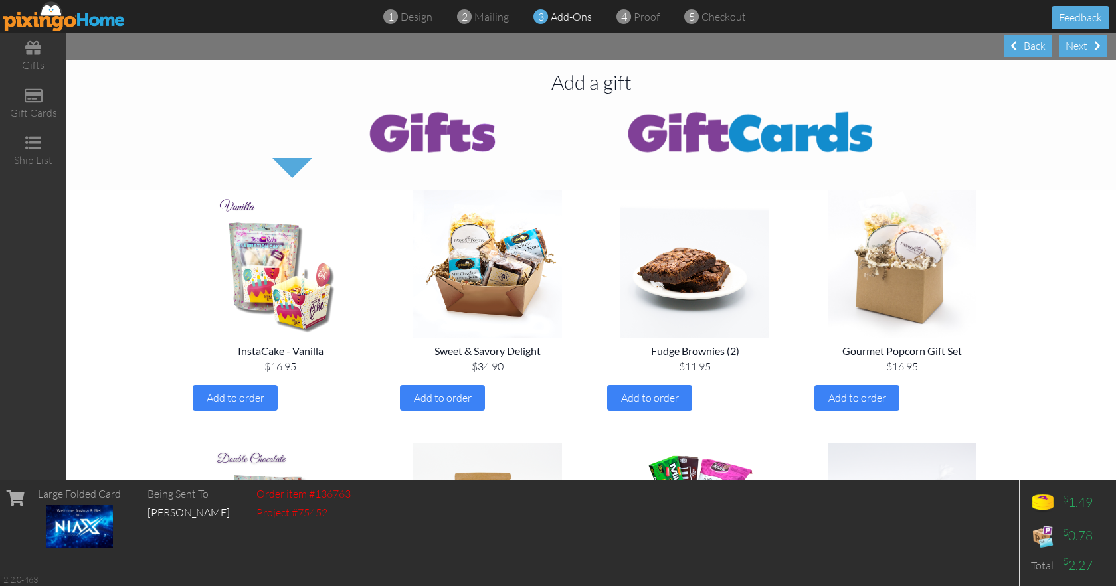
click at [1073, 48] on div "Next" at bounding box center [1083, 46] width 48 height 22
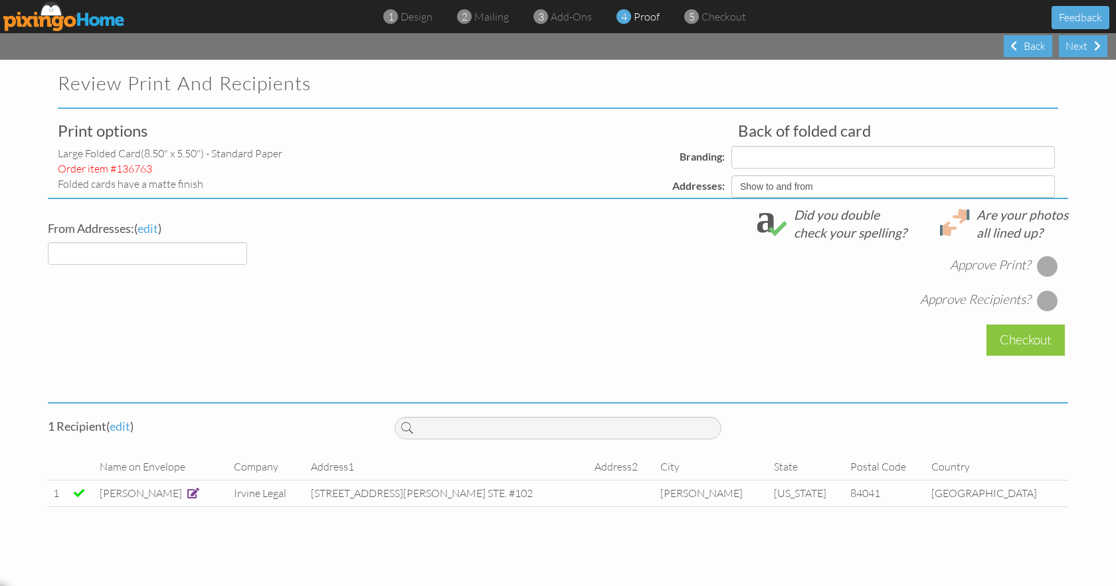
select select "object:1401"
select select "object:1398"
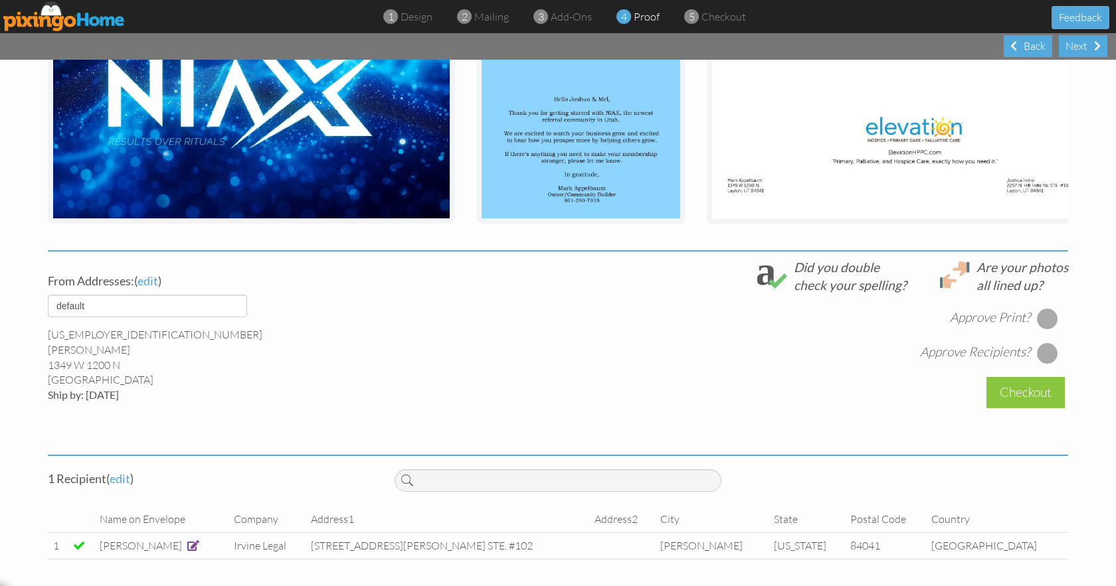
scroll to position [306, 0]
click at [1039, 317] on div at bounding box center [1047, 318] width 21 height 21
click at [1043, 348] on div at bounding box center [1047, 353] width 21 height 21
click at [1028, 390] on div "Checkout" at bounding box center [1025, 392] width 78 height 31
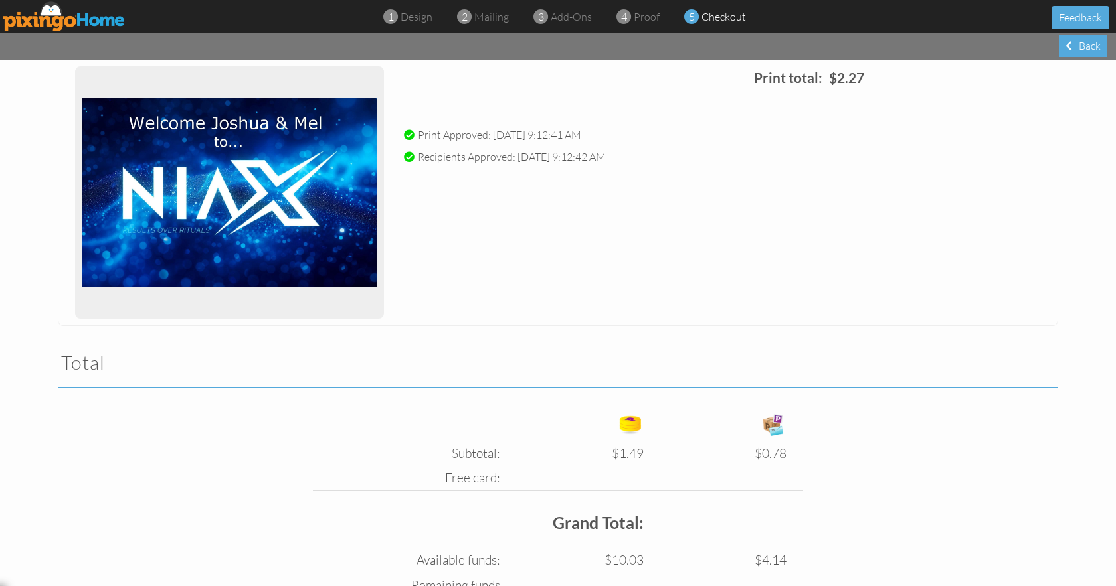
scroll to position [290, 0]
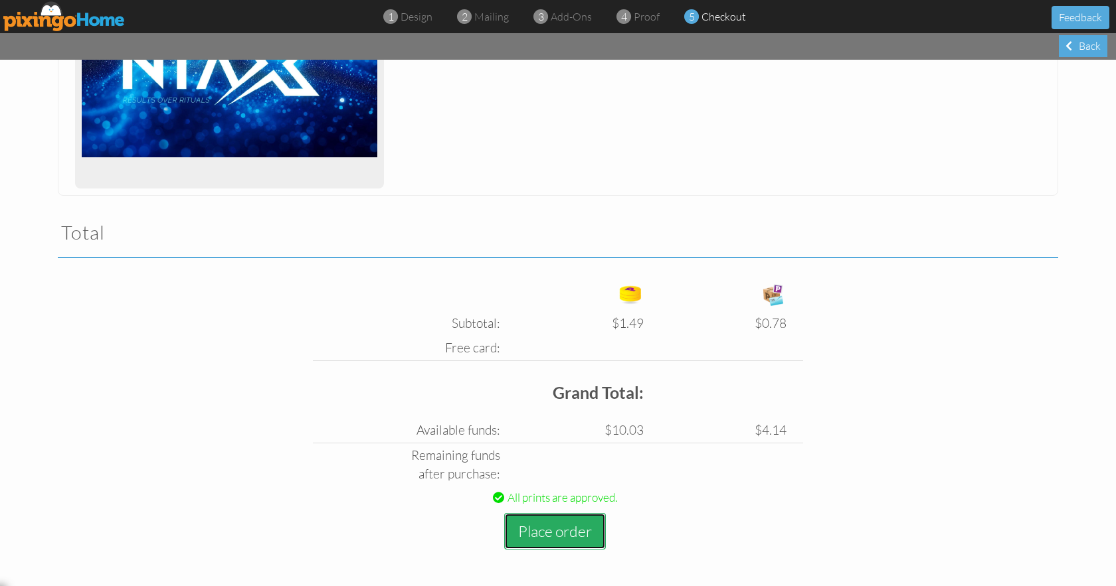
click at [575, 537] on button "Place order" at bounding box center [555, 531] width 102 height 37
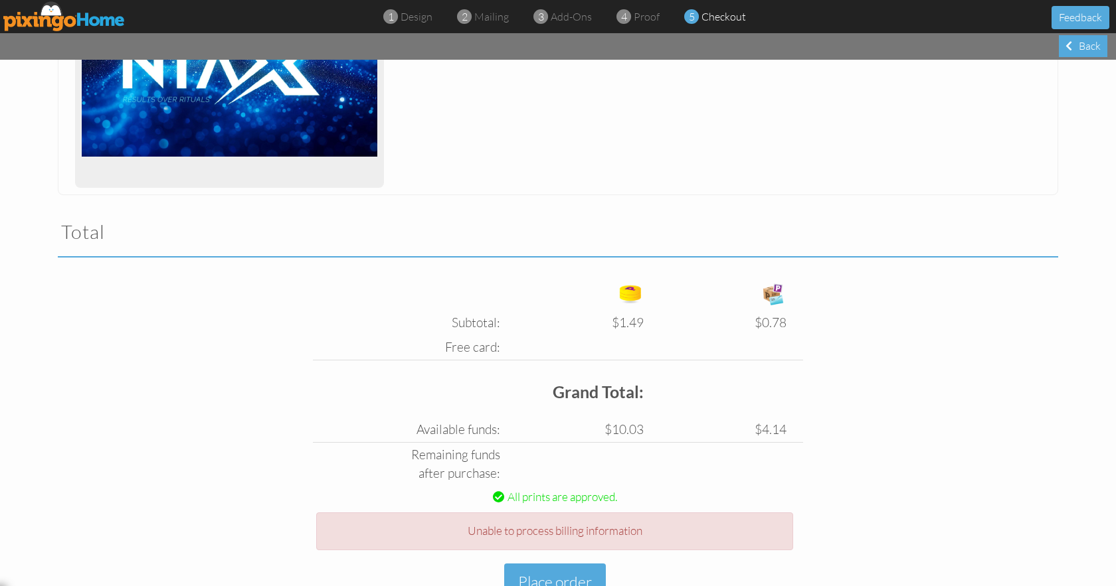
scroll to position [340, 0]
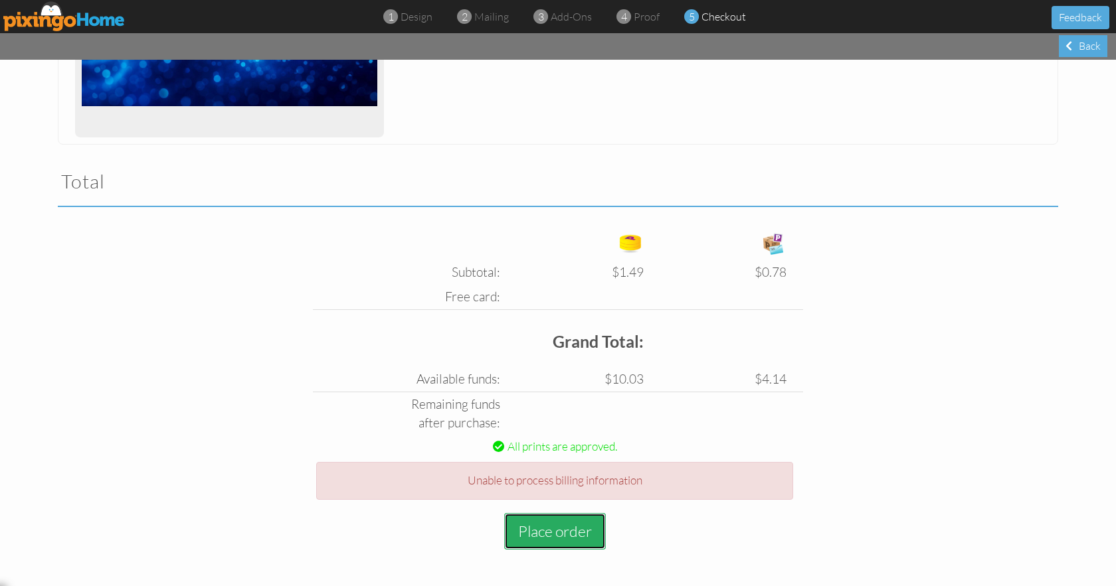
click at [541, 538] on button "Place order" at bounding box center [555, 531] width 102 height 37
click at [53, 17] on img at bounding box center [64, 16] width 122 height 30
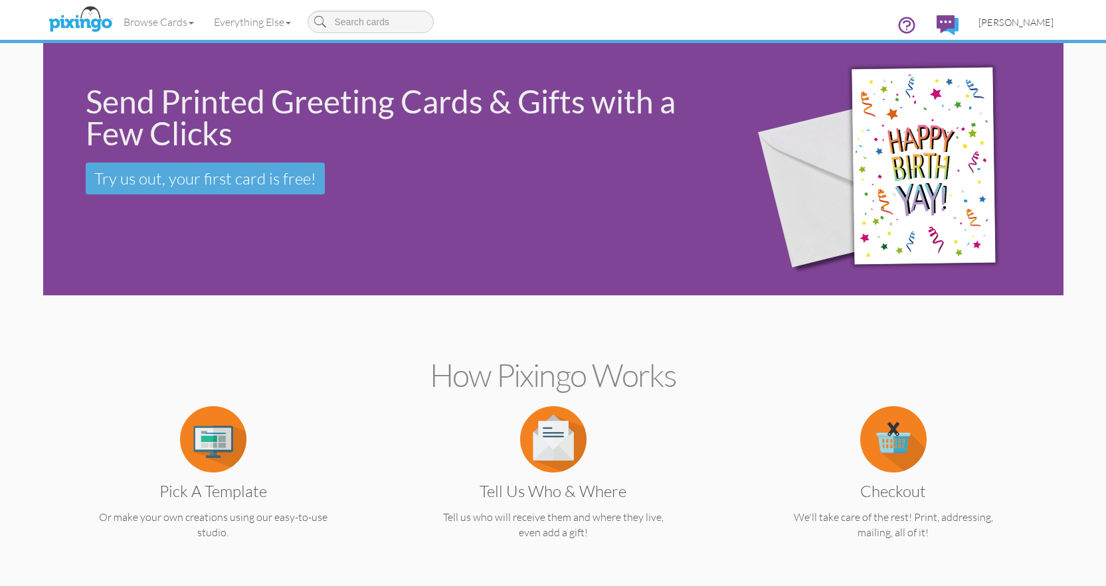
click at [998, 21] on span "[PERSON_NAME]" at bounding box center [1015, 22] width 75 height 11
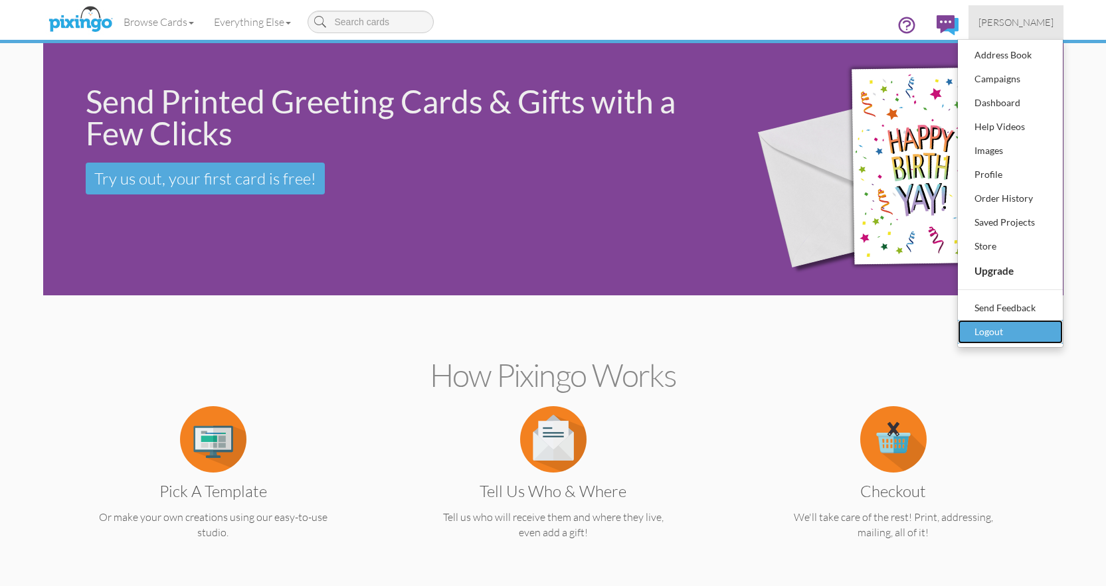
click at [1001, 323] on div "Logout" at bounding box center [1010, 332] width 78 height 20
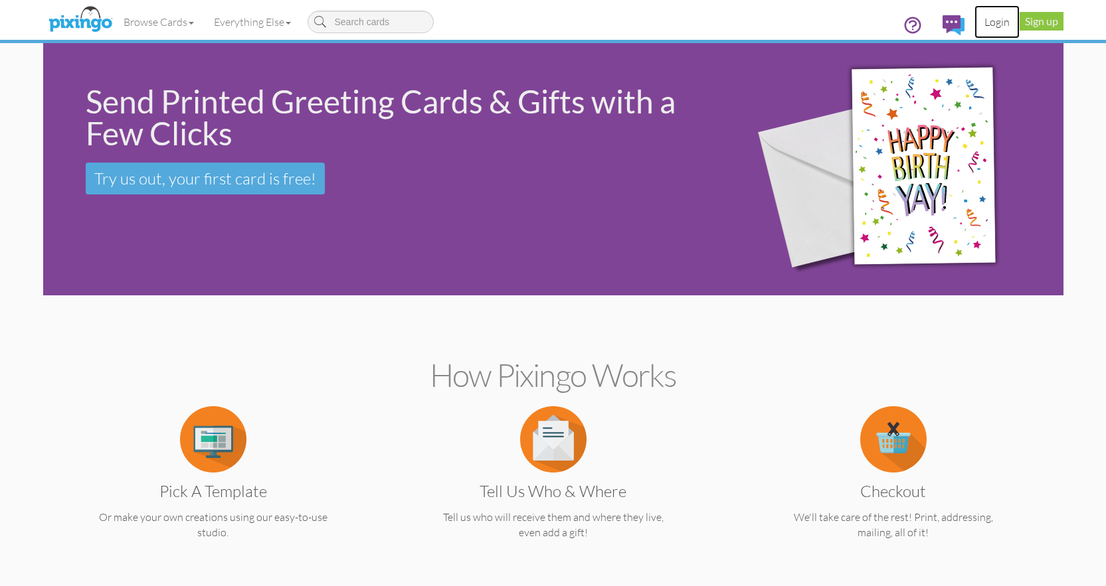
click at [996, 27] on link "Login" at bounding box center [996, 21] width 45 height 33
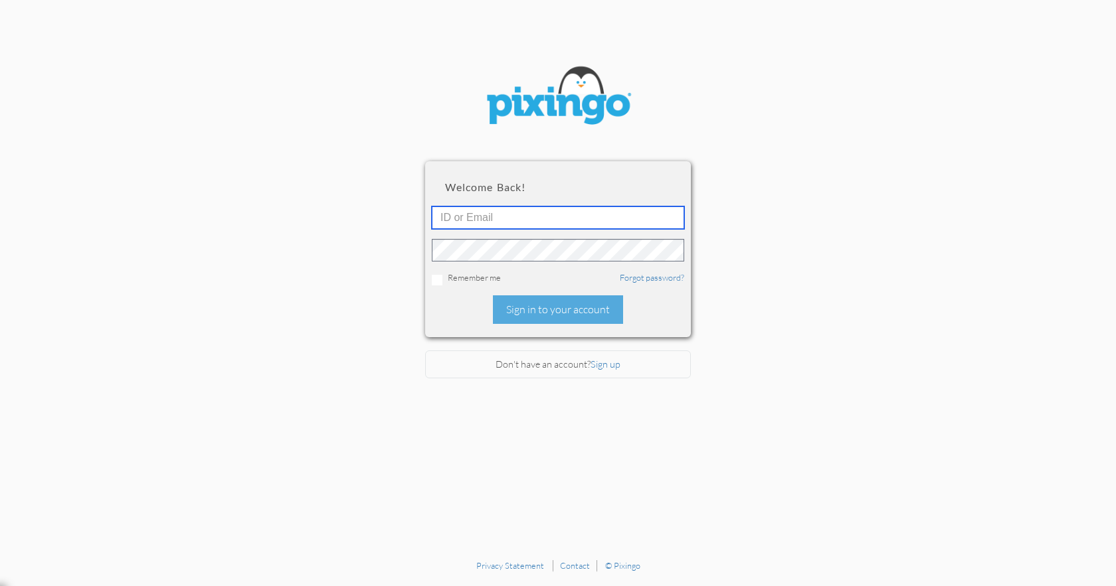
click at [522, 216] on input "text" at bounding box center [558, 218] width 252 height 23
type input "[EMAIL_ADDRESS][PERSON_NAME][DOMAIN_NAME]"
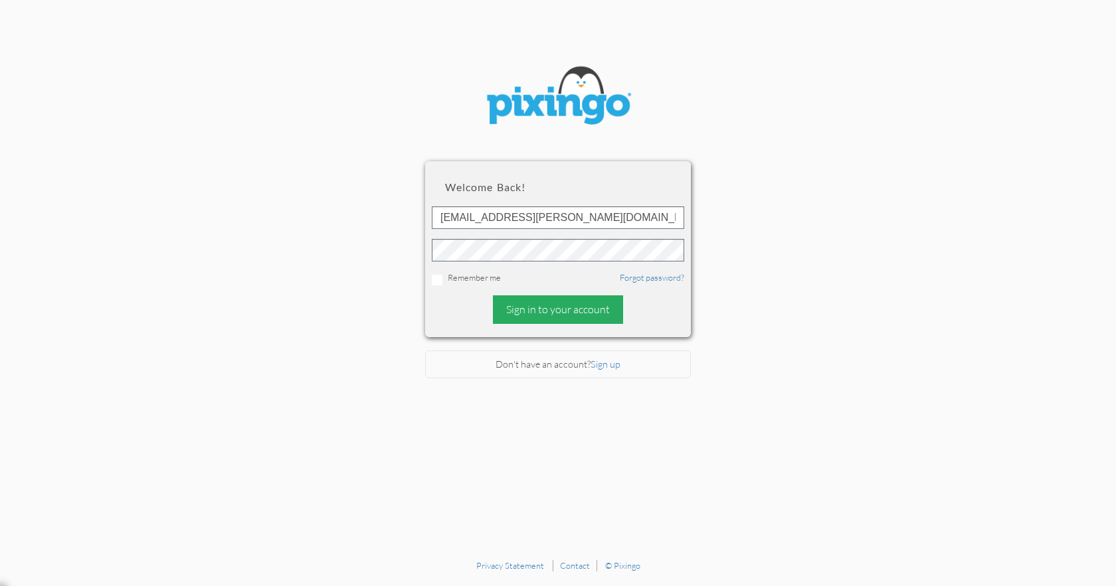
click at [546, 312] on div "Sign in to your account" at bounding box center [558, 310] width 130 height 29
